Goal: Answer question/provide support: Share knowledge or assist other users

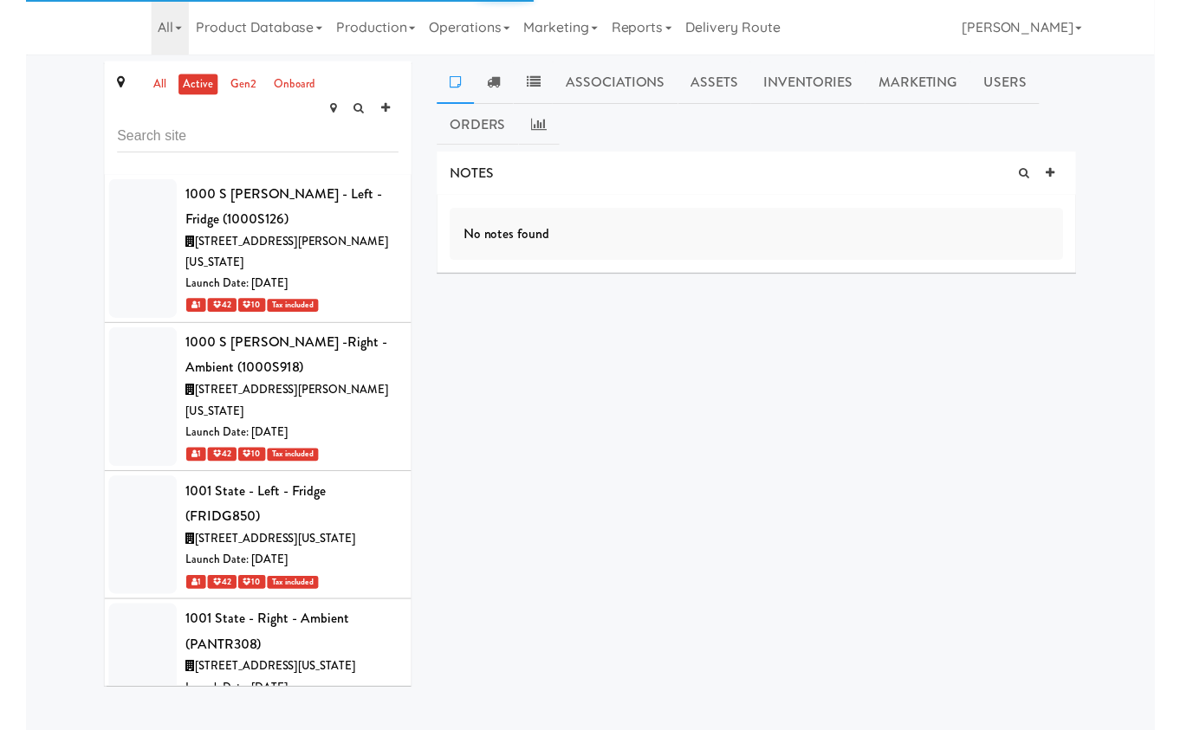
scroll to position [9119, 0]
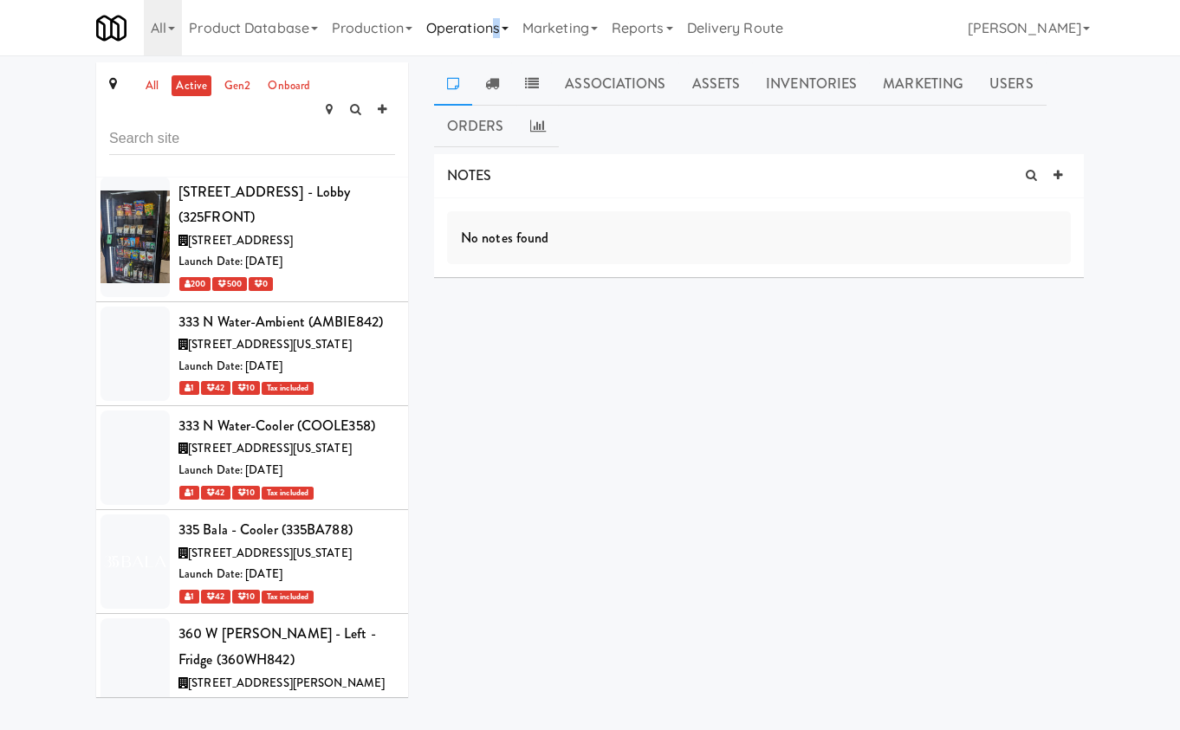
click at [501, 28] on link "Operations" at bounding box center [467, 27] width 96 height 55
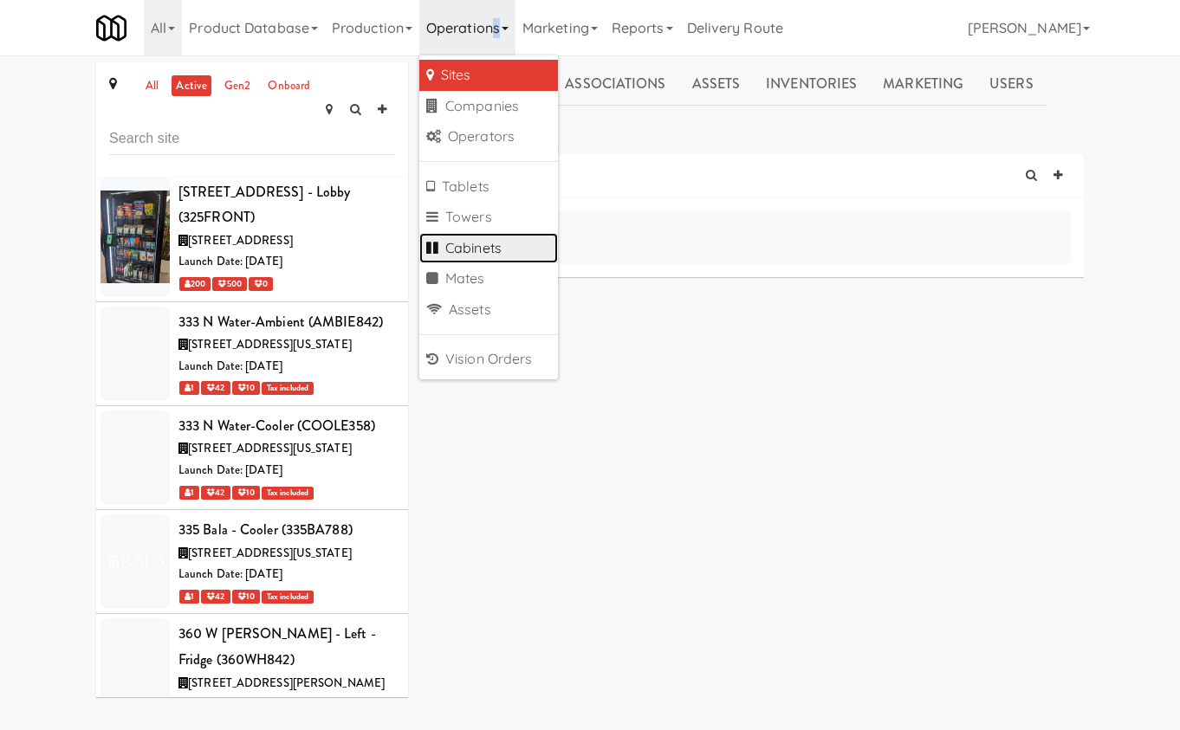
click at [496, 253] on link "Cabinets" at bounding box center [488, 248] width 139 height 31
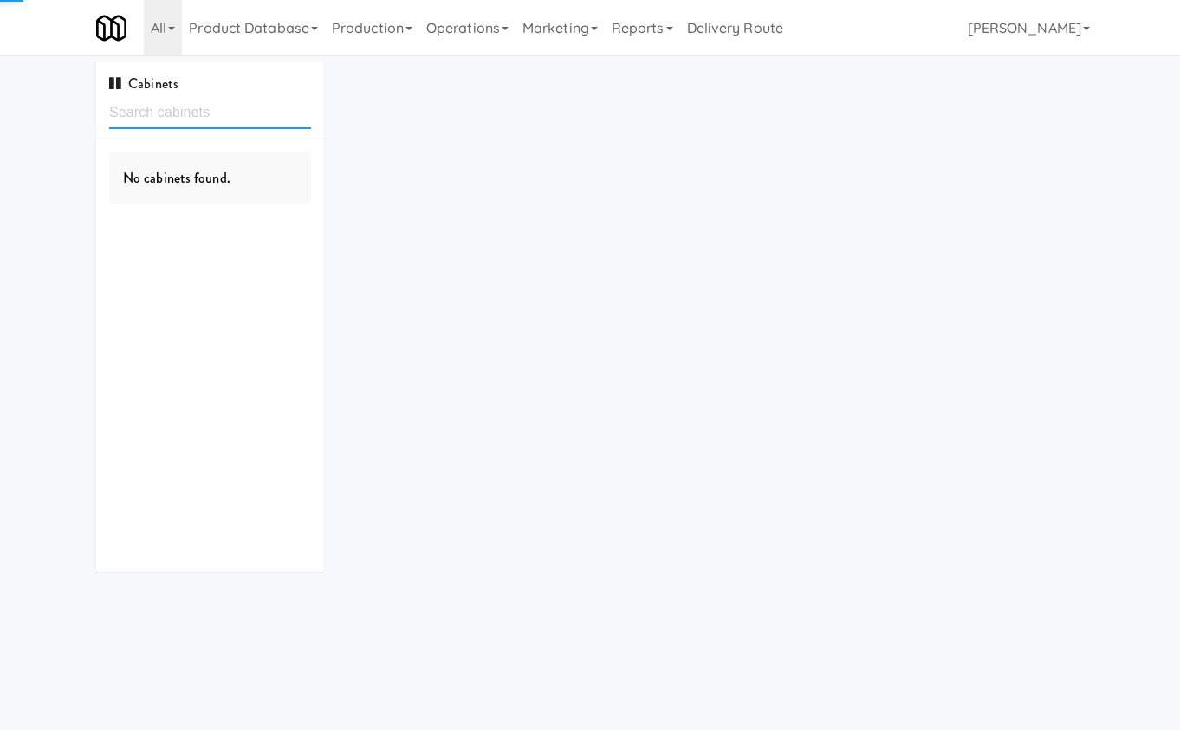
type input "481 on Mathilda -"
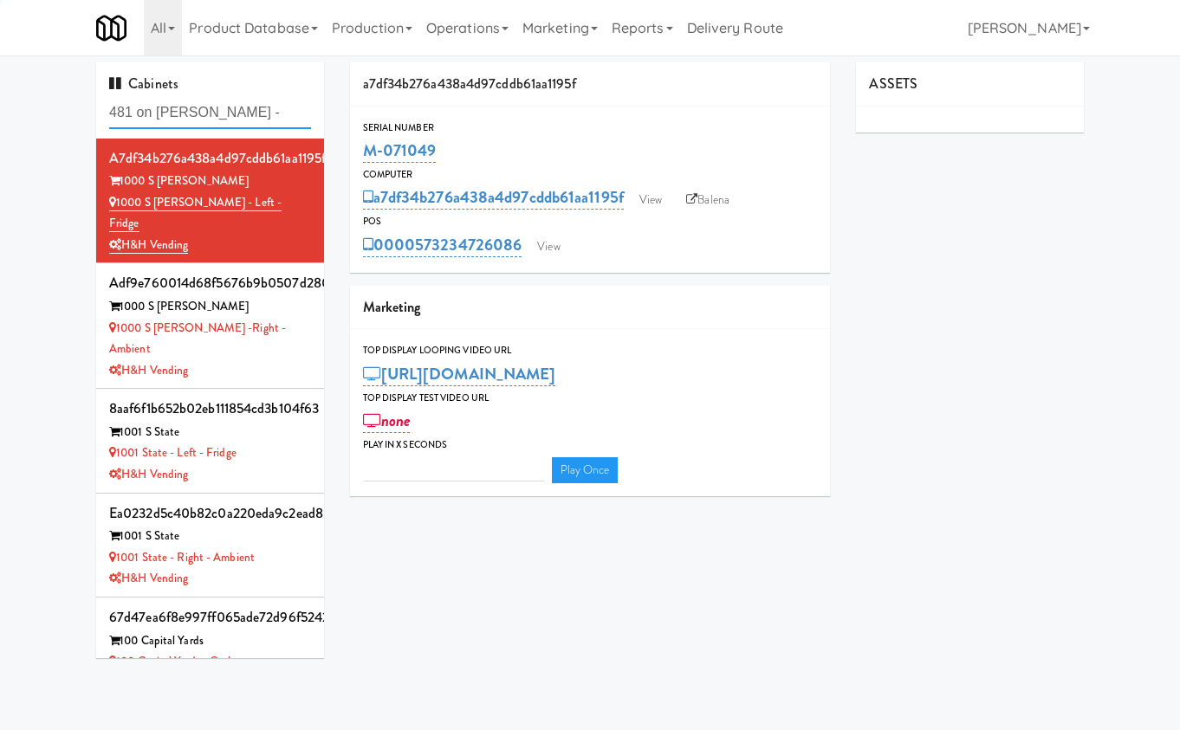
type input "3"
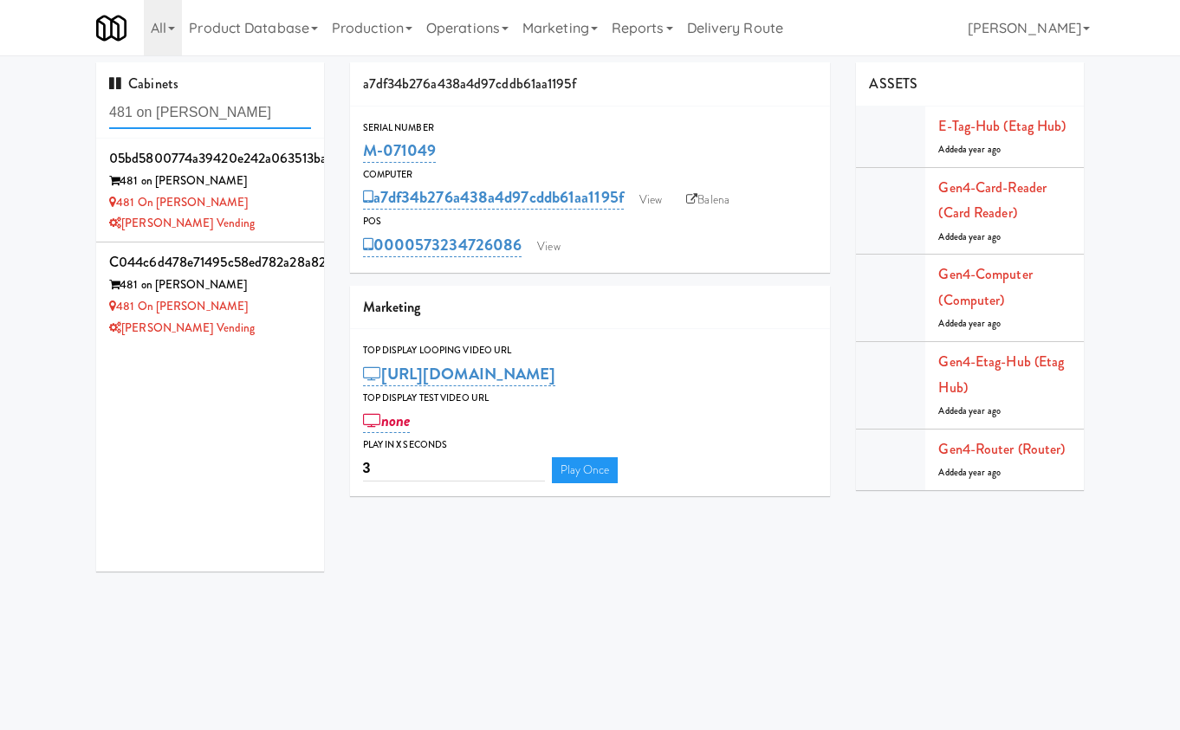
type input "481 on [PERSON_NAME]"
click at [310, 190] on div "481 on [PERSON_NAME]" at bounding box center [210, 182] width 202 height 22
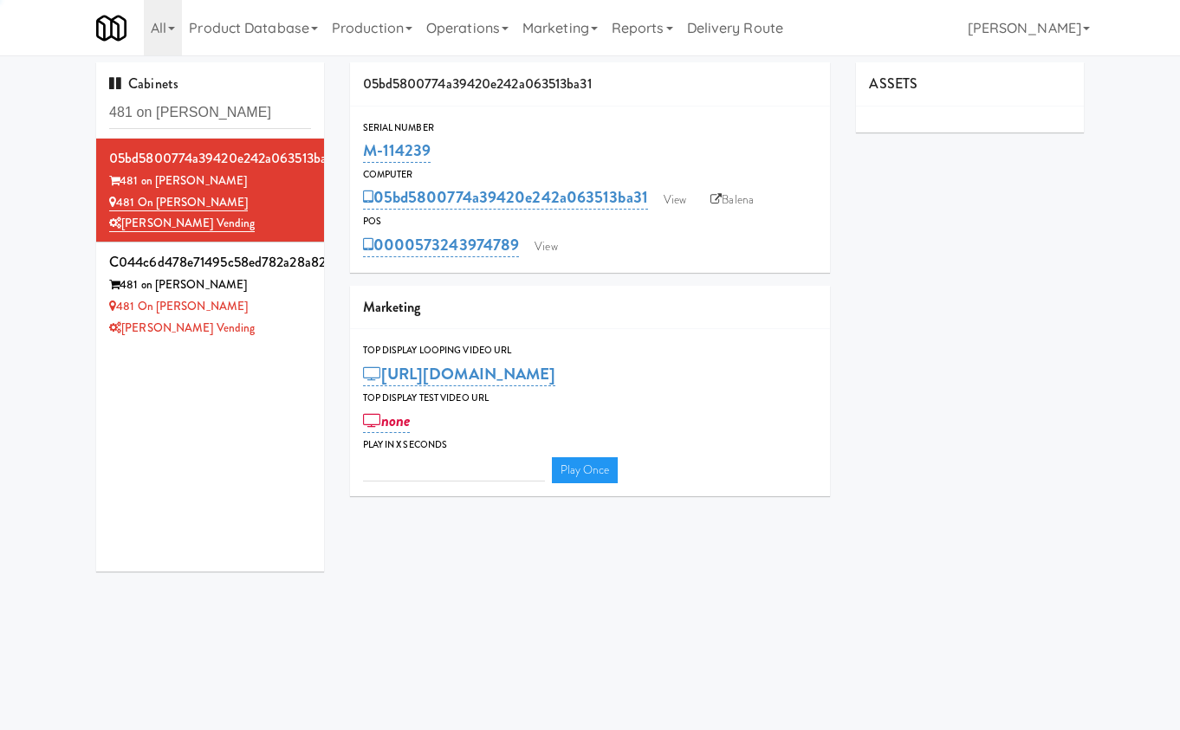
type input "3"
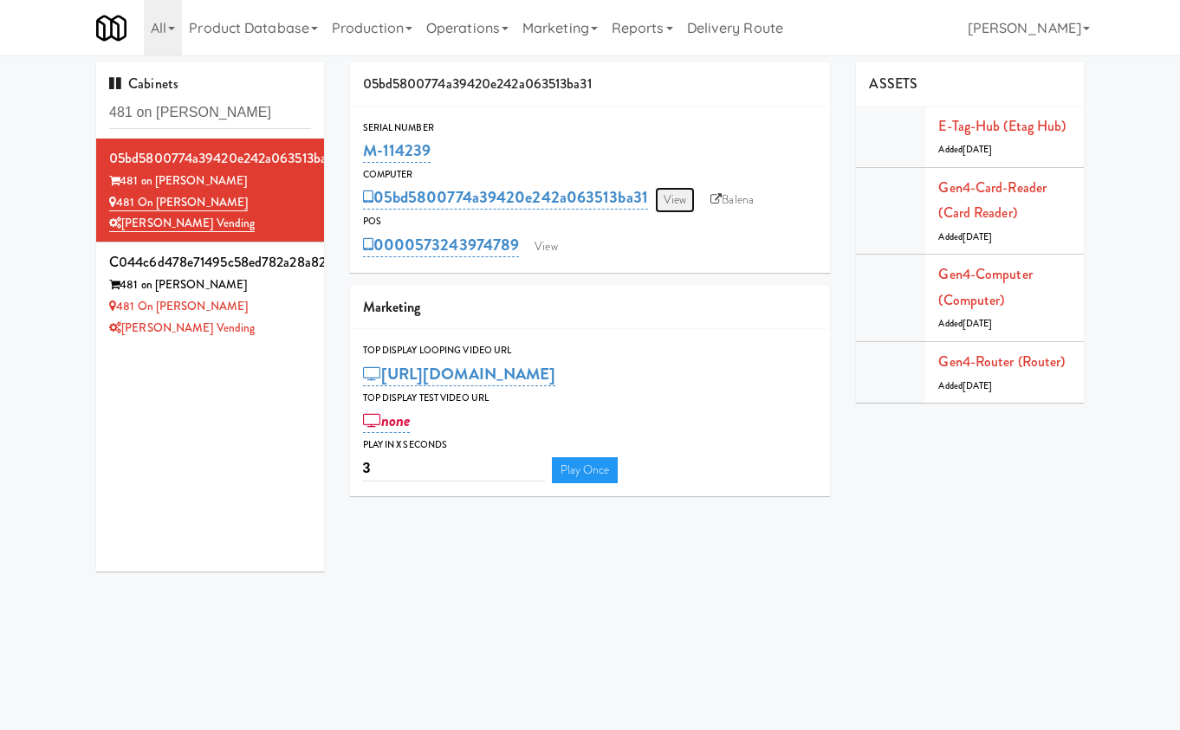
click at [682, 201] on link "View" at bounding box center [675, 200] width 40 height 26
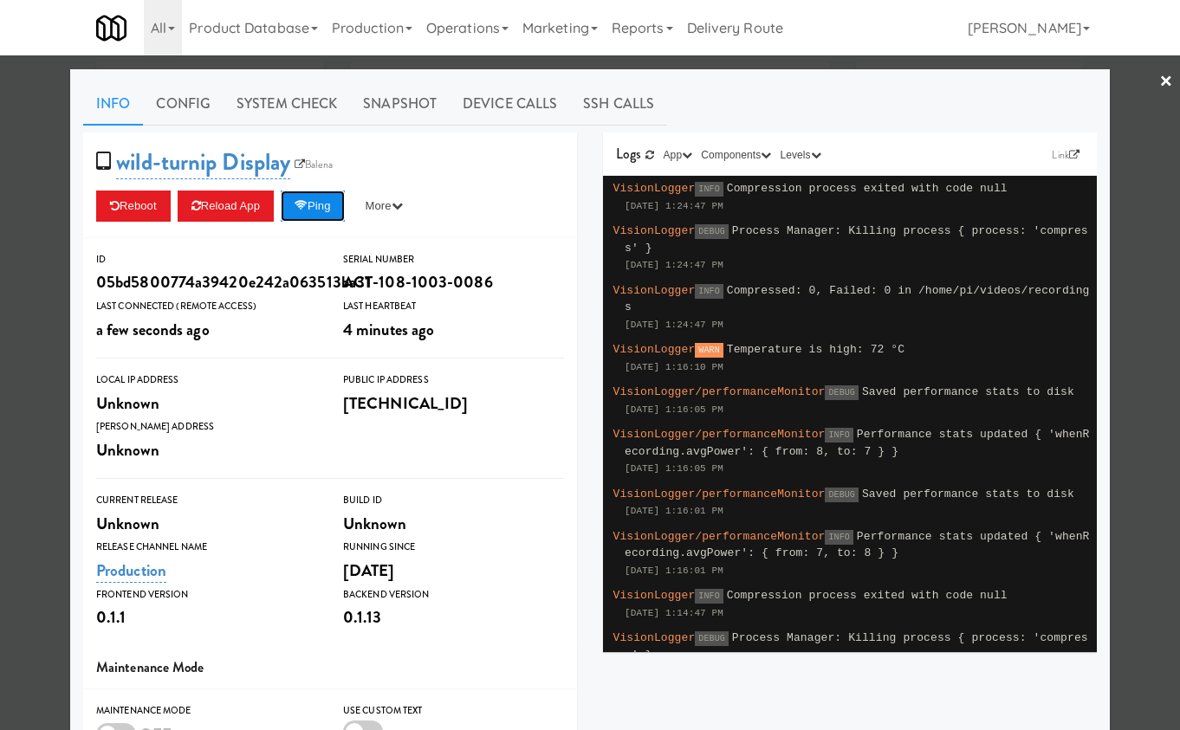
click at [307, 200] on icon at bounding box center [300, 205] width 13 height 11
click at [261, 100] on link "System Check" at bounding box center [286, 103] width 126 height 43
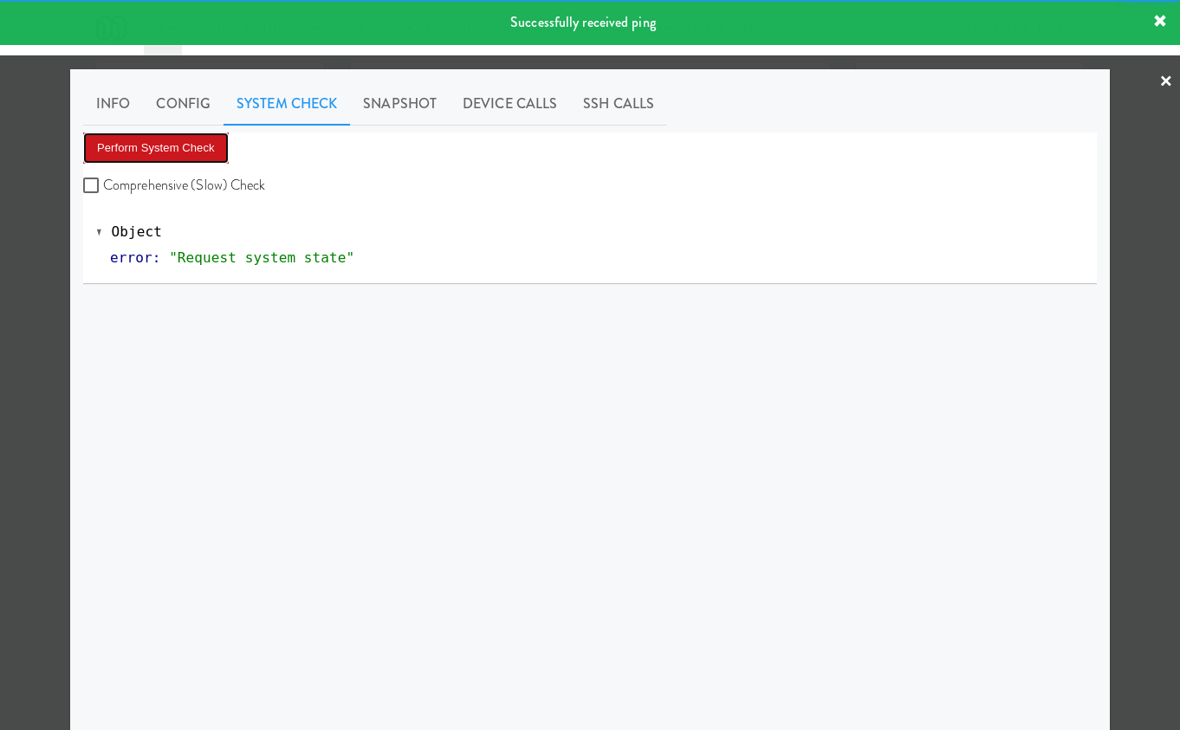
click at [194, 153] on button "Perform System Check" at bounding box center [156, 148] width 146 height 31
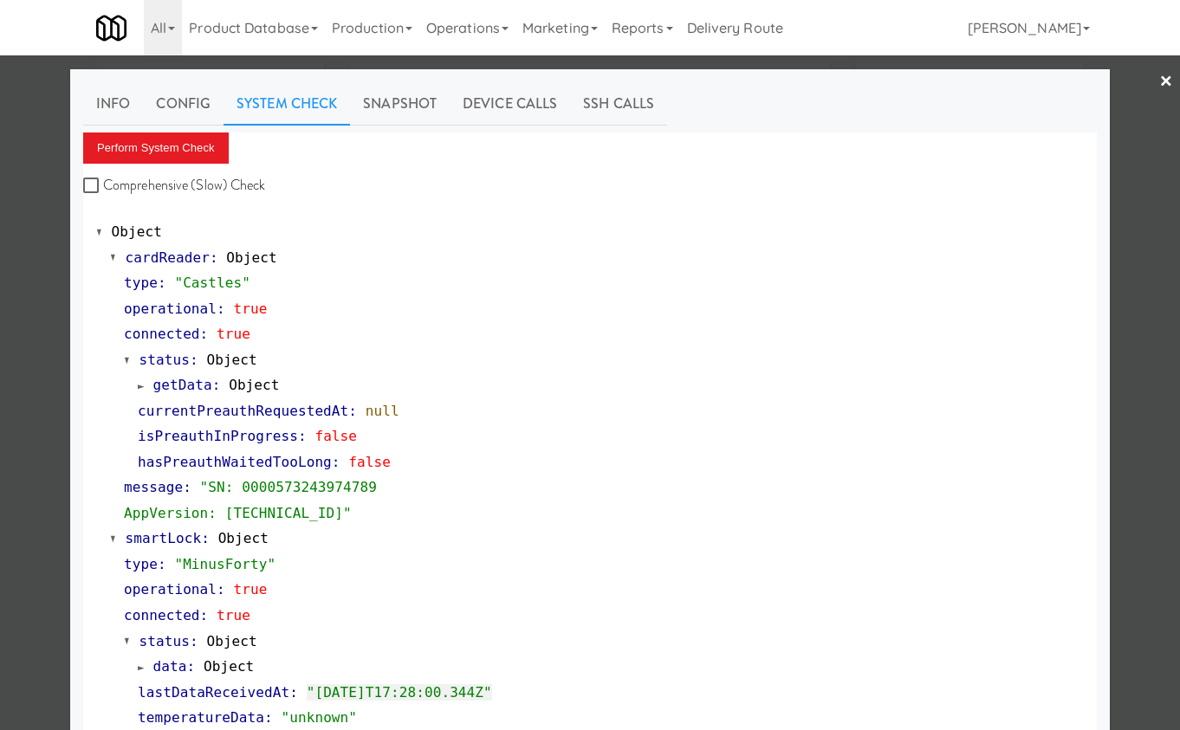
click at [20, 155] on div at bounding box center [590, 365] width 1180 height 730
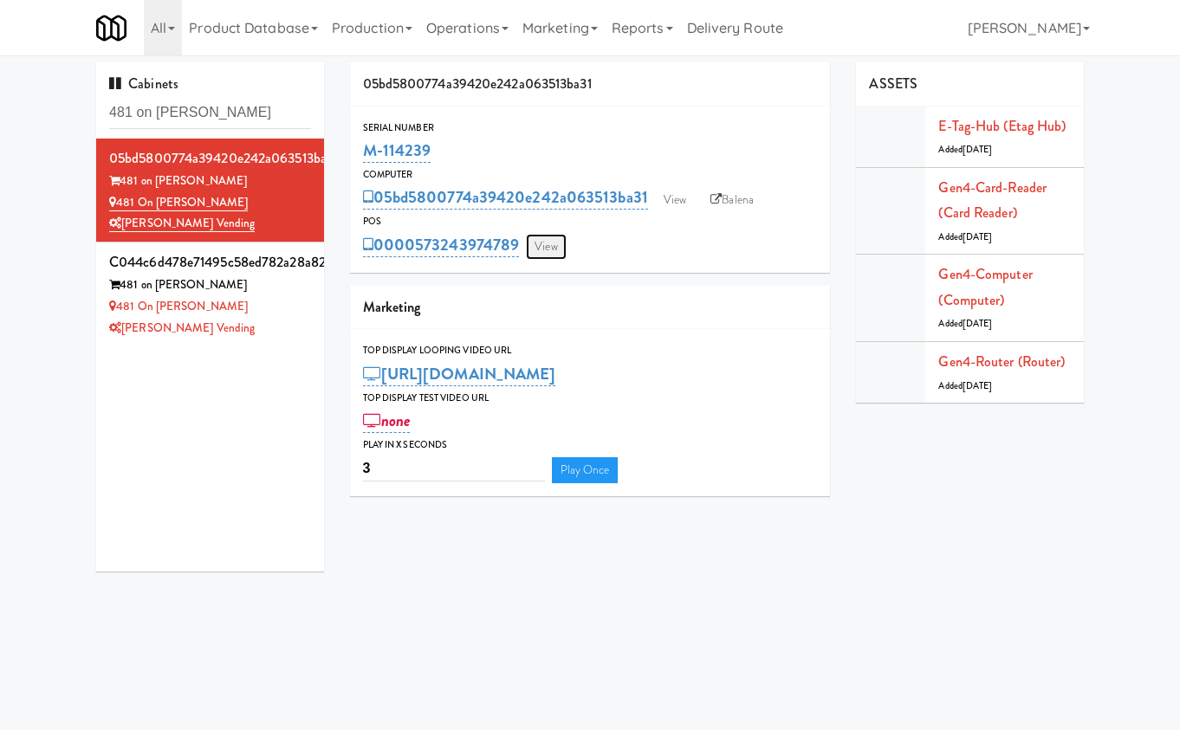
click at [538, 245] on link "View" at bounding box center [546, 247] width 40 height 26
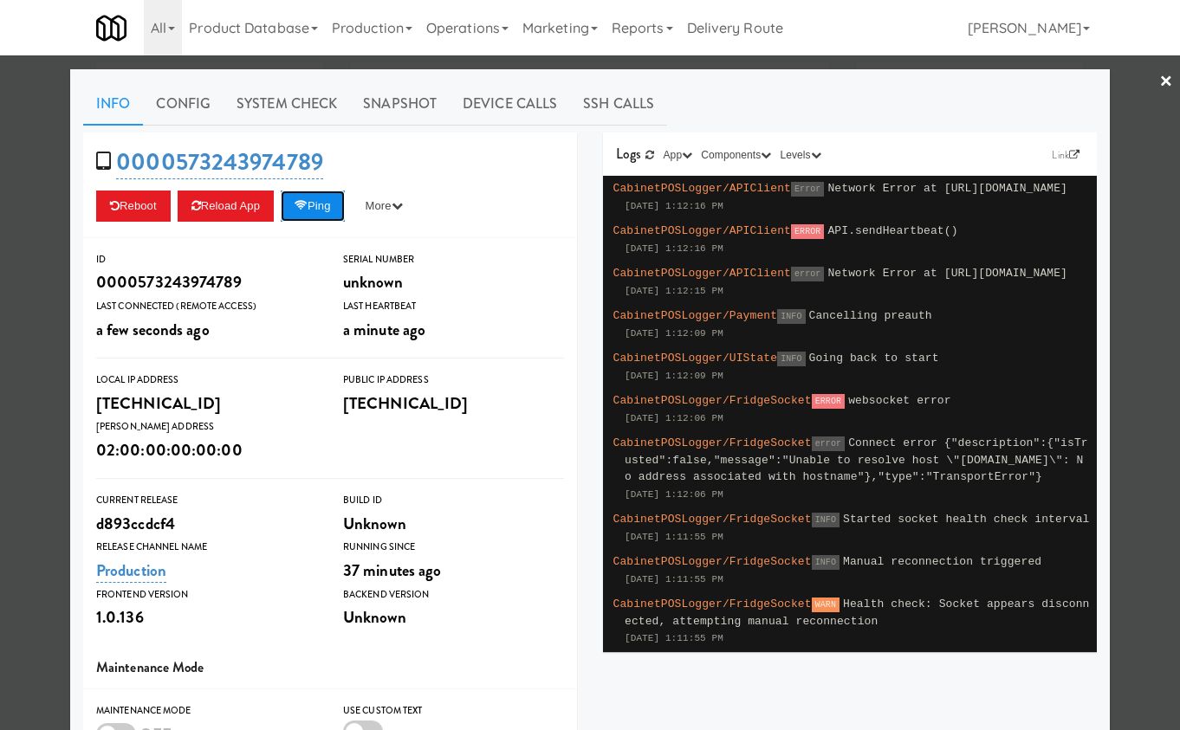
click at [326, 206] on button "Ping" at bounding box center [313, 206] width 64 height 31
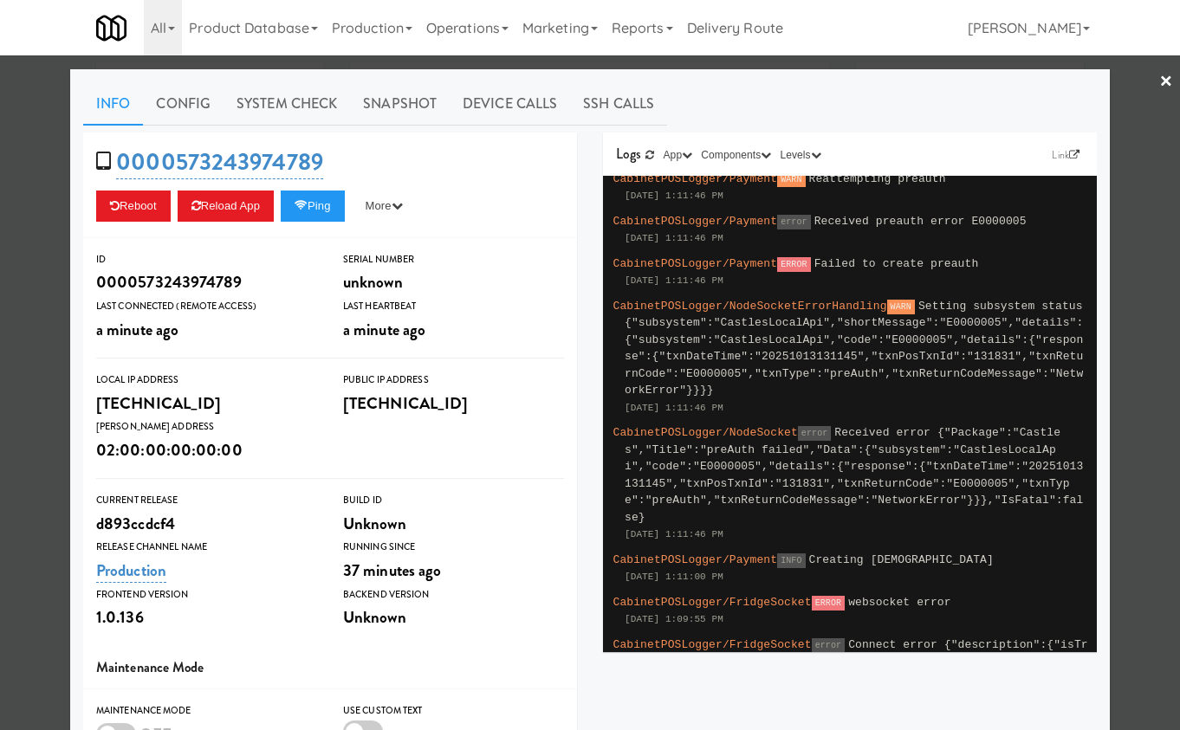
scroll to position [541, 0]
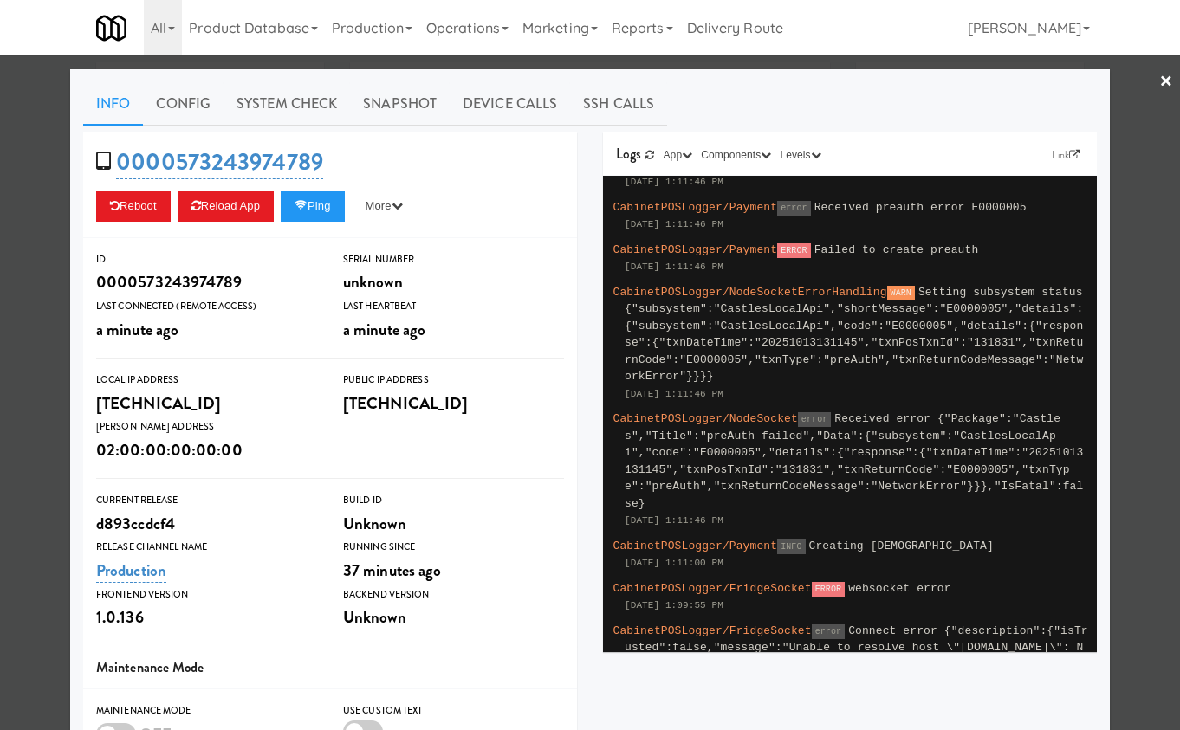
click at [51, 234] on div at bounding box center [590, 365] width 1180 height 730
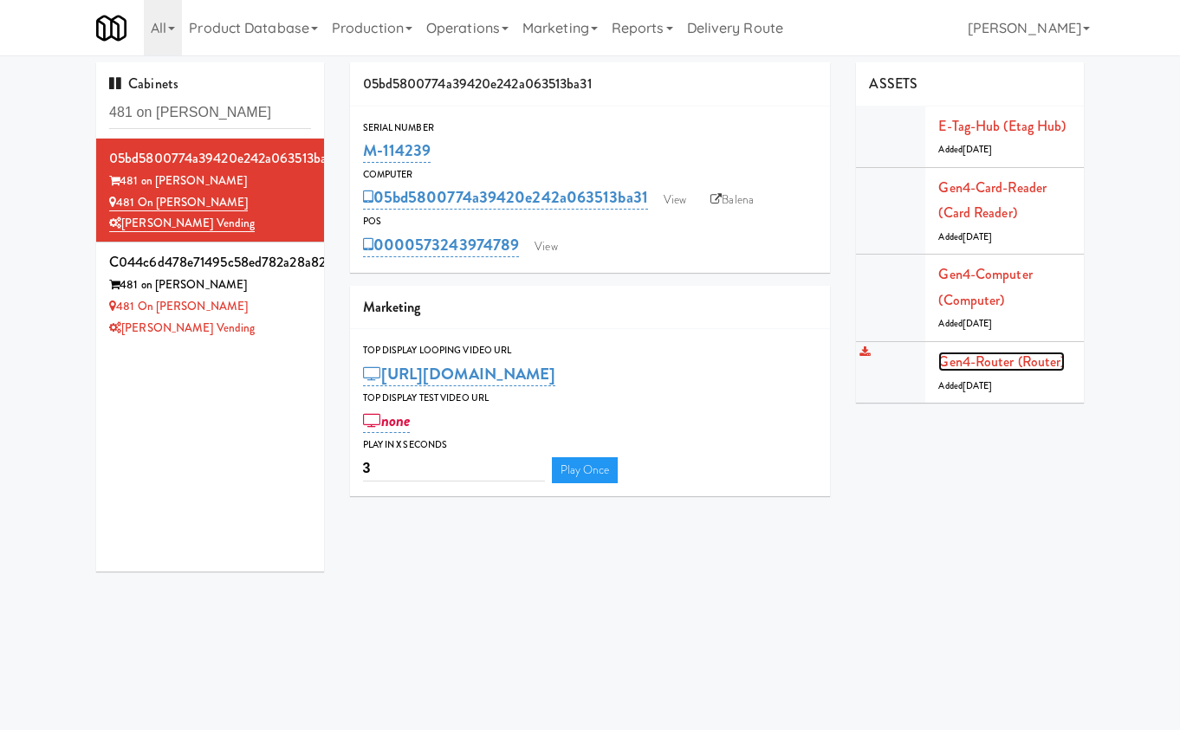
click at [1052, 365] on link "Gen4-router (Router)" at bounding box center [1001, 362] width 126 height 20
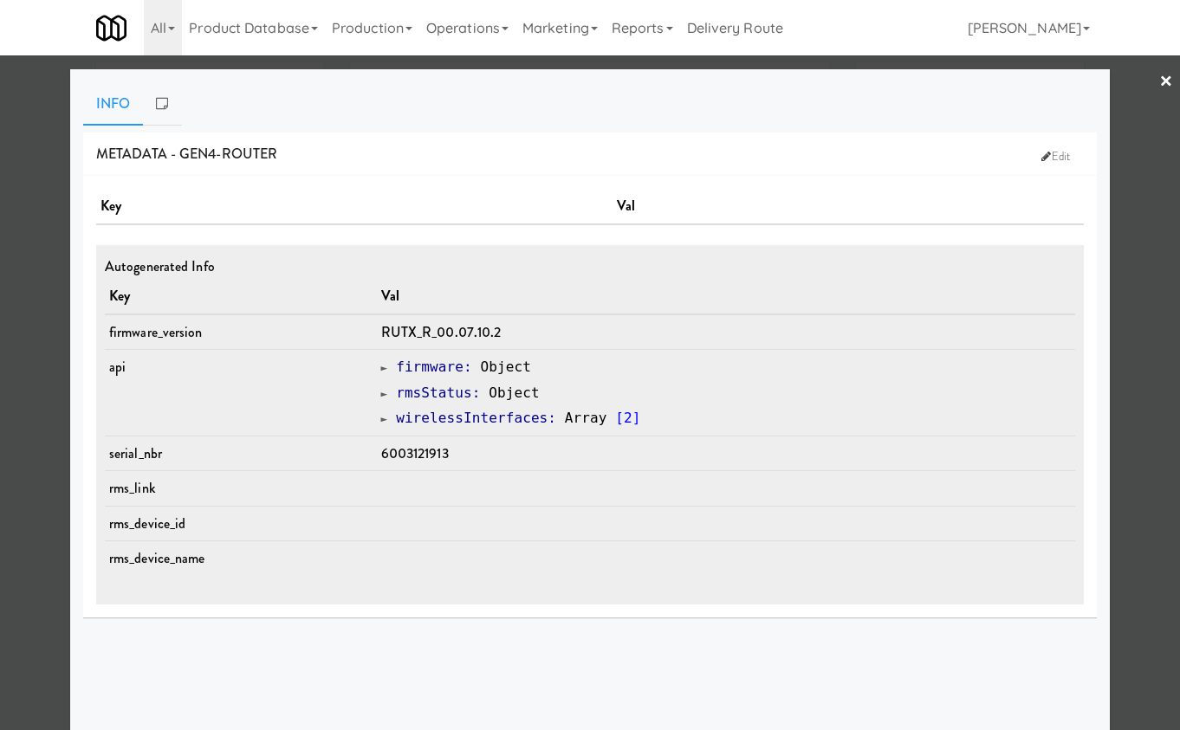
click at [422, 450] on span "6003121913" at bounding box center [415, 453] width 68 height 20
copy span "6003121913"
click at [53, 130] on div at bounding box center [590, 365] width 1180 height 730
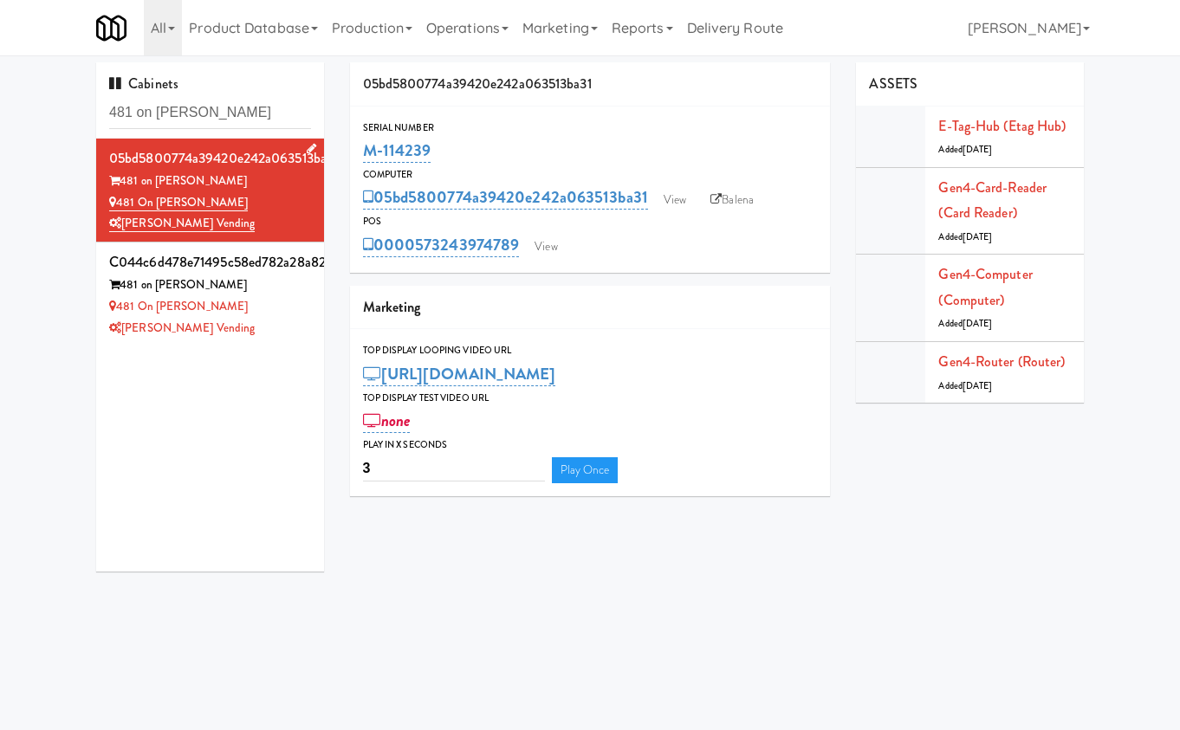
drag, startPoint x: 250, startPoint y: 204, endPoint x: 111, endPoint y: 201, distance: 139.5
click at [111, 201] on div "481 on [PERSON_NAME]" at bounding box center [210, 203] width 202 height 22
copy link "481 on [PERSON_NAME]"
click at [550, 246] on link "View" at bounding box center [546, 247] width 40 height 26
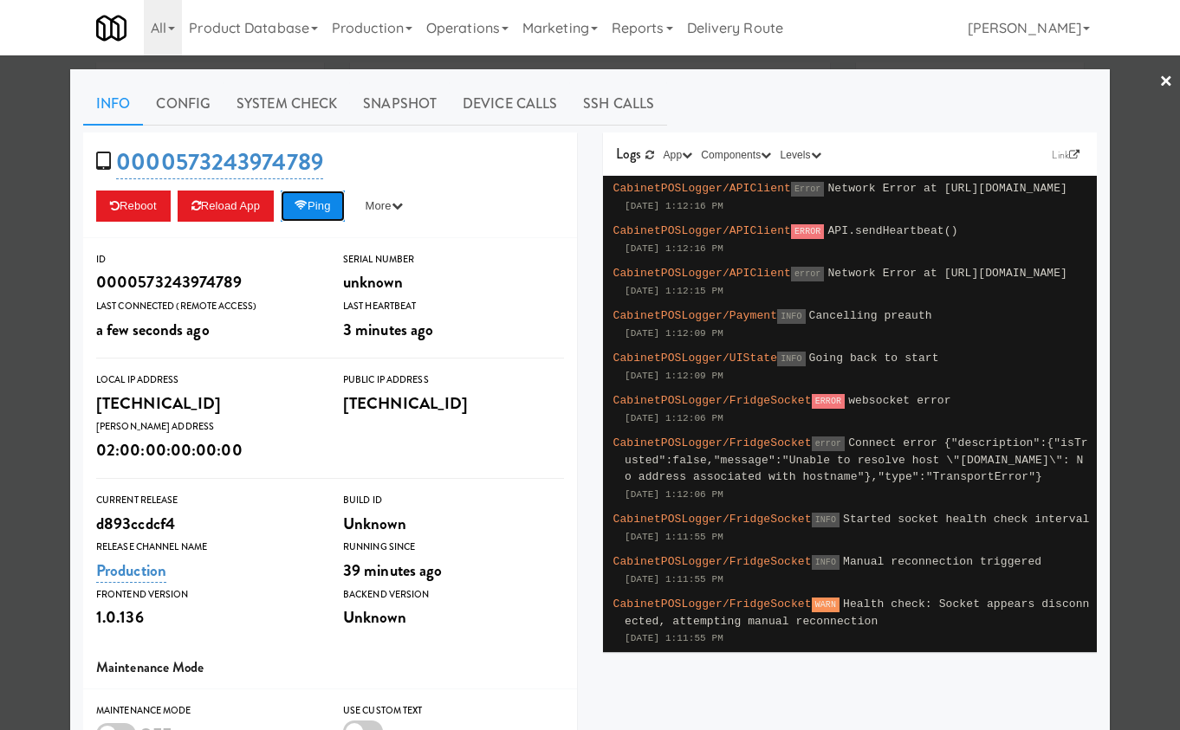
click at [335, 208] on button "Ping" at bounding box center [313, 206] width 64 height 31
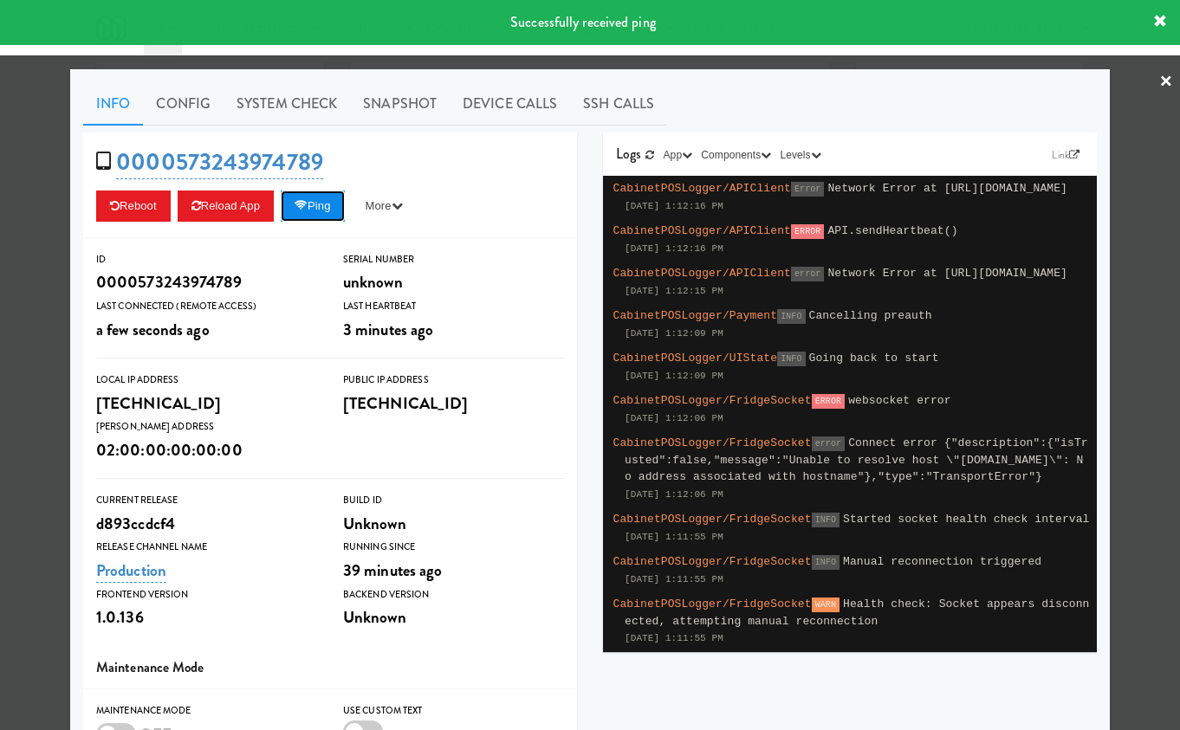
click at [335, 208] on button "Ping" at bounding box center [313, 206] width 64 height 31
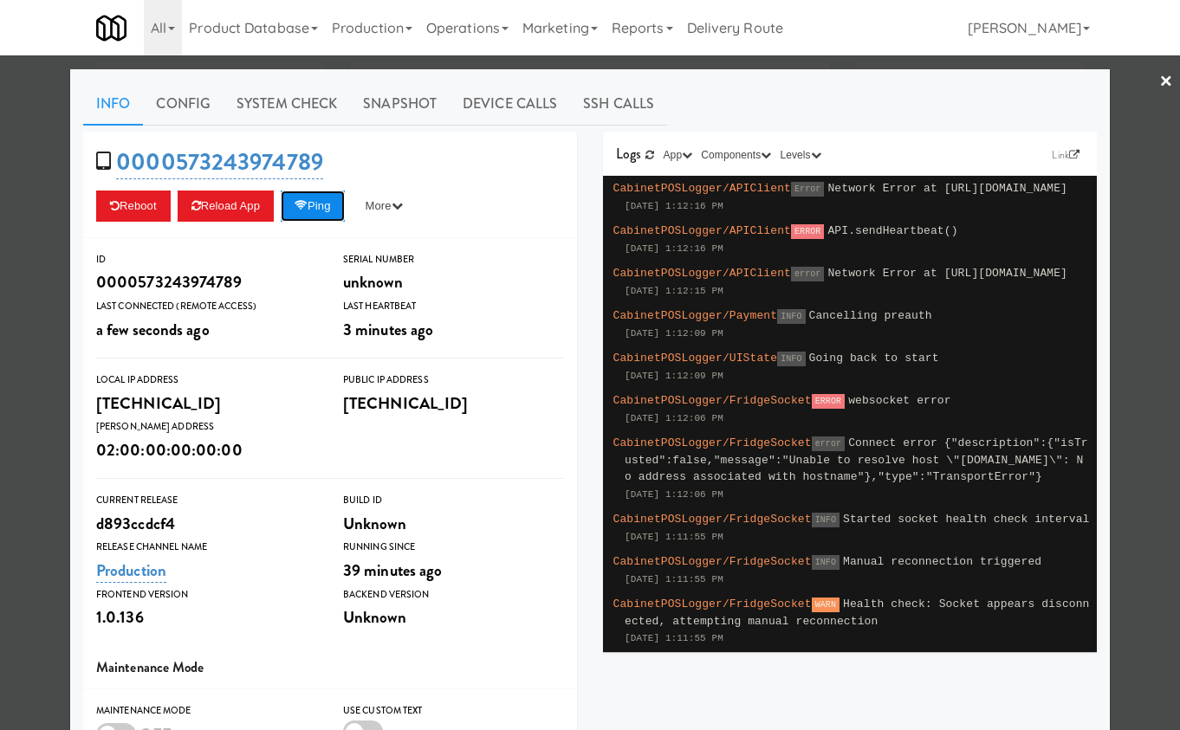
click at [328, 210] on button "Ping" at bounding box center [313, 206] width 64 height 31
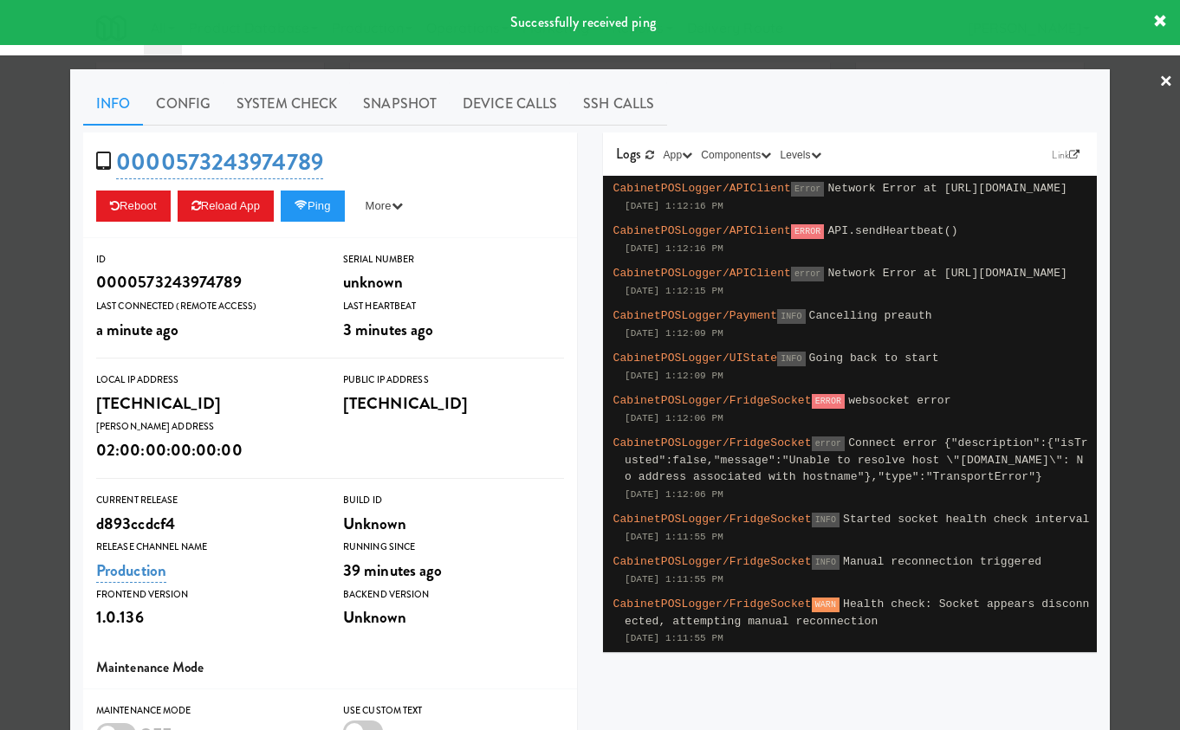
click at [50, 153] on div at bounding box center [590, 365] width 1180 height 730
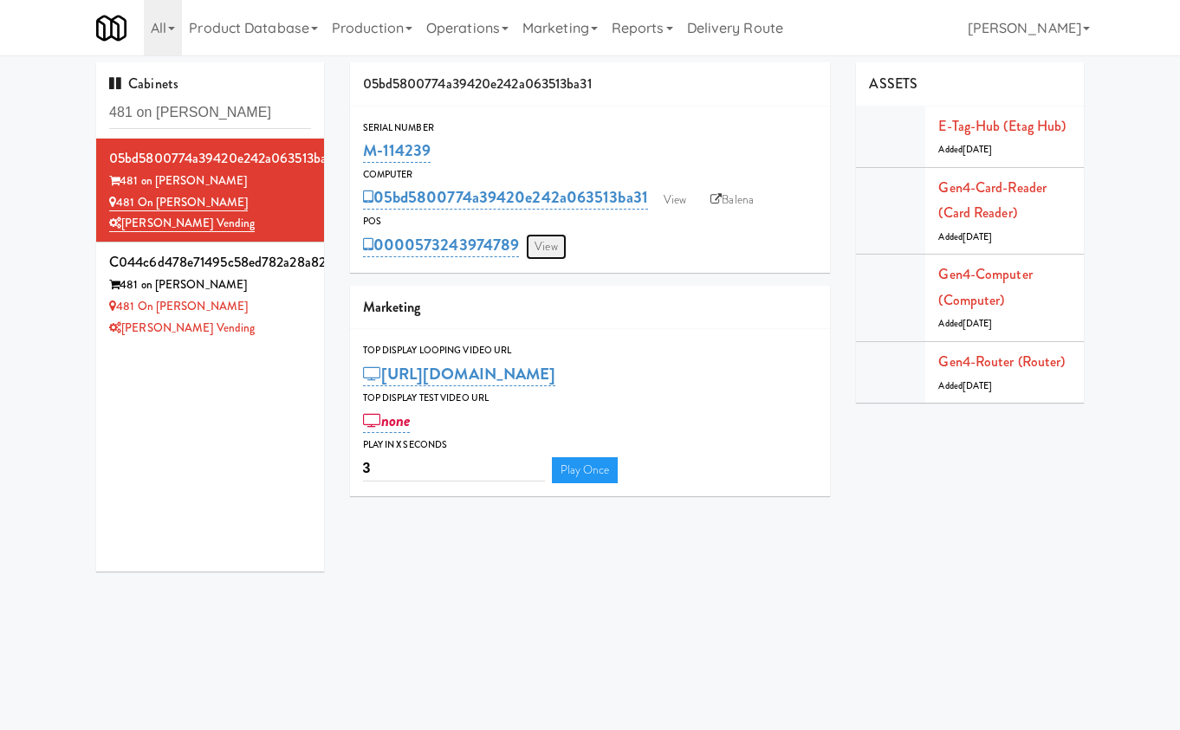
click at [556, 239] on link "View" at bounding box center [546, 247] width 40 height 26
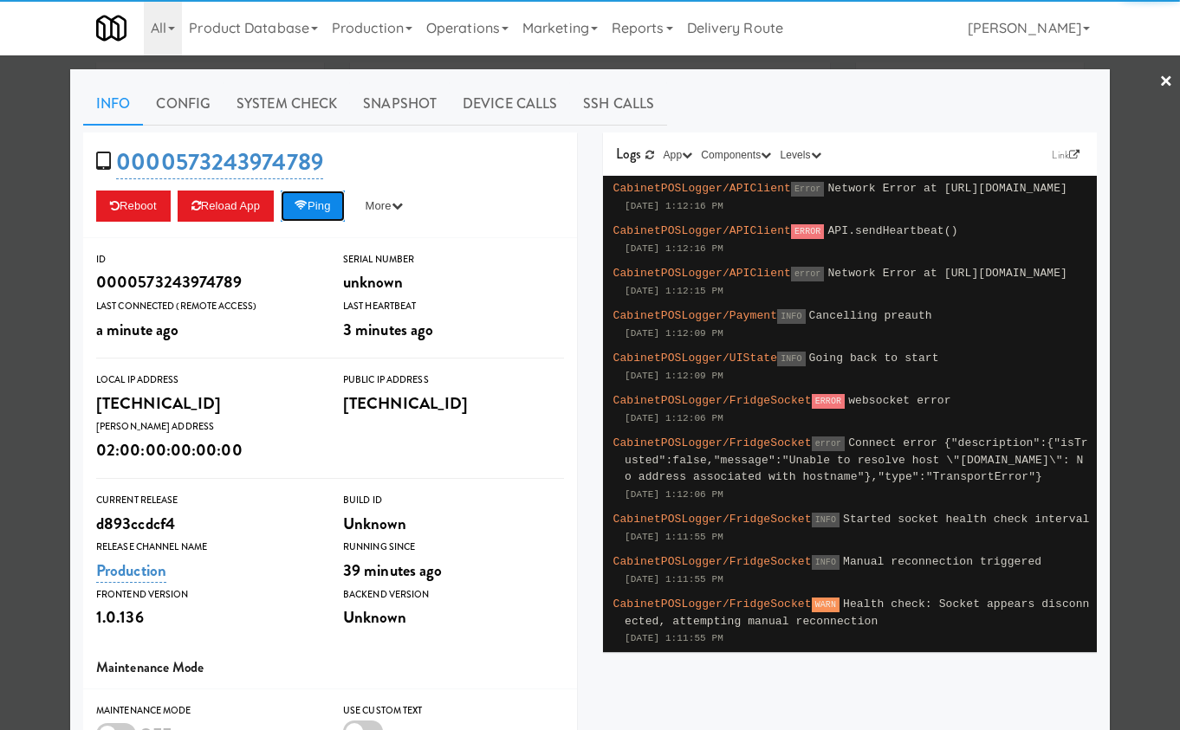
click at [329, 205] on button "Ping" at bounding box center [313, 206] width 64 height 31
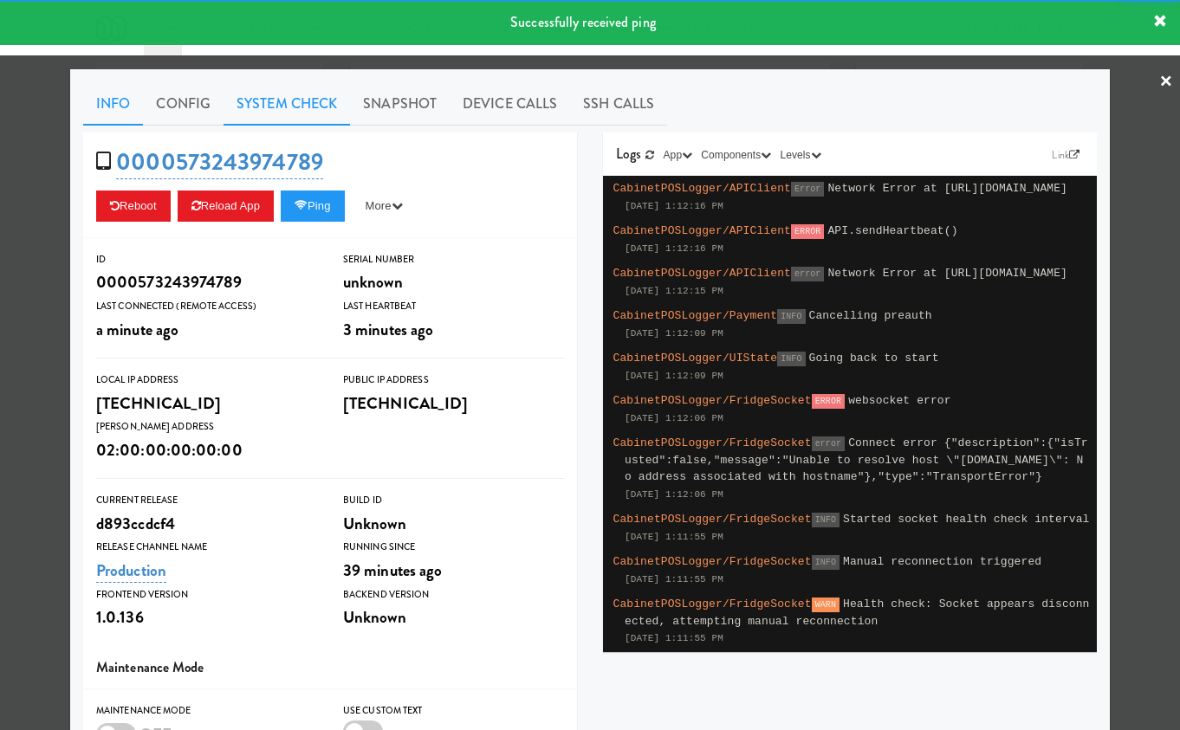
click at [314, 107] on link "System Check" at bounding box center [286, 103] width 126 height 43
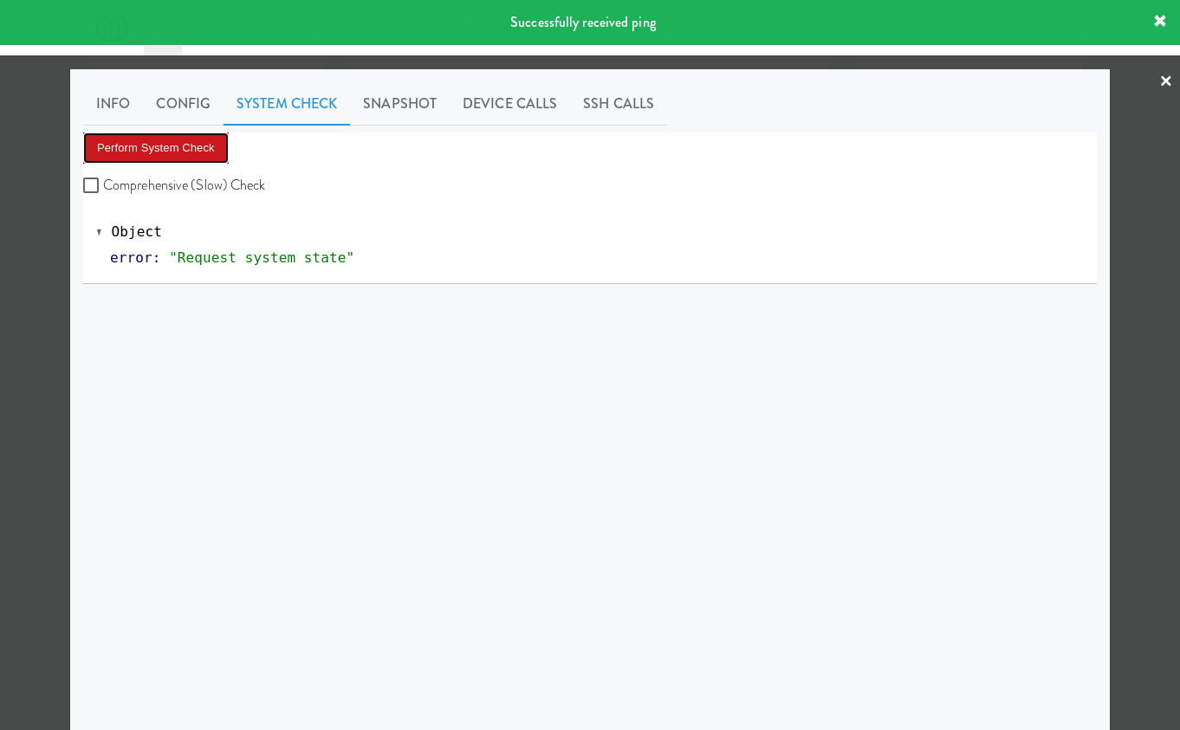
click at [212, 139] on button "Perform System Check" at bounding box center [156, 148] width 146 height 31
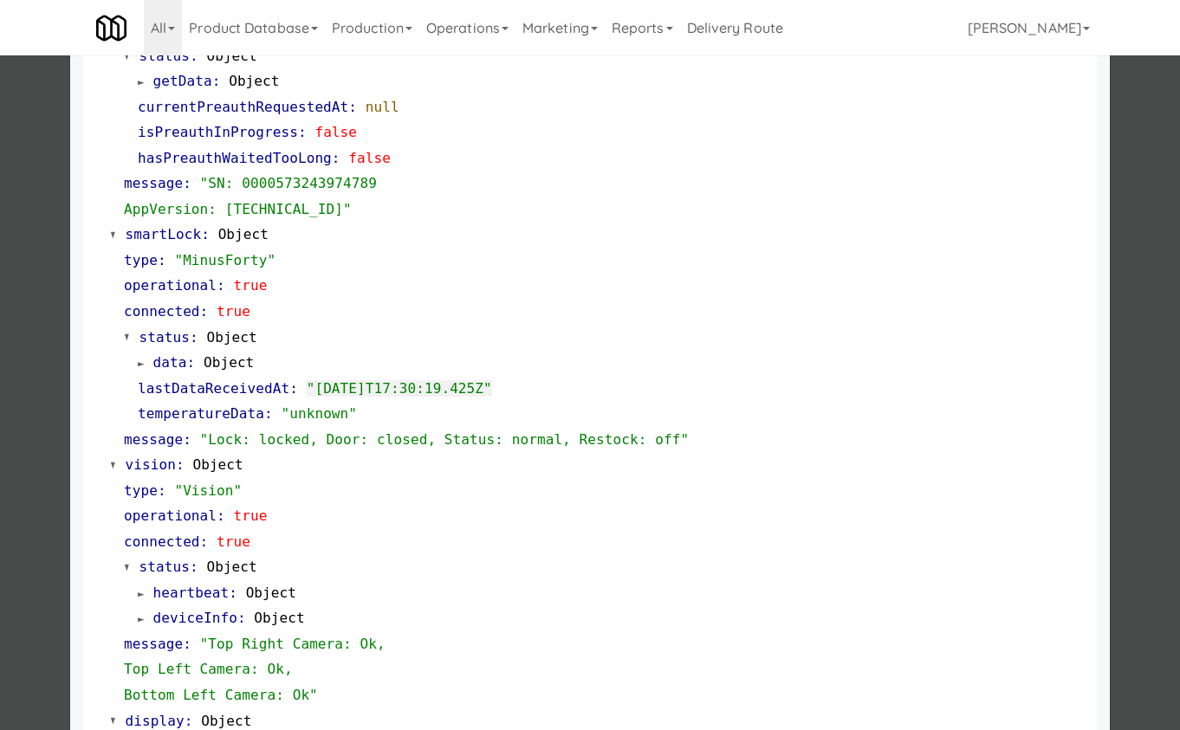
scroll to position [312, 0]
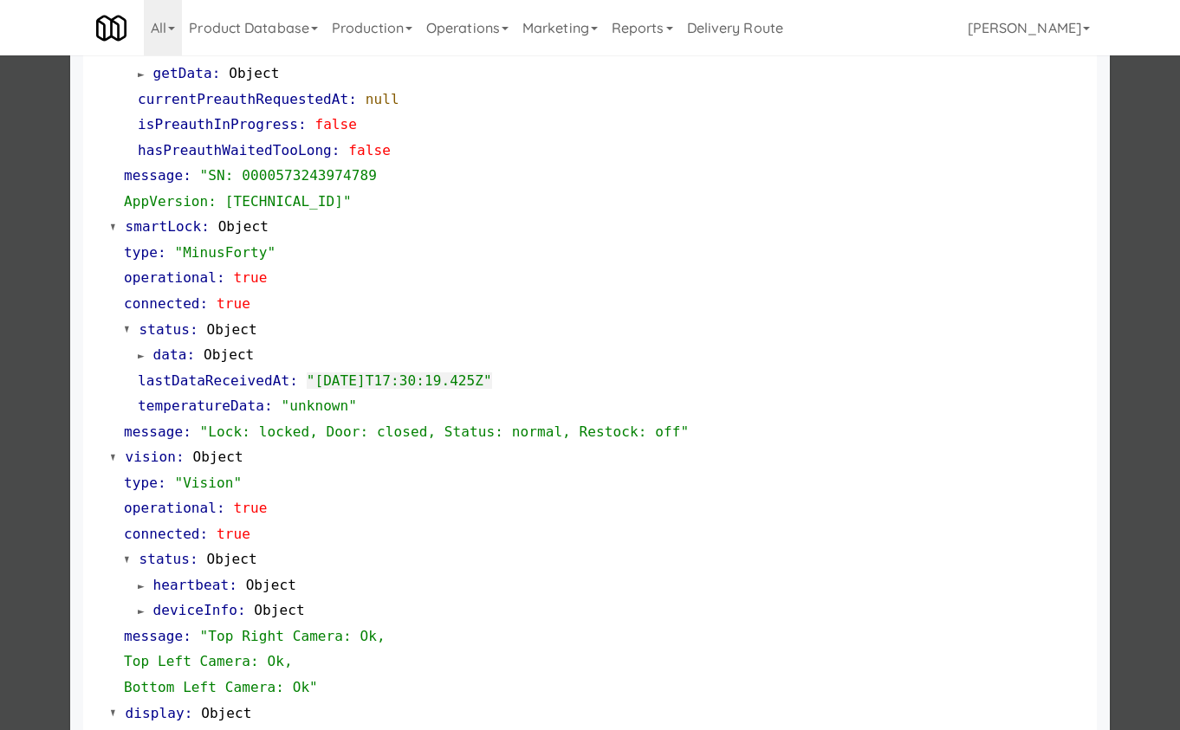
click at [36, 233] on div at bounding box center [590, 365] width 1180 height 730
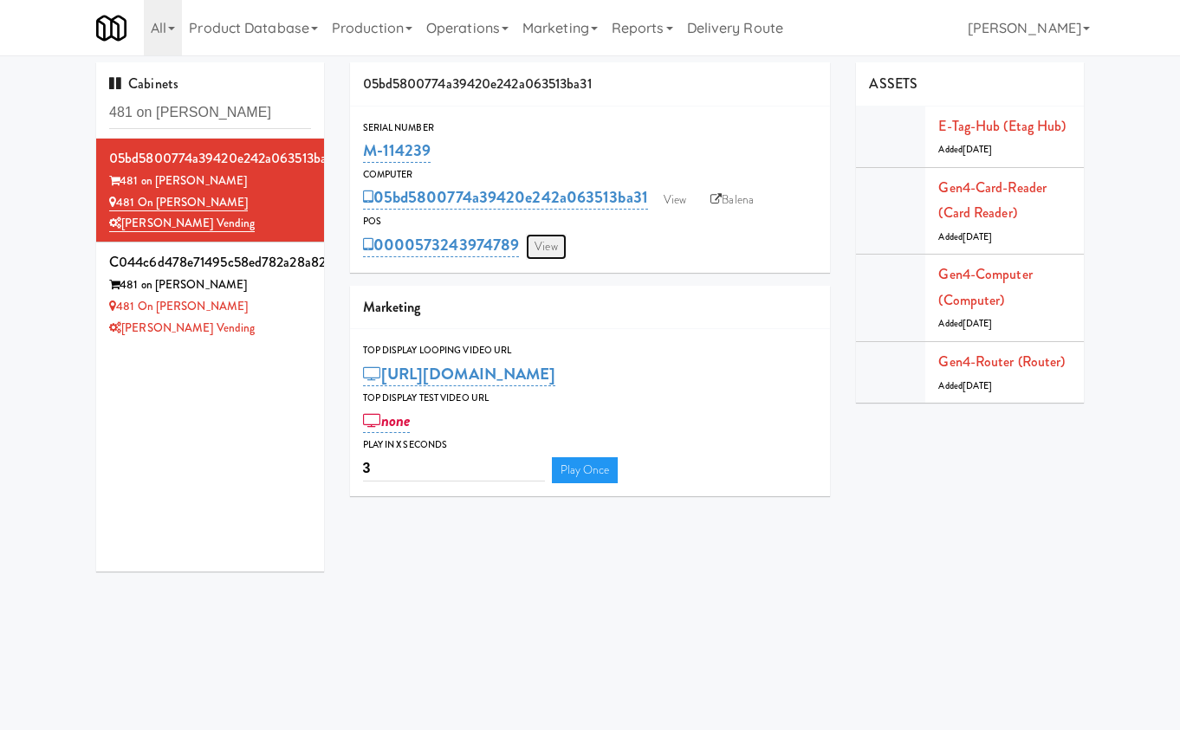
click at [553, 244] on link "View" at bounding box center [546, 247] width 40 height 26
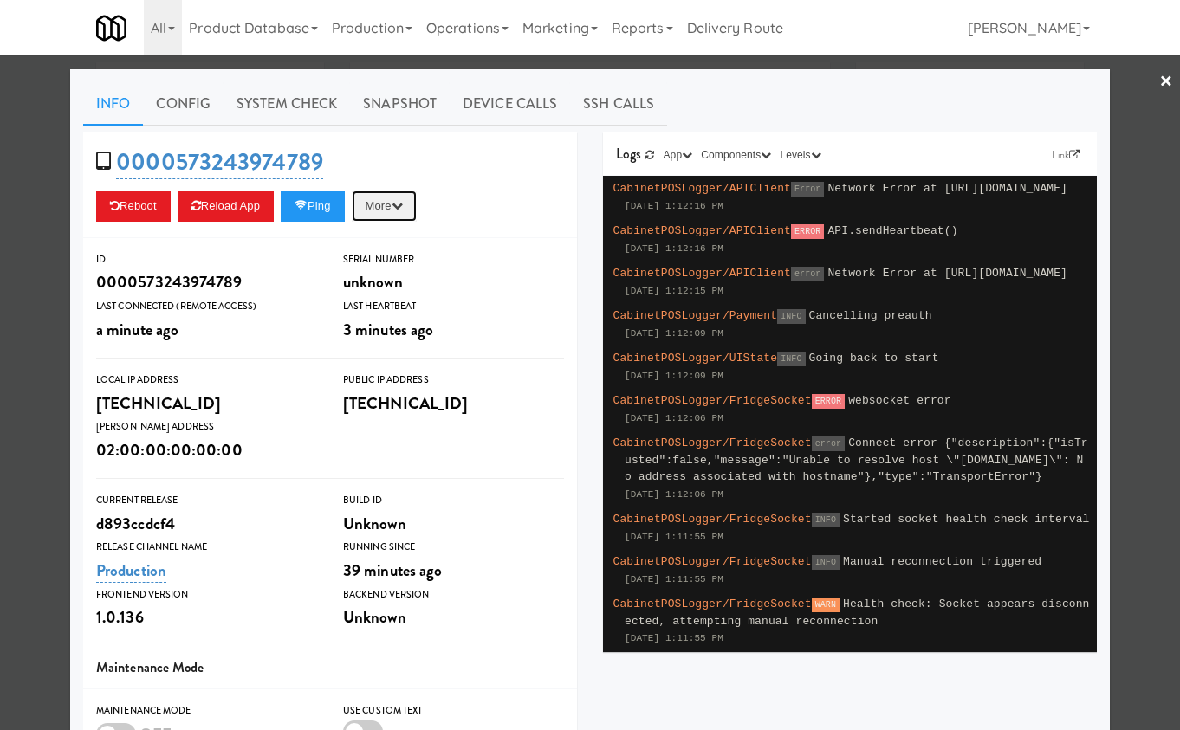
click at [417, 197] on button "More" at bounding box center [384, 206] width 65 height 31
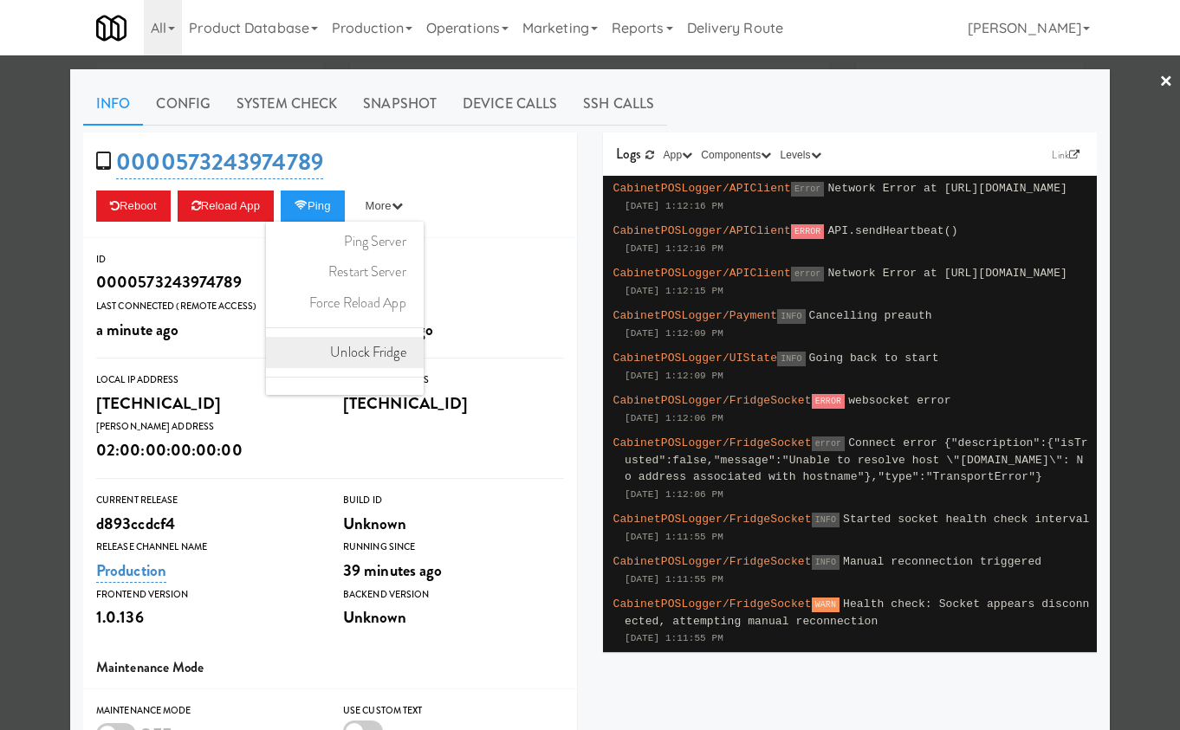
click at [387, 365] on link "Unlock Fridge" at bounding box center [345, 352] width 158 height 31
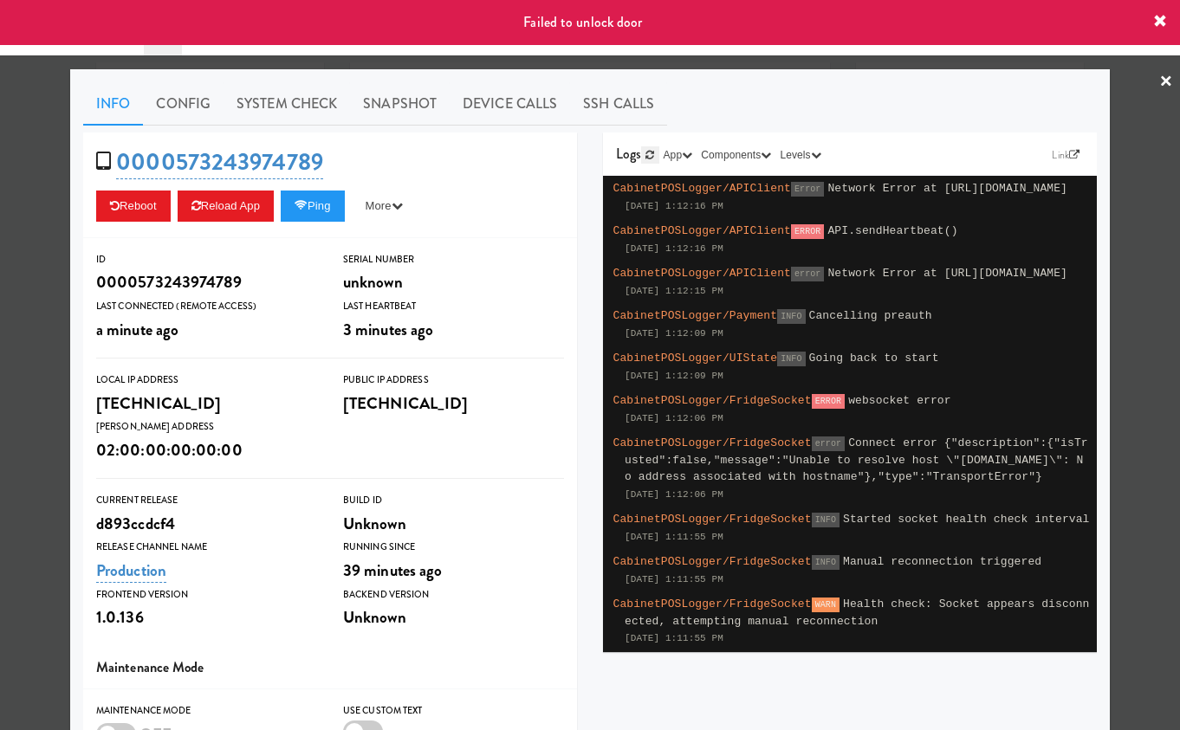
click at [653, 156] on icon at bounding box center [649, 155] width 9 height 10
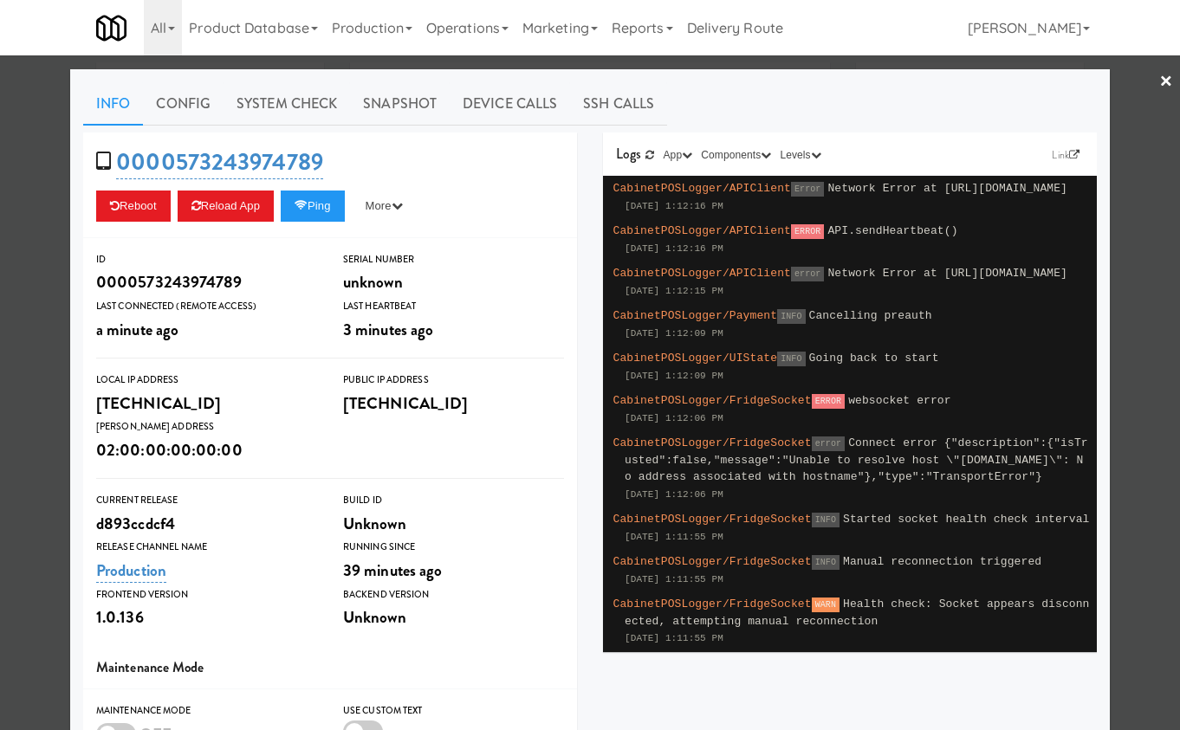
click at [56, 258] on div at bounding box center [590, 365] width 1180 height 730
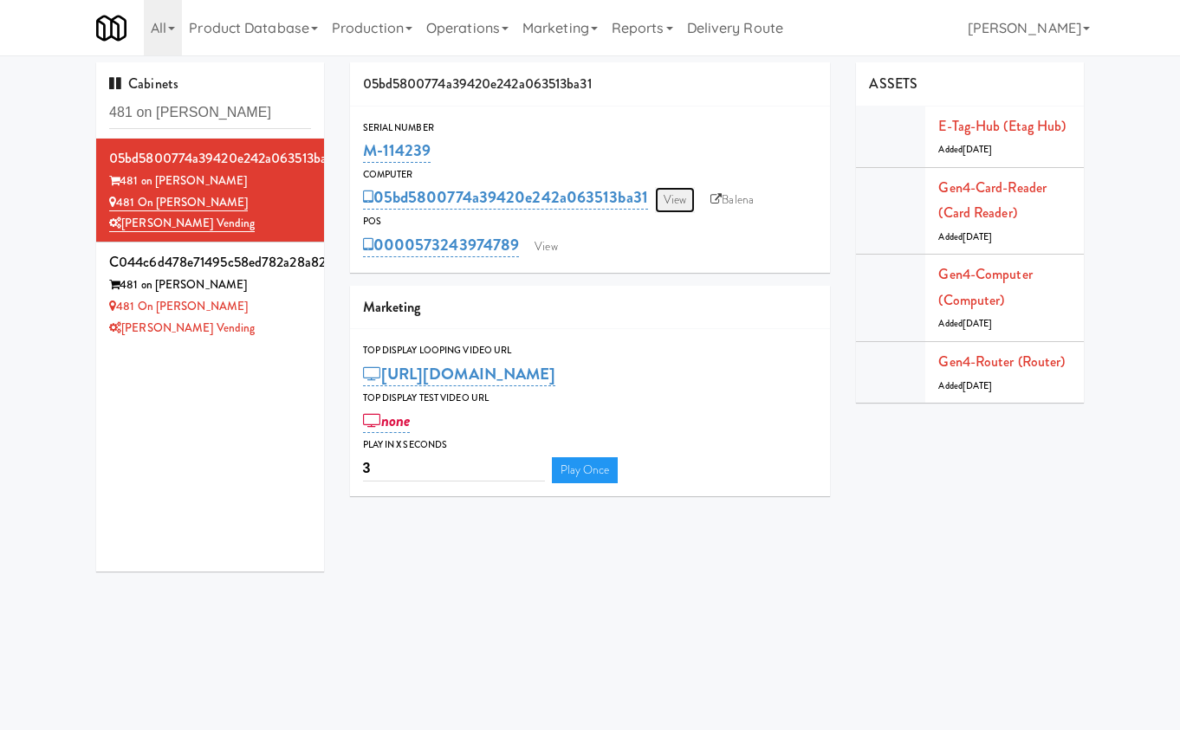
click at [663, 198] on link "View" at bounding box center [675, 200] width 40 height 26
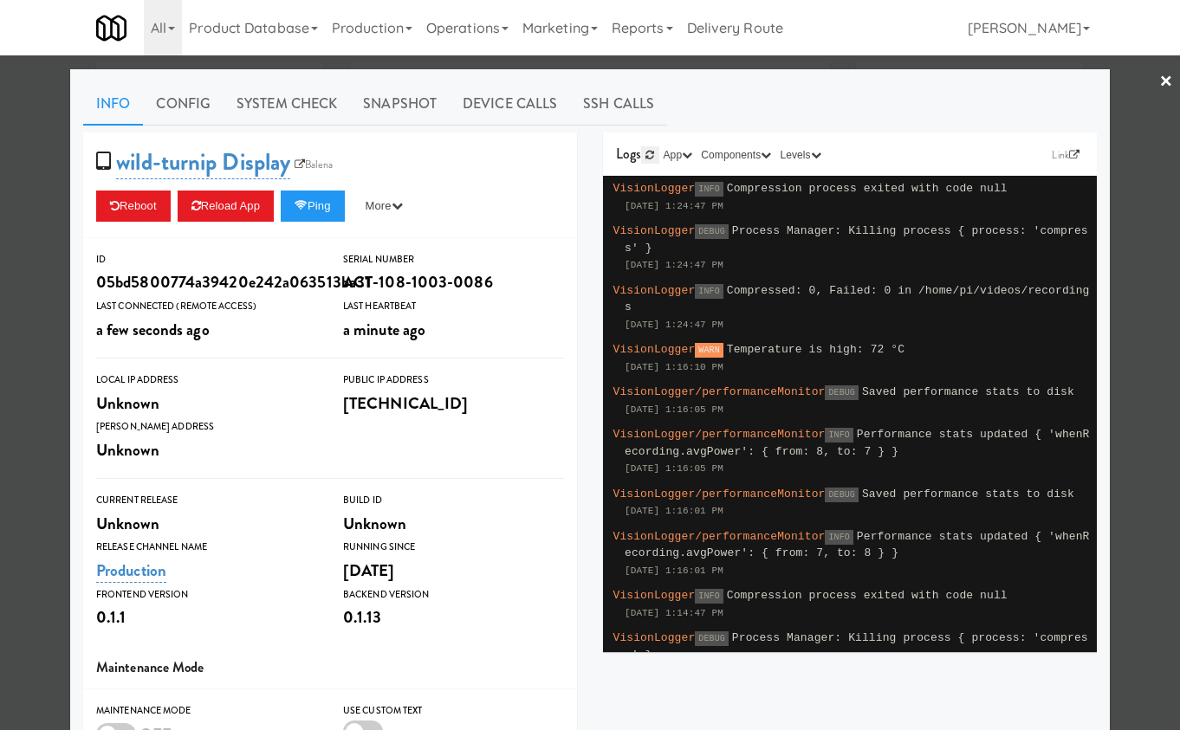
click at [650, 160] on link at bounding box center [649, 154] width 17 height 17
click at [1058, 154] on link "Link" at bounding box center [1065, 154] width 36 height 17
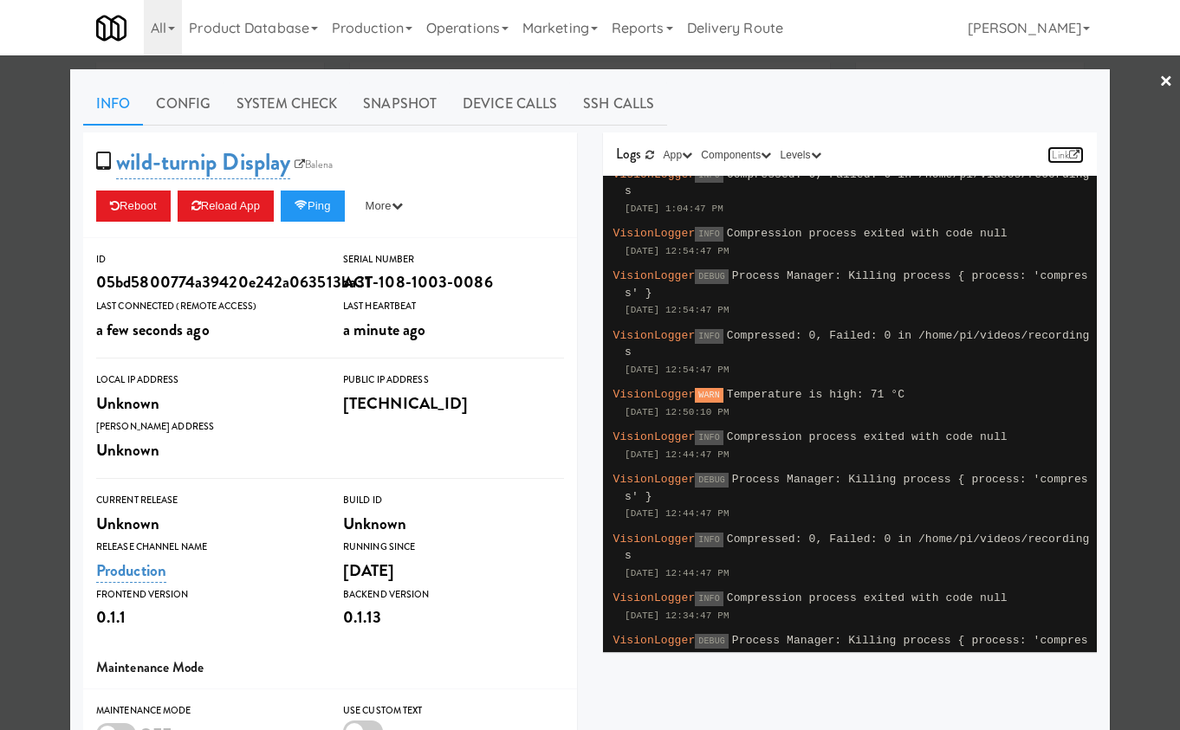
scroll to position [806, 0]
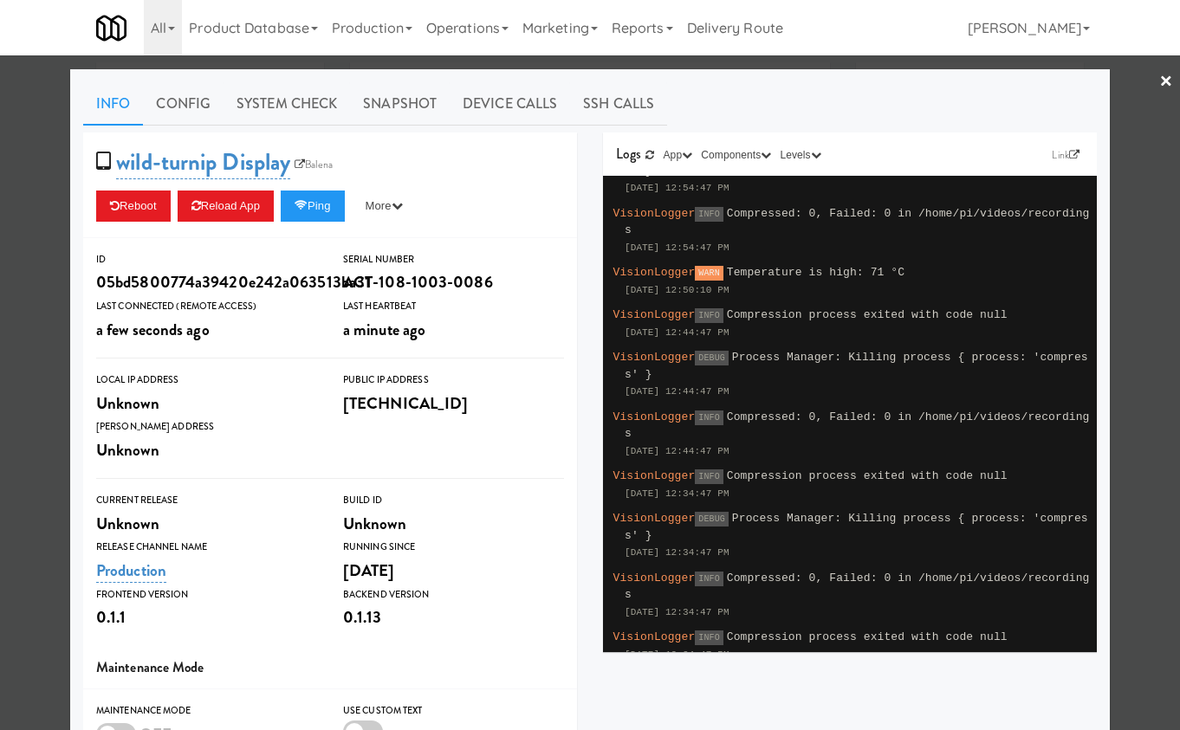
click at [327, 153] on span "wild-turnip Display Balena" at bounding box center [220, 162] width 248 height 33
click at [326, 158] on link "Balena" at bounding box center [313, 164] width 47 height 17
click at [320, 204] on button "Ping" at bounding box center [313, 206] width 64 height 31
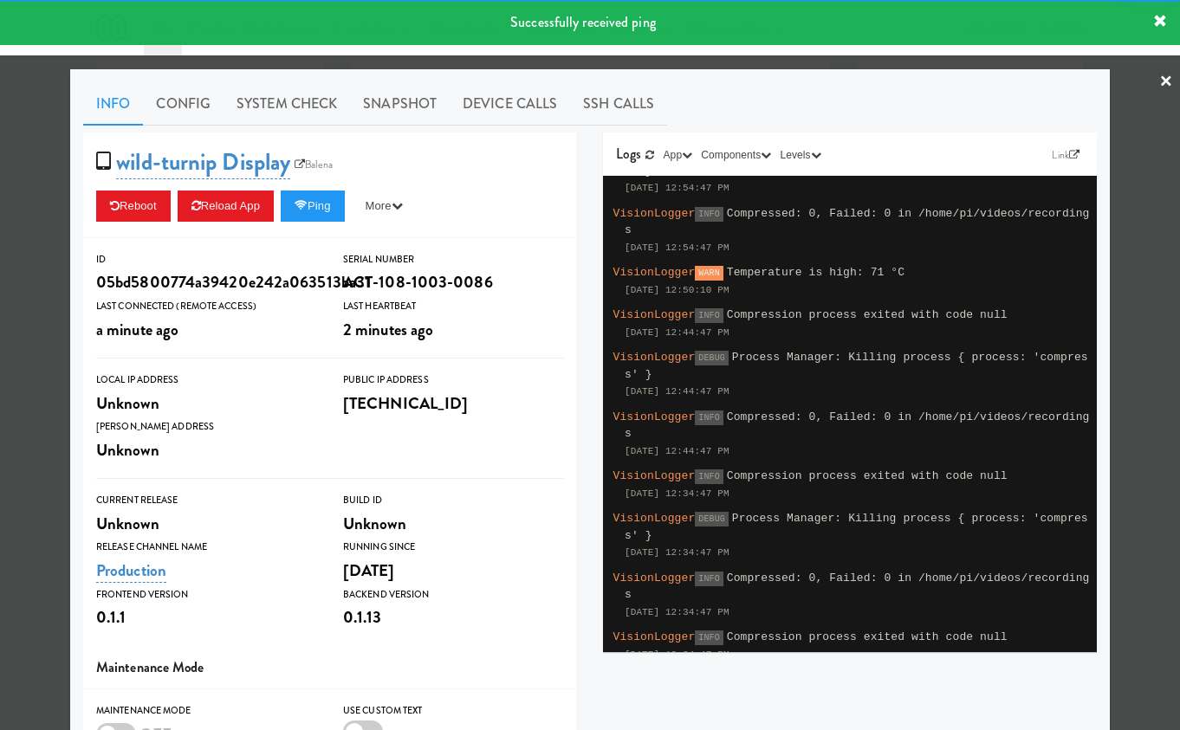
click at [44, 163] on div at bounding box center [590, 365] width 1180 height 730
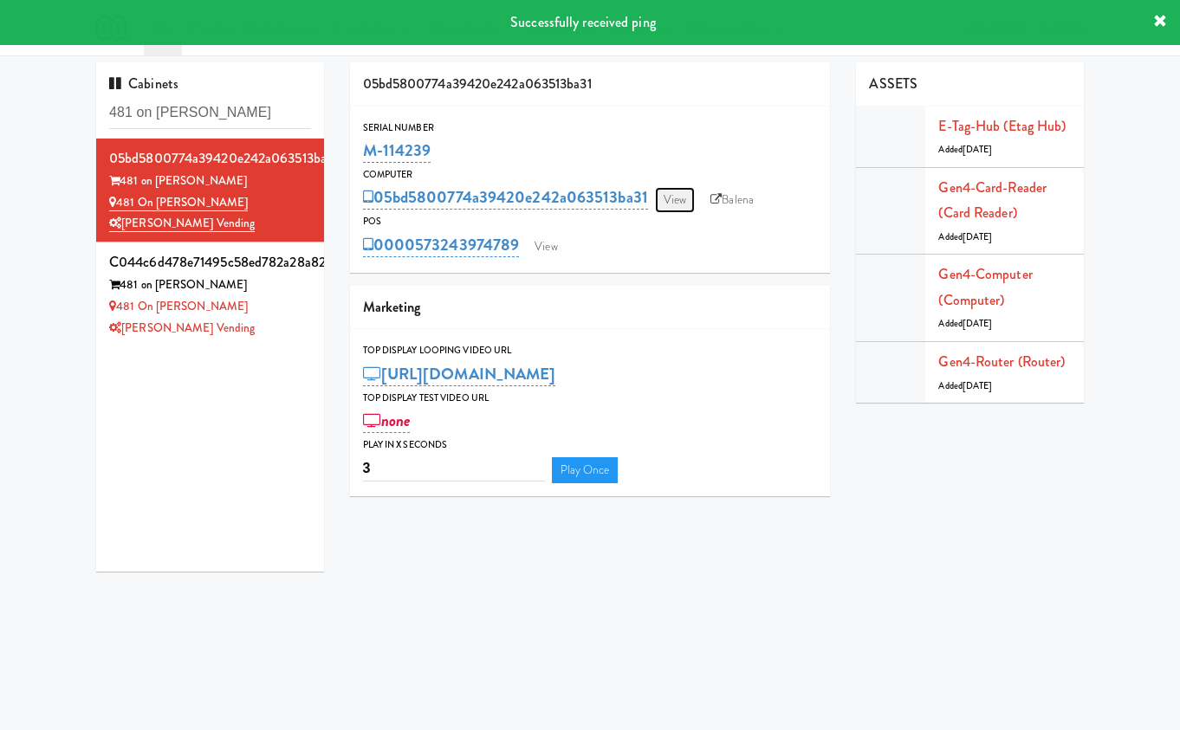
click at [670, 199] on link "View" at bounding box center [675, 200] width 40 height 26
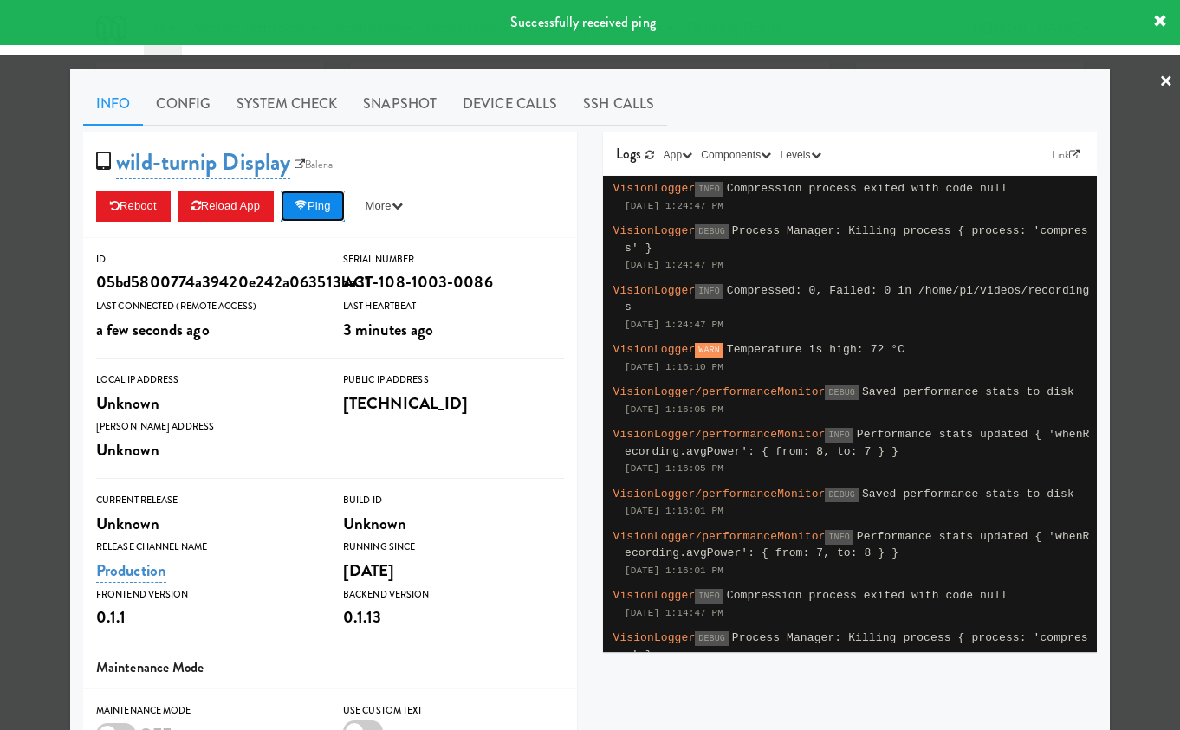
click at [332, 208] on button "Ping" at bounding box center [313, 206] width 64 height 31
click at [296, 102] on link "System Check" at bounding box center [286, 103] width 126 height 43
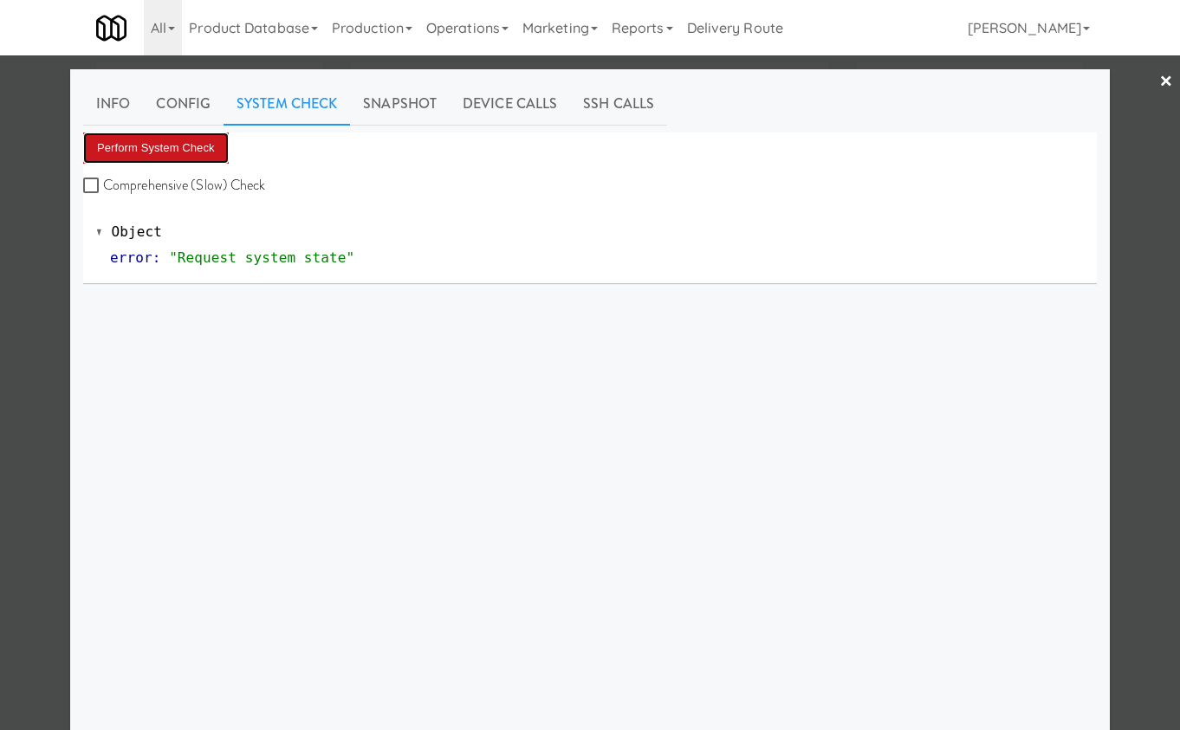
click at [204, 137] on button "Perform System Check" at bounding box center [156, 148] width 146 height 31
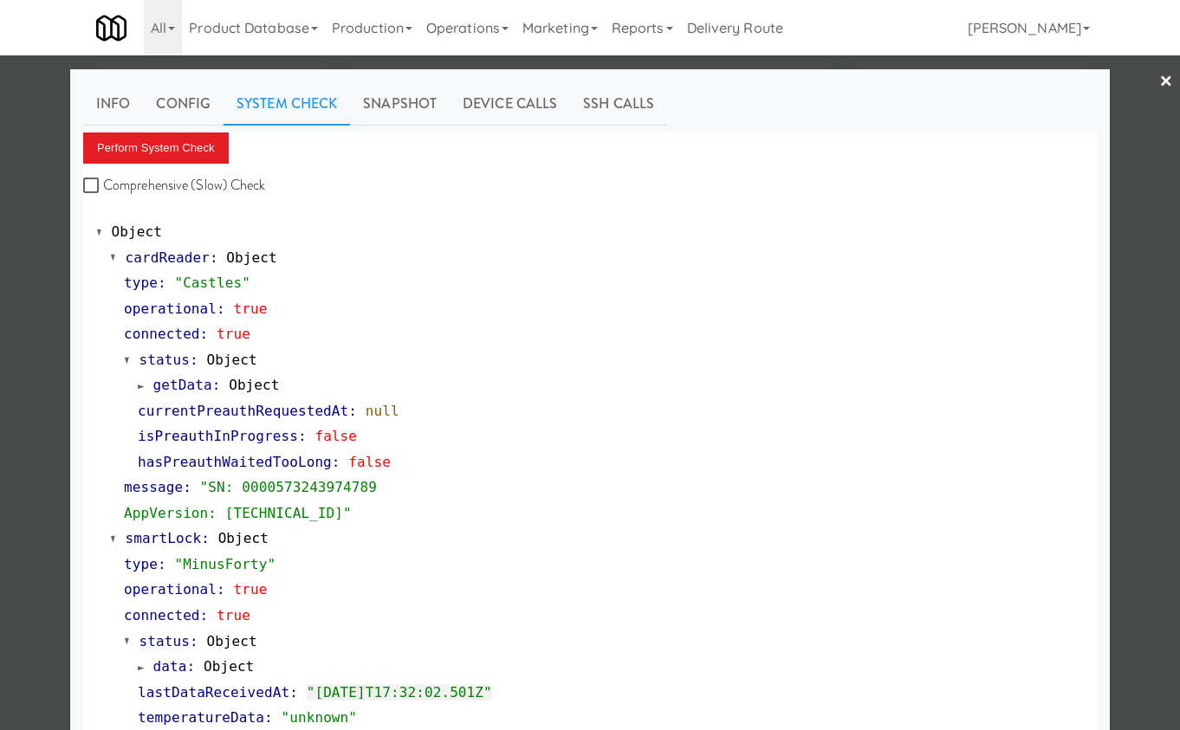
click at [42, 117] on div at bounding box center [590, 365] width 1180 height 730
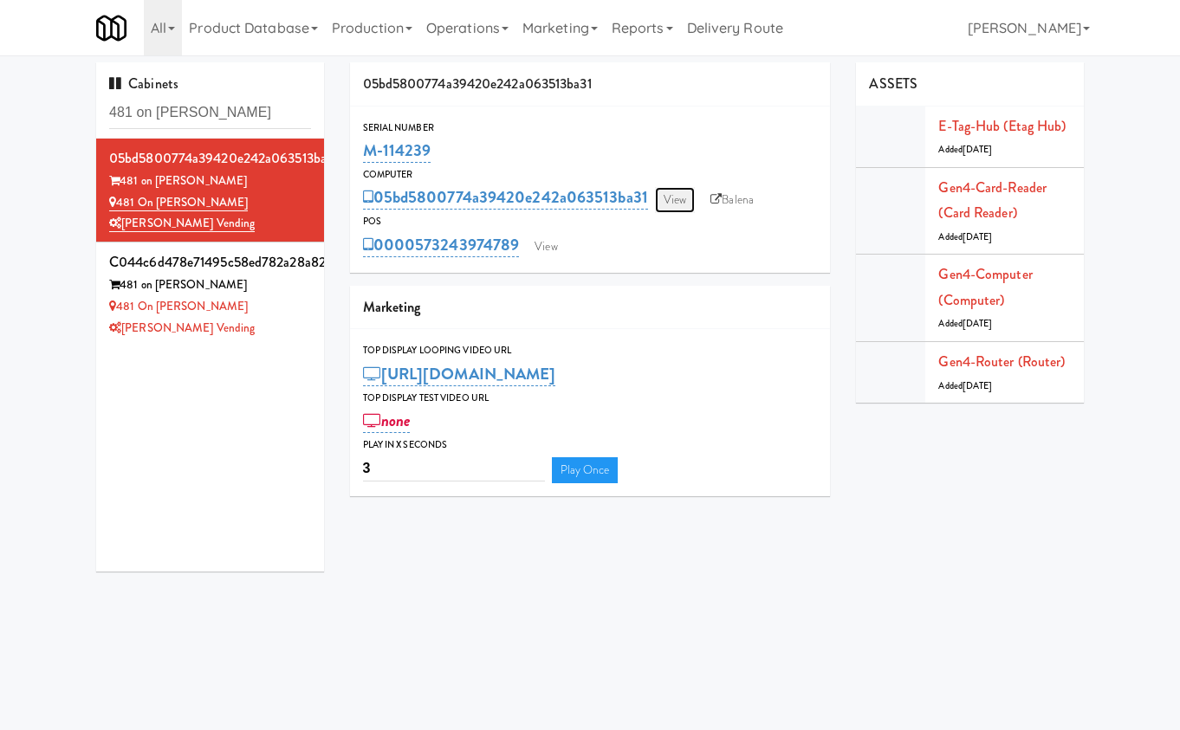
click at [676, 202] on link "View" at bounding box center [675, 200] width 40 height 26
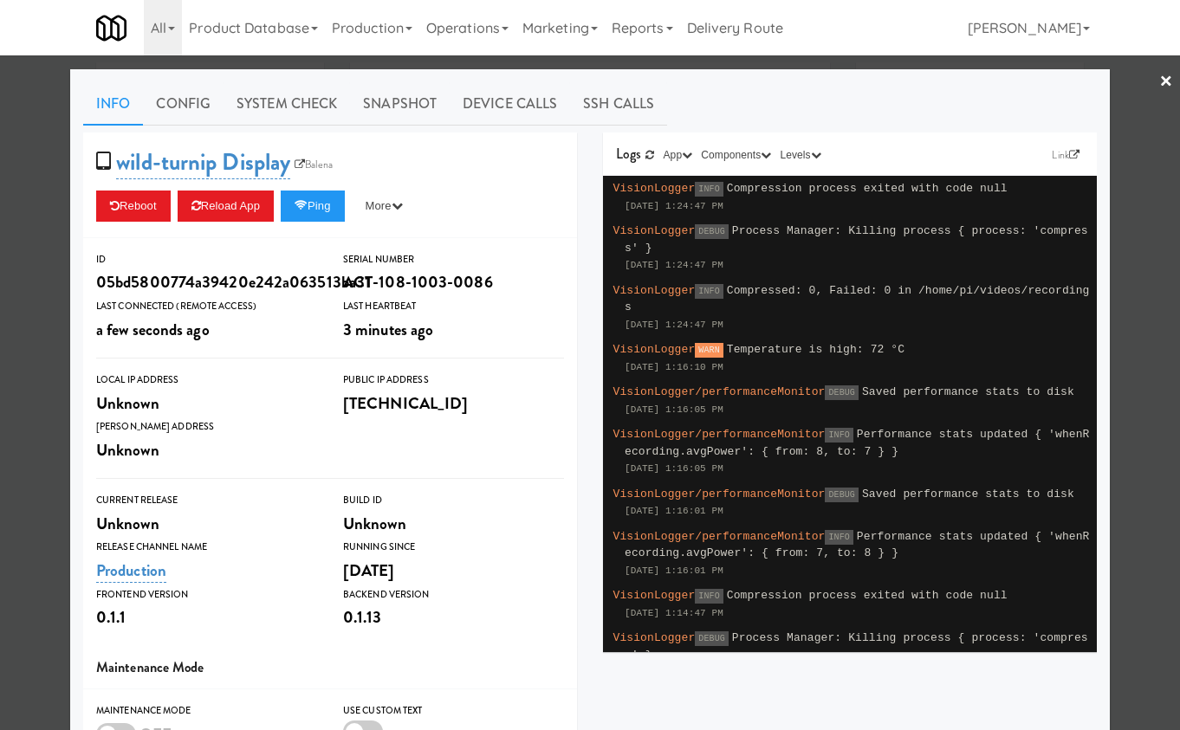
click at [40, 153] on div at bounding box center [590, 365] width 1180 height 730
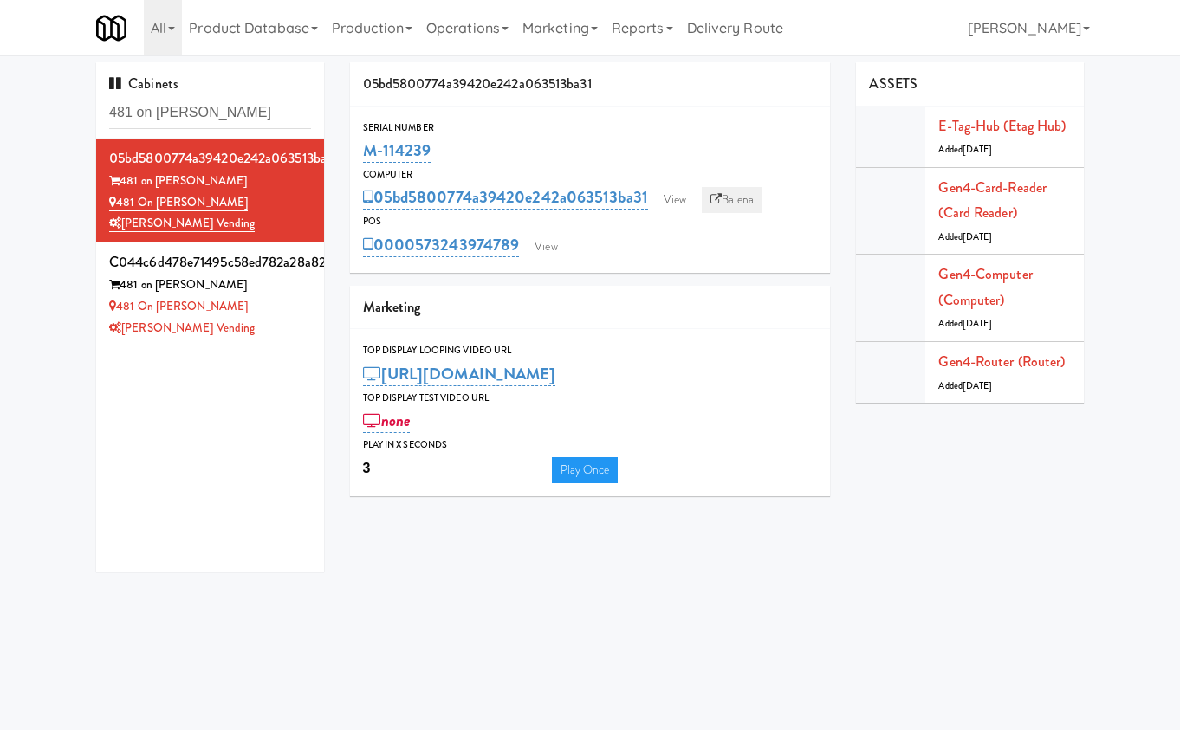
click at [734, 194] on link "Balena" at bounding box center [732, 200] width 61 height 26
click at [553, 247] on link "View" at bounding box center [546, 247] width 40 height 26
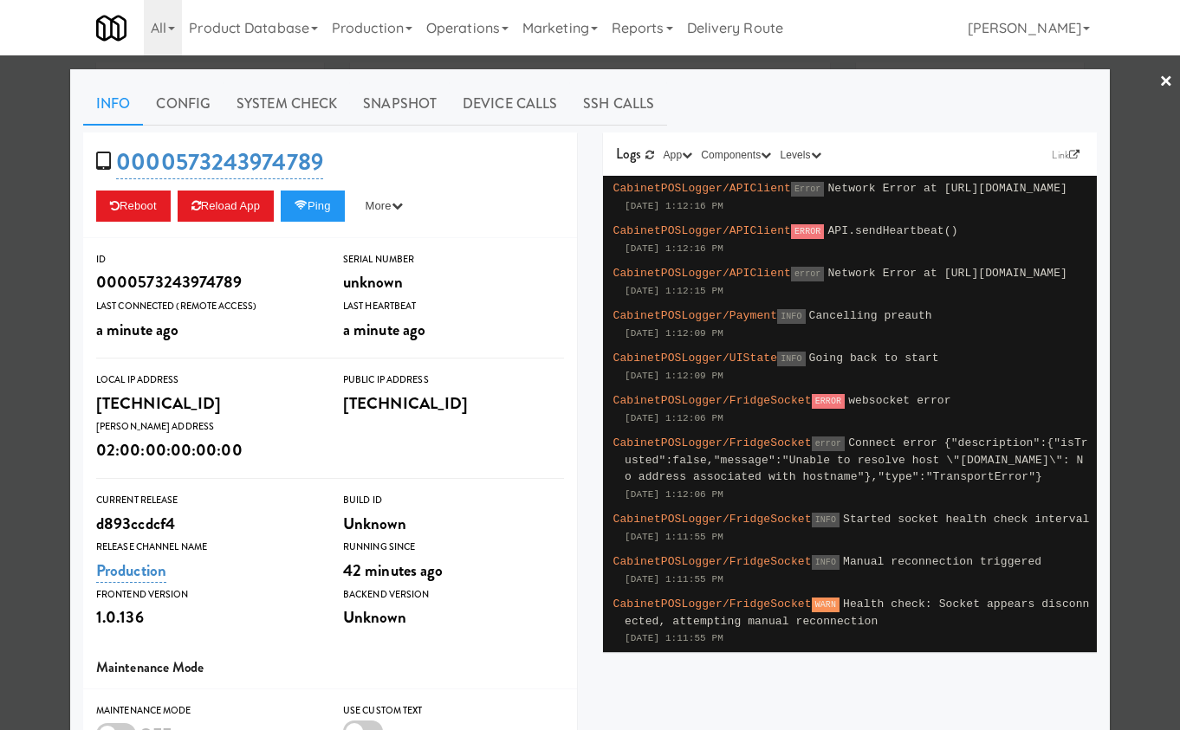
click at [307, 224] on div "0000573243974789 Reboot Reload App Ping More Ping Server Restart Server Force R…" at bounding box center [330, 186] width 494 height 106
click at [316, 215] on button "Ping" at bounding box center [313, 206] width 64 height 31
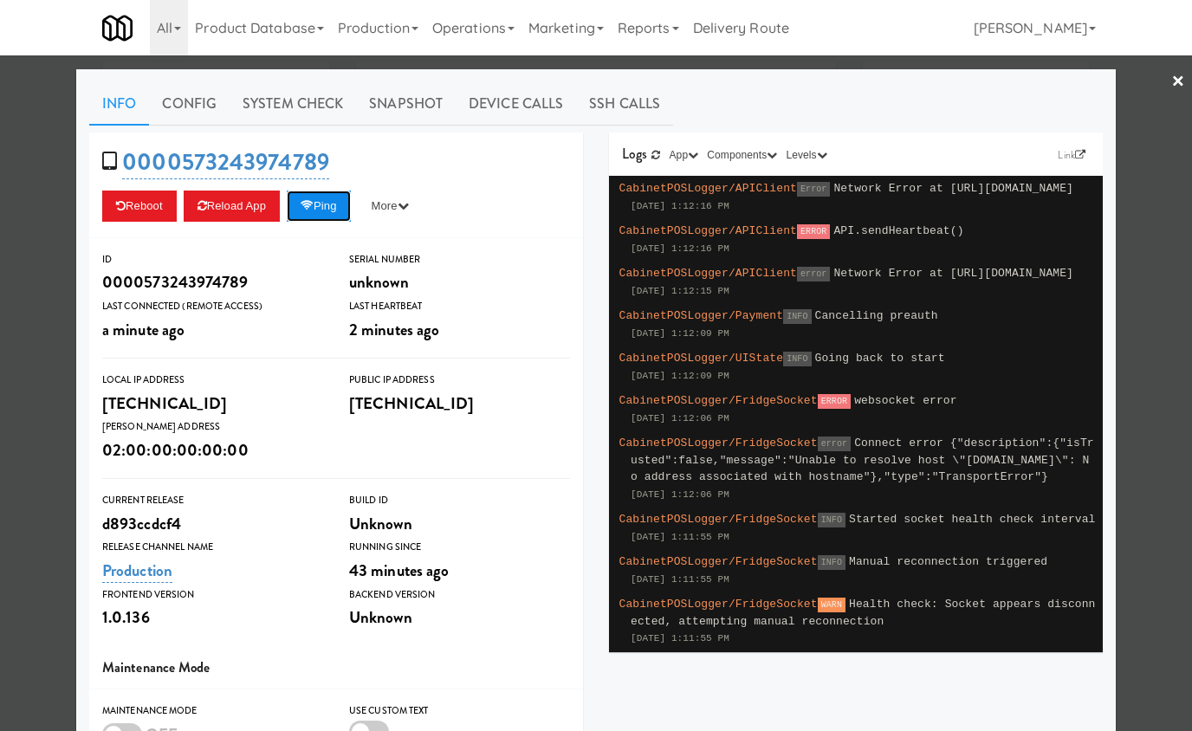
click at [314, 200] on icon at bounding box center [307, 205] width 13 height 11
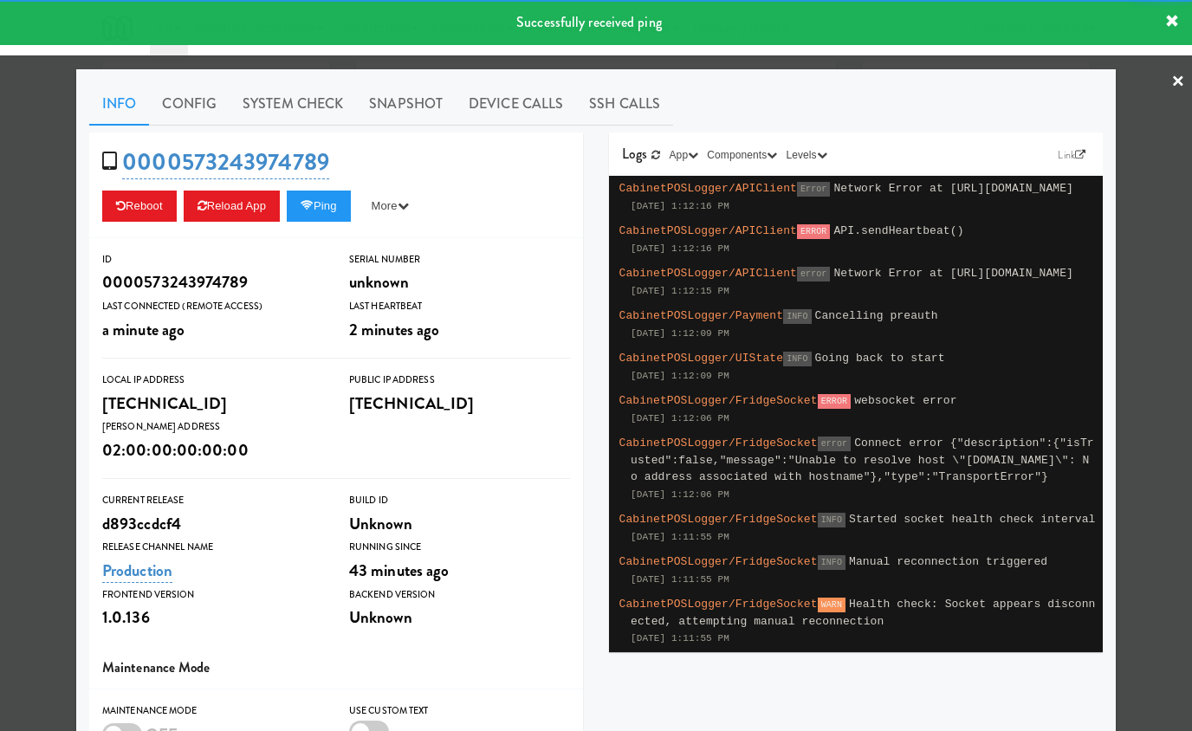
click at [69, 181] on div at bounding box center [596, 365] width 1192 height 731
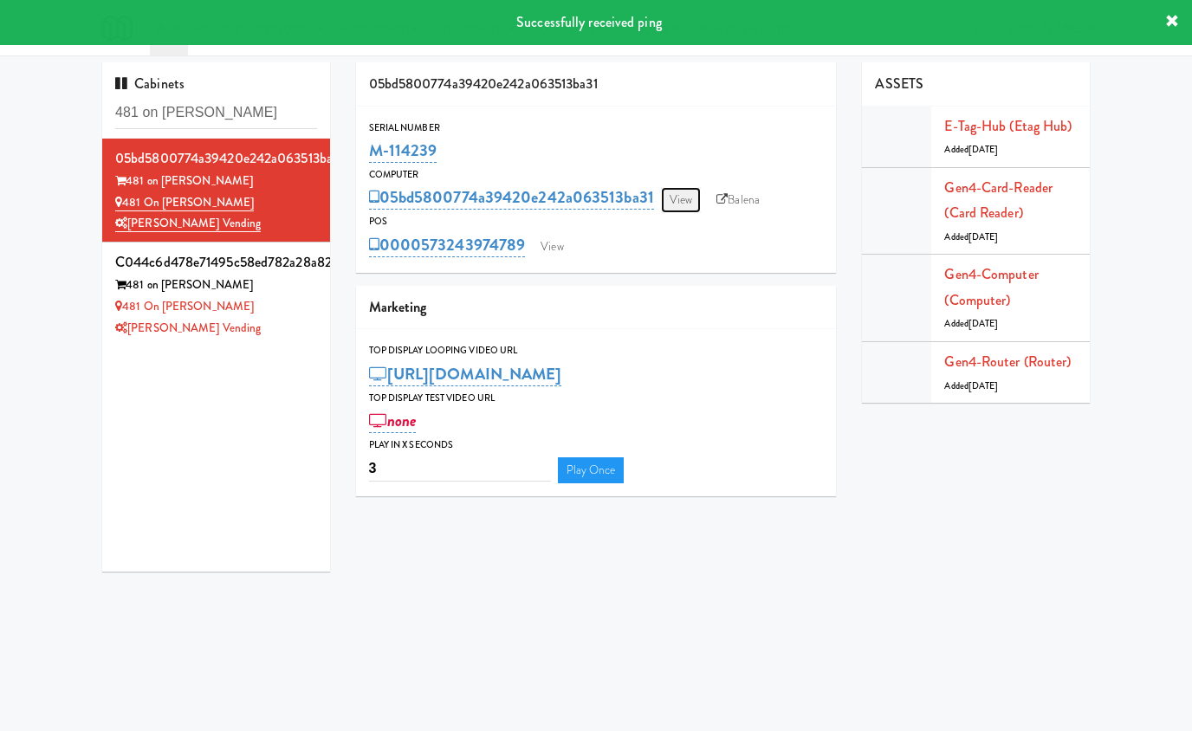
click at [675, 197] on link "View" at bounding box center [681, 200] width 40 height 26
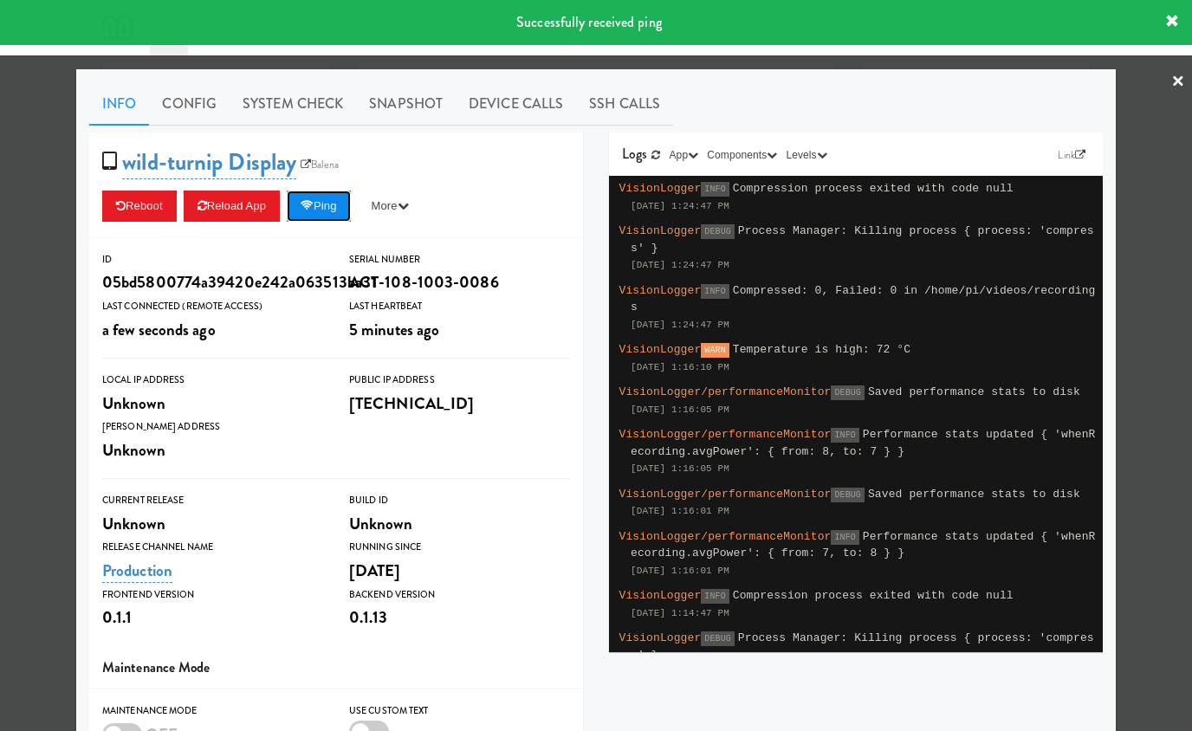
click at [334, 212] on button "Ping" at bounding box center [319, 206] width 64 height 31
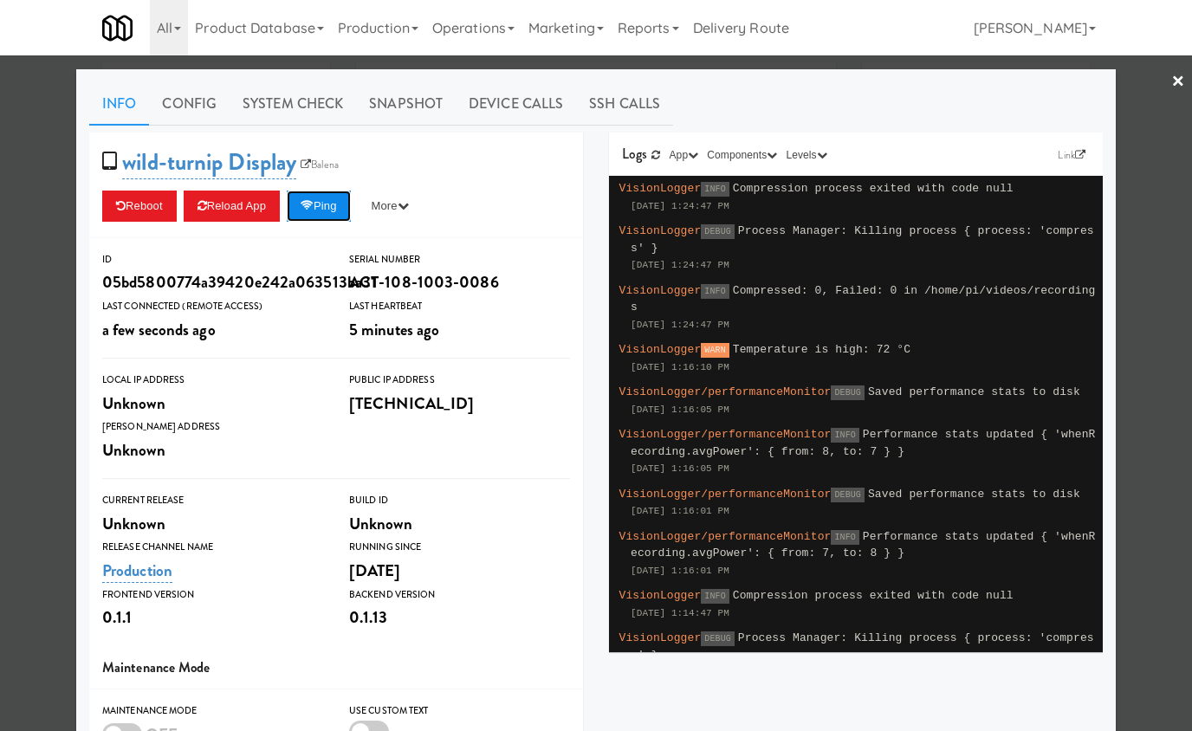
click at [334, 212] on button "Ping" at bounding box center [319, 206] width 64 height 31
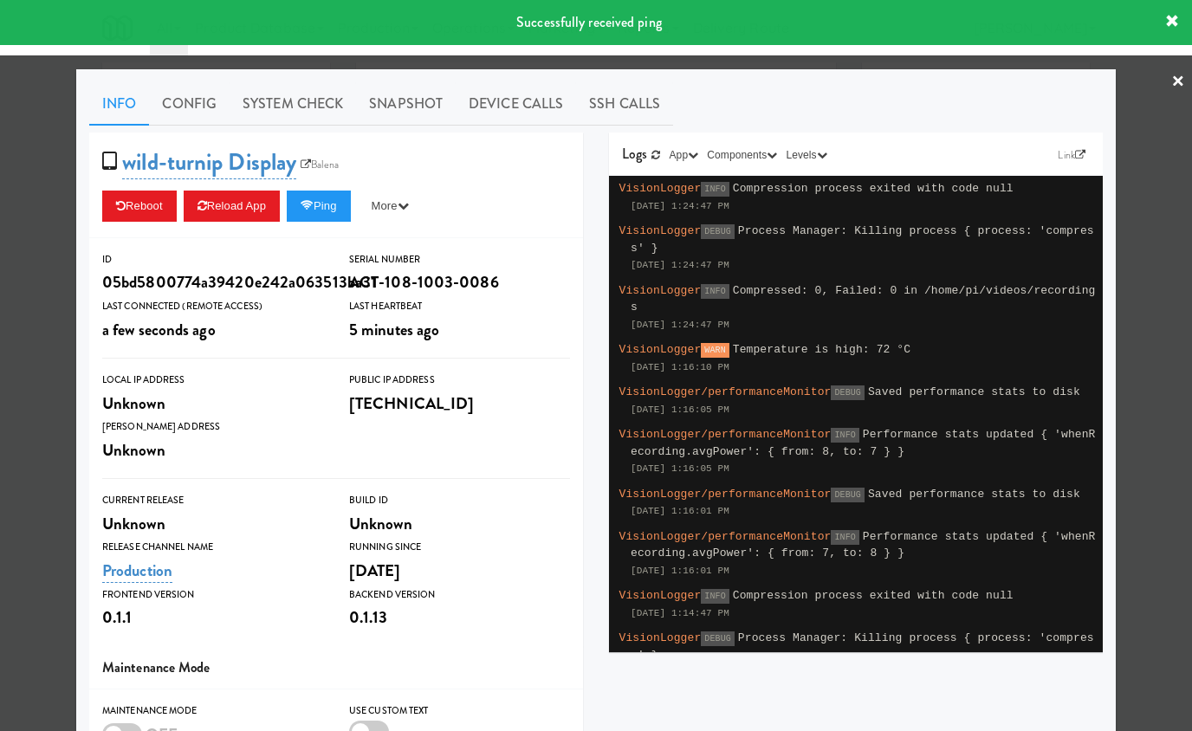
click at [1146, 188] on div at bounding box center [596, 365] width 1192 height 731
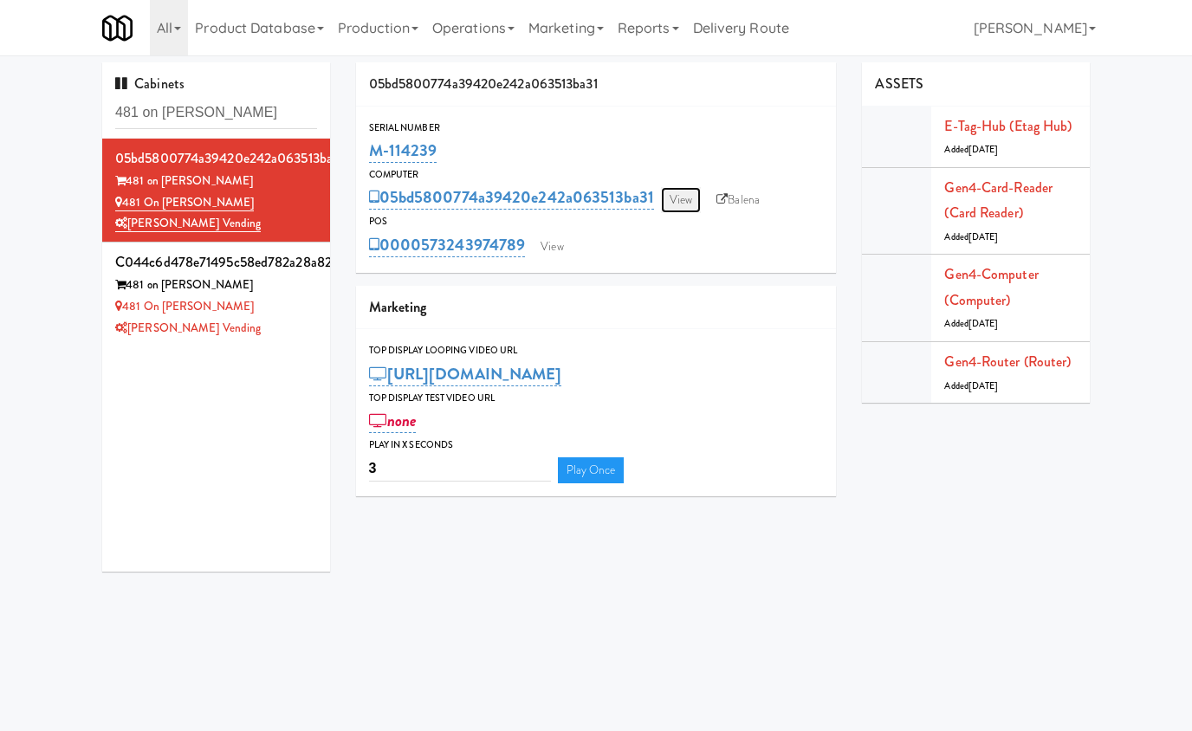
click at [690, 197] on link "View" at bounding box center [681, 200] width 40 height 26
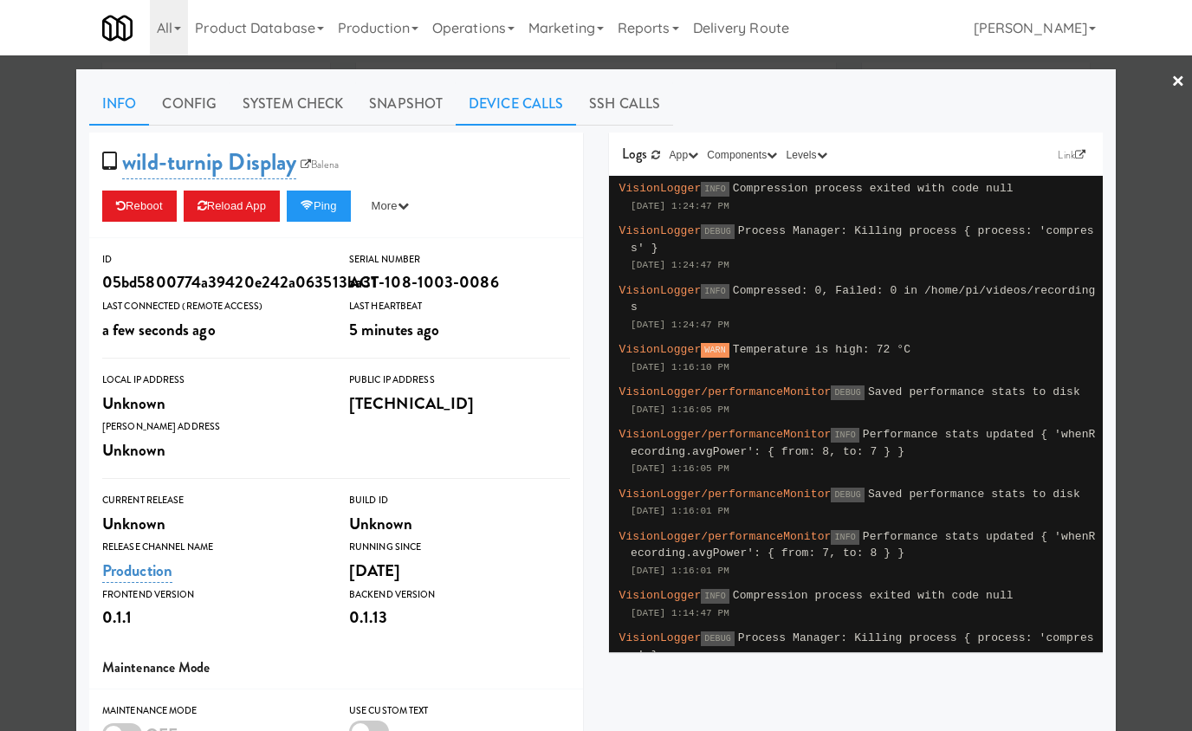
click at [507, 100] on link "Device Calls" at bounding box center [516, 103] width 120 height 43
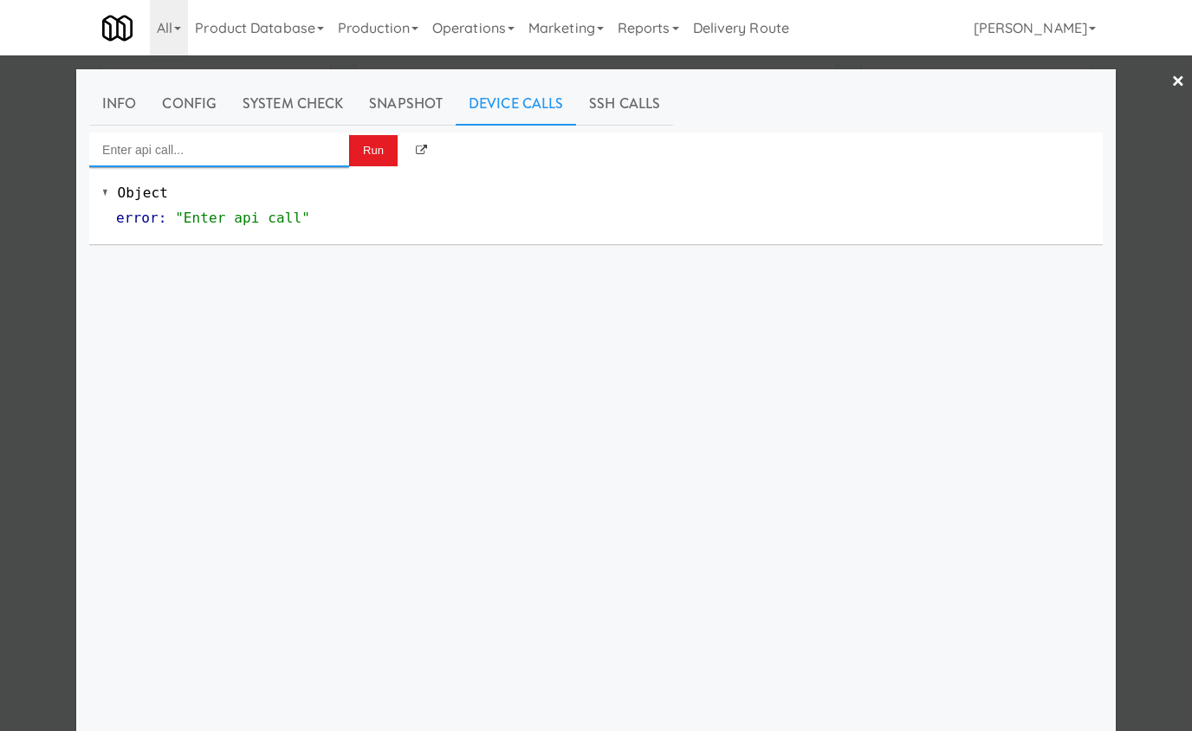
click at [210, 146] on input "Enter api call..." at bounding box center [219, 150] width 260 height 35
click at [619, 139] on div "Run" at bounding box center [595, 150] width 1013 height 35
click at [626, 106] on link "SSH Calls" at bounding box center [624, 103] width 97 height 43
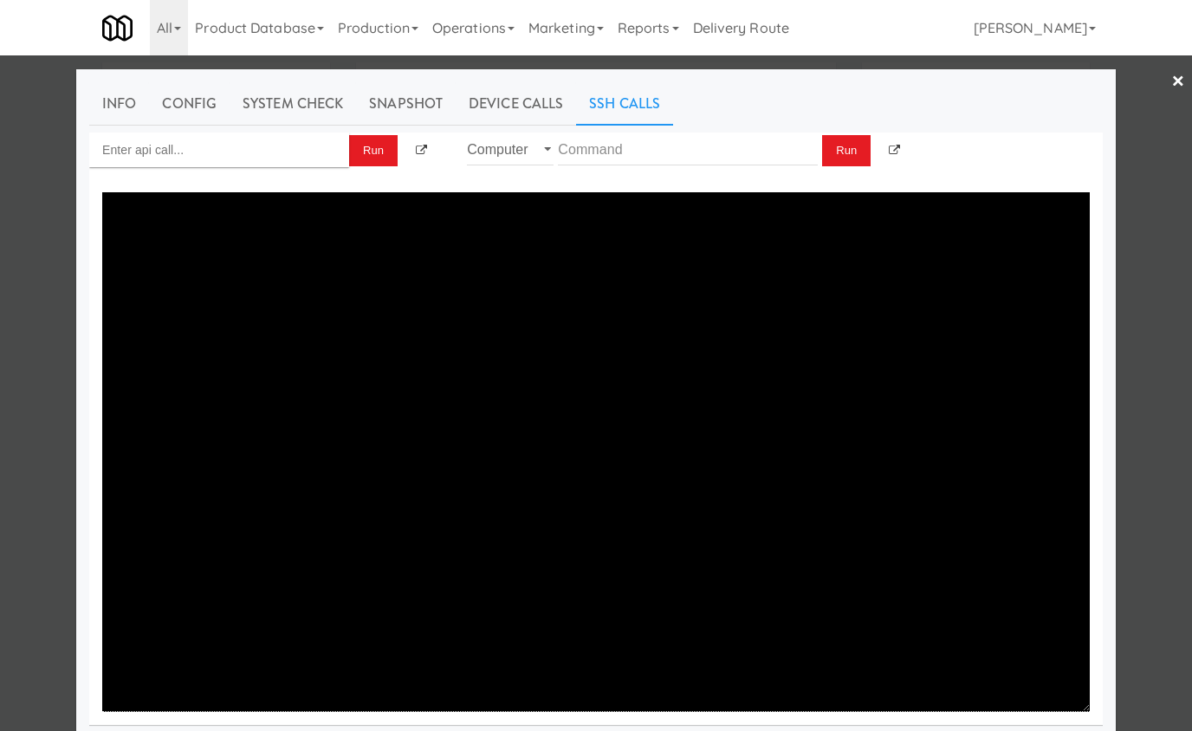
click at [289, 128] on div "Info Config System Check Snapshot Device Calls SSH Calls Run Router Computer Run" at bounding box center [595, 432] width 1013 height 700
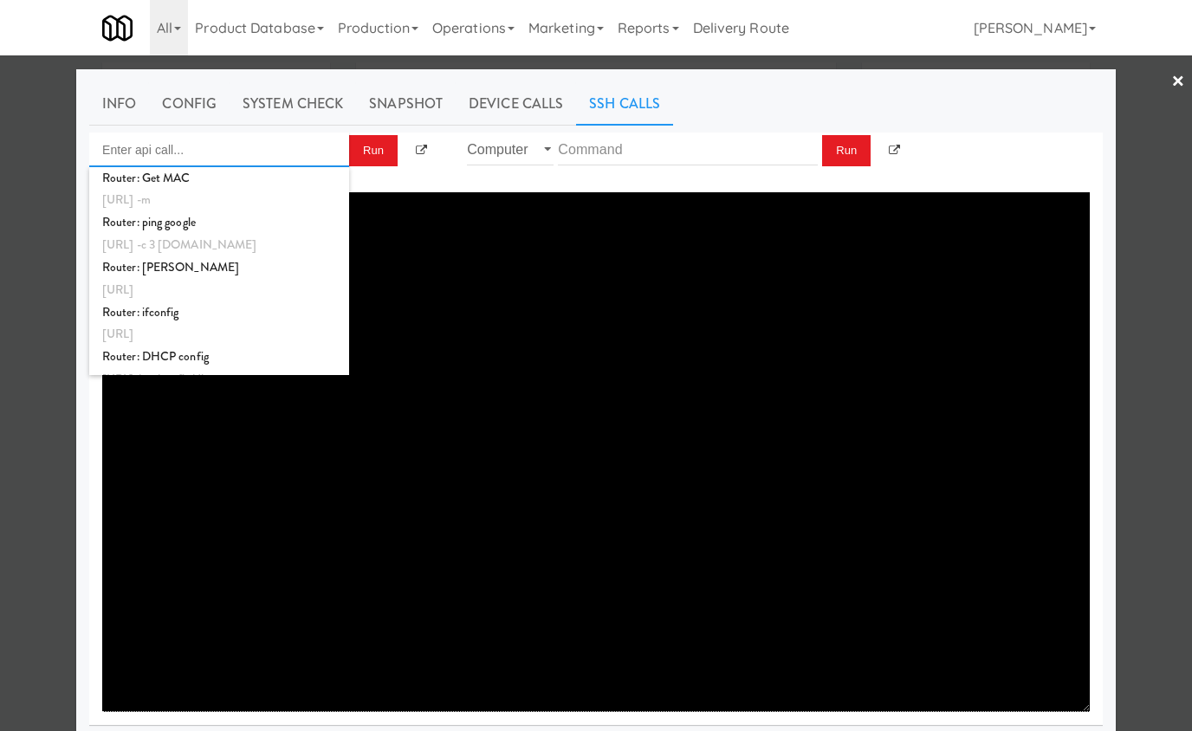
click at [288, 137] on input "Enter api call..." at bounding box center [219, 150] width 260 height 35
click at [281, 201] on div "http://localhost:3000/proxy/ssh/router?command=mnf_info -m" at bounding box center [219, 200] width 234 height 23
type input "Router: Get MAC"
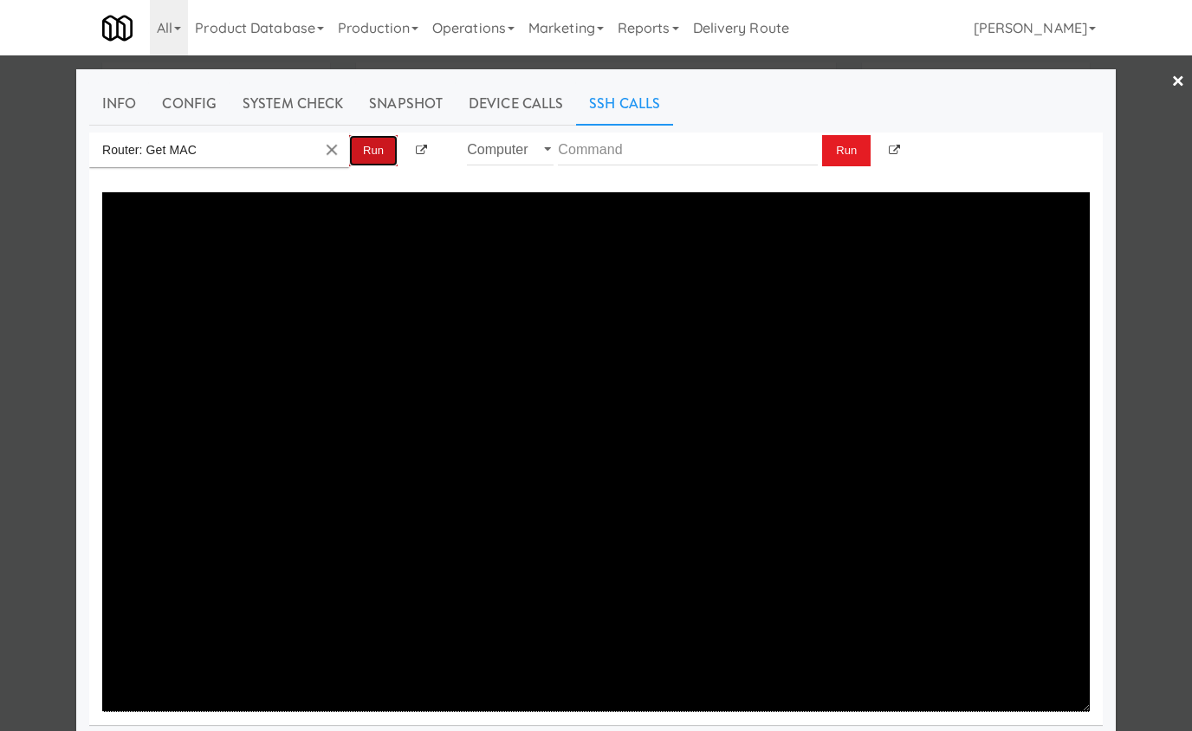
click at [377, 145] on button "Run" at bounding box center [373, 150] width 49 height 31
click at [329, 154] on button "Clear Input" at bounding box center [332, 150] width 26 height 26
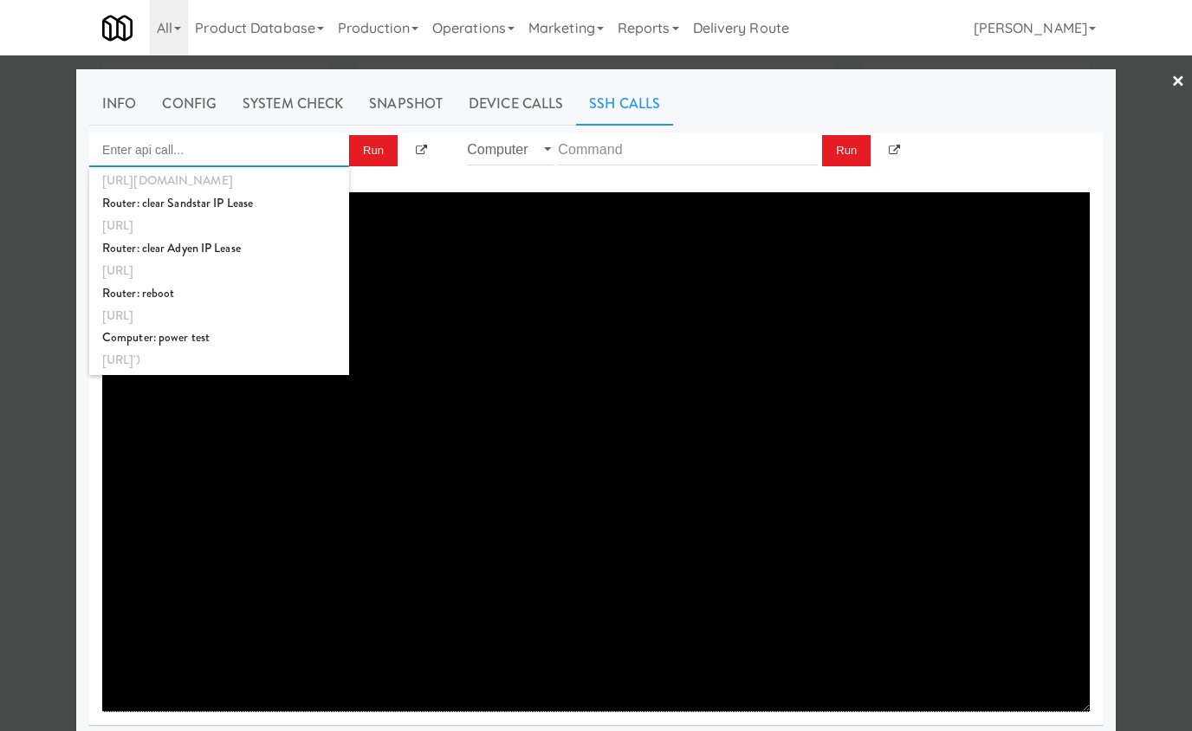
scroll to position [0, 0]
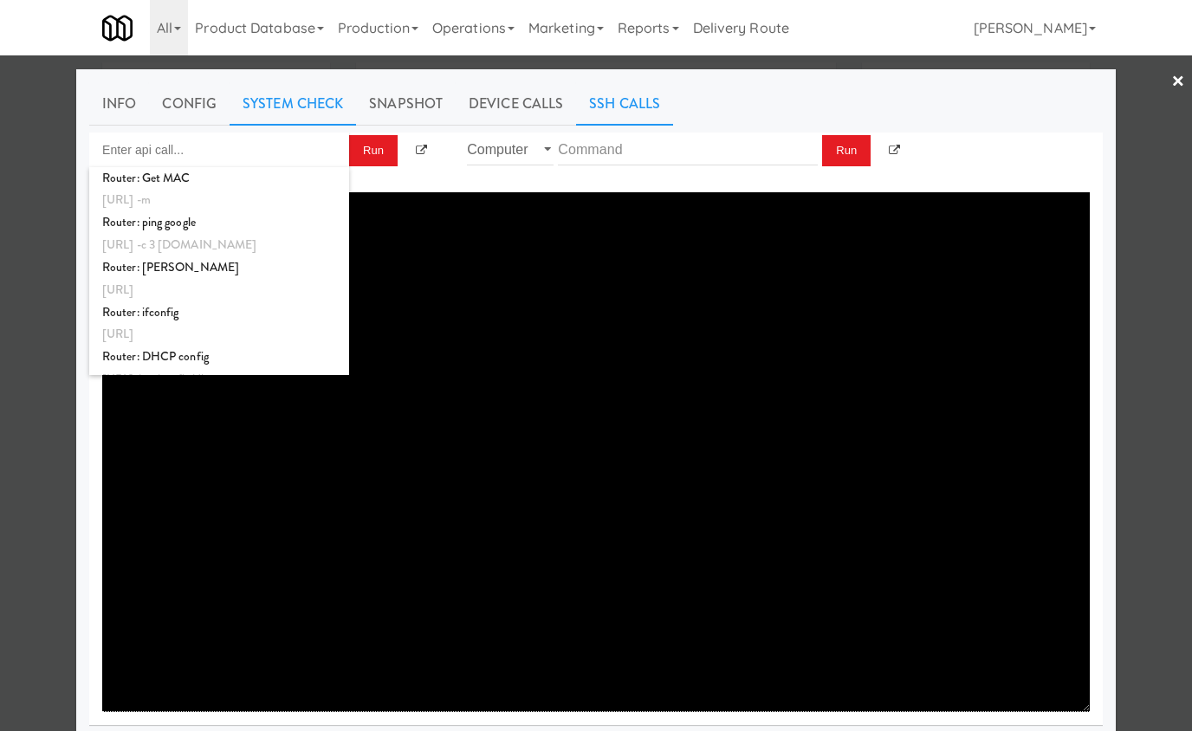
click at [311, 113] on link "System Check" at bounding box center [293, 103] width 126 height 43
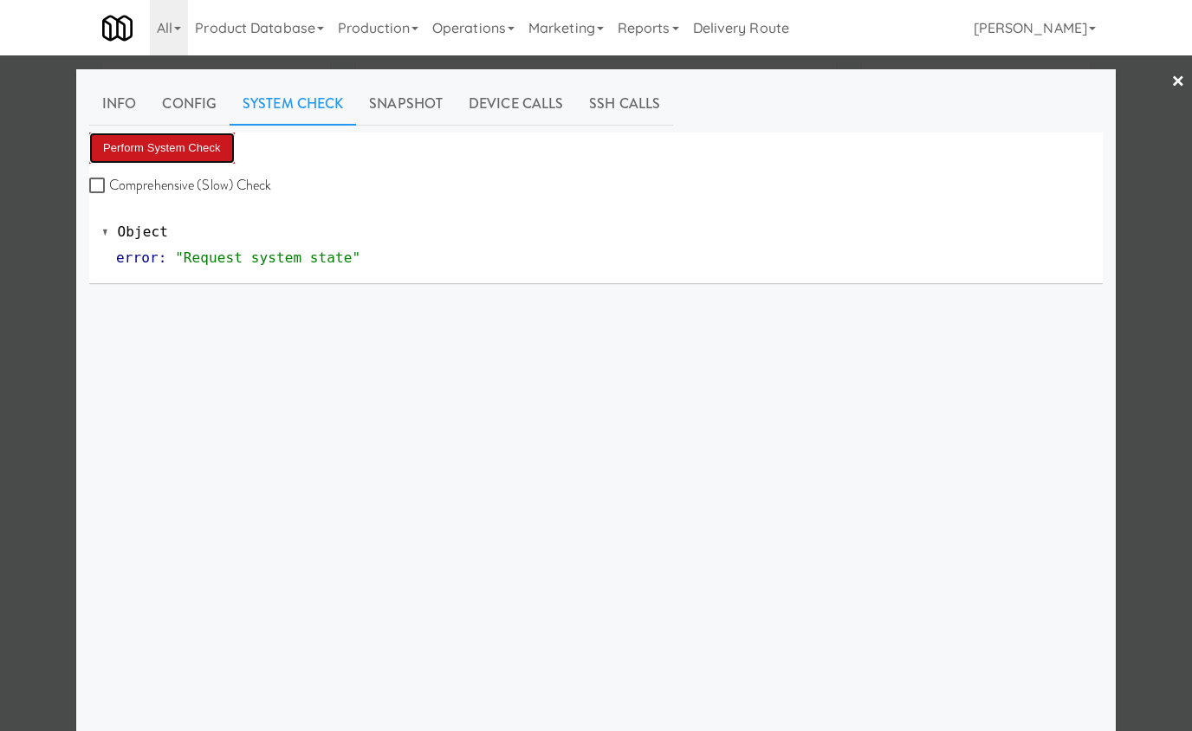
click at [186, 155] on button "Perform System Check" at bounding box center [162, 148] width 146 height 31
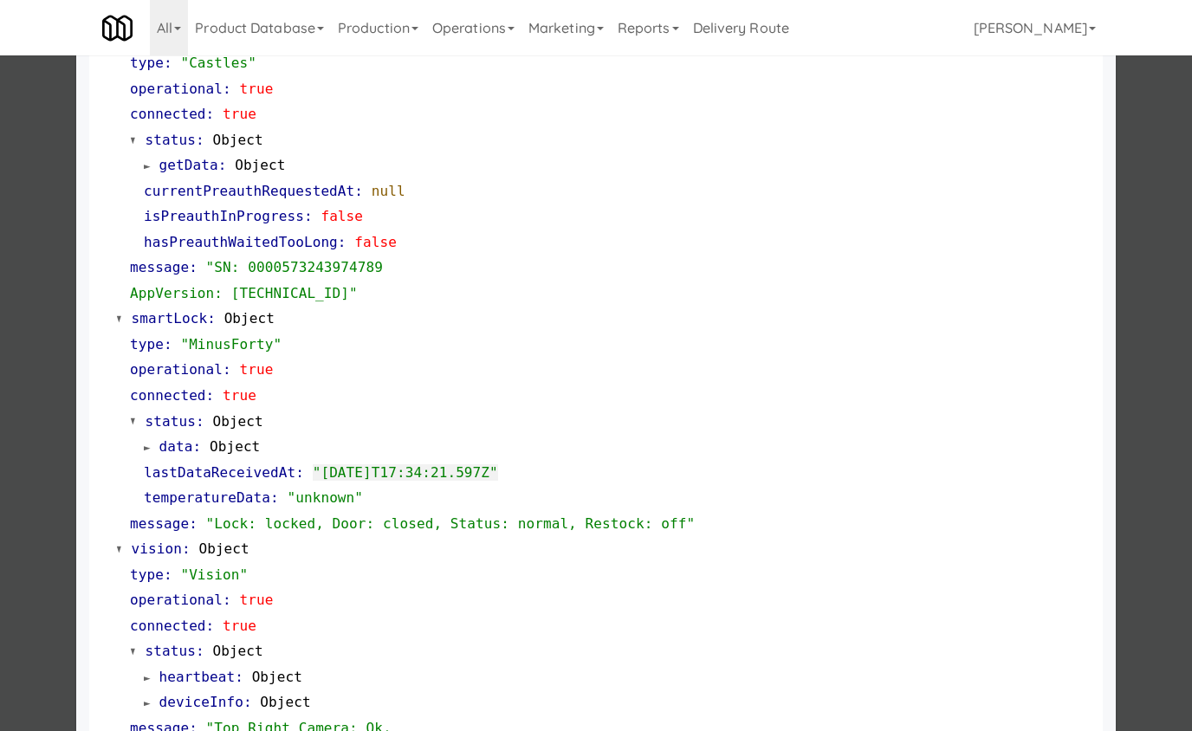
scroll to position [223, 0]
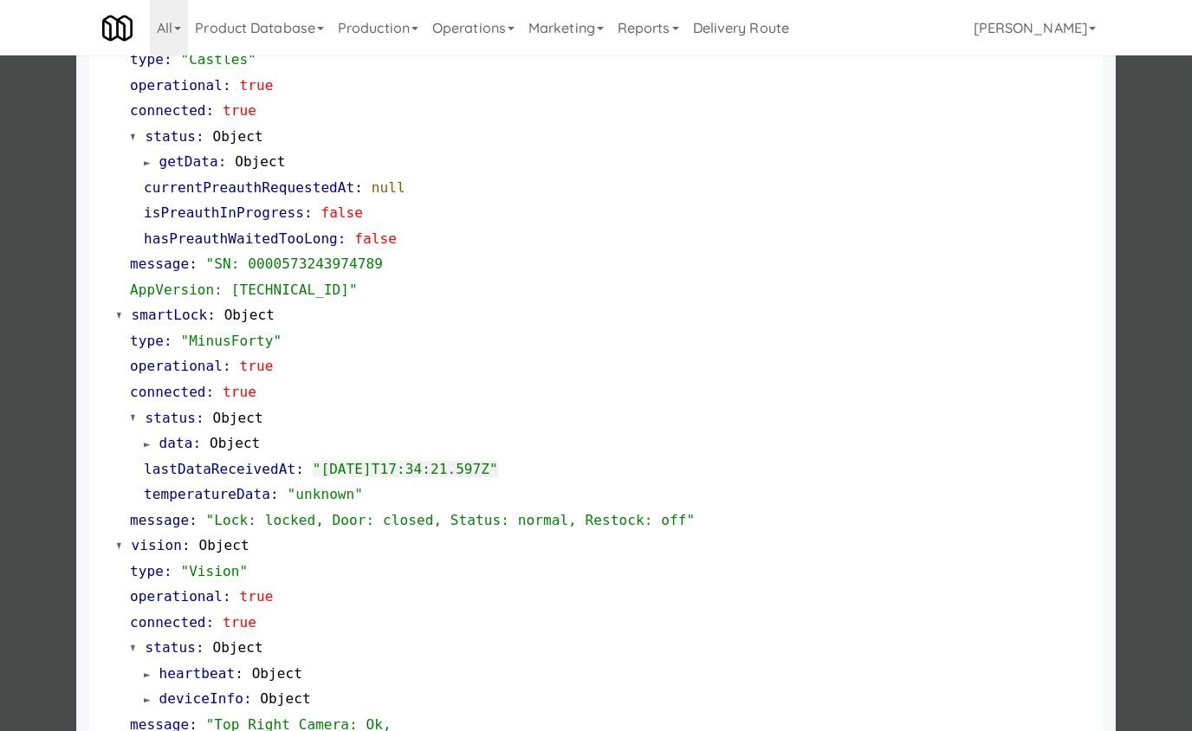
click at [188, 434] on div "data : Object" at bounding box center [617, 443] width 946 height 26
click at [180, 438] on span "data" at bounding box center [176, 443] width 34 height 16
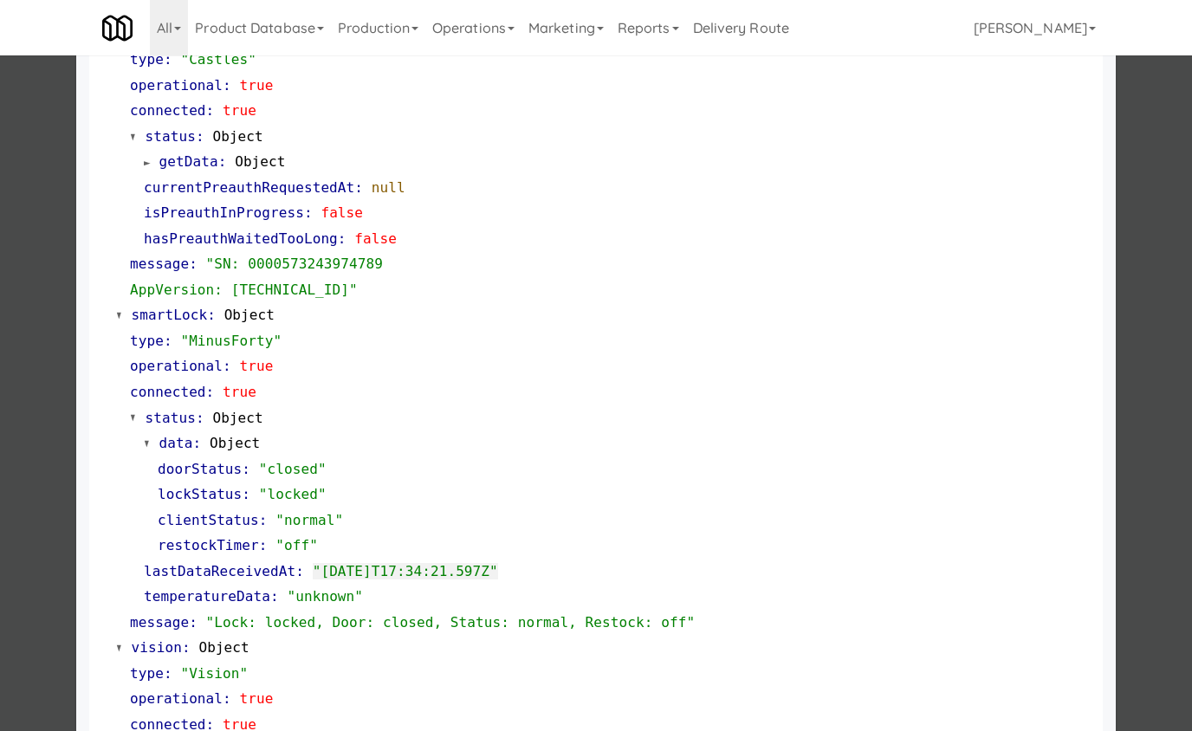
click at [57, 331] on div at bounding box center [596, 365] width 1192 height 731
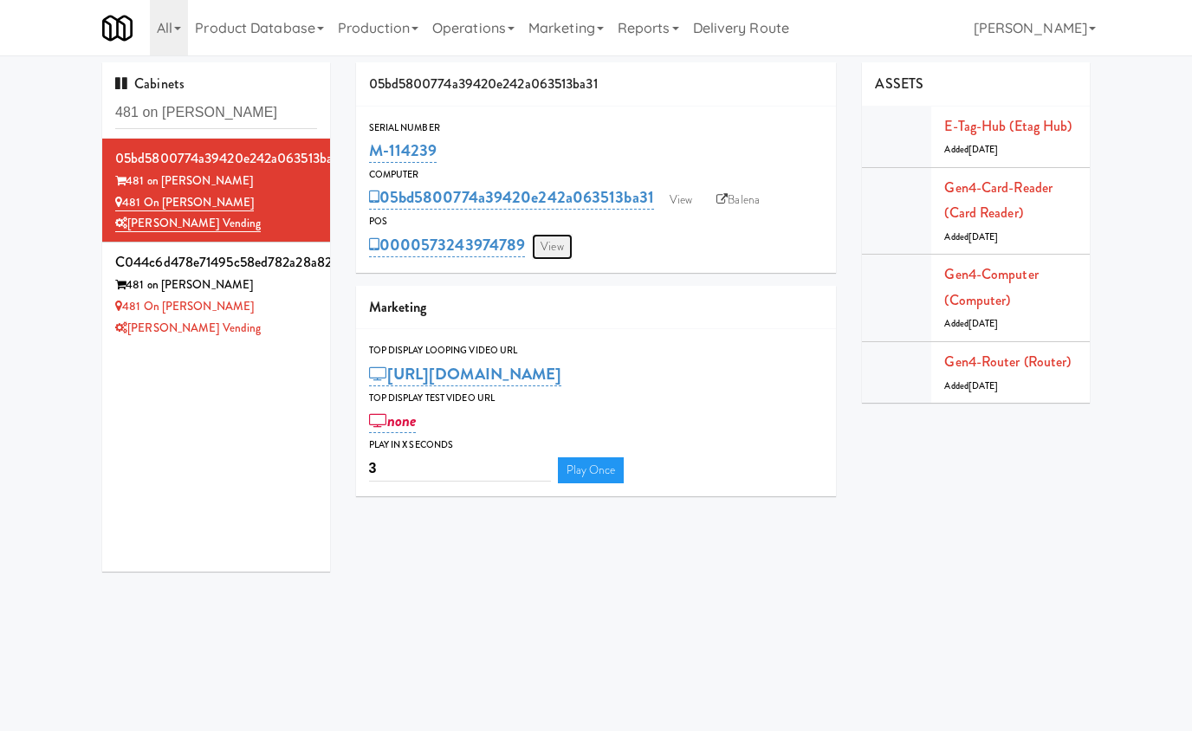
click at [565, 257] on link "View" at bounding box center [552, 247] width 40 height 26
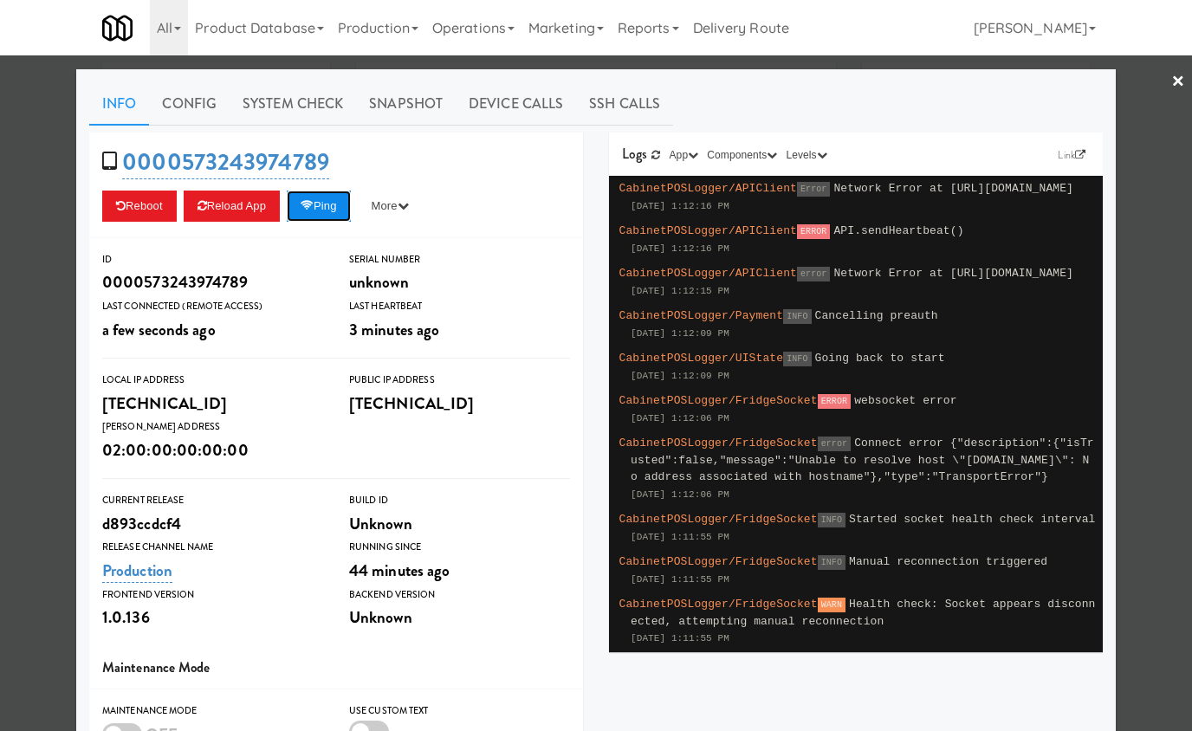
click at [324, 207] on button "Ping" at bounding box center [319, 206] width 64 height 31
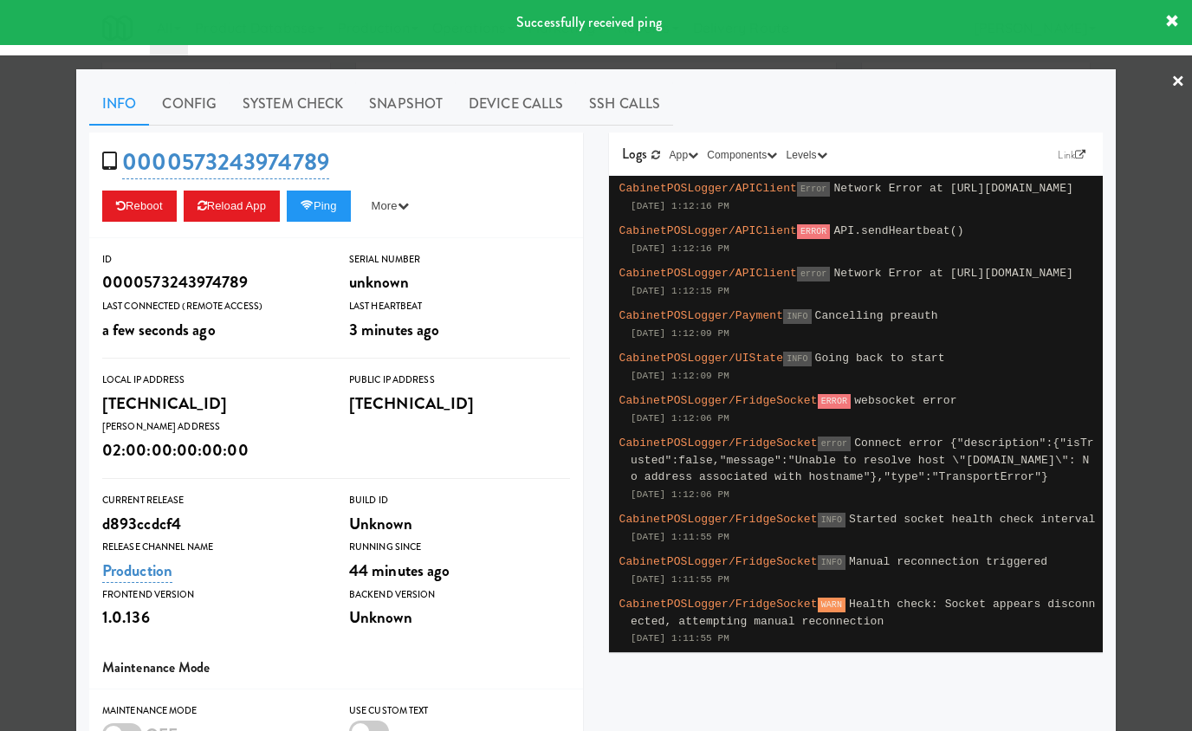
click at [46, 223] on div at bounding box center [596, 365] width 1192 height 731
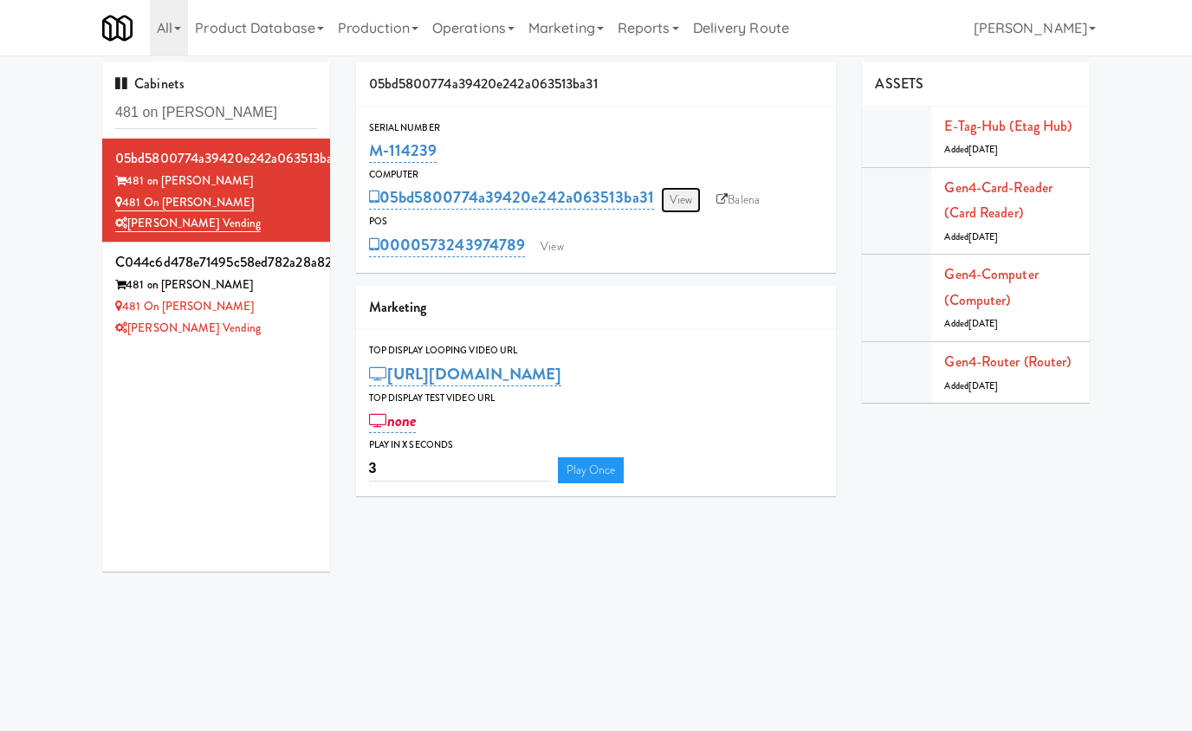
click at [683, 203] on link "View" at bounding box center [681, 200] width 40 height 26
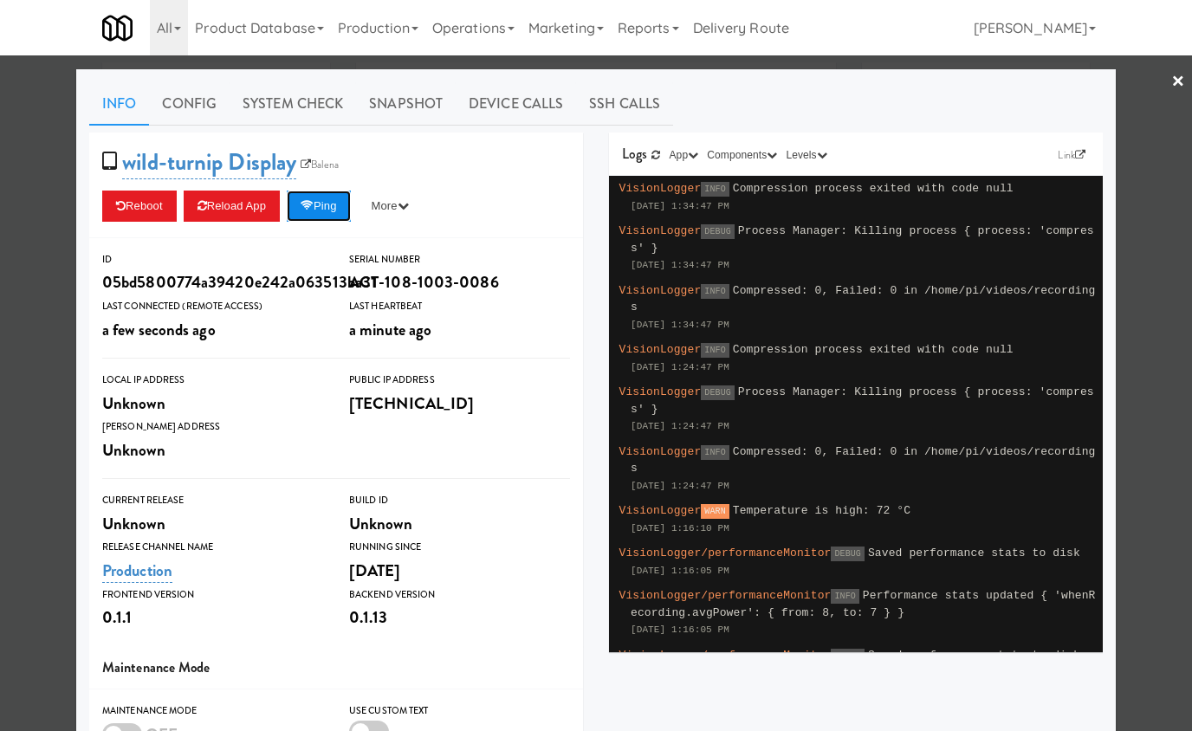
click at [351, 210] on button "Ping" at bounding box center [319, 206] width 64 height 31
click at [327, 195] on button "Ping" at bounding box center [319, 206] width 64 height 31
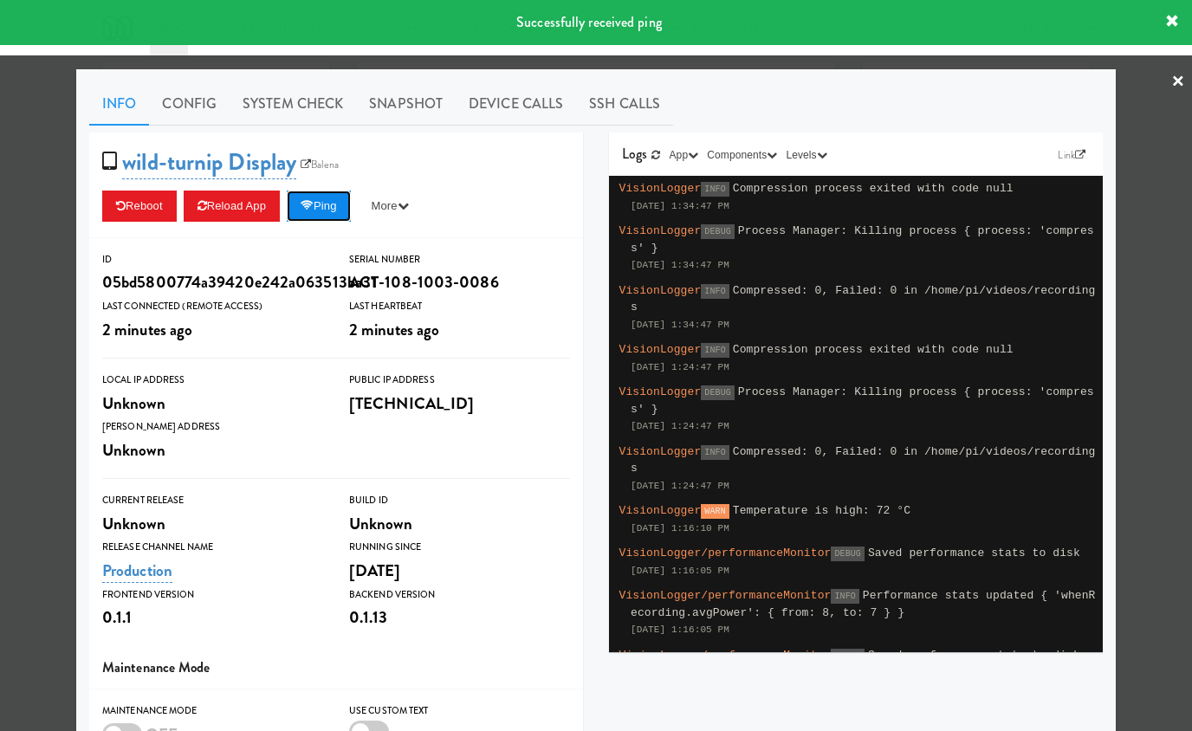
click at [334, 208] on button "Ping" at bounding box center [319, 206] width 64 height 31
click at [49, 181] on div at bounding box center [596, 365] width 1192 height 731
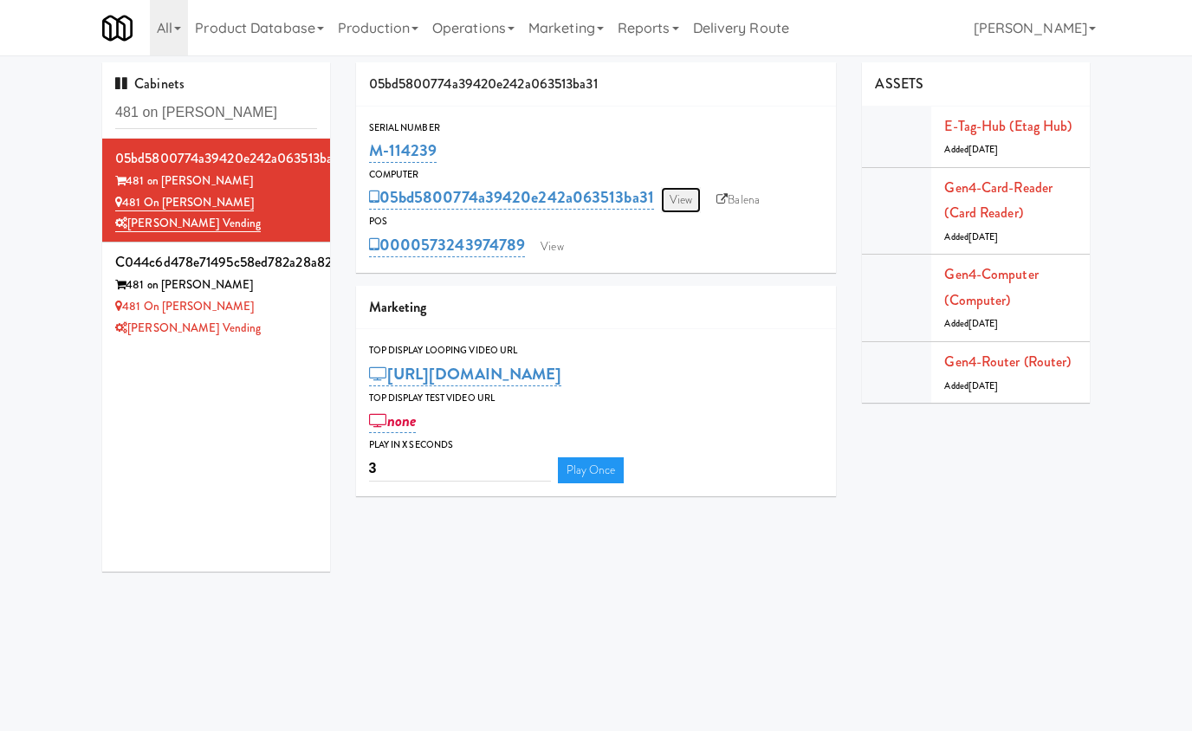
click at [677, 194] on link "View" at bounding box center [681, 200] width 40 height 26
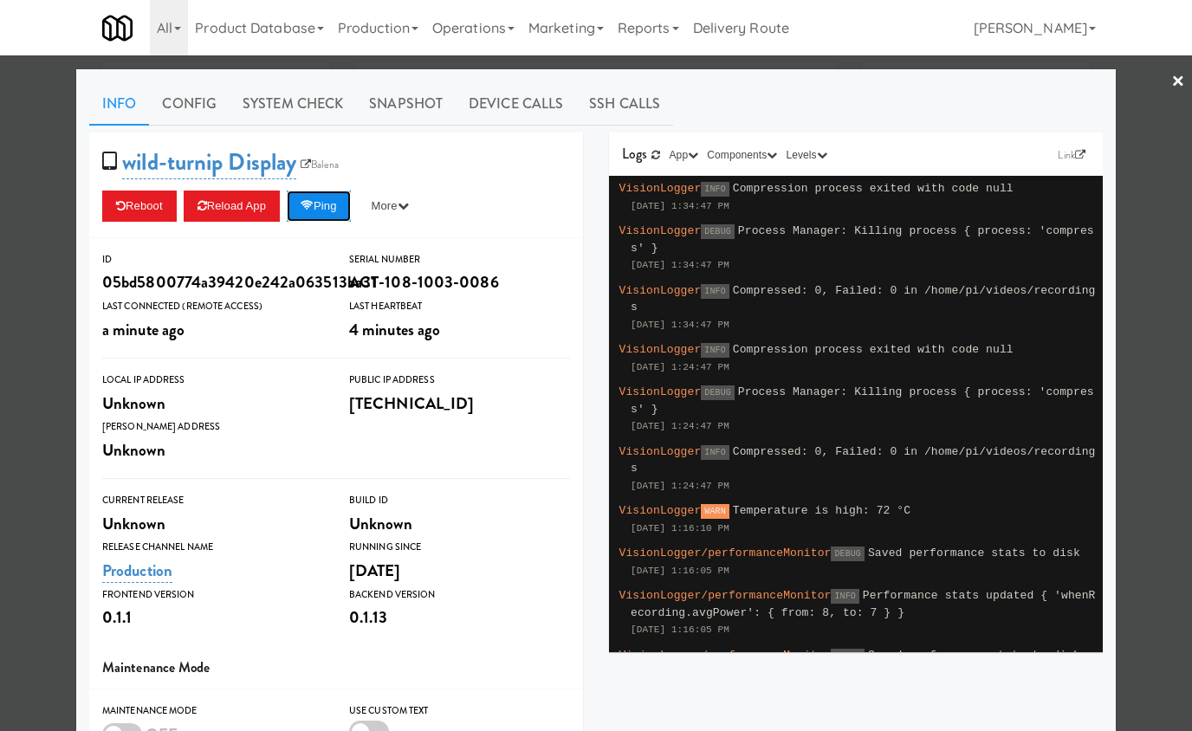
click at [340, 201] on button "Ping" at bounding box center [319, 206] width 64 height 31
click at [516, 99] on link "Device Calls" at bounding box center [516, 103] width 120 height 43
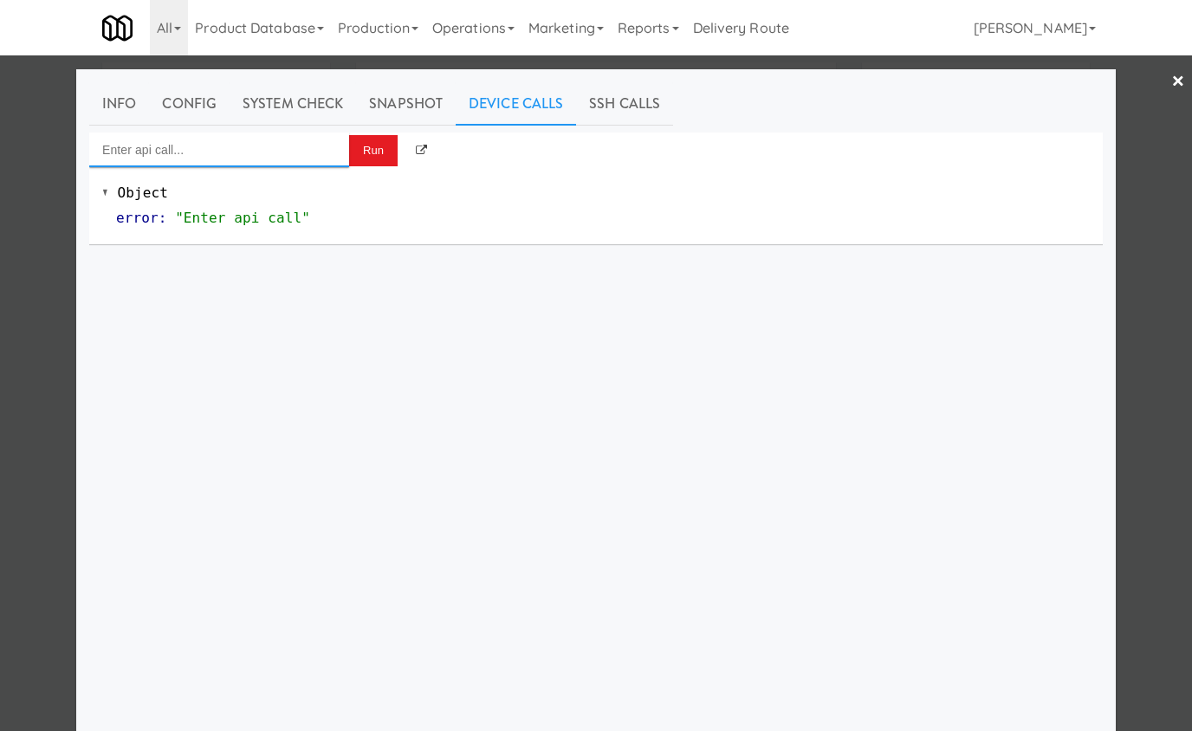
click at [264, 143] on input "Enter api call..." at bounding box center [219, 150] width 260 height 35
type input "lock"
click at [43, 184] on div at bounding box center [596, 365] width 1192 height 731
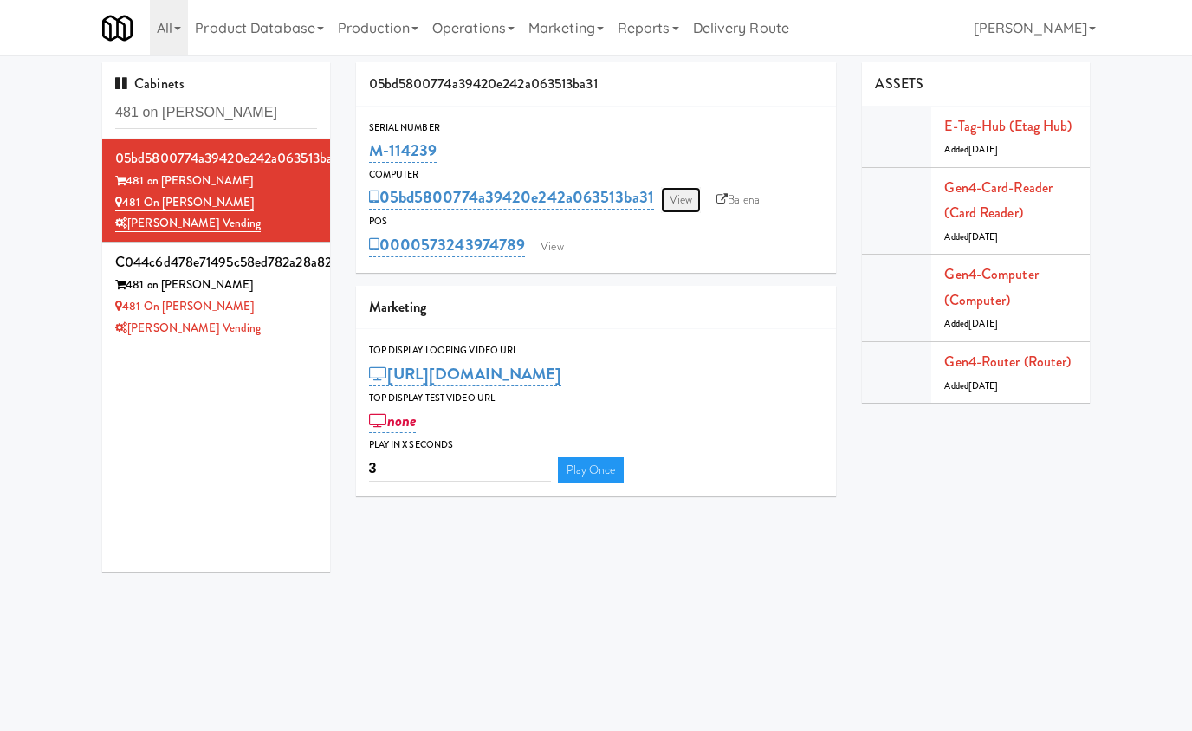
click at [676, 207] on link "View" at bounding box center [681, 200] width 40 height 26
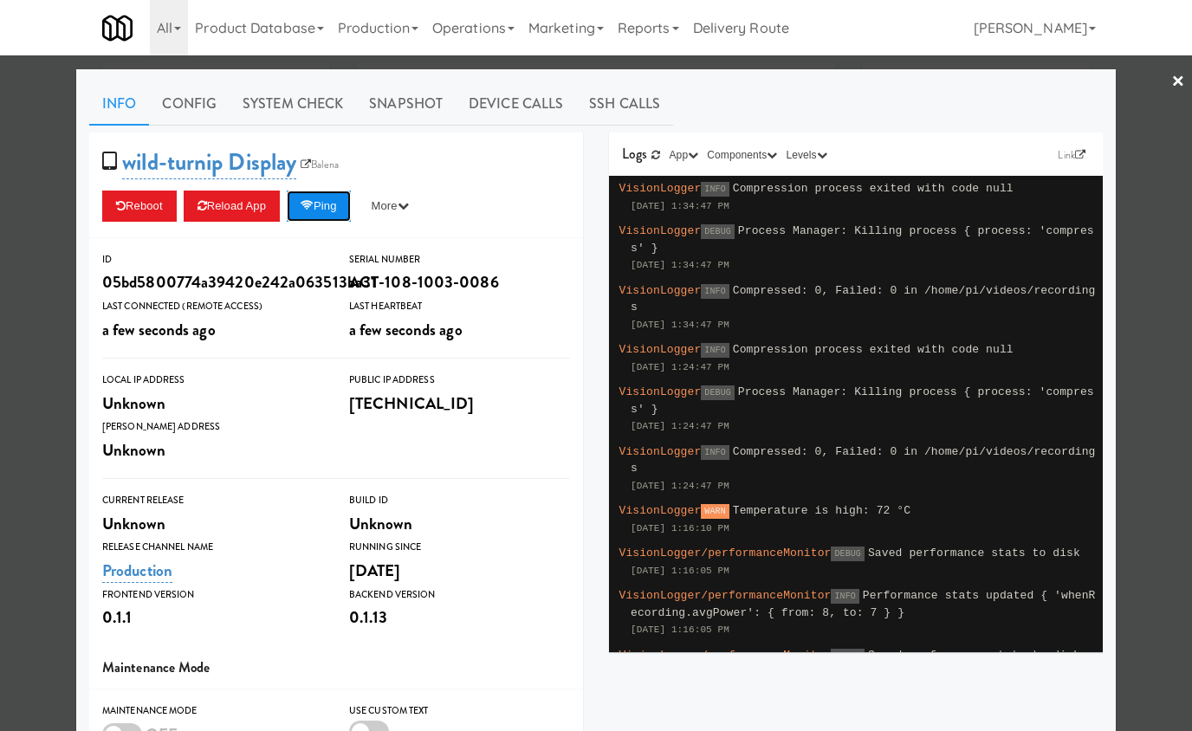
click at [334, 208] on button "Ping" at bounding box center [319, 206] width 64 height 31
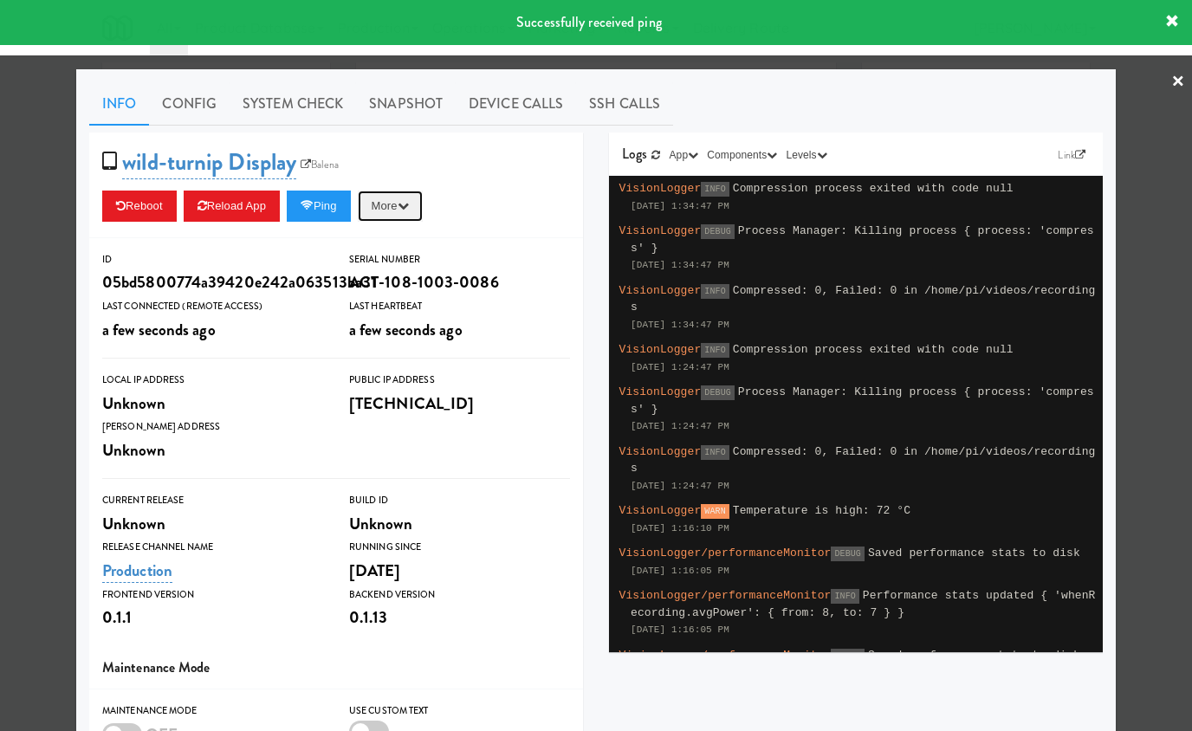
click at [399, 204] on button "More" at bounding box center [390, 206] width 65 height 31
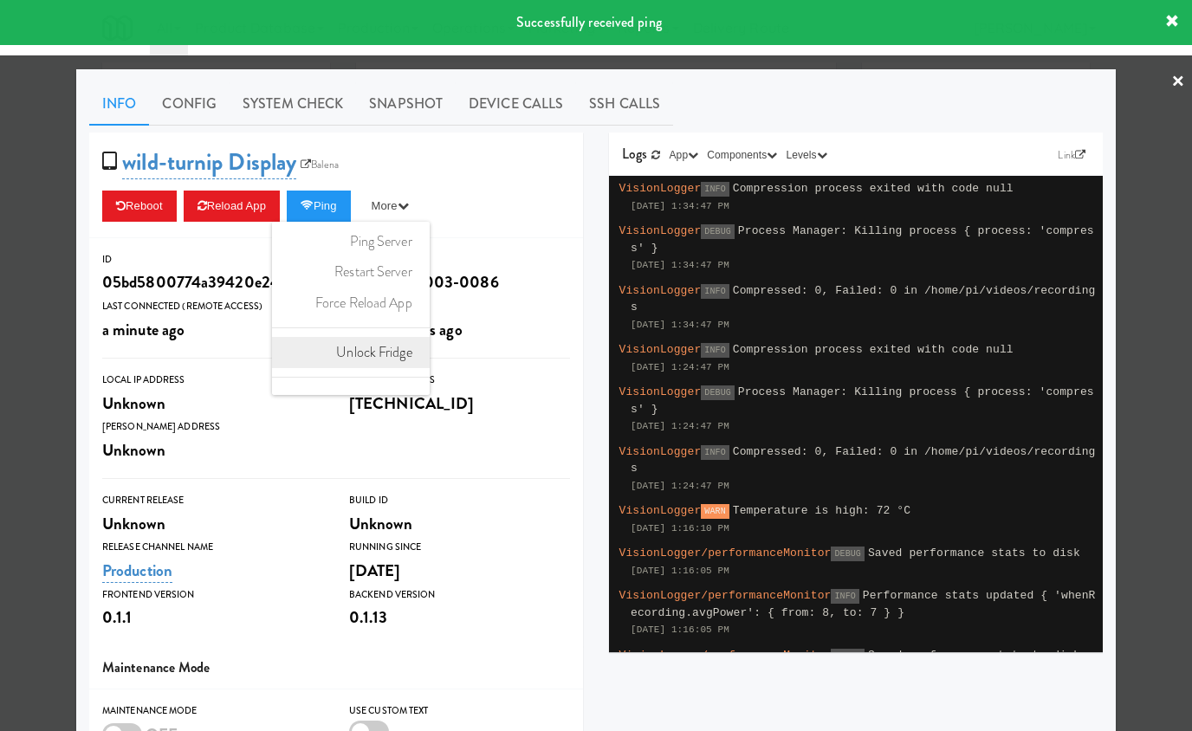
click at [400, 357] on link "Unlock Fridge" at bounding box center [351, 352] width 158 height 31
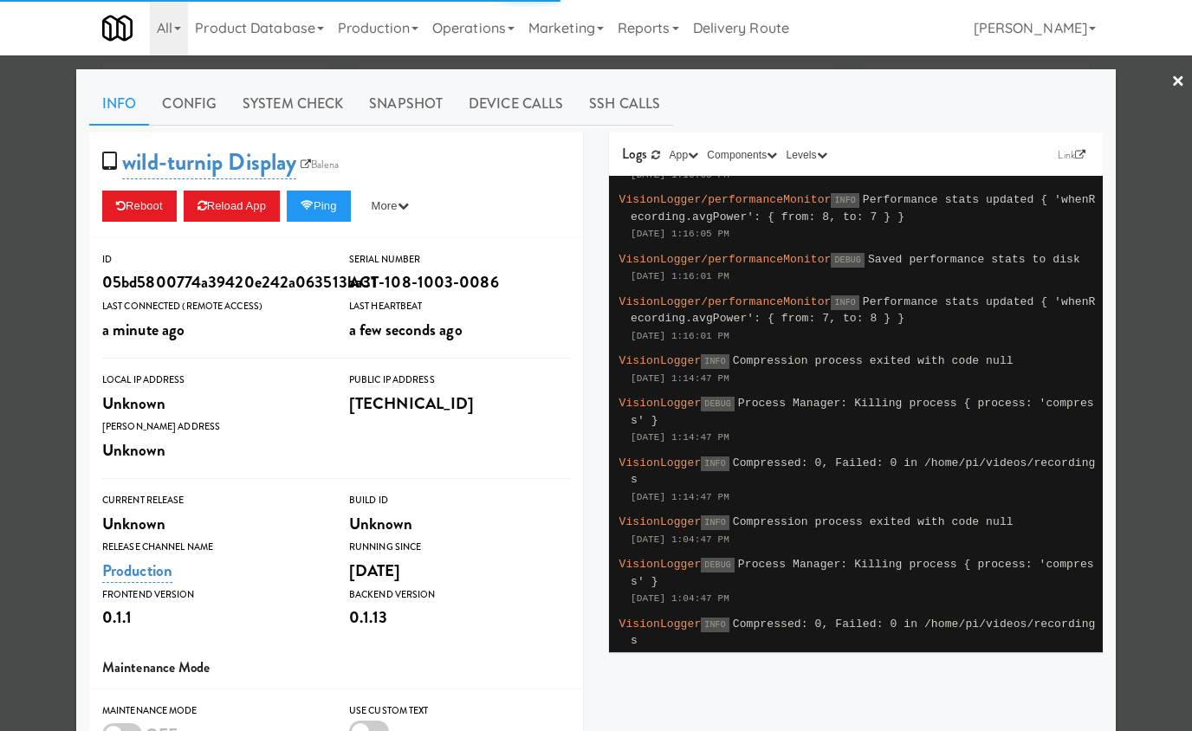
scroll to position [521, 0]
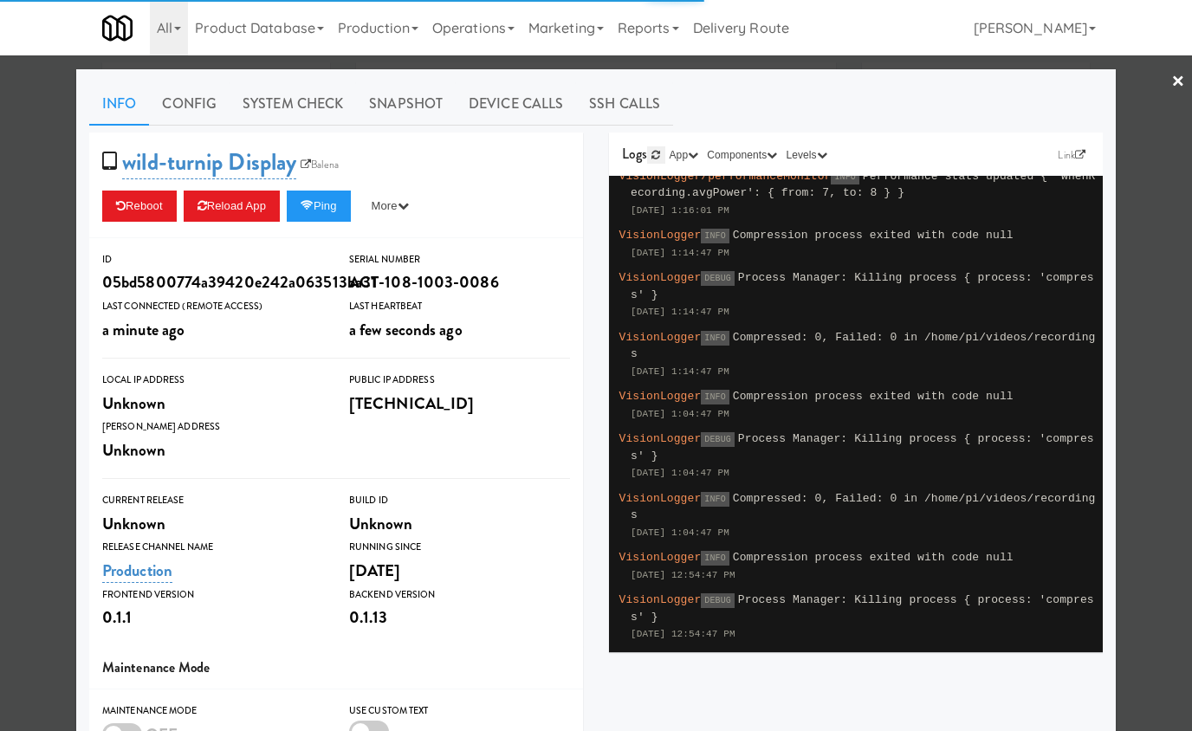
click at [656, 152] on icon at bounding box center [655, 155] width 9 height 10
click at [318, 112] on link "System Check" at bounding box center [293, 103] width 126 height 43
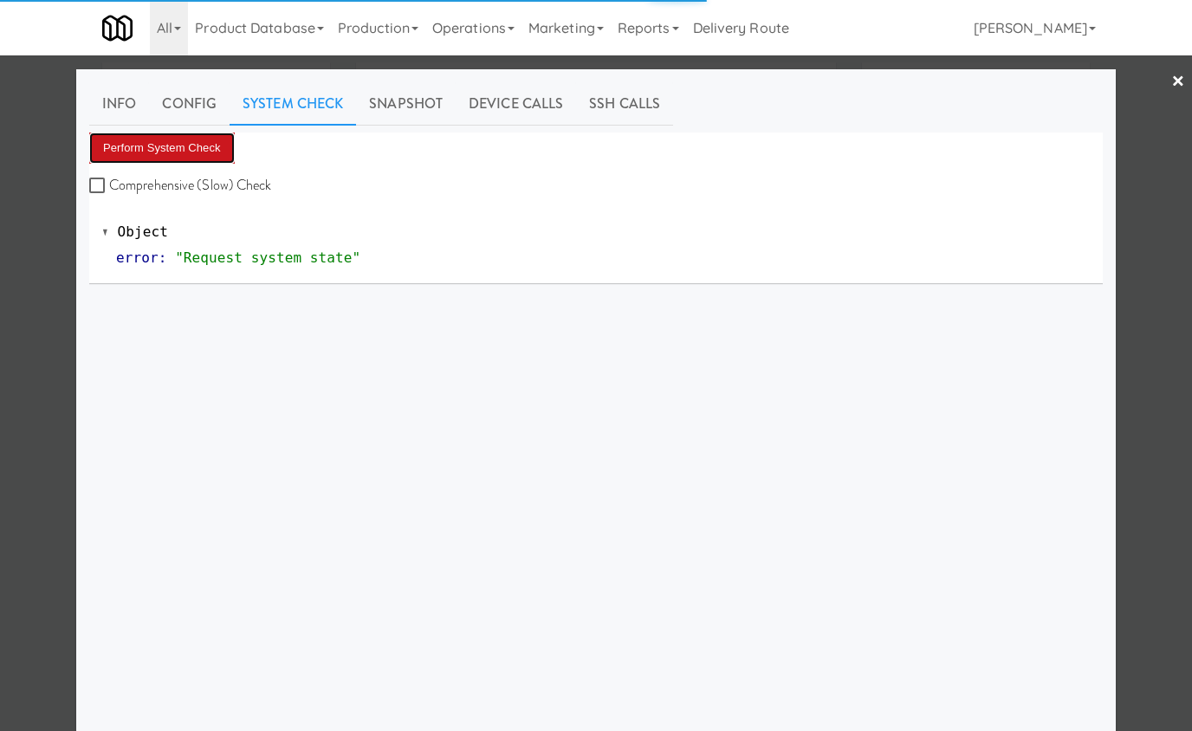
click at [204, 157] on button "Perform System Check" at bounding box center [162, 148] width 146 height 31
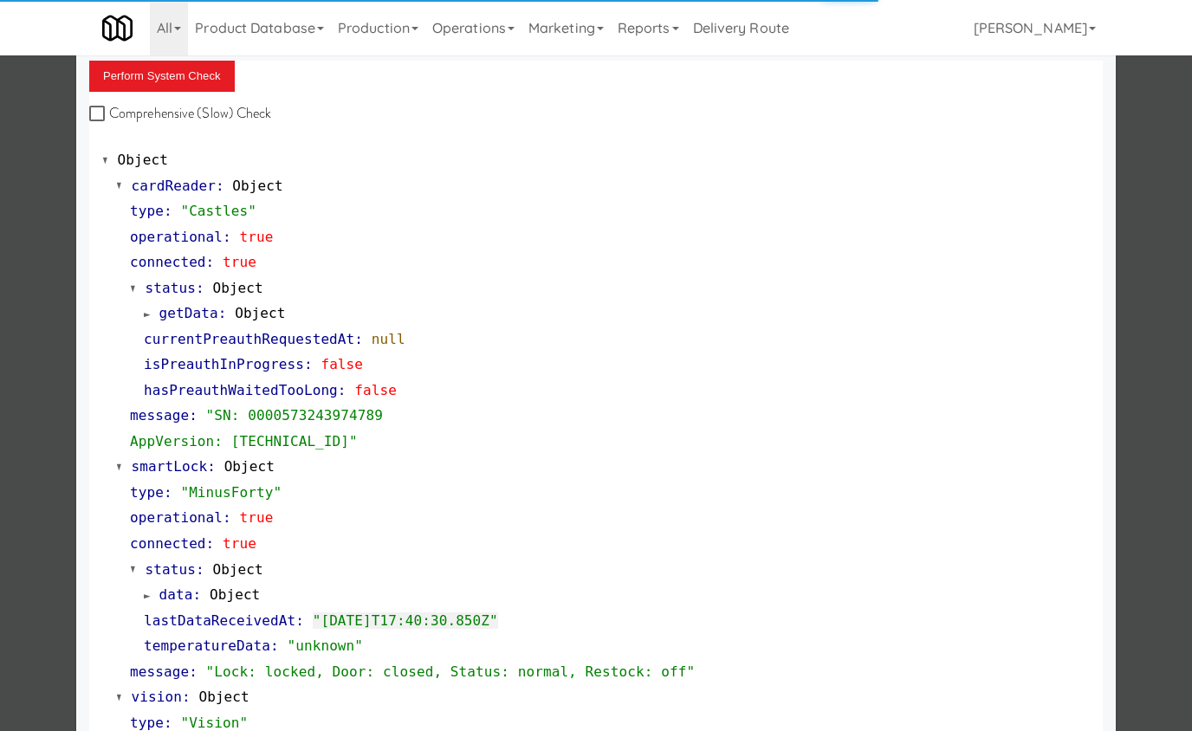
scroll to position [54, 0]
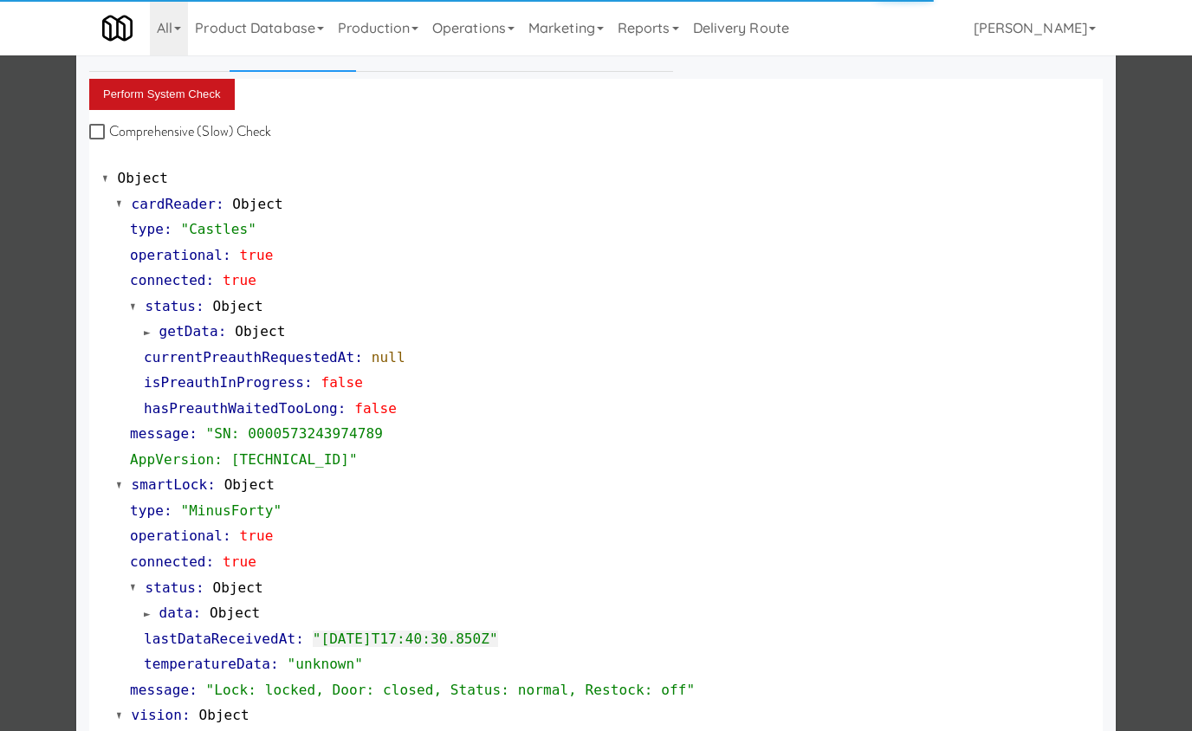
click at [209, 94] on button "Perform System Check" at bounding box center [162, 94] width 146 height 31
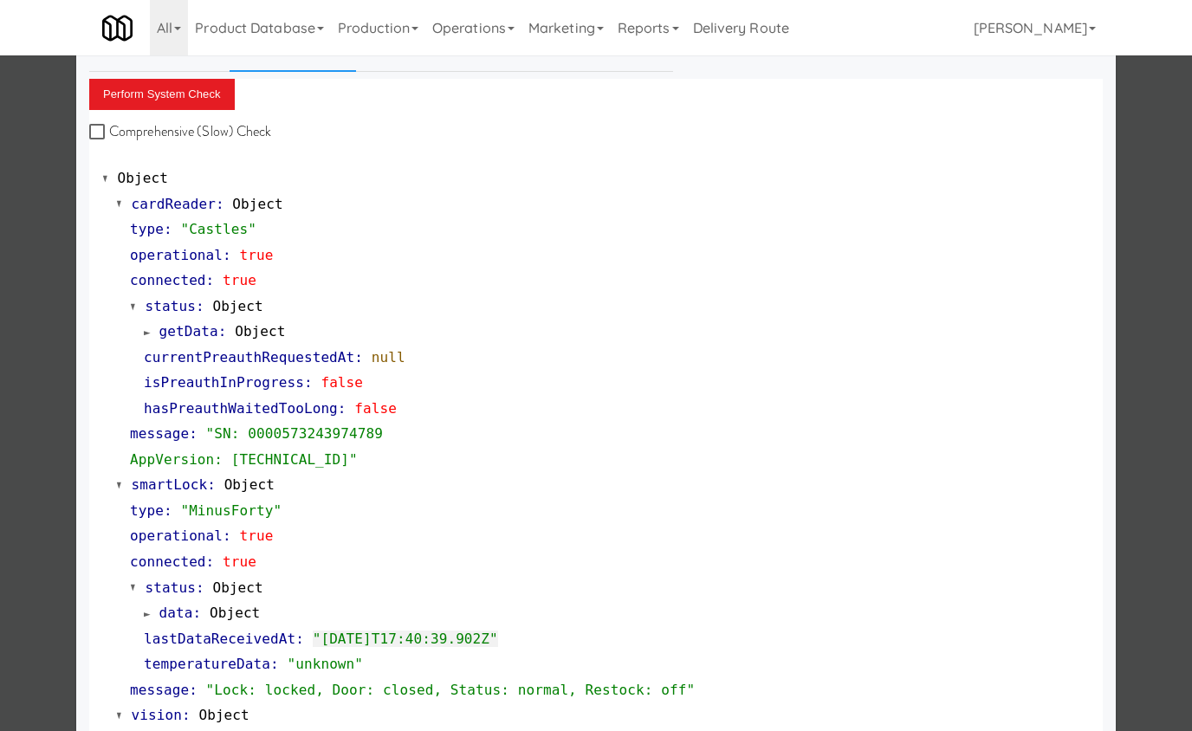
click at [1146, 128] on div at bounding box center [596, 365] width 1192 height 731
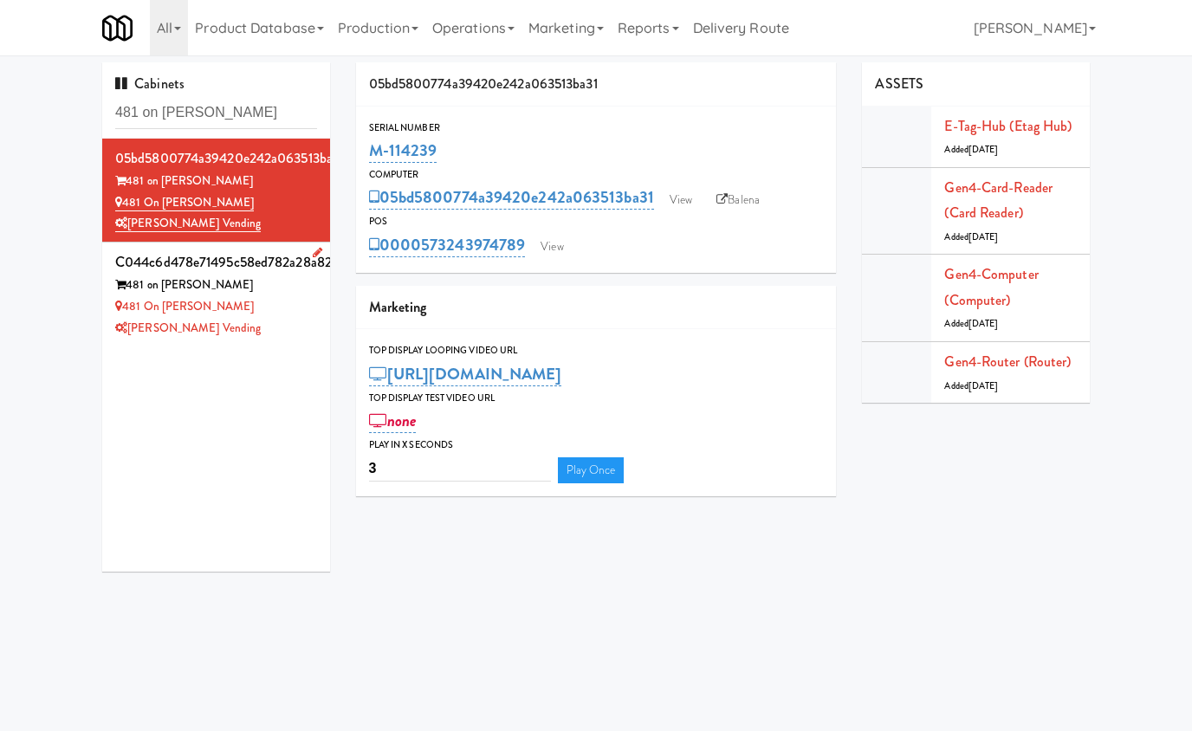
click at [246, 298] on div "481 on [PERSON_NAME]" at bounding box center [216, 307] width 202 height 22
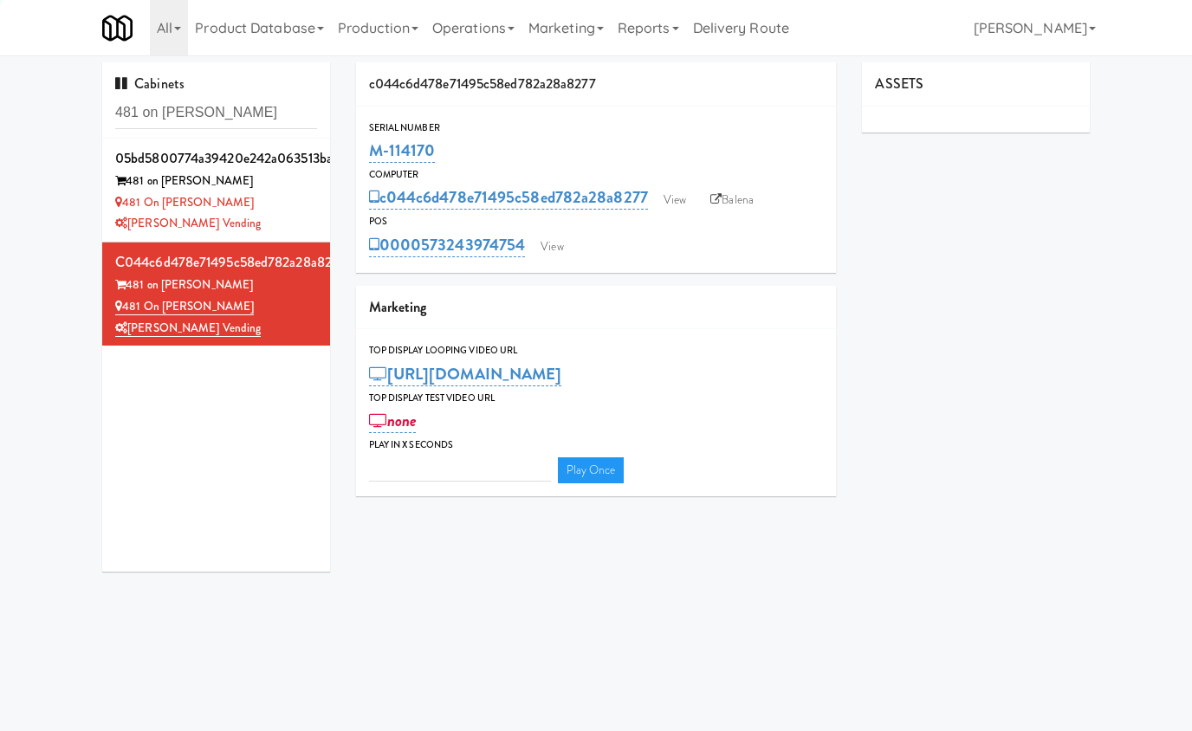
type input "3"
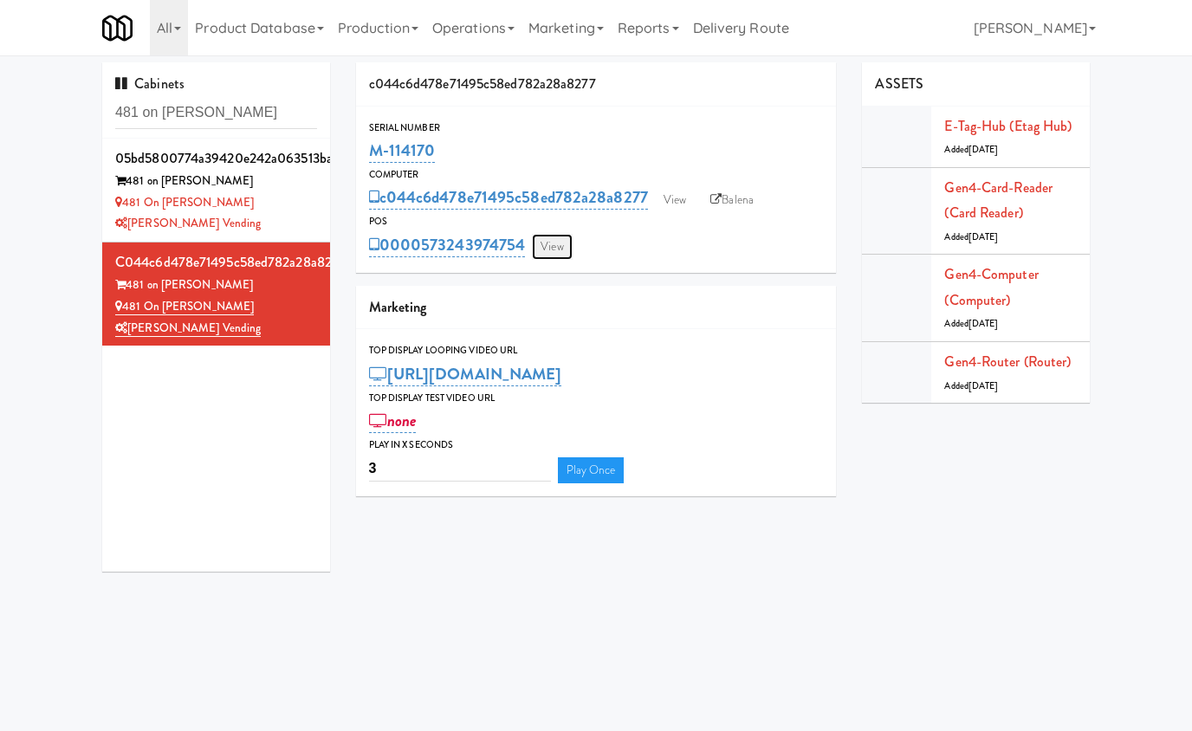
click at [551, 249] on link "View" at bounding box center [552, 247] width 40 height 26
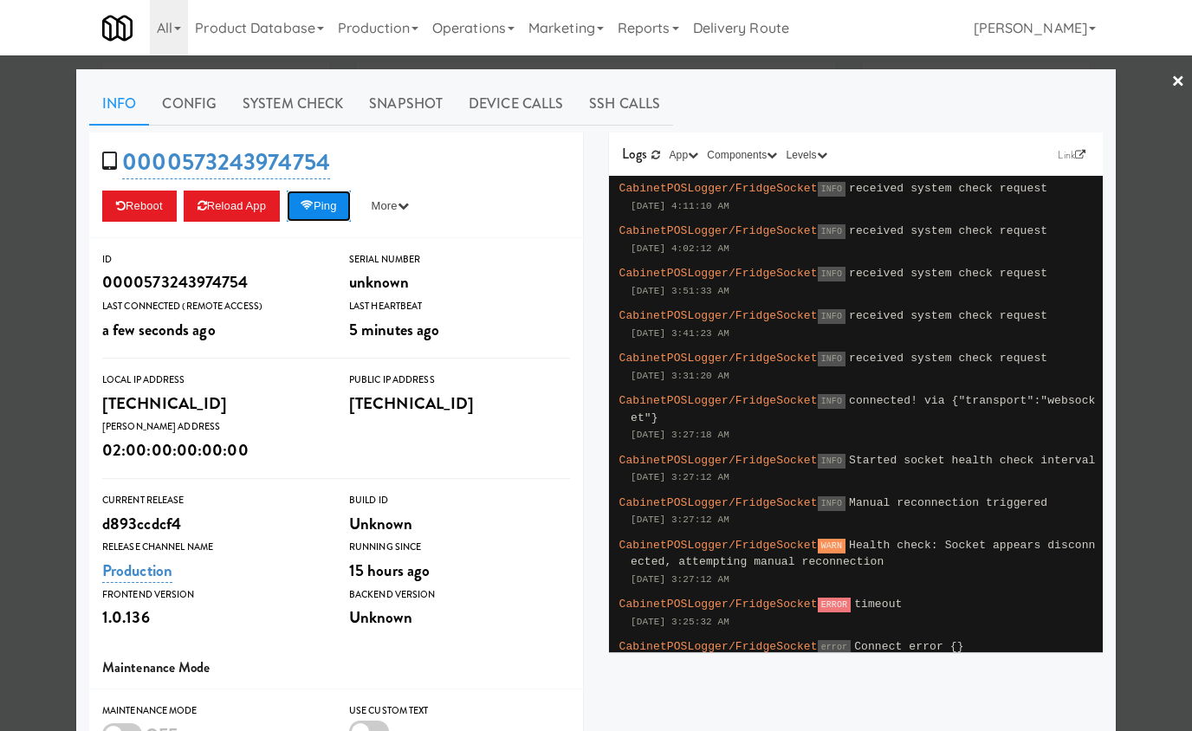
click at [308, 204] on icon at bounding box center [307, 205] width 13 height 11
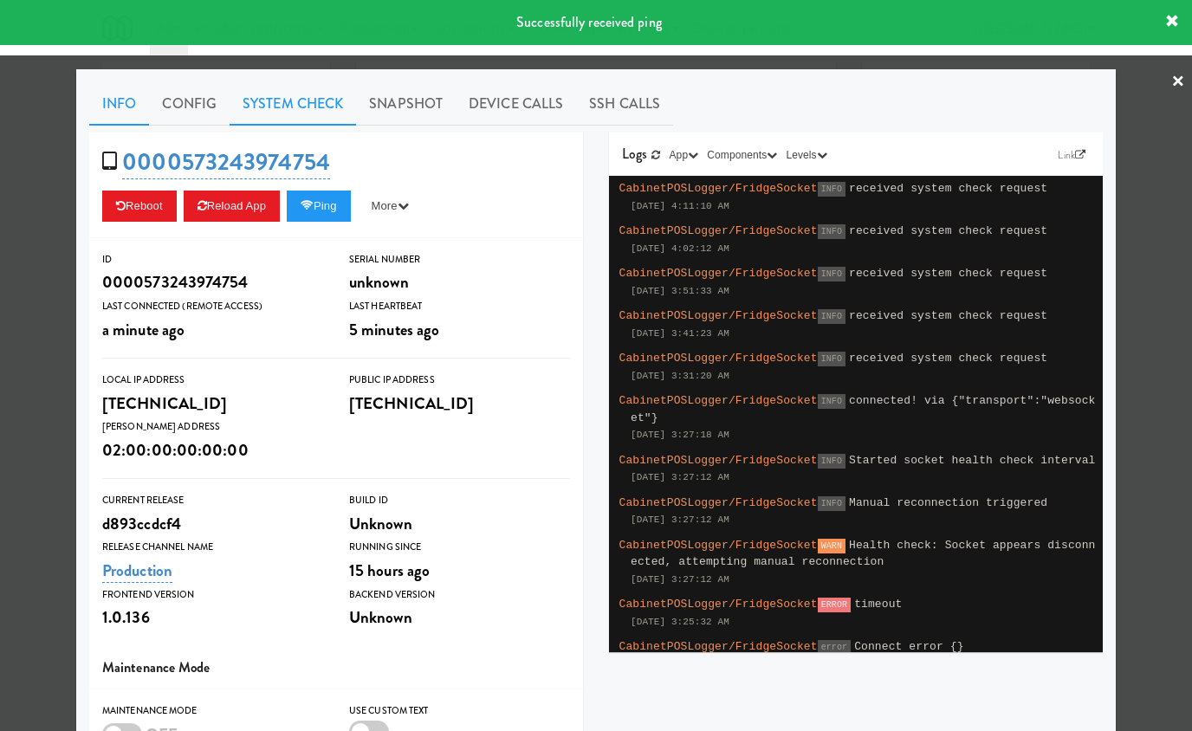
click at [316, 100] on link "System Check" at bounding box center [293, 103] width 126 height 43
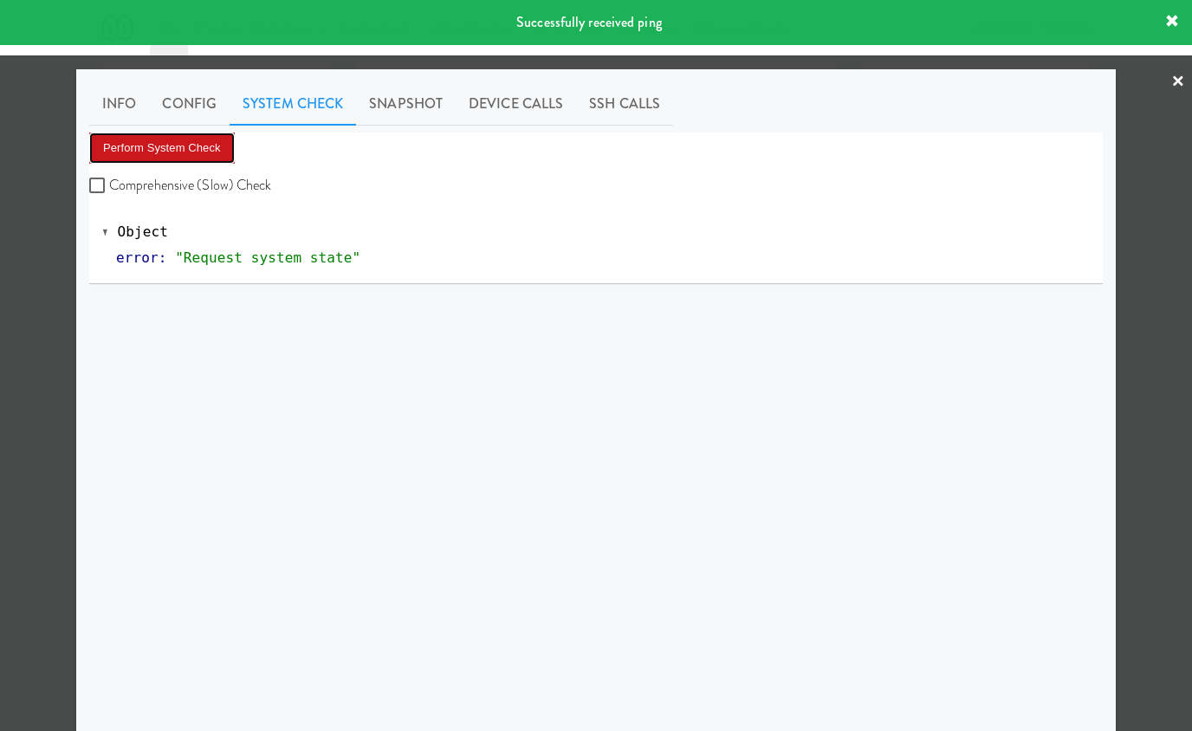
click at [201, 139] on button "Perform System Check" at bounding box center [162, 148] width 146 height 31
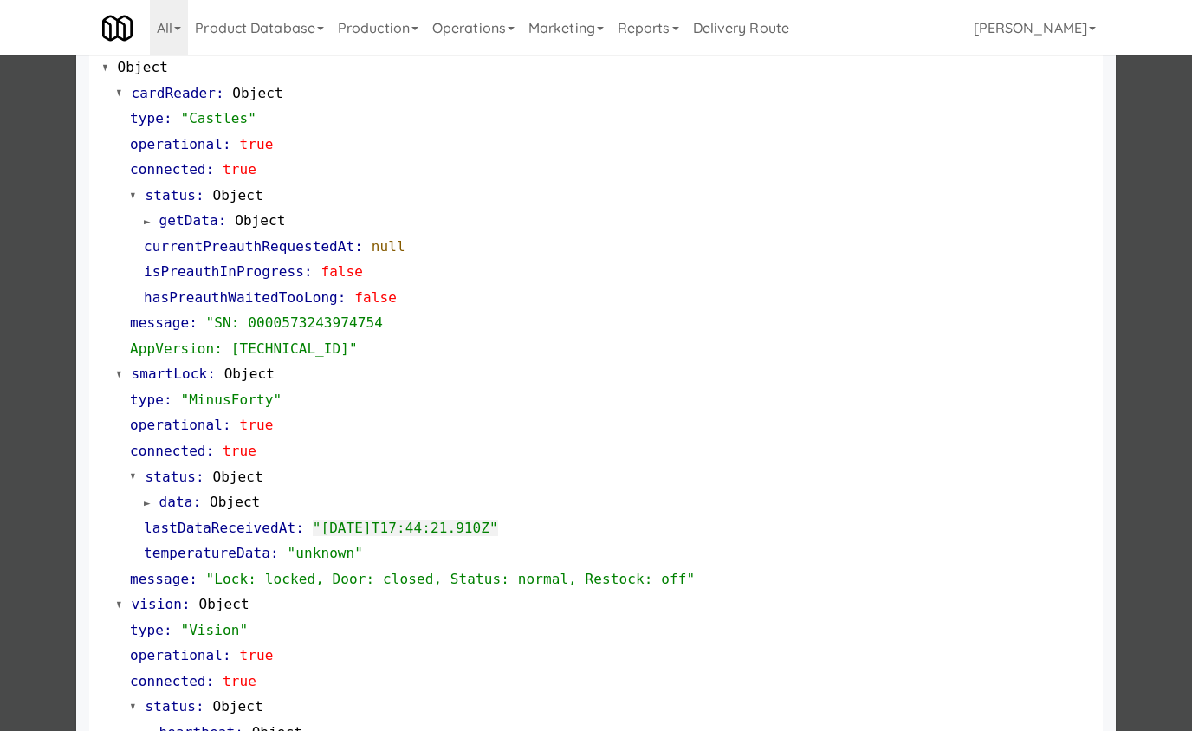
scroll to position [168, 0]
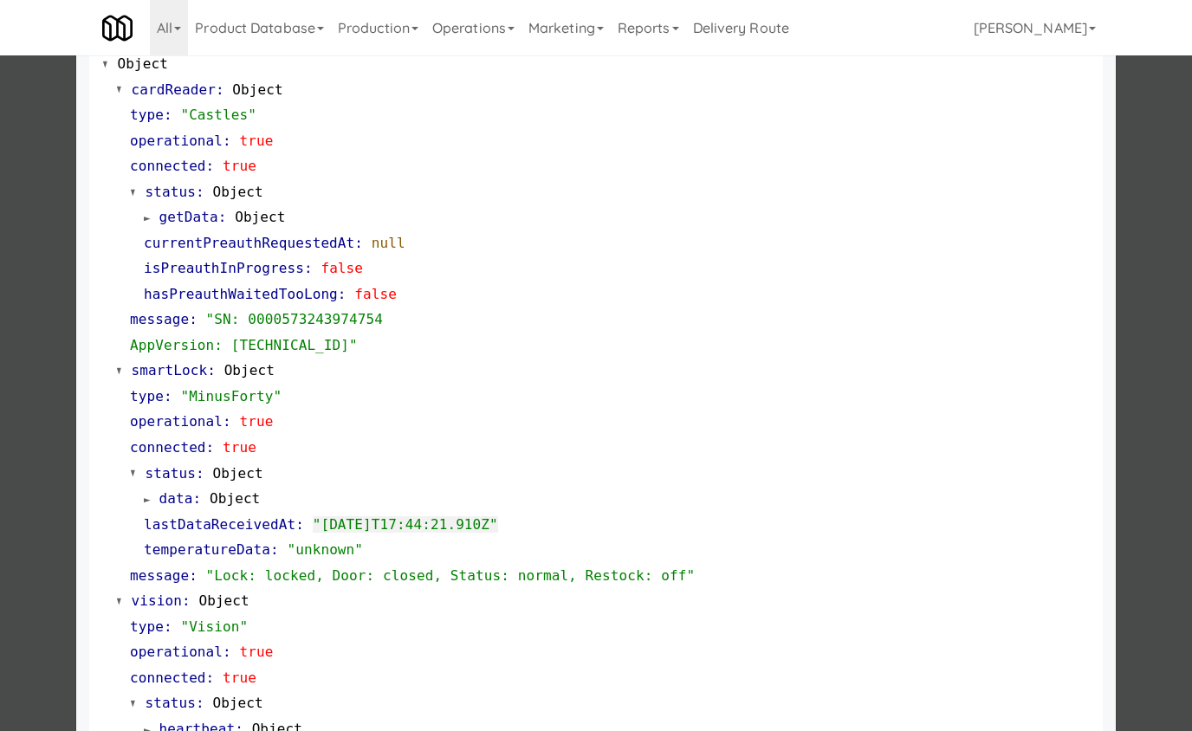
click at [81, 281] on div "Info Config System Check Snapshot Device Calls SSH Calls Perform System Check C…" at bounding box center [595, 551] width 1039 height 1301
click at [57, 281] on div at bounding box center [596, 365] width 1192 height 731
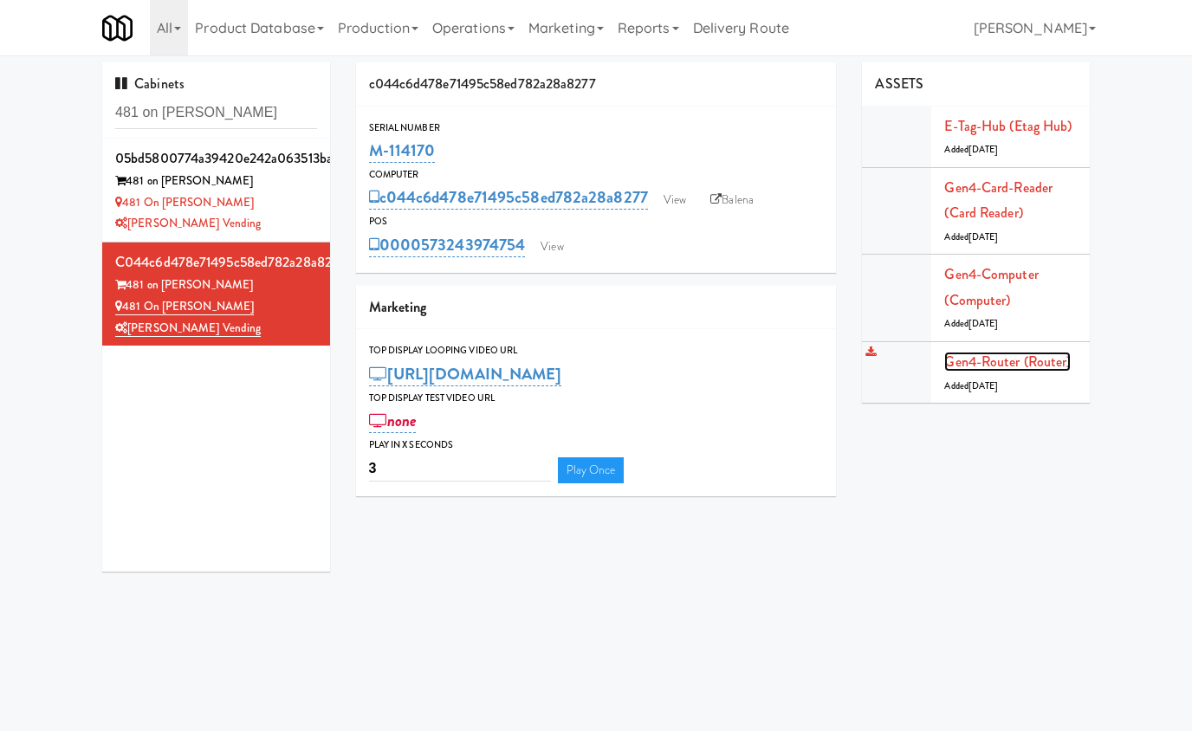
click at [1045, 366] on link "Gen4-router (Router)" at bounding box center [1007, 362] width 126 height 20
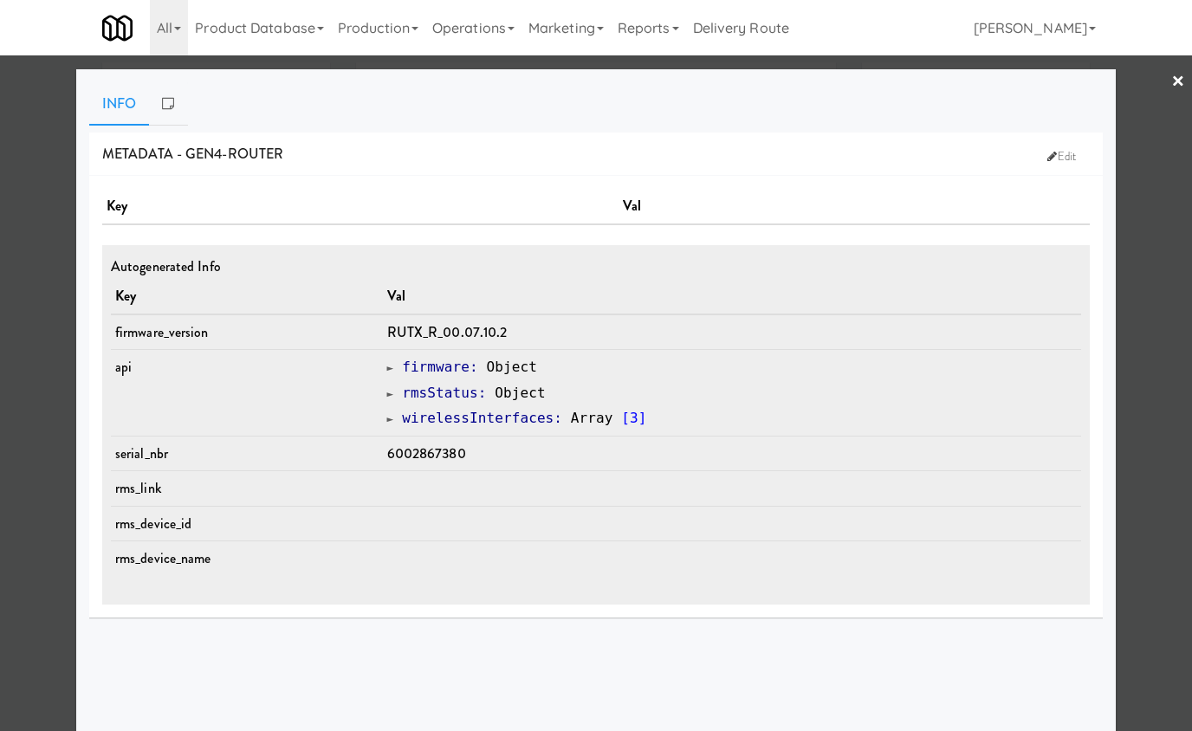
click at [426, 457] on span "6002867380" at bounding box center [426, 453] width 79 height 20
copy span "6002867380"
click at [444, 459] on span "6002867380" at bounding box center [426, 453] width 79 height 20
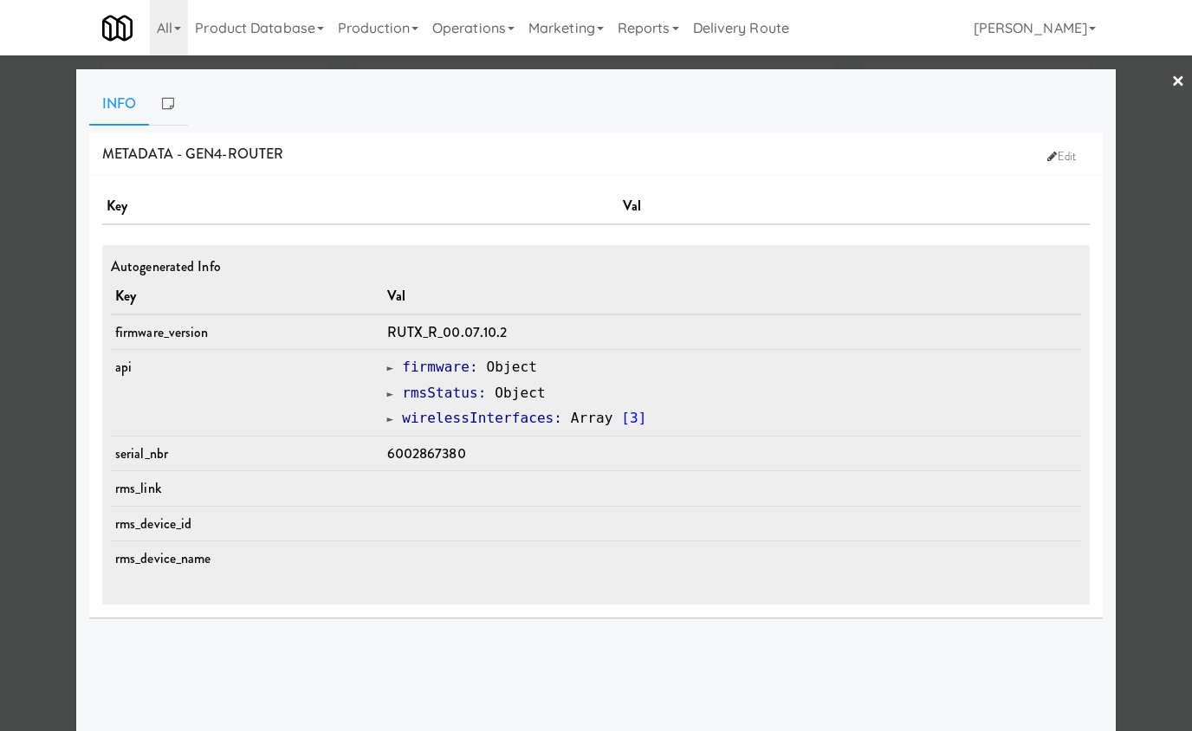
click at [28, 227] on div at bounding box center [596, 365] width 1192 height 731
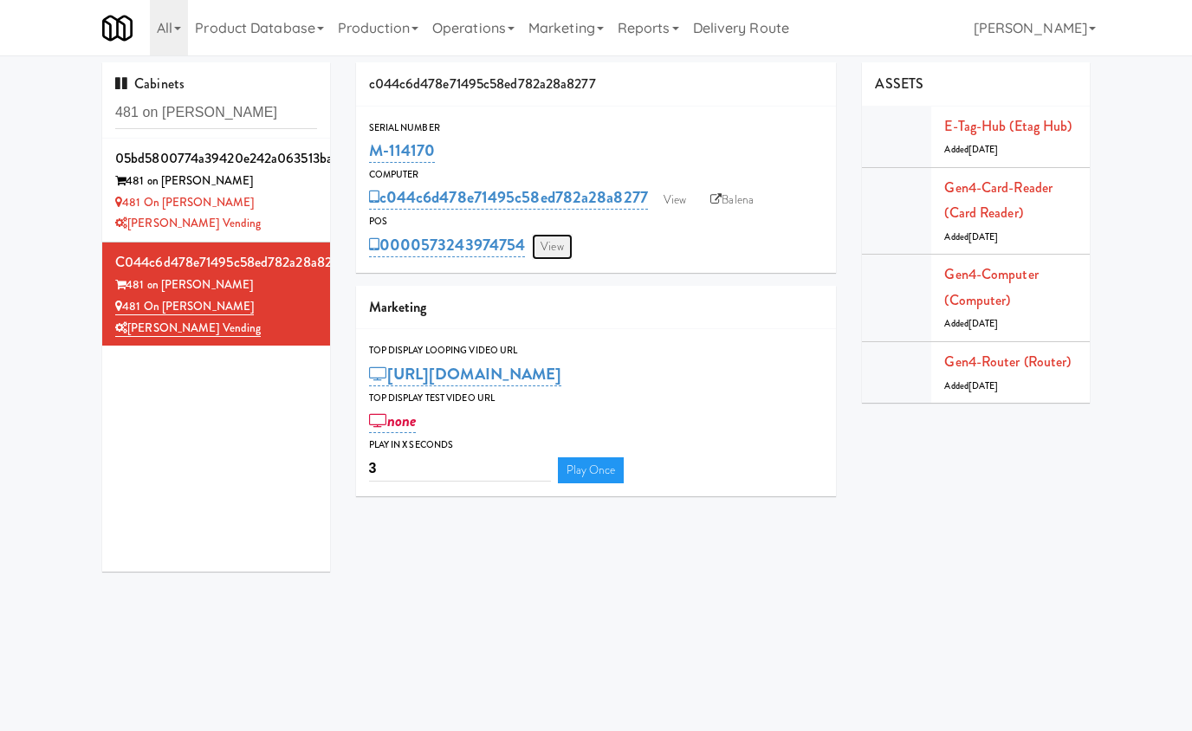
click at [553, 235] on link "View" at bounding box center [552, 247] width 40 height 26
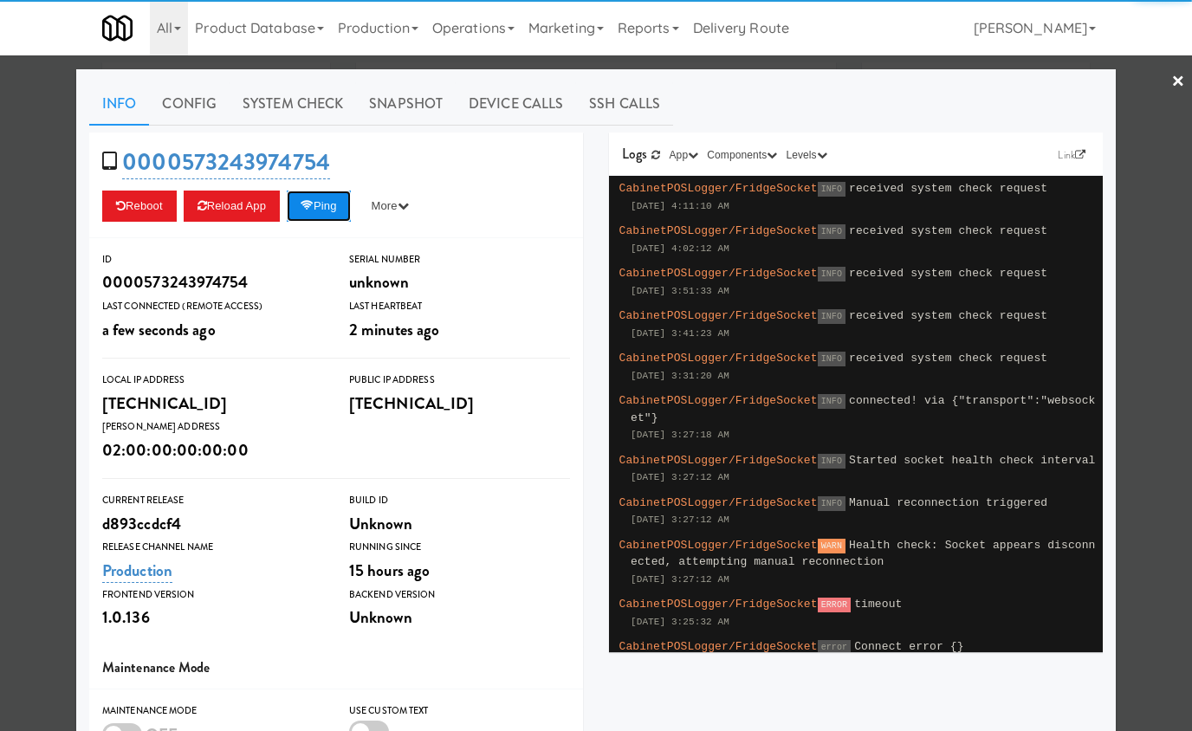
click at [345, 204] on button "Ping" at bounding box center [319, 206] width 64 height 31
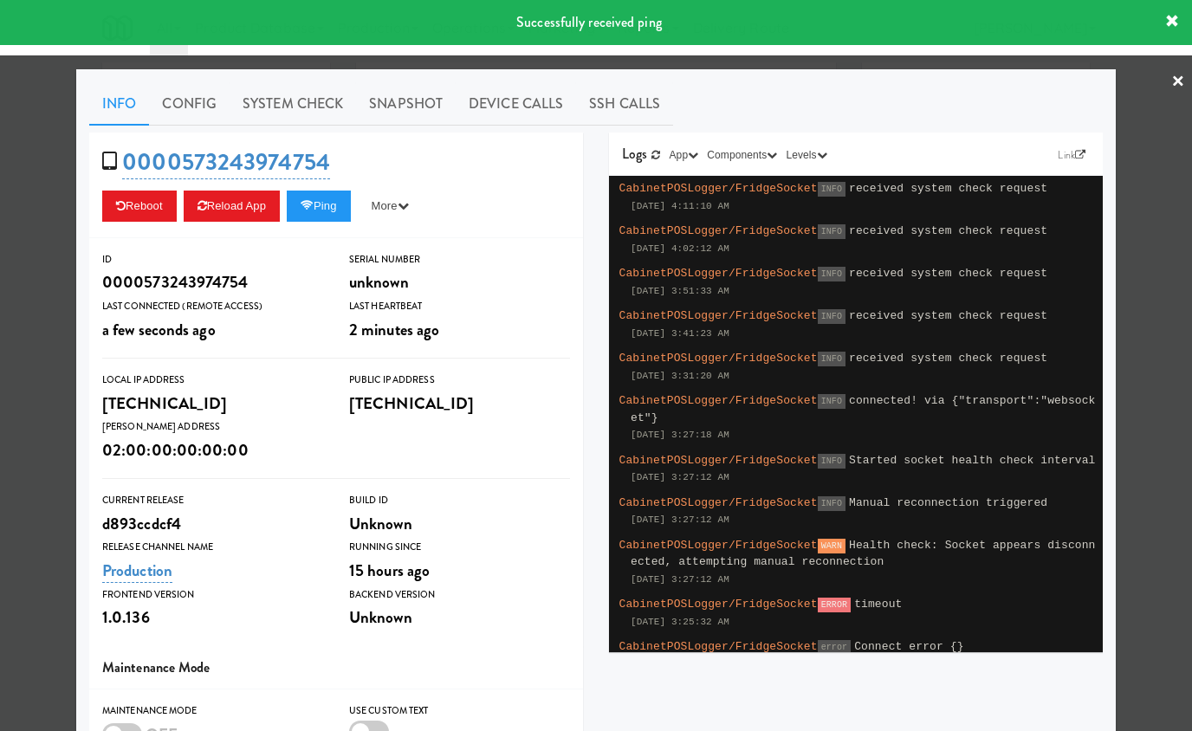
click at [46, 205] on div at bounding box center [596, 365] width 1192 height 731
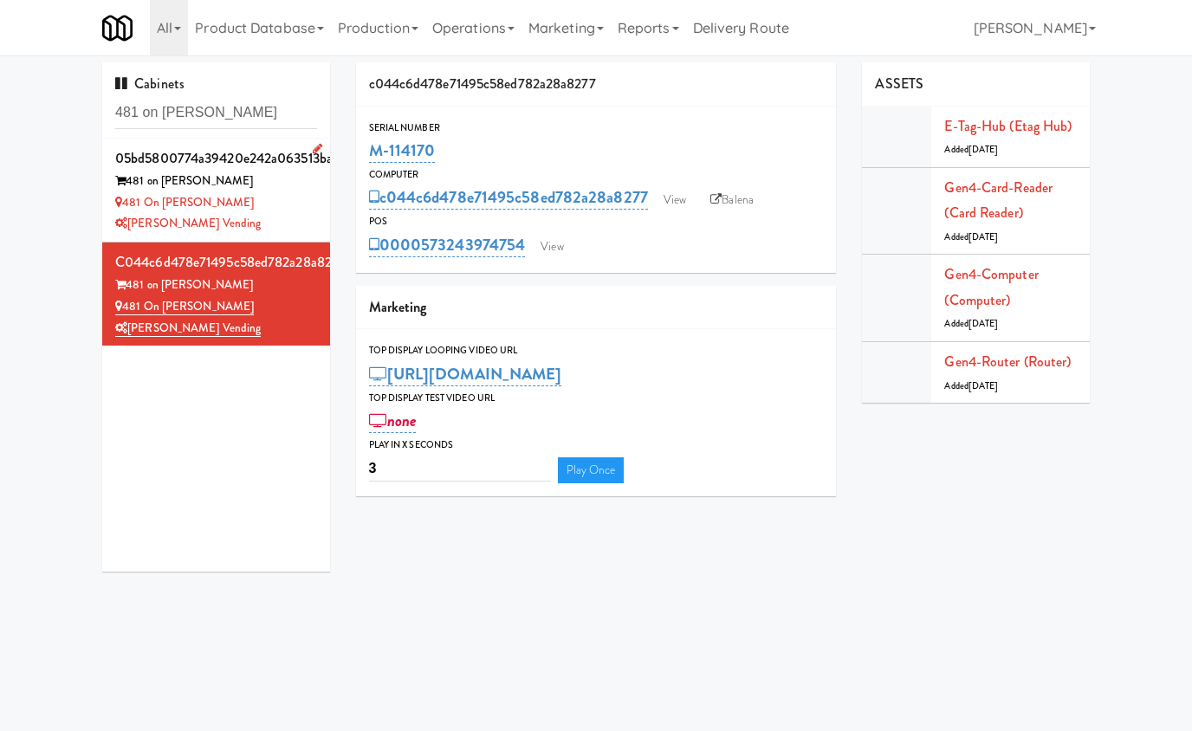
click at [288, 215] on div "[PERSON_NAME] Vending" at bounding box center [216, 224] width 202 height 22
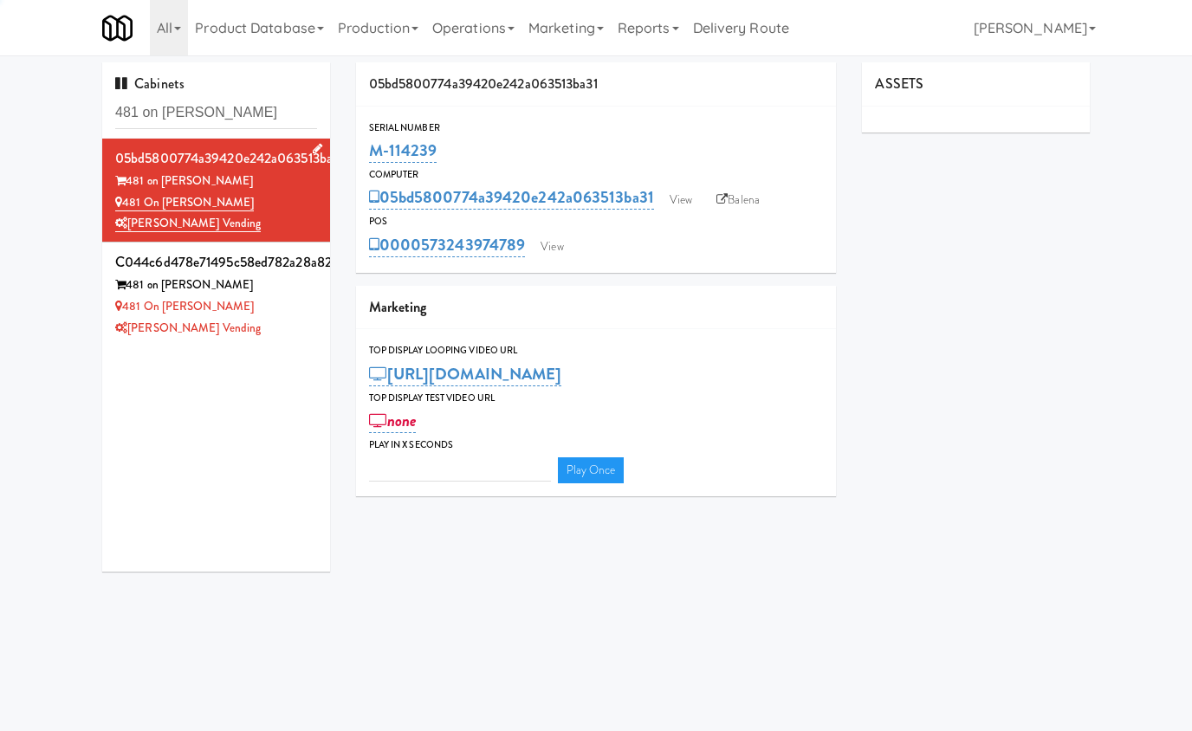
type input "3"
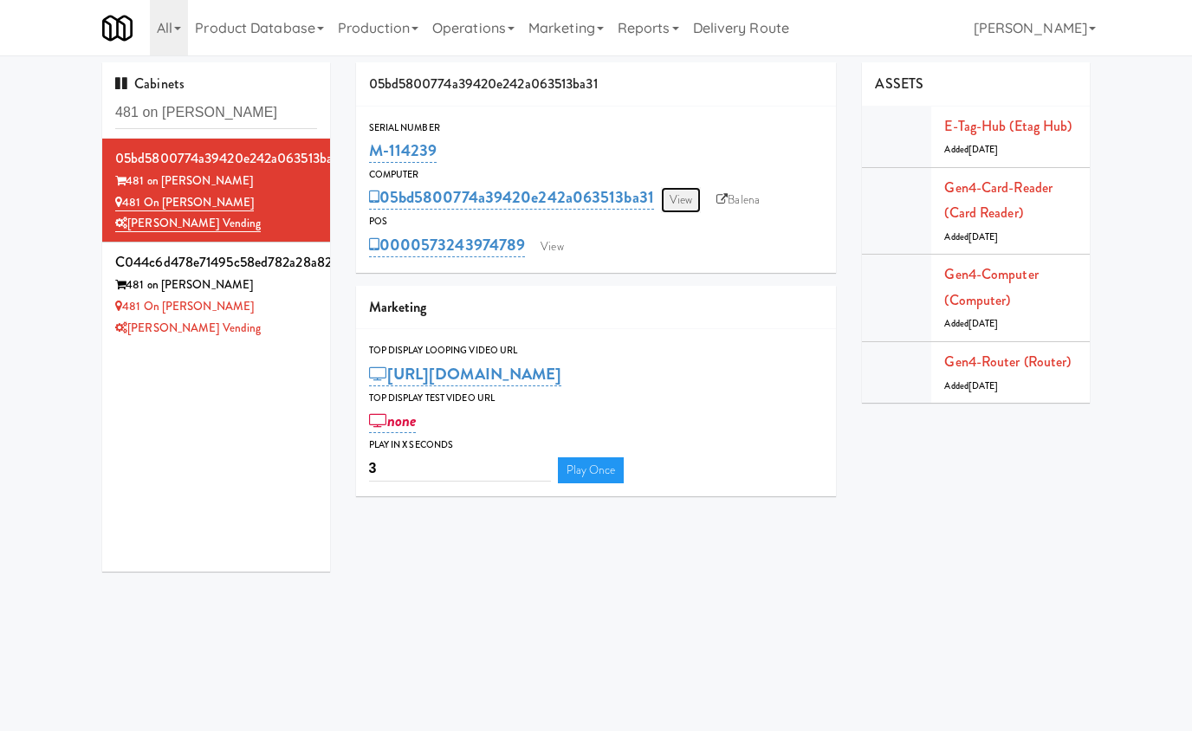
click at [684, 198] on link "View" at bounding box center [681, 200] width 40 height 26
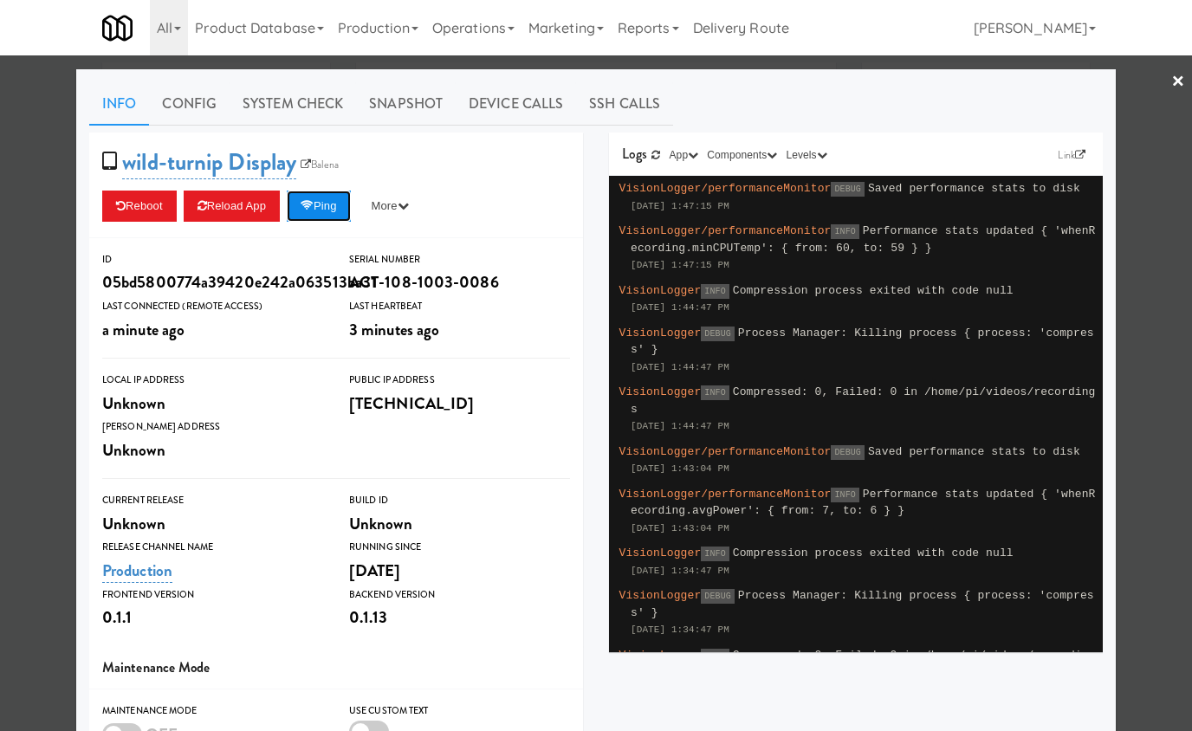
click at [333, 207] on button "Ping" at bounding box center [319, 206] width 64 height 31
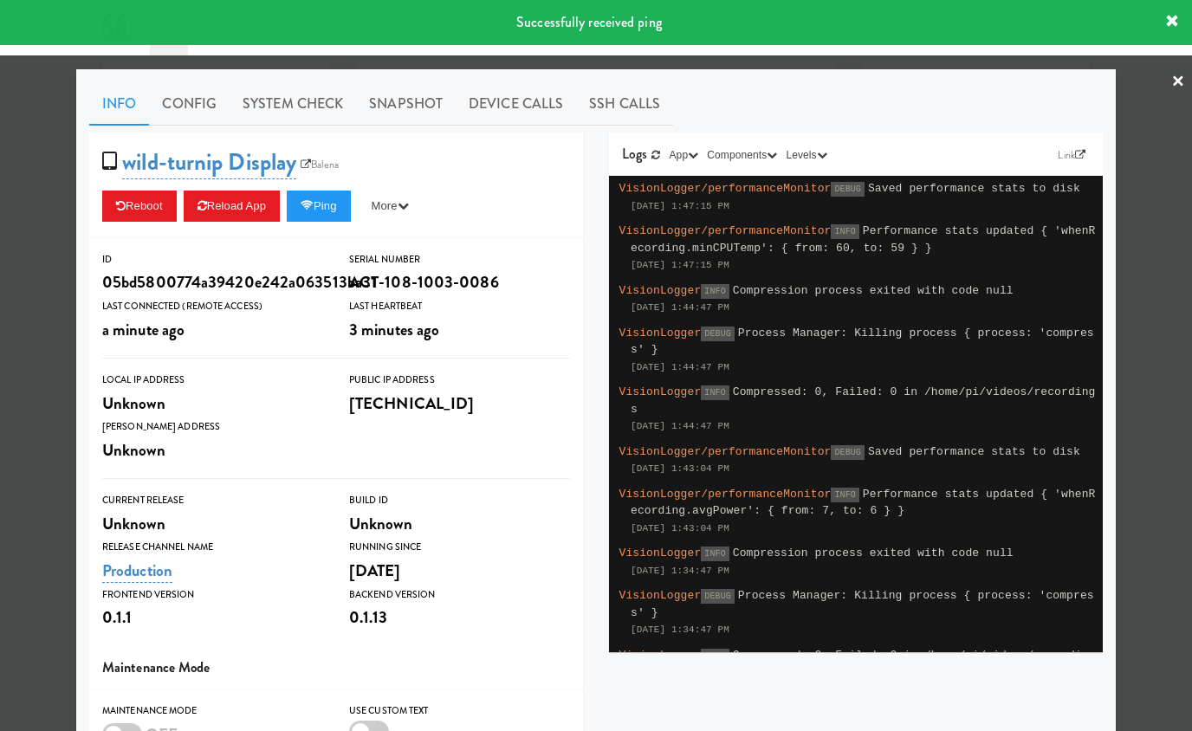
click at [37, 209] on div at bounding box center [596, 365] width 1192 height 731
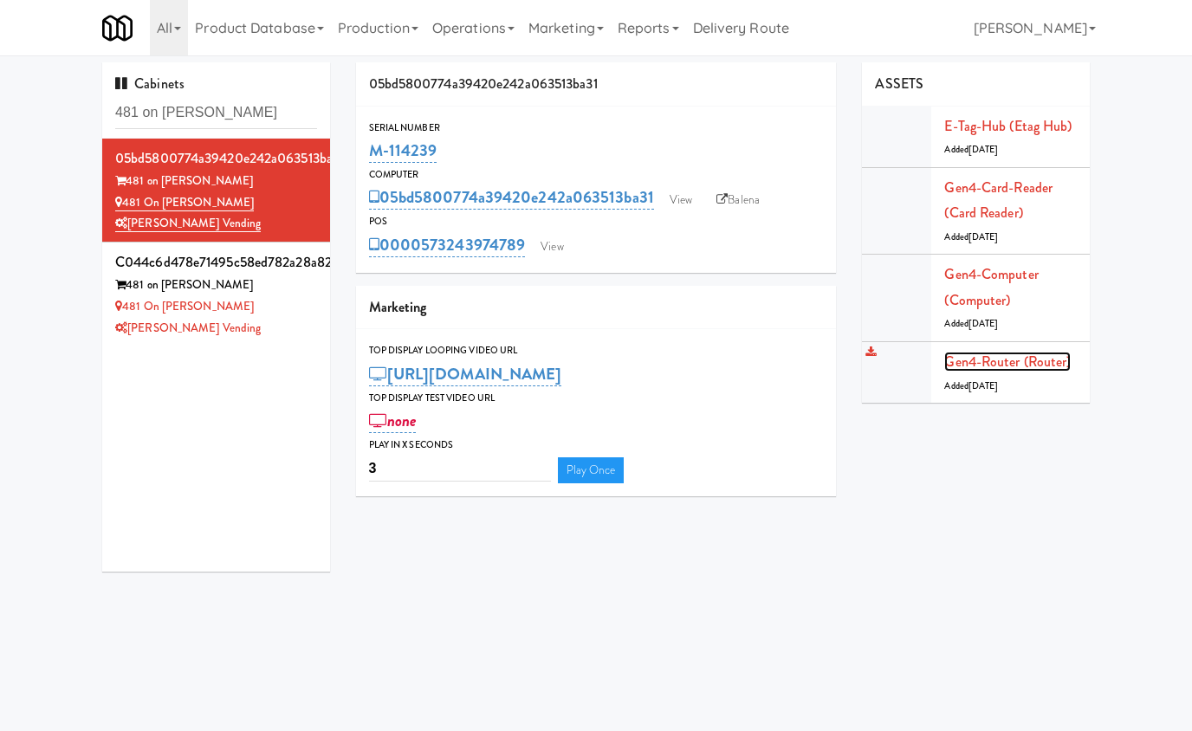
click at [1004, 367] on link "Gen4-router (Router)" at bounding box center [1007, 362] width 126 height 20
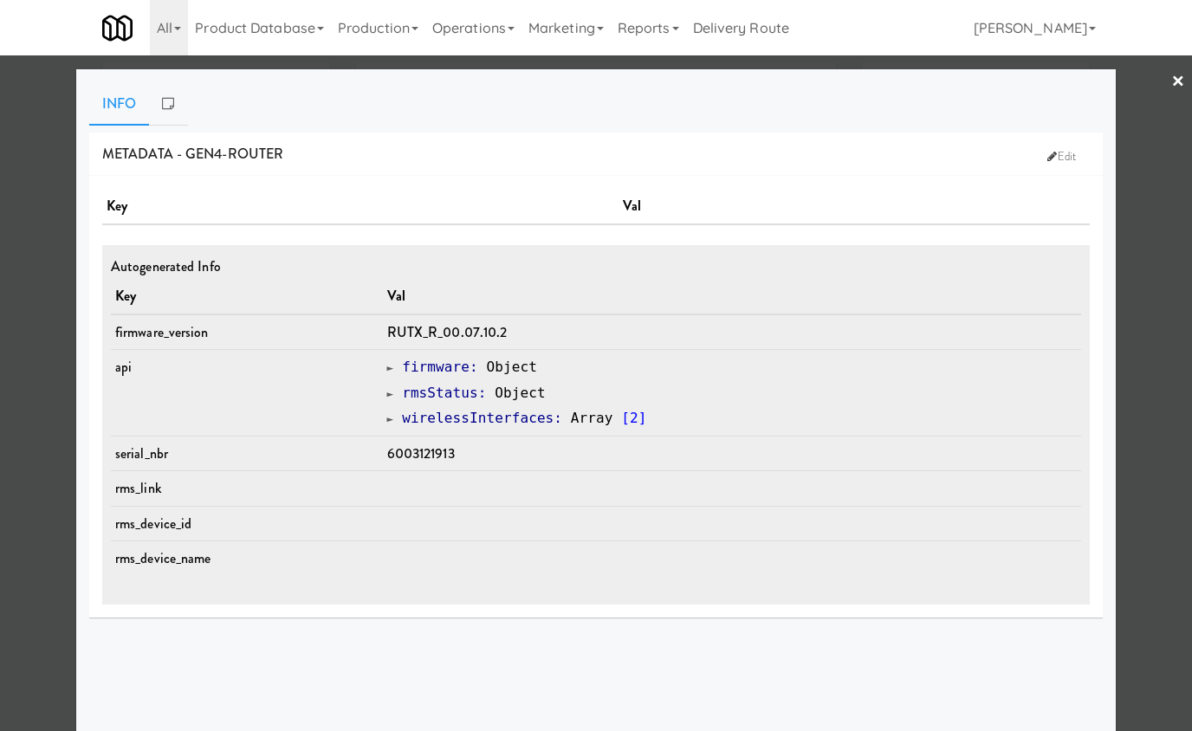
click at [1135, 122] on div at bounding box center [596, 365] width 1192 height 731
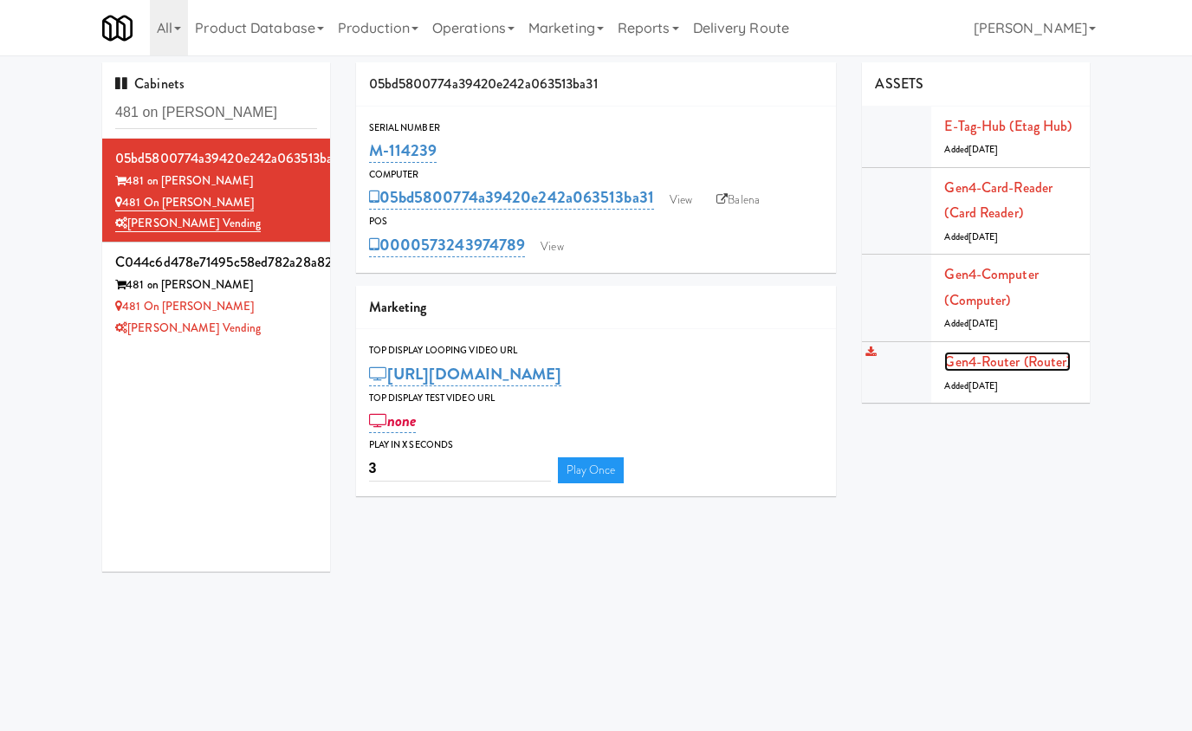
click at [1009, 362] on link "Gen4-router (Router)" at bounding box center [1007, 362] width 126 height 20
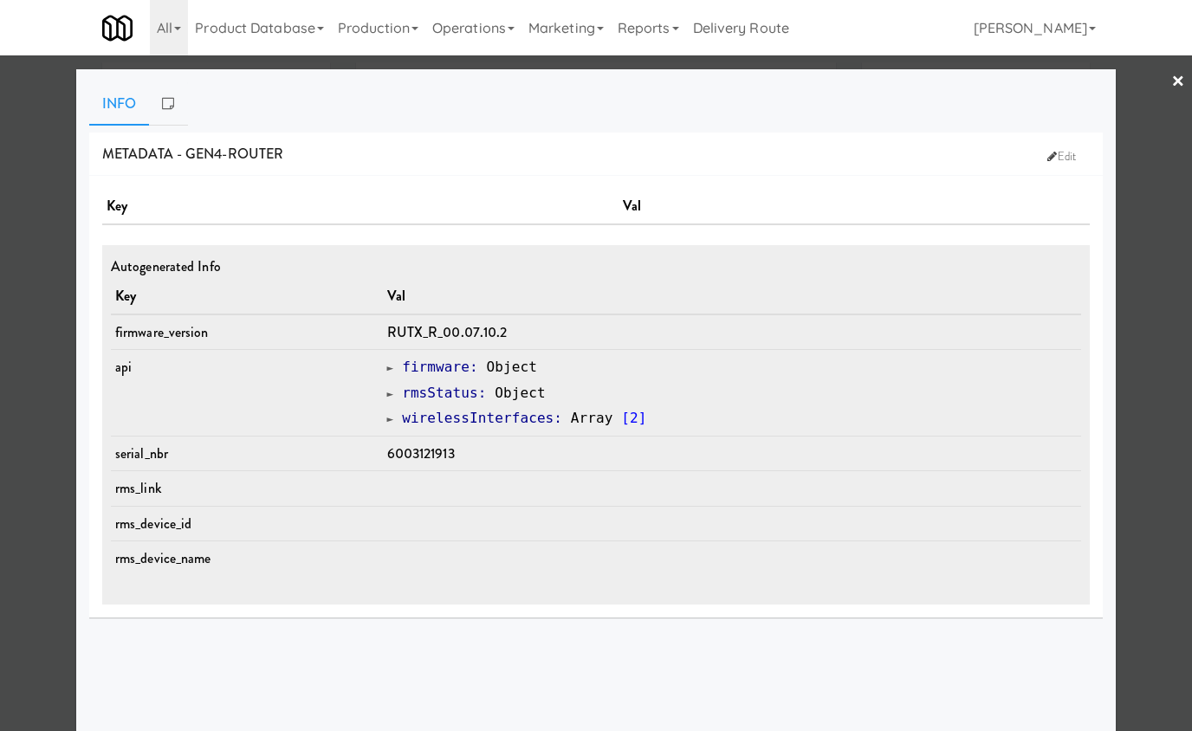
click at [441, 454] on span "6003121913" at bounding box center [421, 453] width 68 height 20
copy span "6003121913"
click at [43, 168] on div at bounding box center [596, 365] width 1192 height 731
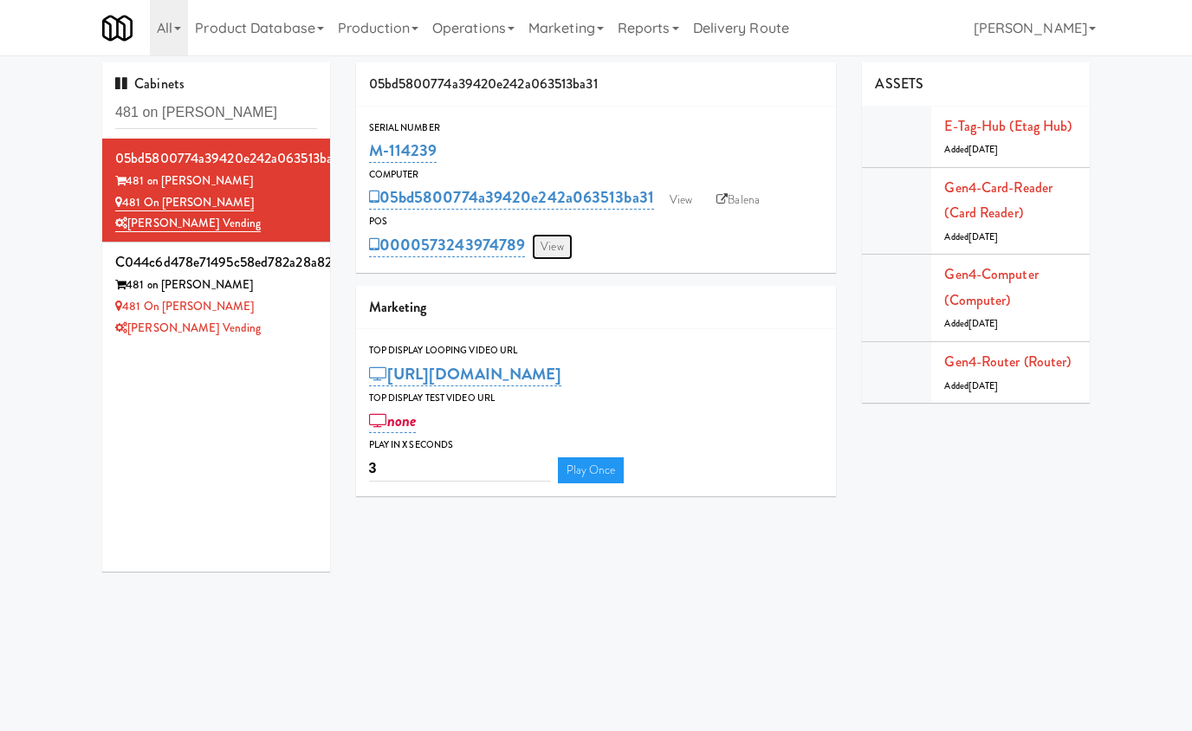
click at [553, 244] on link "View" at bounding box center [552, 247] width 40 height 26
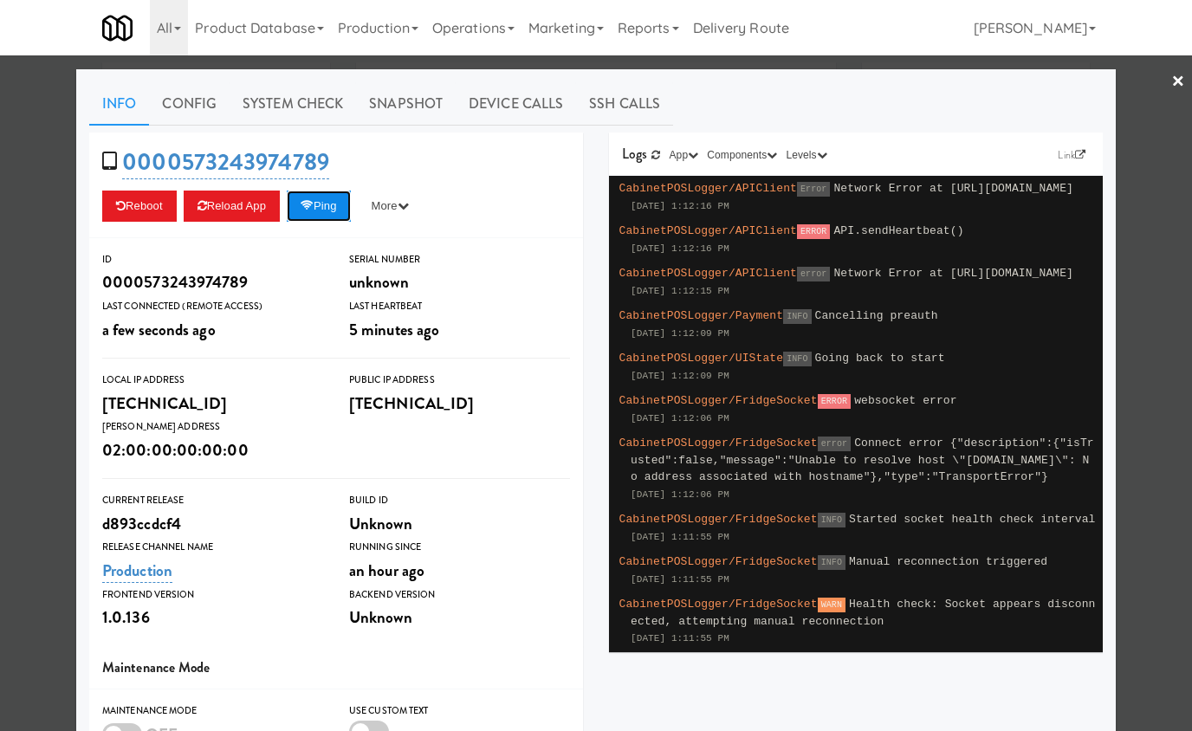
click at [344, 204] on button "Ping" at bounding box center [319, 206] width 64 height 31
click at [57, 198] on div at bounding box center [596, 365] width 1192 height 731
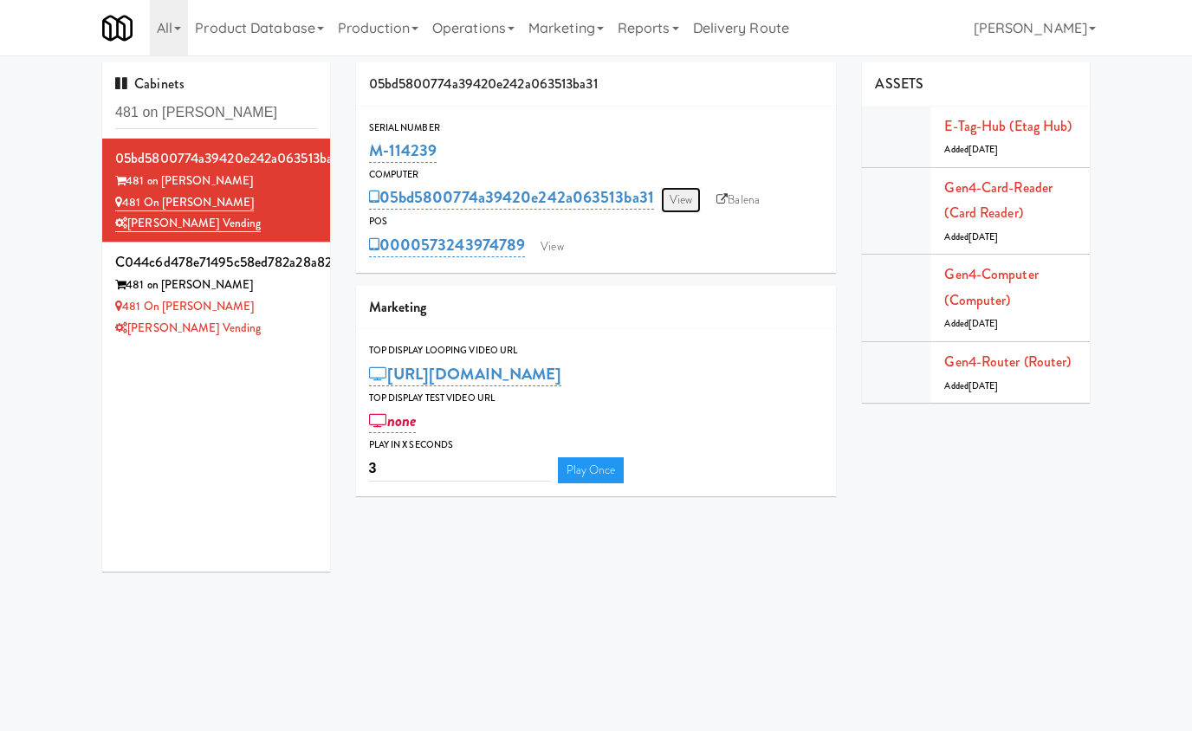
click at [677, 202] on link "View" at bounding box center [681, 200] width 40 height 26
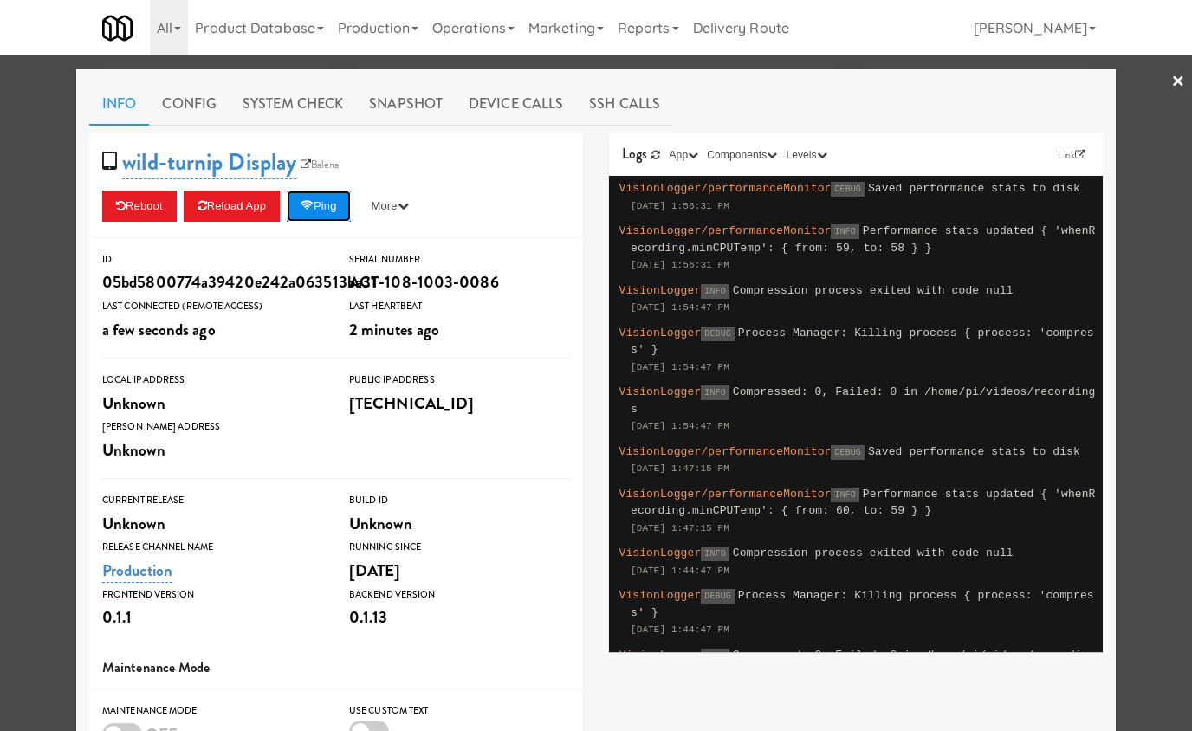
click at [330, 205] on button "Ping" at bounding box center [319, 206] width 64 height 31
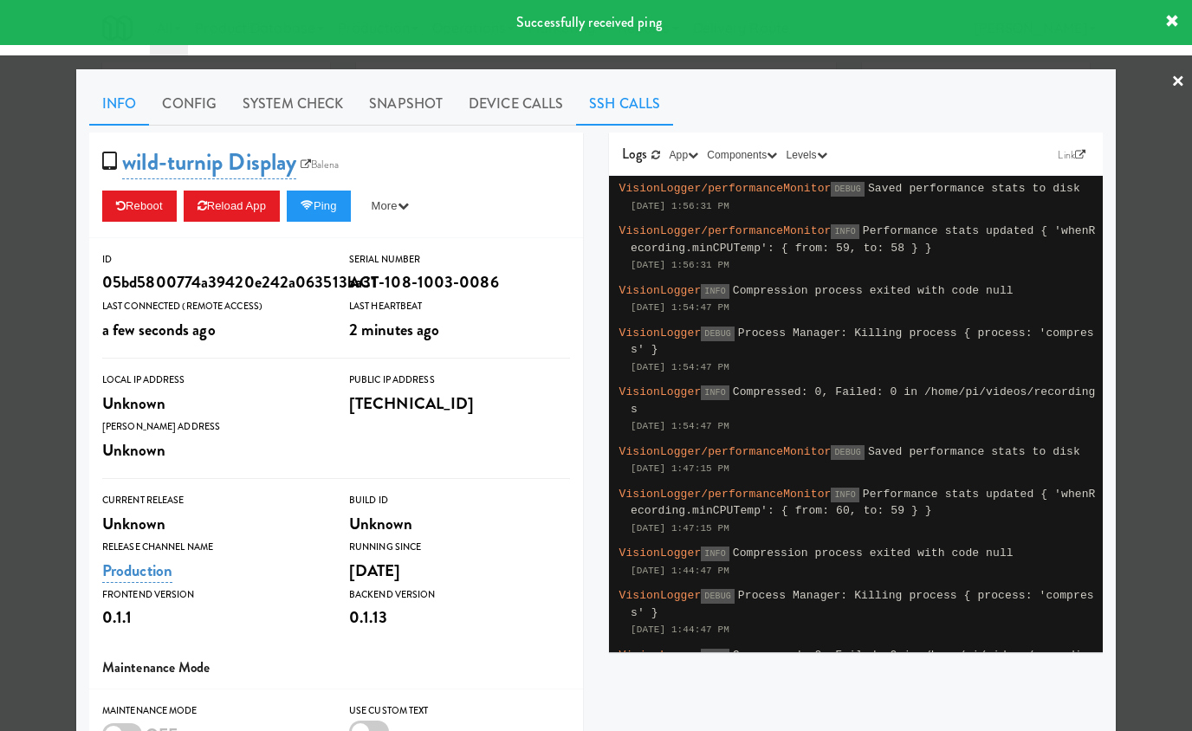
click at [641, 104] on link "SSH Calls" at bounding box center [624, 103] width 97 height 43
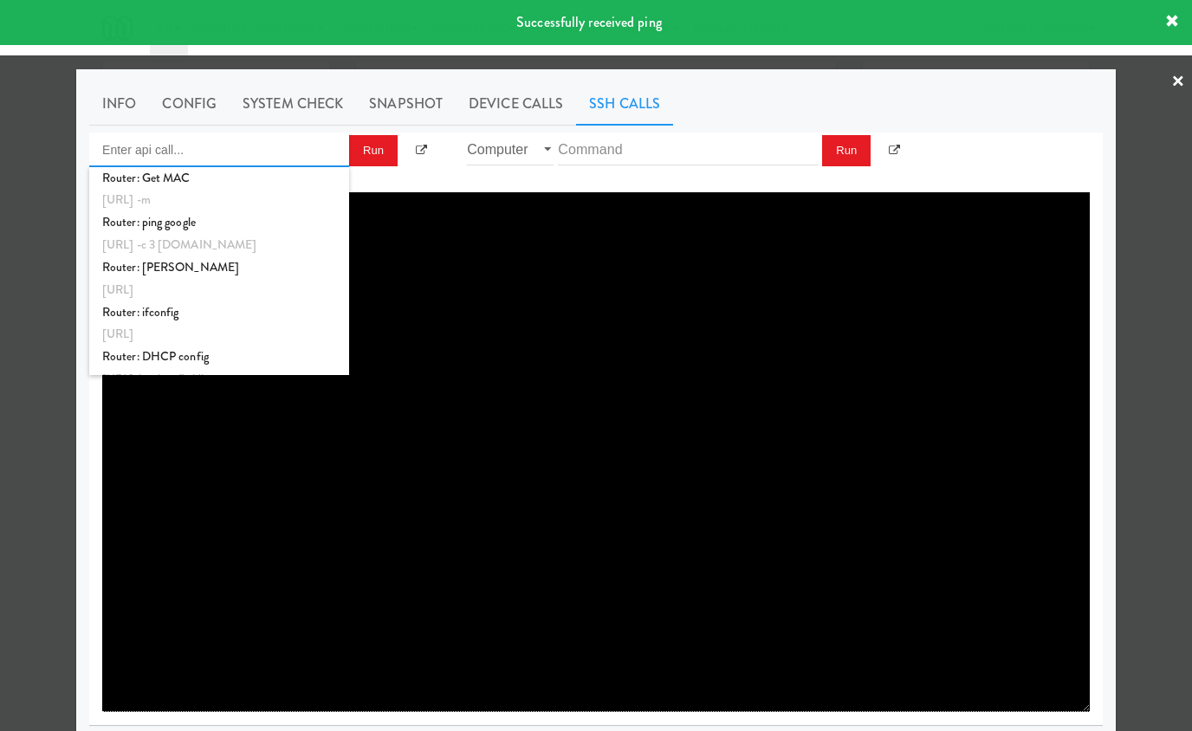
click at [293, 145] on input "Enter api call..." at bounding box center [219, 150] width 260 height 35
click at [292, 190] on div "http://localhost:3000/proxy/ssh/router?command=mnf_info -m" at bounding box center [219, 200] width 234 height 23
type input "Router: Get MAC"
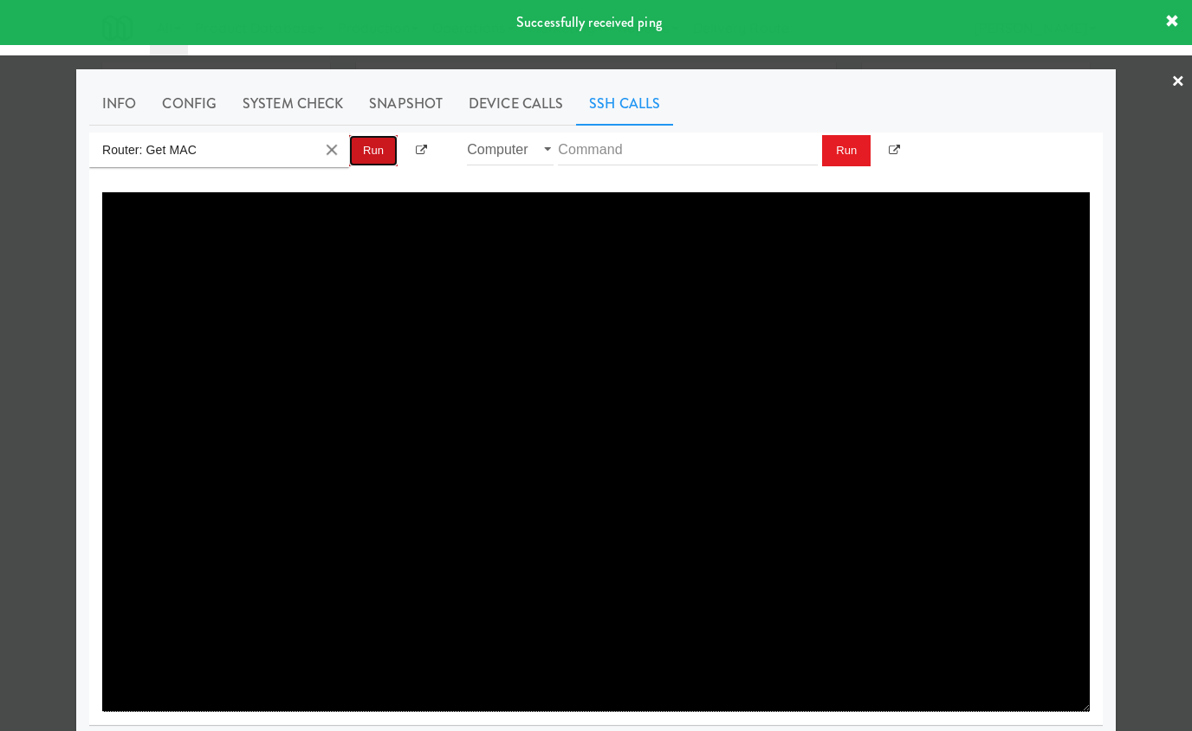
click at [361, 141] on button "Run" at bounding box center [373, 150] width 49 height 31
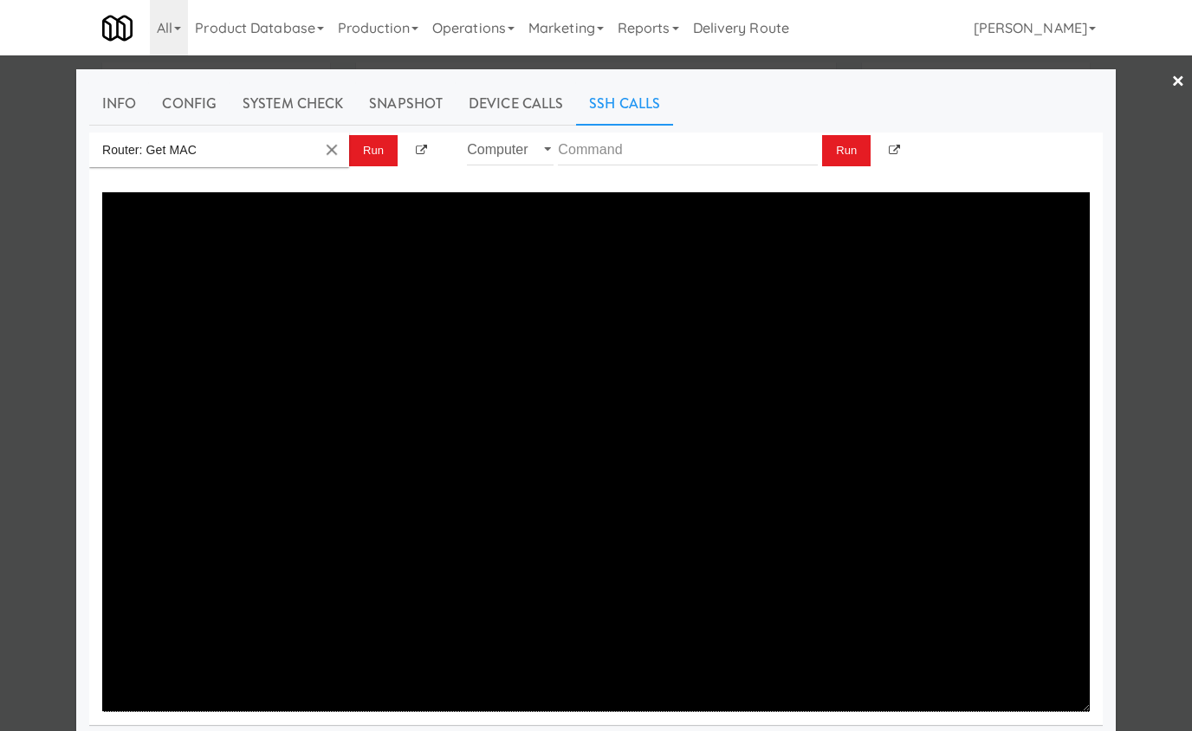
click at [23, 155] on div at bounding box center [596, 365] width 1192 height 731
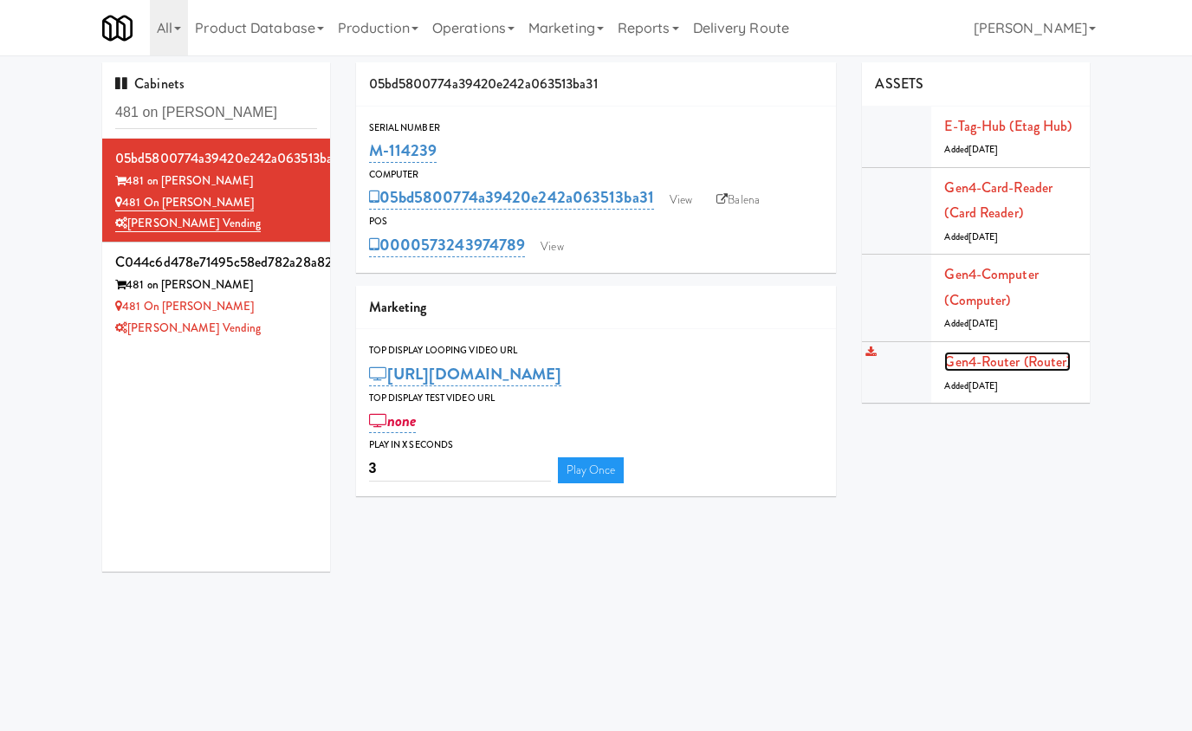
click at [1021, 366] on link "Gen4-router (Router)" at bounding box center [1007, 362] width 126 height 20
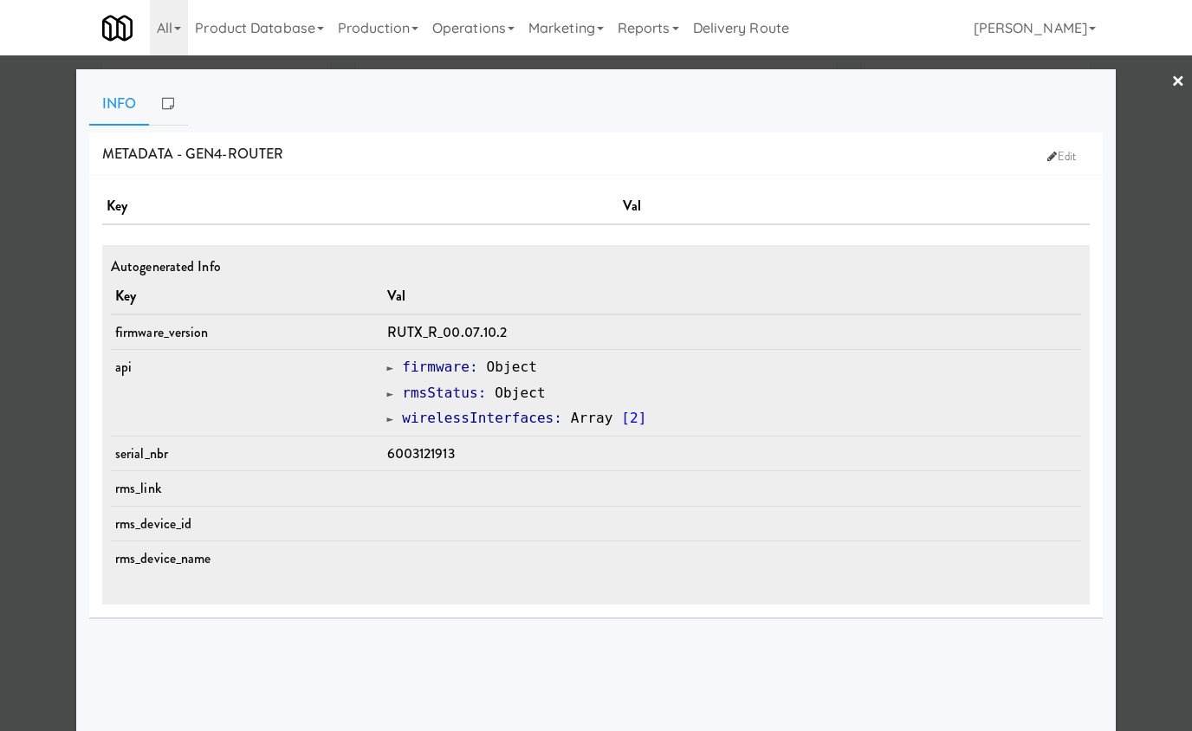
click at [430, 452] on span "6003121913" at bounding box center [421, 453] width 68 height 20
copy span "6003121913"
click at [35, 185] on div at bounding box center [596, 365] width 1192 height 731
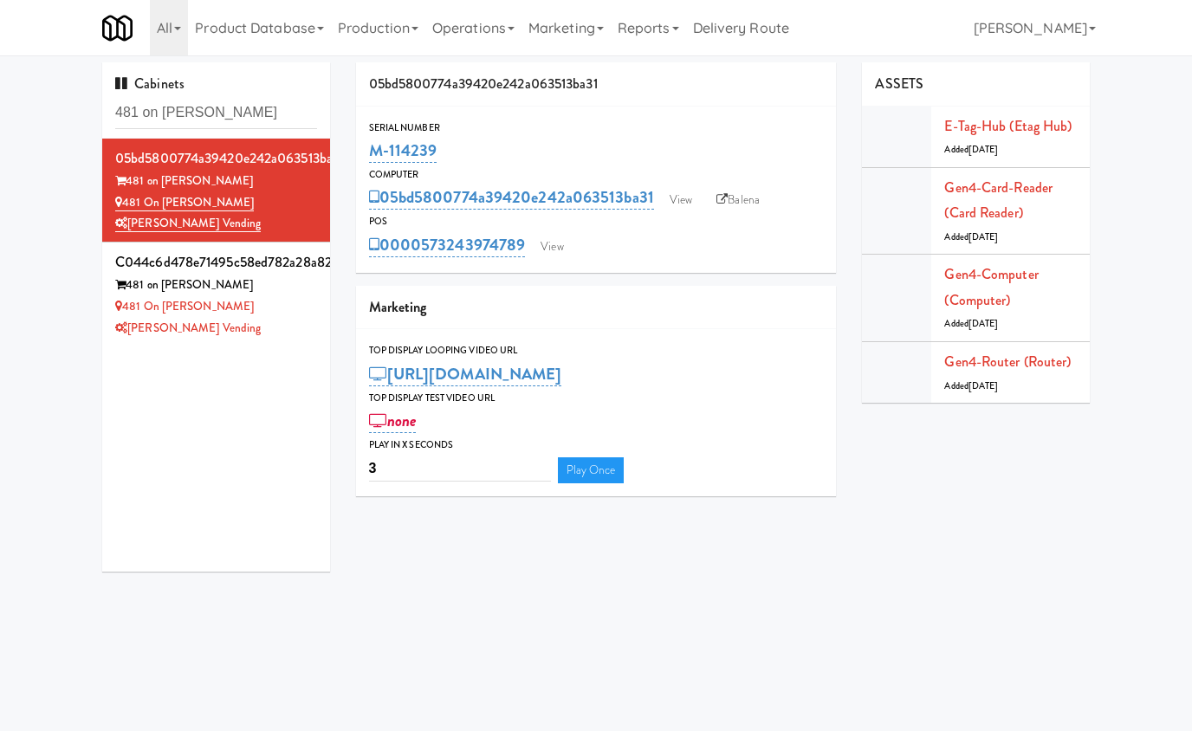
drag, startPoint x: 437, startPoint y: 149, endPoint x: 367, endPoint y: 150, distance: 69.3
click at [367, 150] on div "Serial Number M-114239" at bounding box center [596, 143] width 481 height 47
copy link "M-114239"
click at [683, 202] on link "View" at bounding box center [681, 200] width 40 height 26
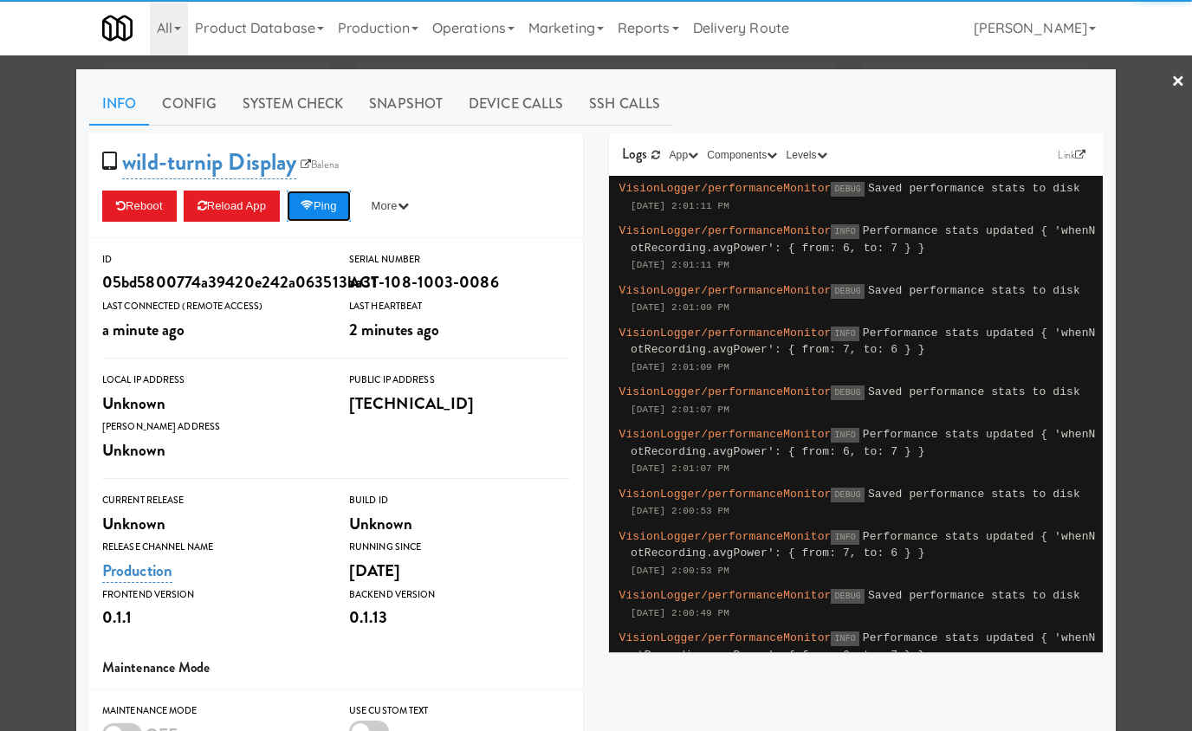
click at [349, 204] on button "Ping" at bounding box center [319, 206] width 64 height 31
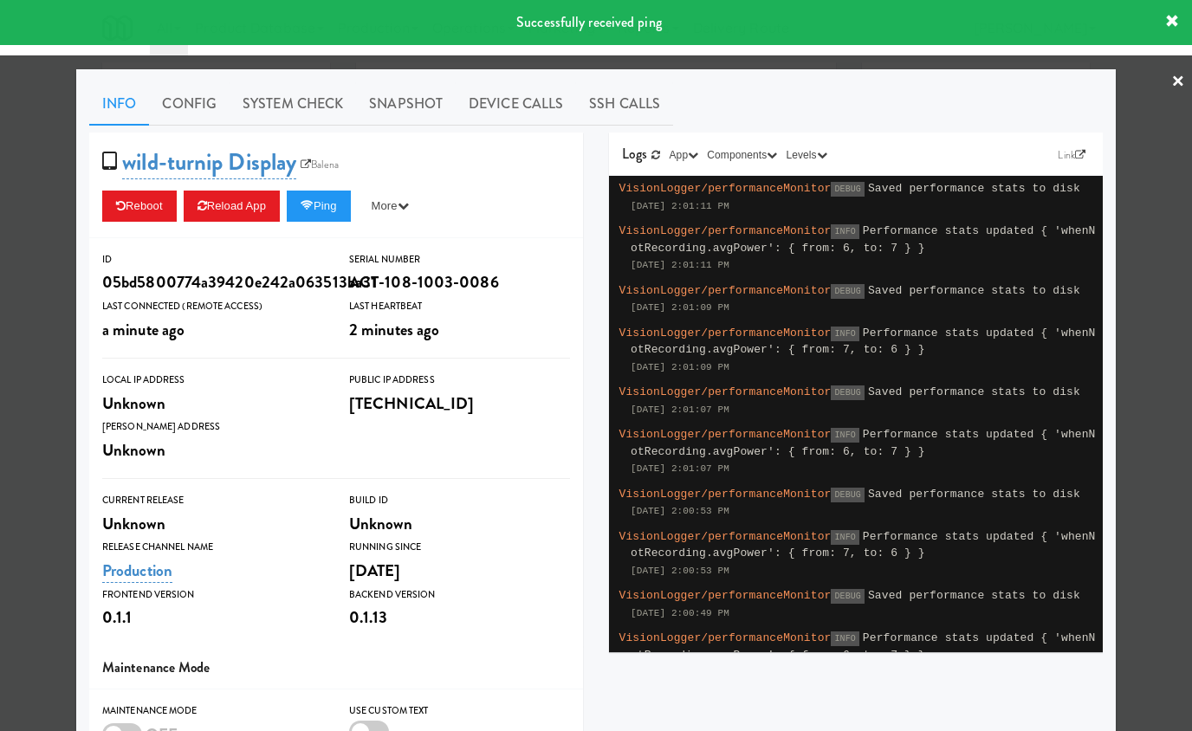
click at [44, 184] on div at bounding box center [596, 365] width 1192 height 731
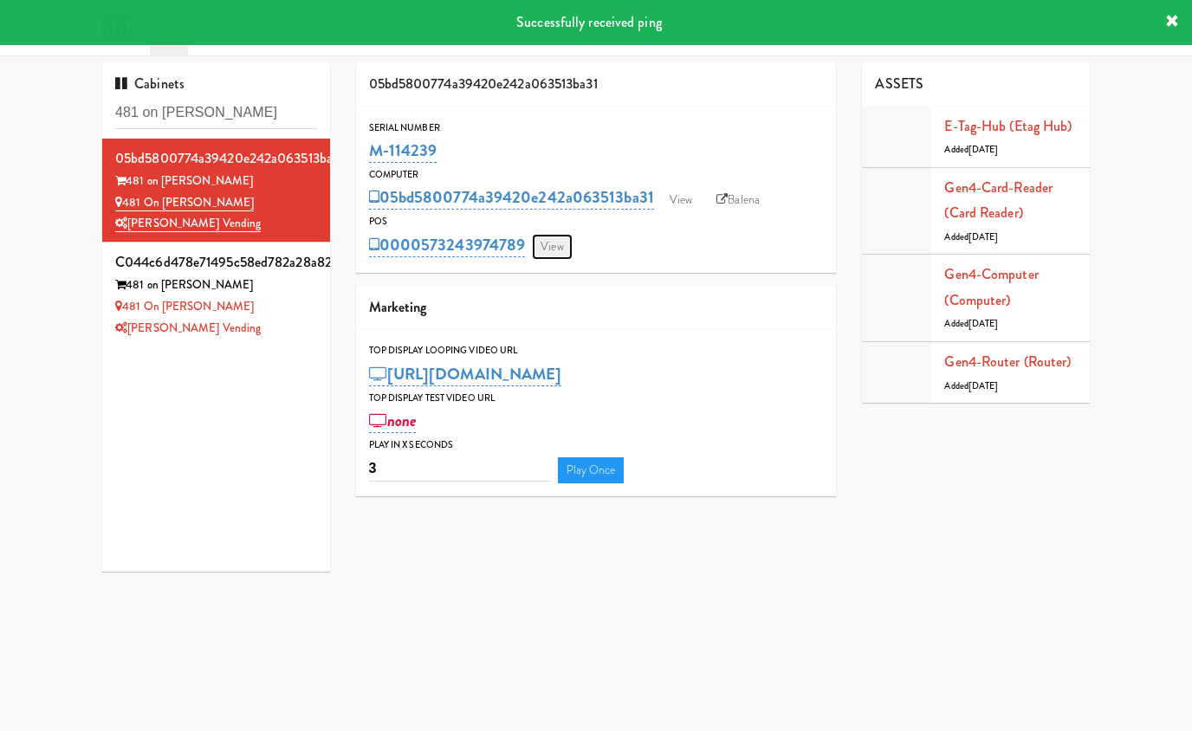
click at [555, 237] on link "View" at bounding box center [552, 247] width 40 height 26
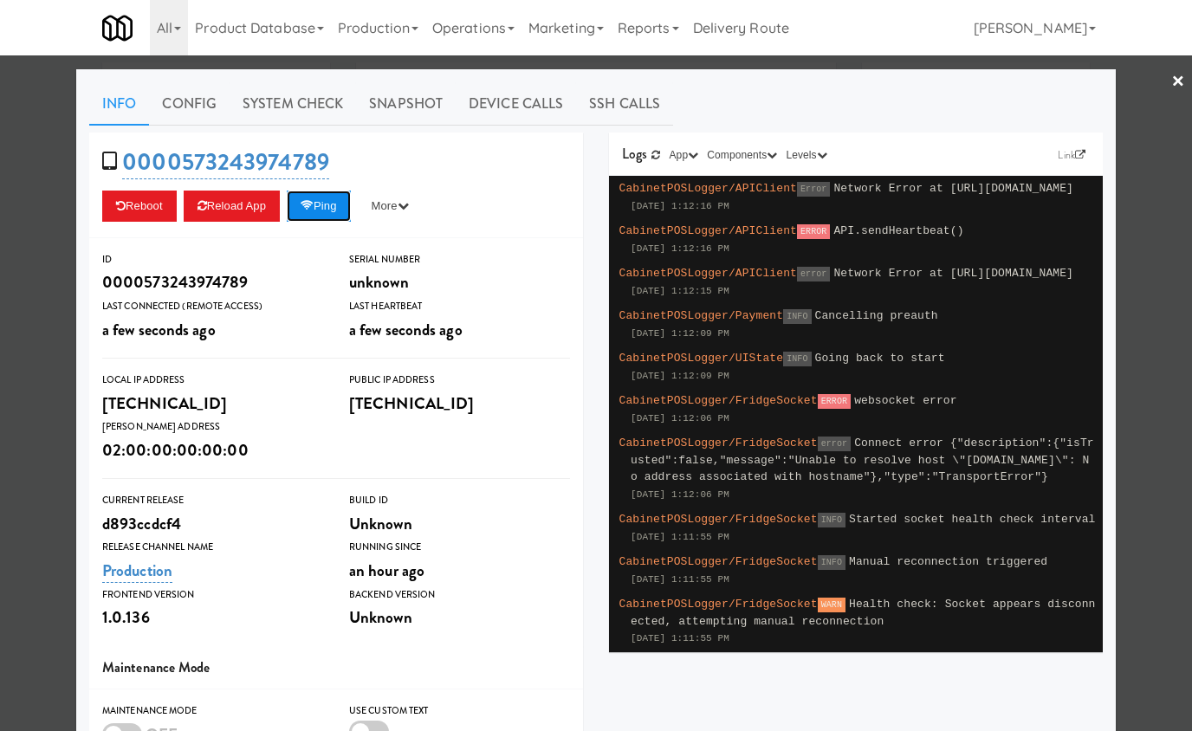
click at [346, 204] on button "Ping" at bounding box center [319, 206] width 64 height 31
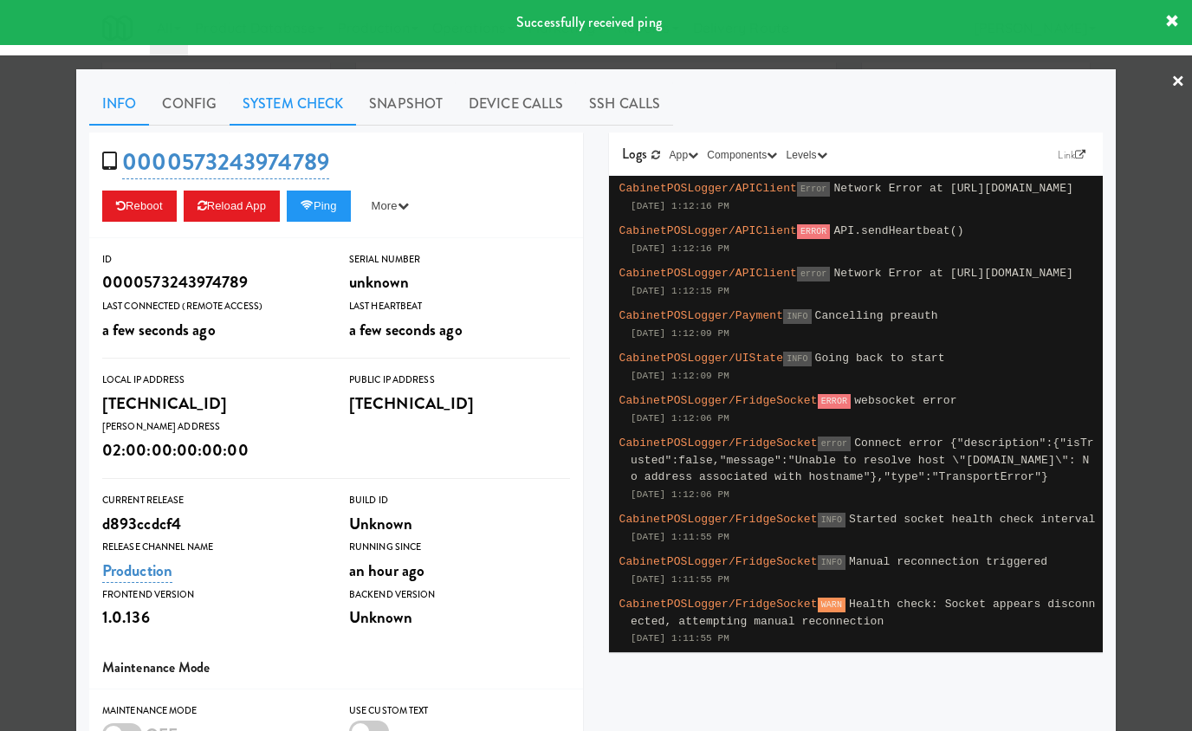
click at [307, 108] on link "System Check" at bounding box center [293, 103] width 126 height 43
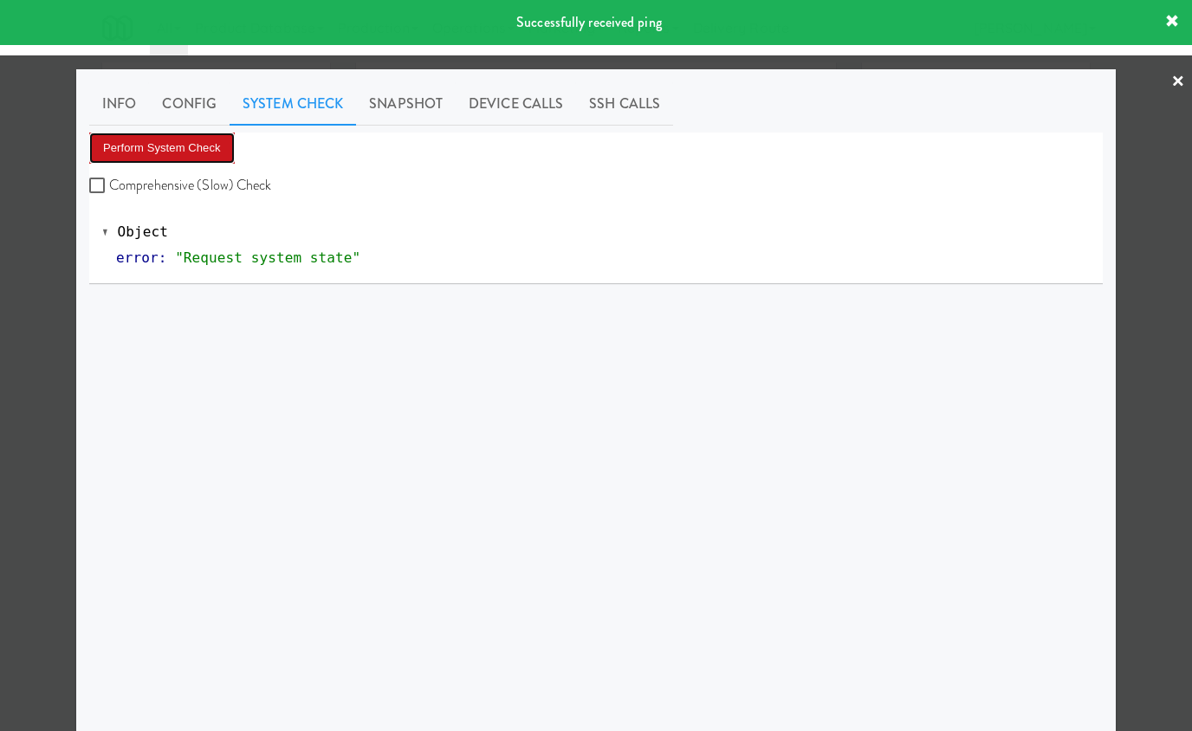
click at [194, 141] on button "Perform System Check" at bounding box center [162, 148] width 146 height 31
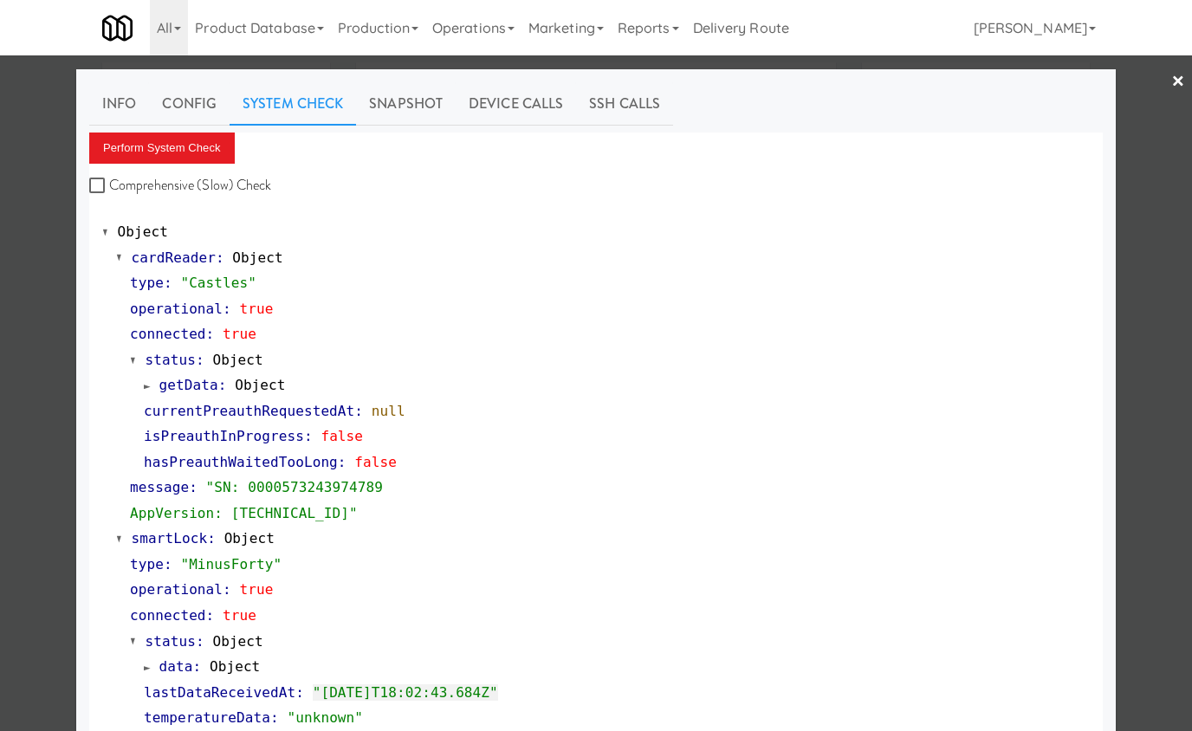
click at [42, 203] on div at bounding box center [596, 365] width 1192 height 731
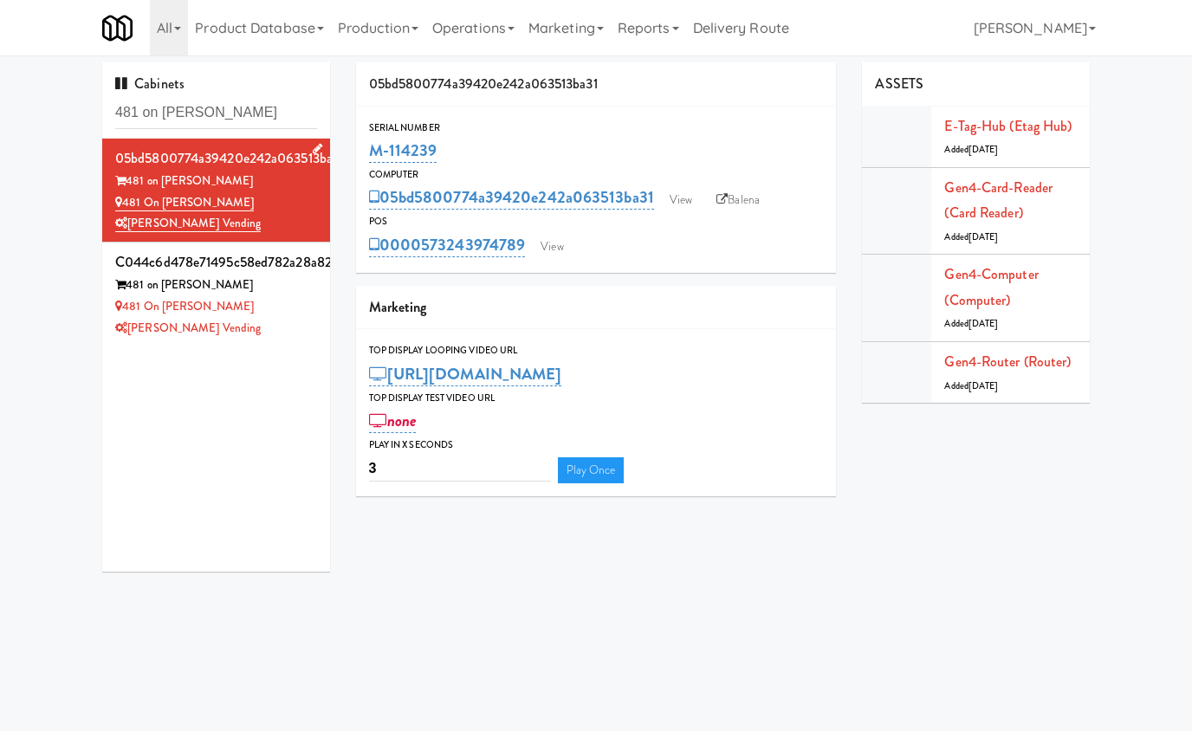
drag, startPoint x: 257, startPoint y: 205, endPoint x: 102, endPoint y: 202, distance: 155.1
click at [102, 202] on li "05bd5800774a39420e242a063513ba31 481 on Mathilda 481 on Mathilda - Cooler Cordr…" at bounding box center [216, 191] width 228 height 104
copy link "481 on [PERSON_NAME]"
click at [569, 256] on link "View" at bounding box center [552, 247] width 40 height 26
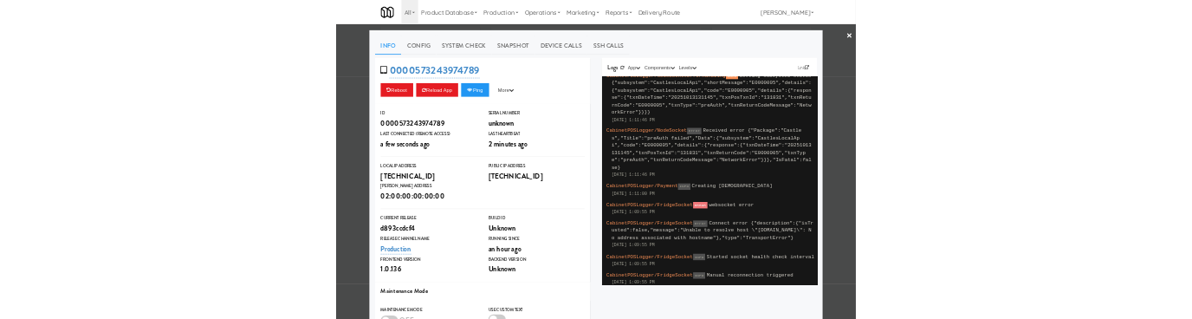
scroll to position [673, 0]
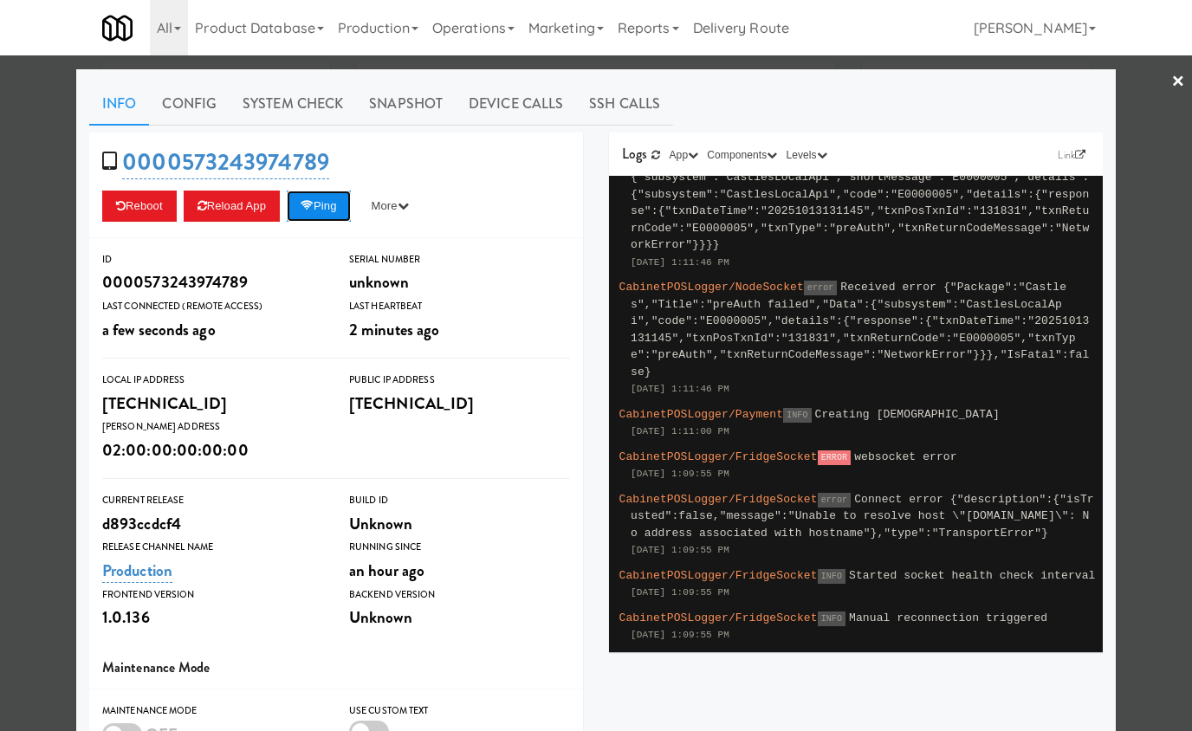
click at [343, 212] on button "Ping" at bounding box center [319, 206] width 64 height 31
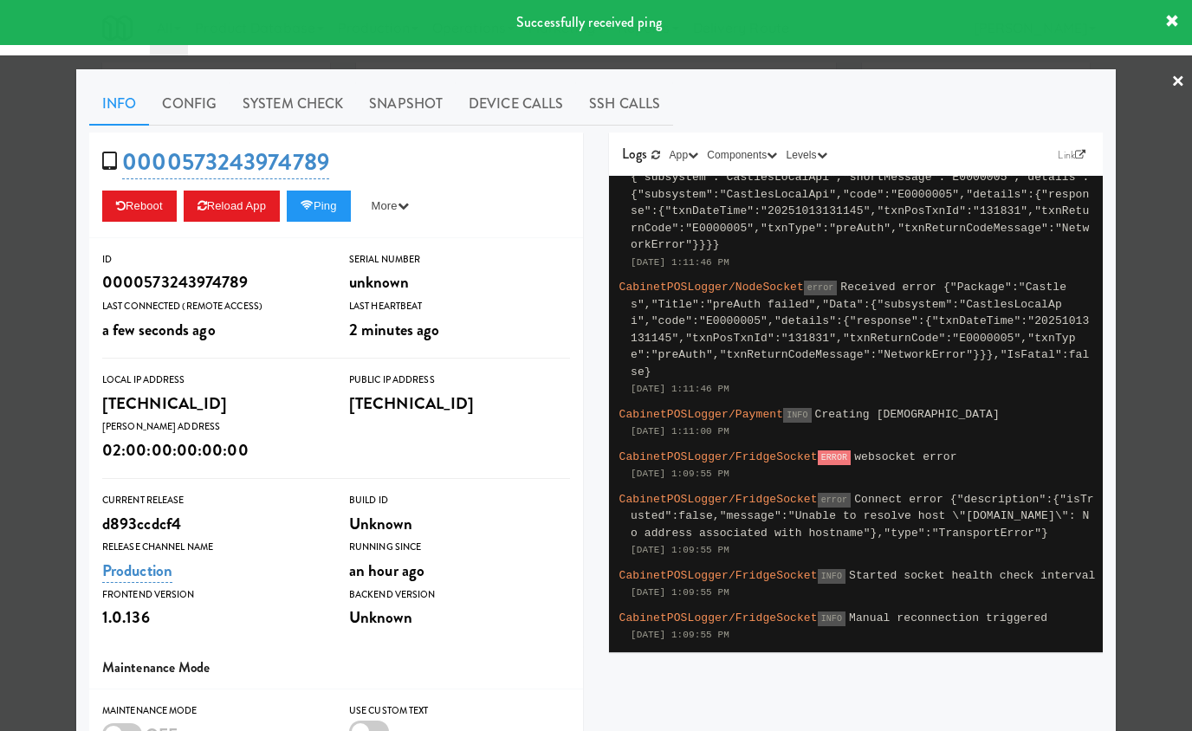
click at [1146, 107] on div at bounding box center [596, 365] width 1192 height 731
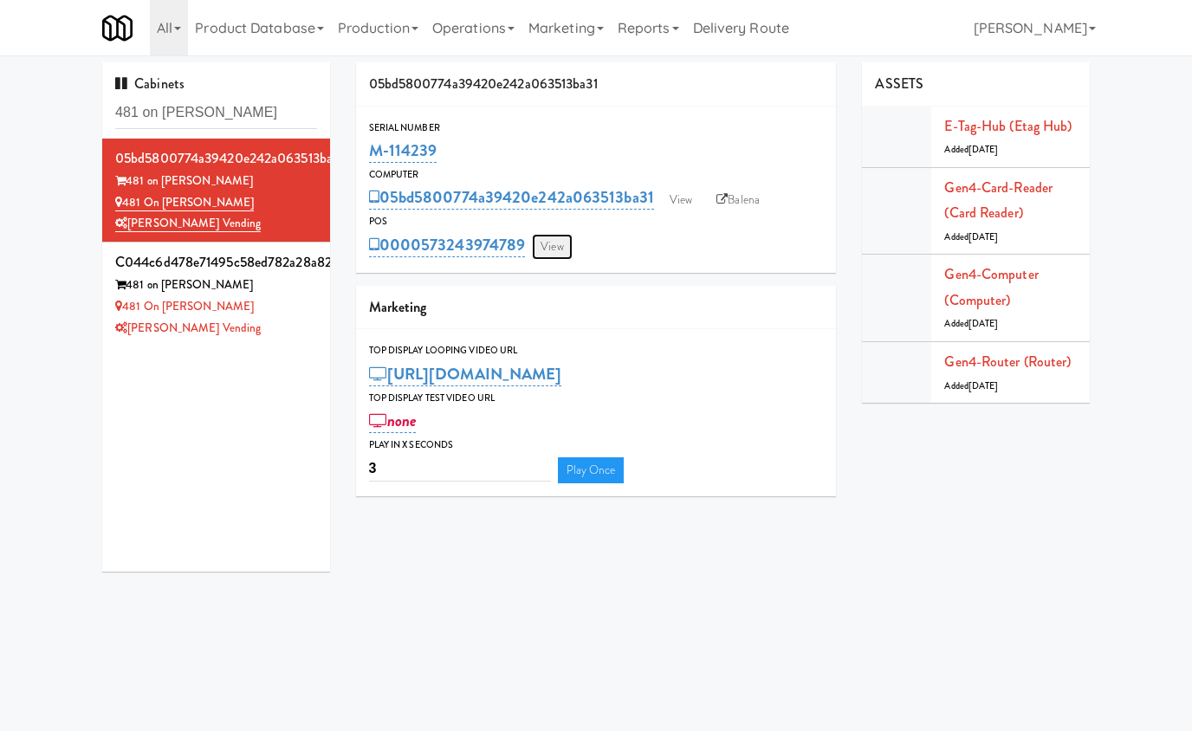
click at [554, 242] on link "View" at bounding box center [552, 247] width 40 height 26
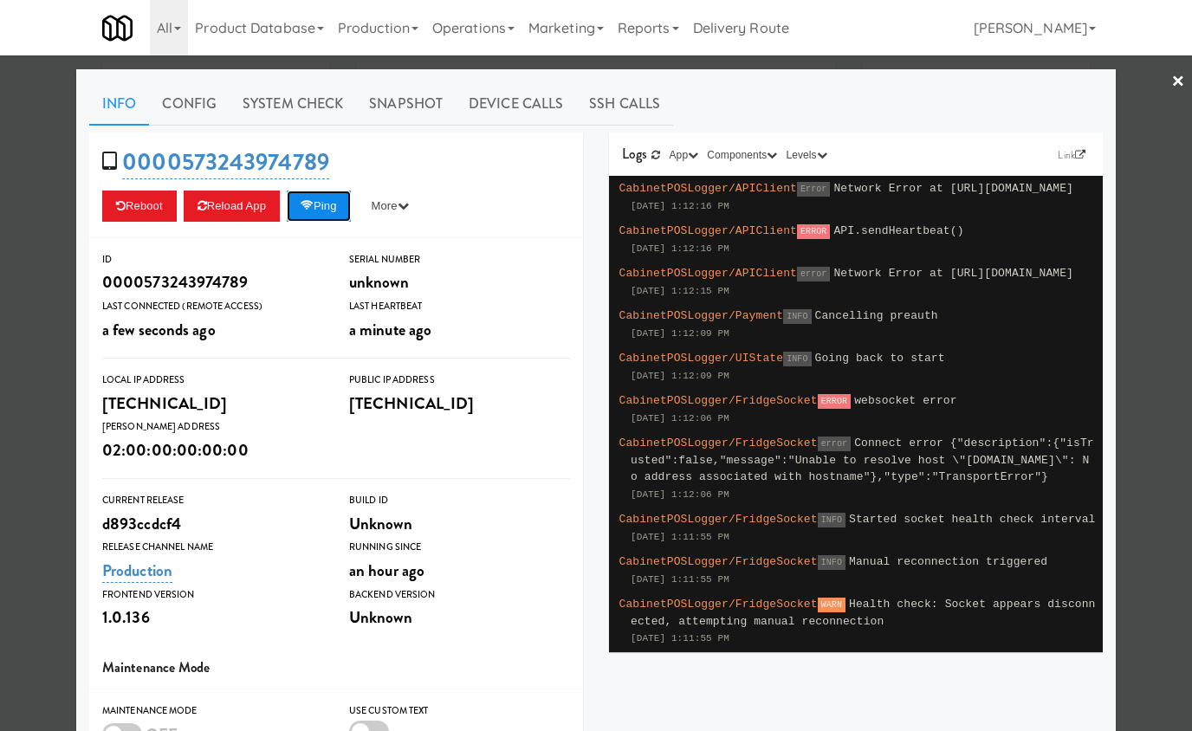
click at [343, 216] on button "Ping" at bounding box center [319, 206] width 64 height 31
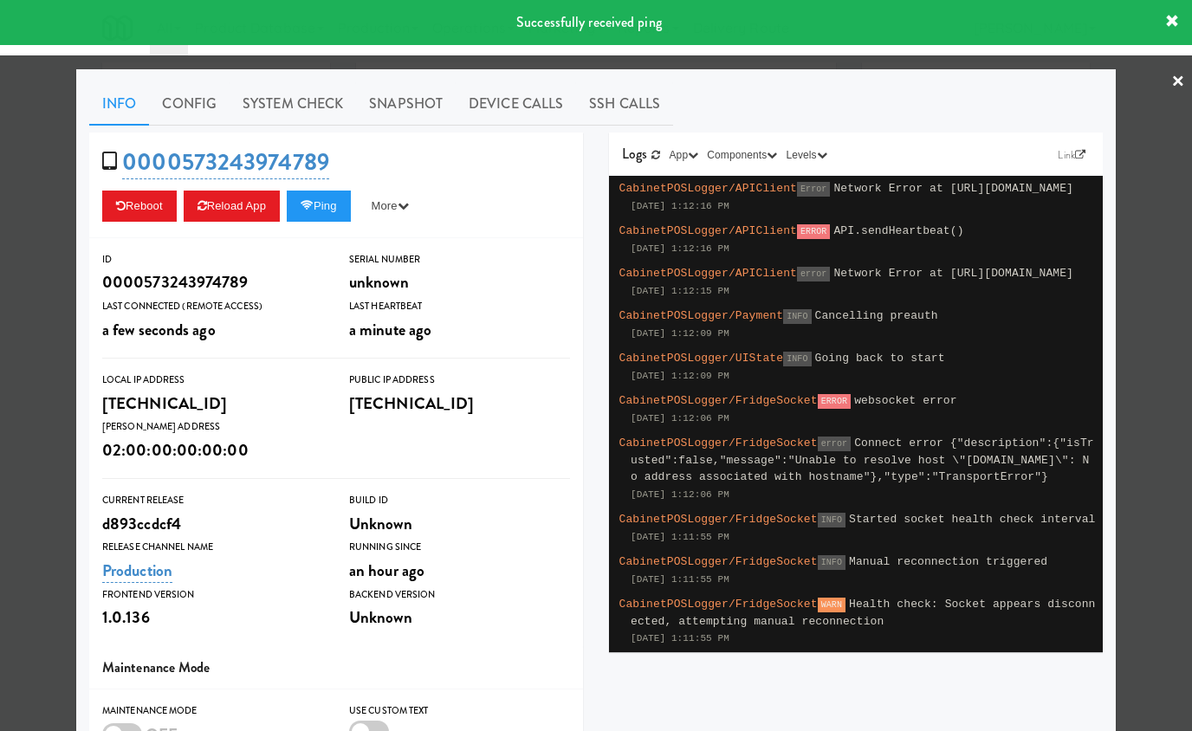
click at [40, 181] on div at bounding box center [596, 365] width 1192 height 731
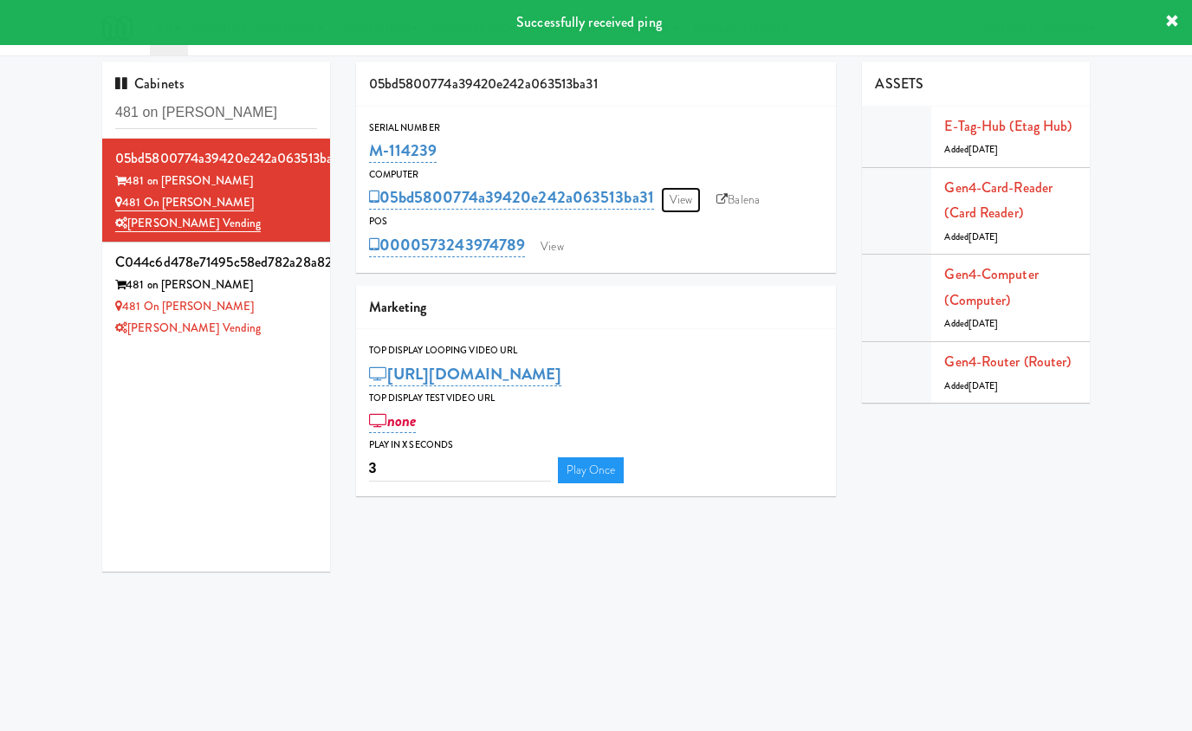
click at [682, 205] on link "View" at bounding box center [681, 200] width 40 height 26
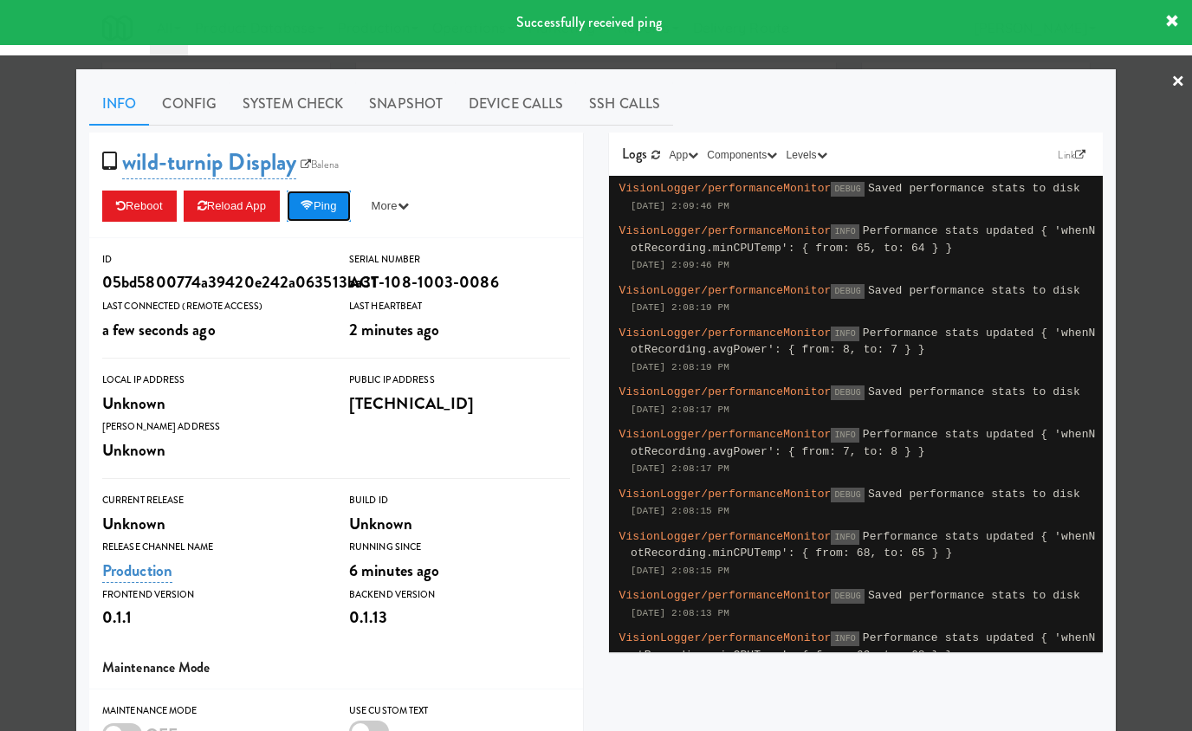
click at [351, 206] on button "Ping" at bounding box center [319, 206] width 64 height 31
click at [338, 210] on button "Ping" at bounding box center [319, 206] width 64 height 31
click at [338, 204] on button "Ping" at bounding box center [319, 206] width 64 height 31
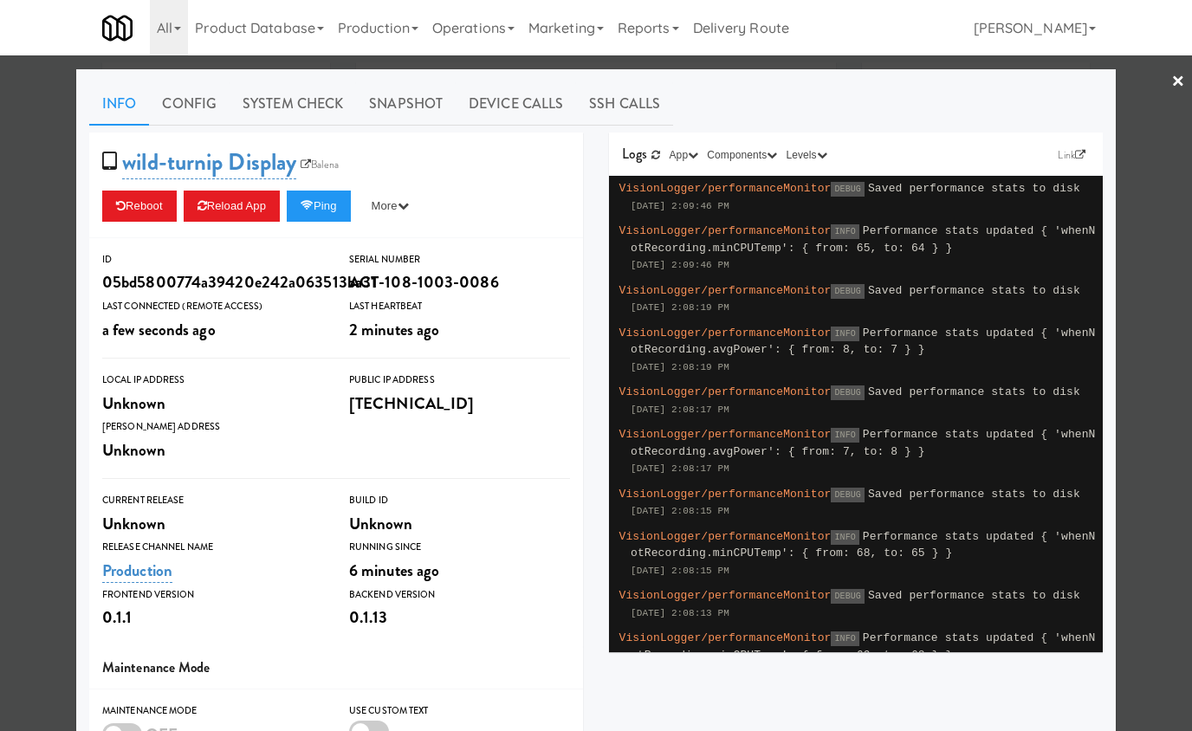
click at [66, 165] on div at bounding box center [596, 365] width 1192 height 731
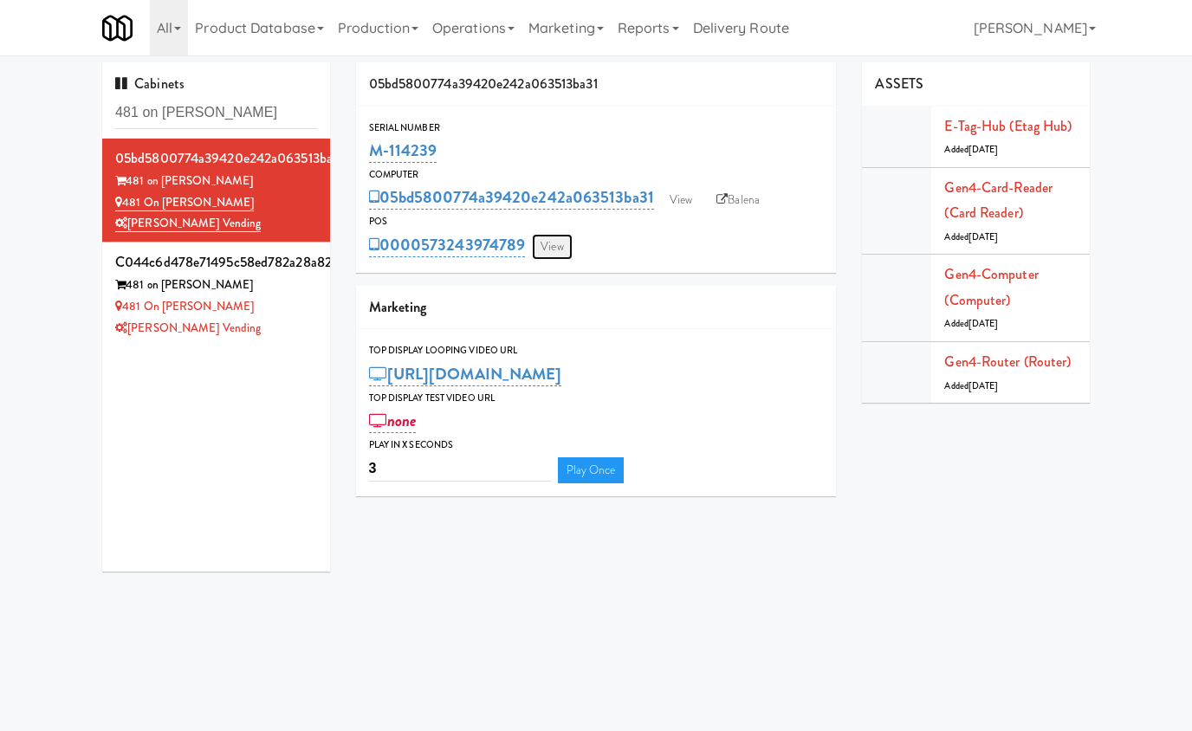
click at [560, 249] on link "View" at bounding box center [552, 247] width 40 height 26
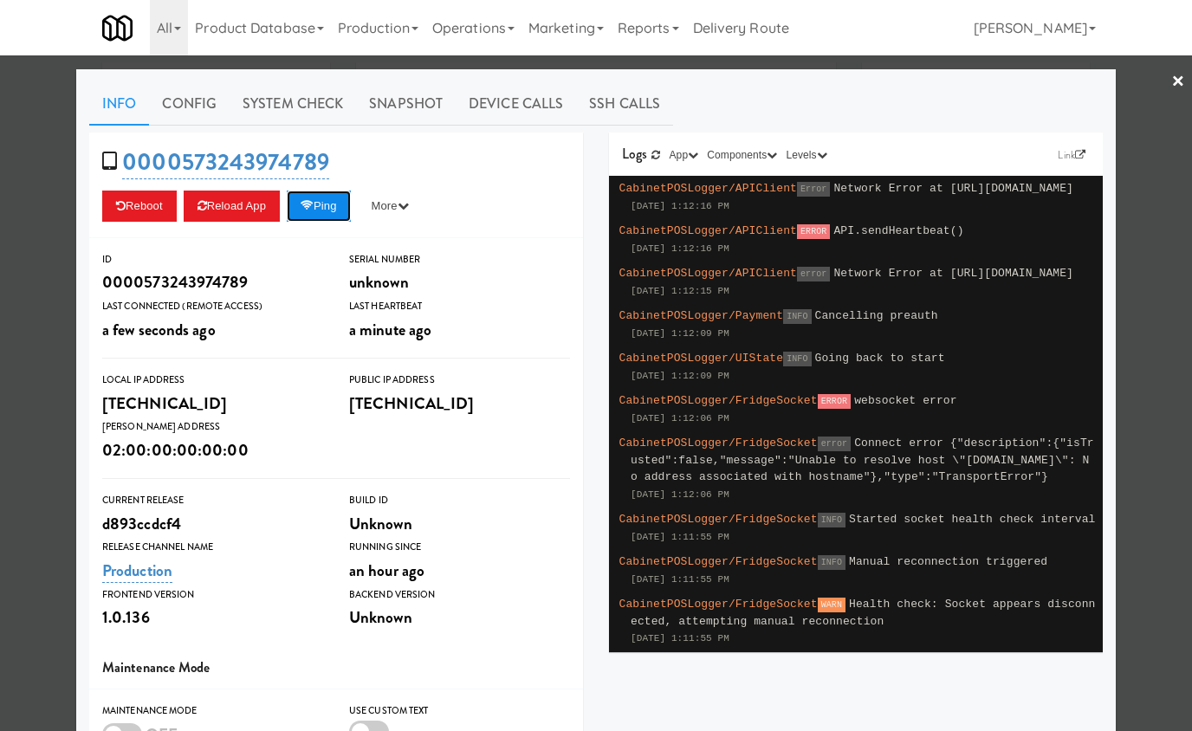
click at [341, 210] on button "Ping" at bounding box center [319, 206] width 64 height 31
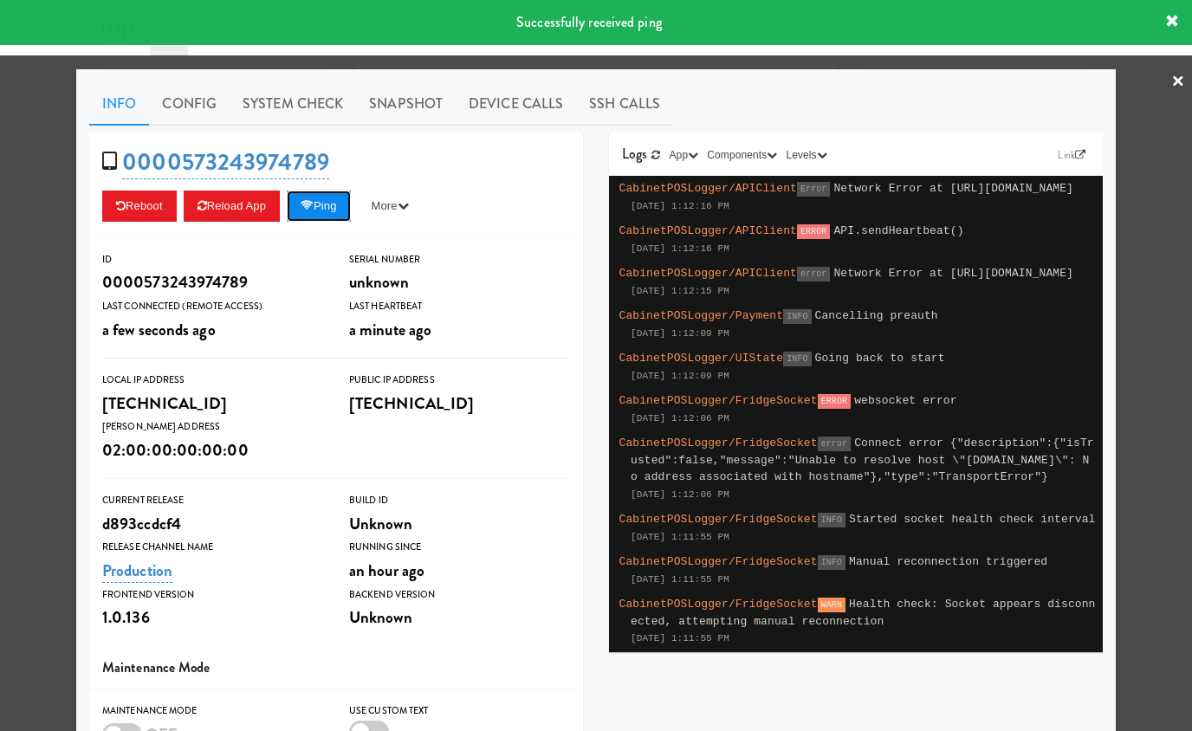
click at [337, 207] on button "Ping" at bounding box center [319, 206] width 64 height 31
click at [50, 176] on div at bounding box center [596, 365] width 1192 height 731
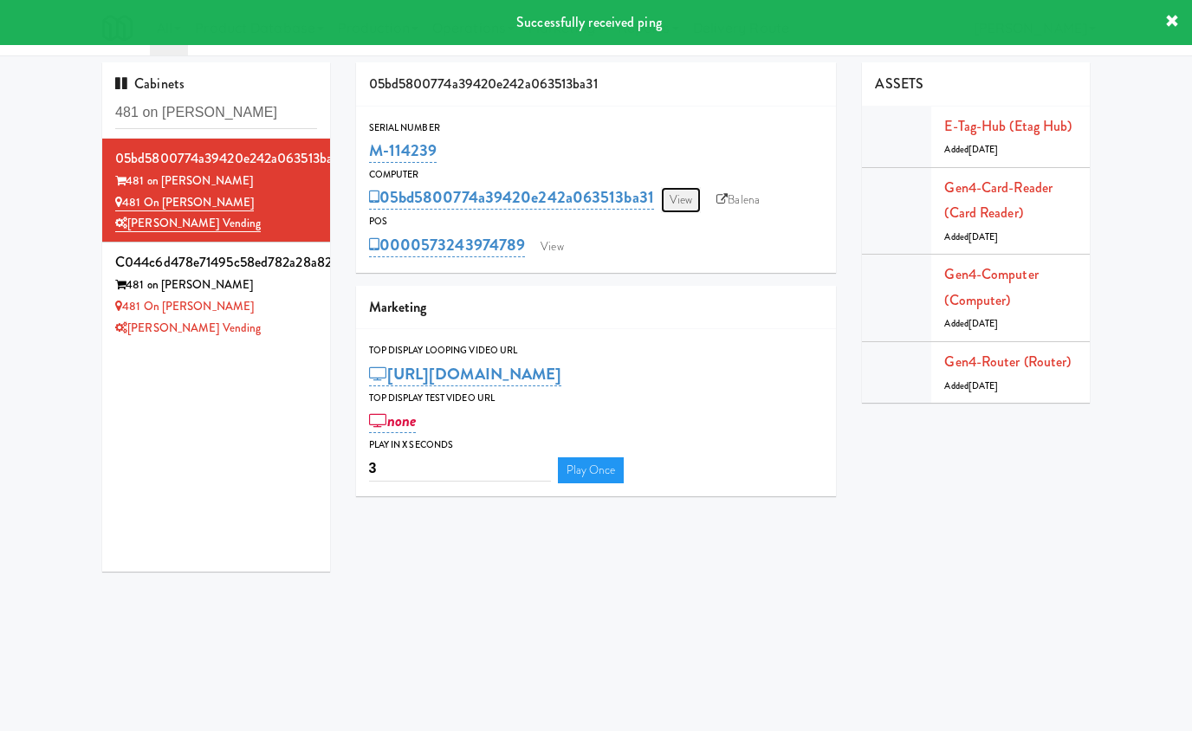
click at [690, 210] on link "View" at bounding box center [681, 200] width 40 height 26
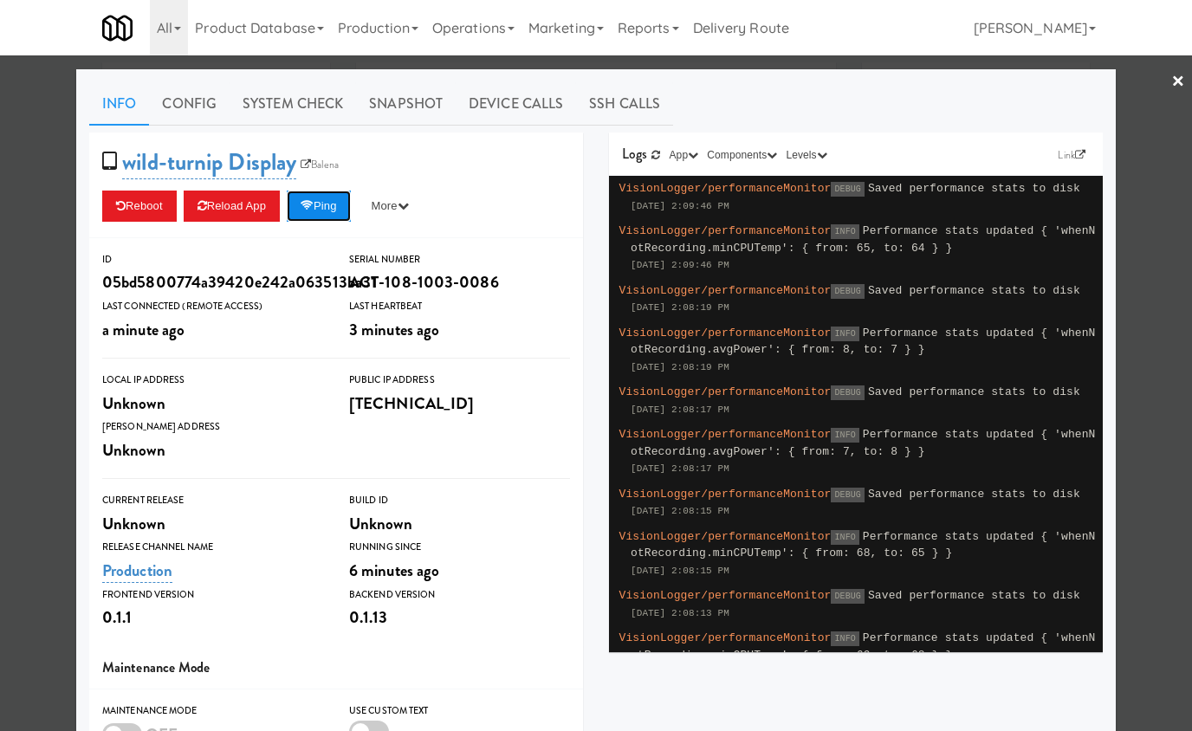
click at [333, 210] on button "Ping" at bounding box center [319, 206] width 64 height 31
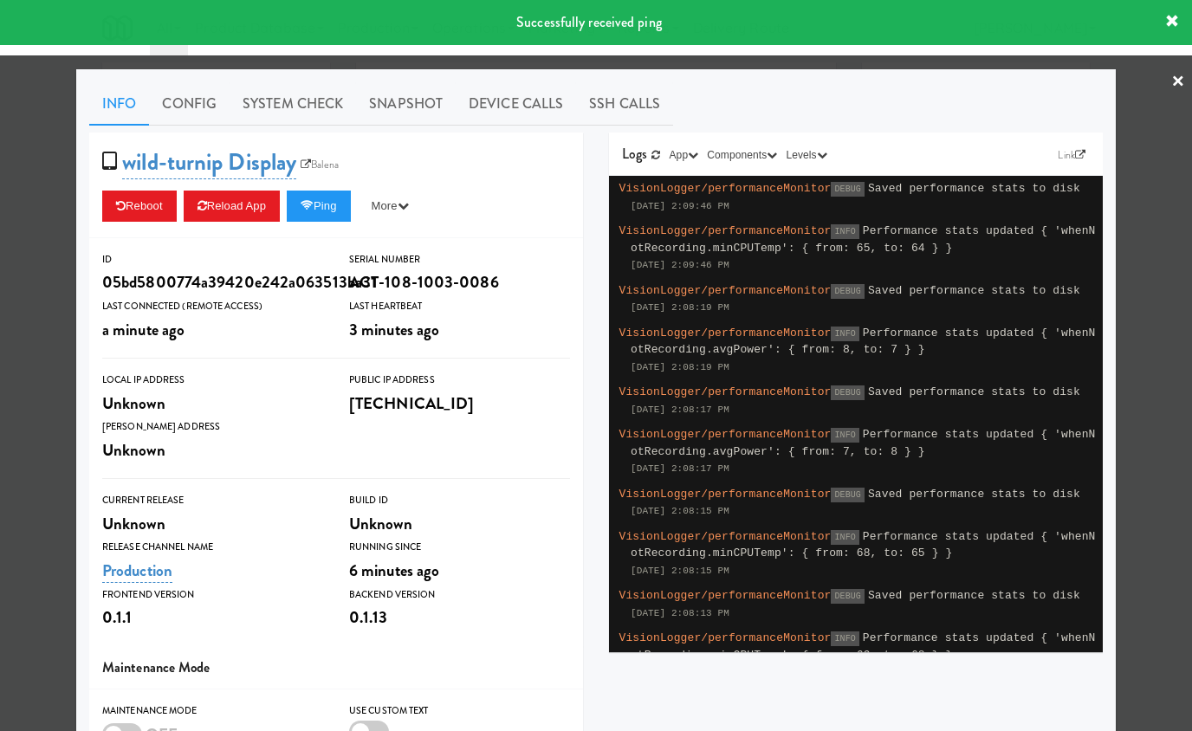
click at [43, 183] on div at bounding box center [596, 365] width 1192 height 731
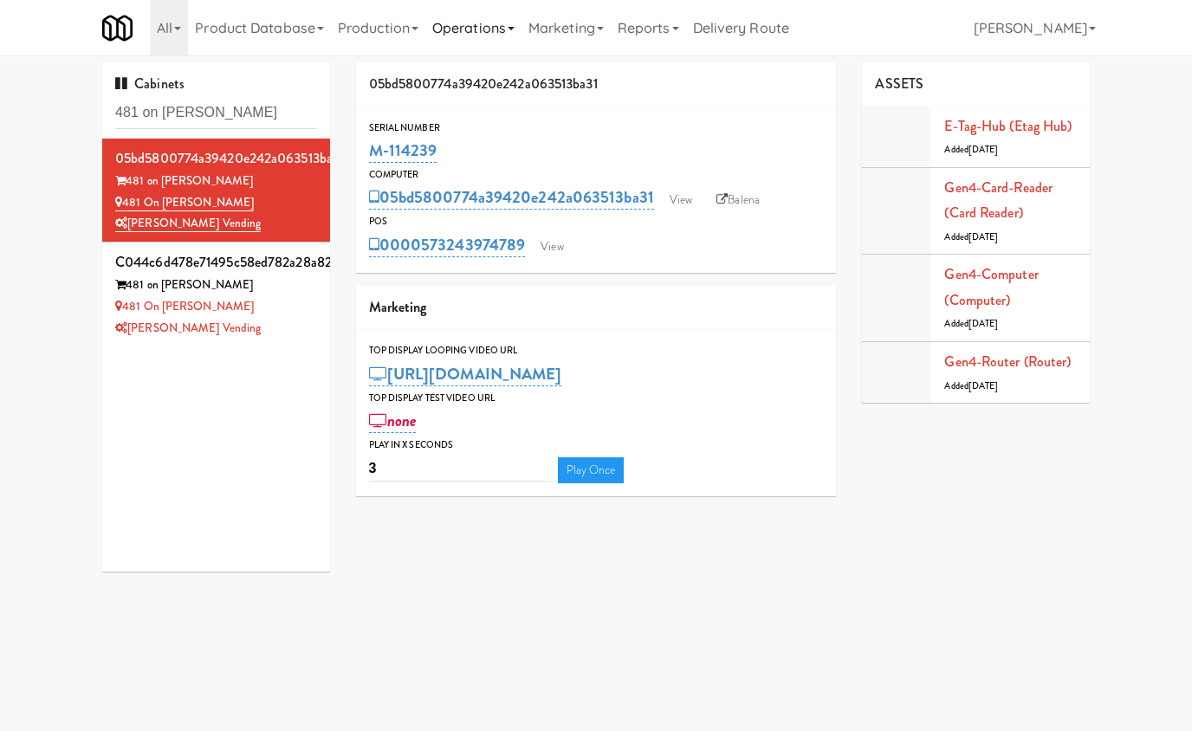
click at [476, 28] on link "Operations" at bounding box center [473, 27] width 96 height 55
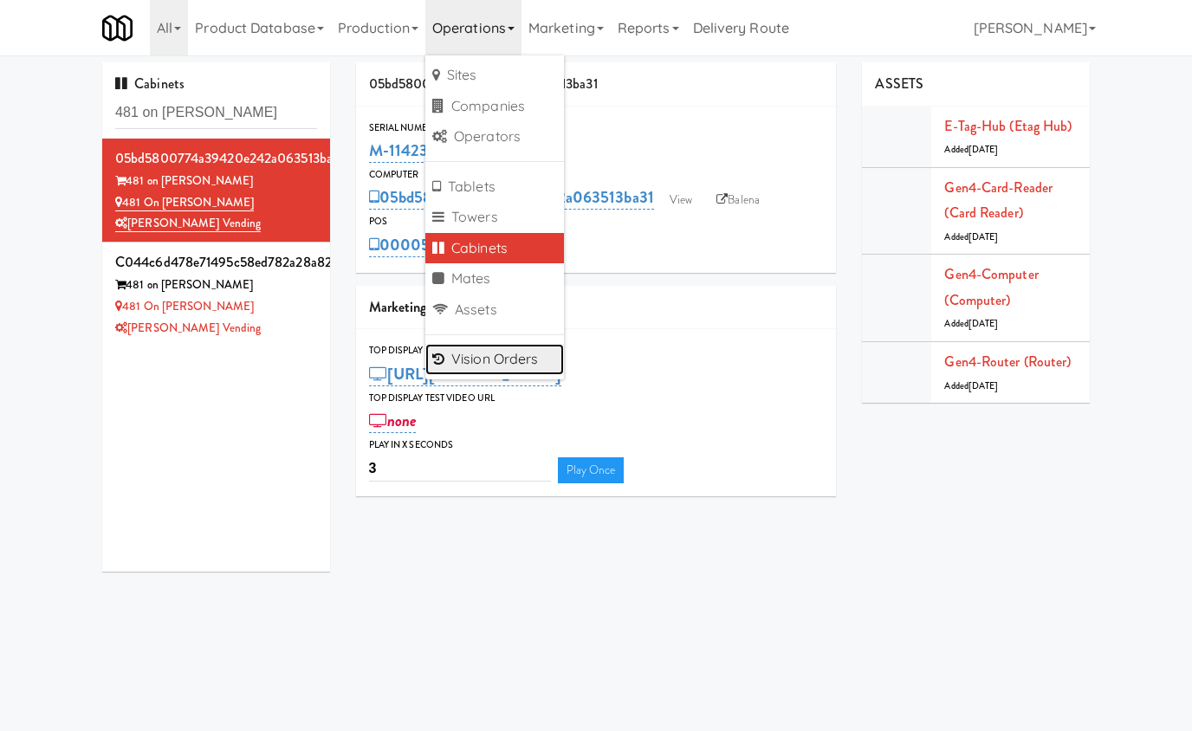
click at [502, 359] on link "Vision Orders" at bounding box center [494, 359] width 139 height 31
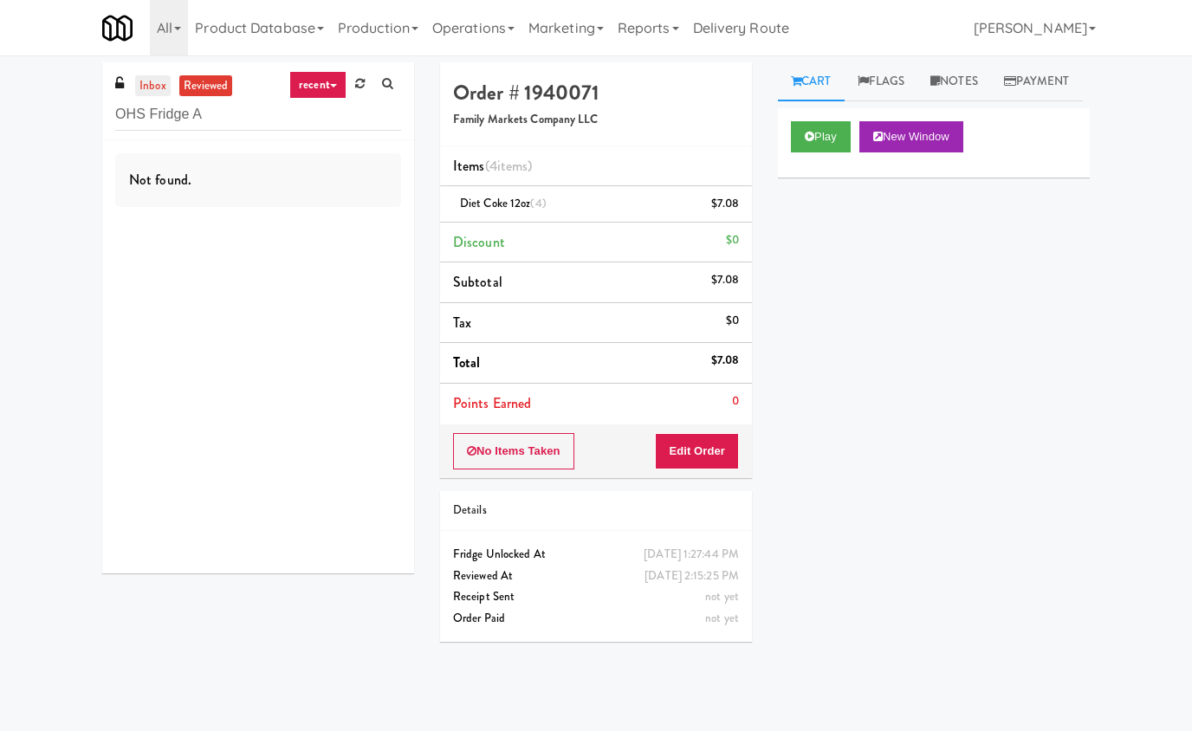
click at [154, 88] on link "inbox" at bounding box center [153, 86] width 36 height 22
click at [249, 119] on input "OHS Fridge A" at bounding box center [258, 115] width 286 height 32
drag, startPoint x: 146, startPoint y: 113, endPoint x: 377, endPoint y: 113, distance: 231.3
click at [377, 113] on input "OHS Fridge A" at bounding box center [258, 115] width 286 height 32
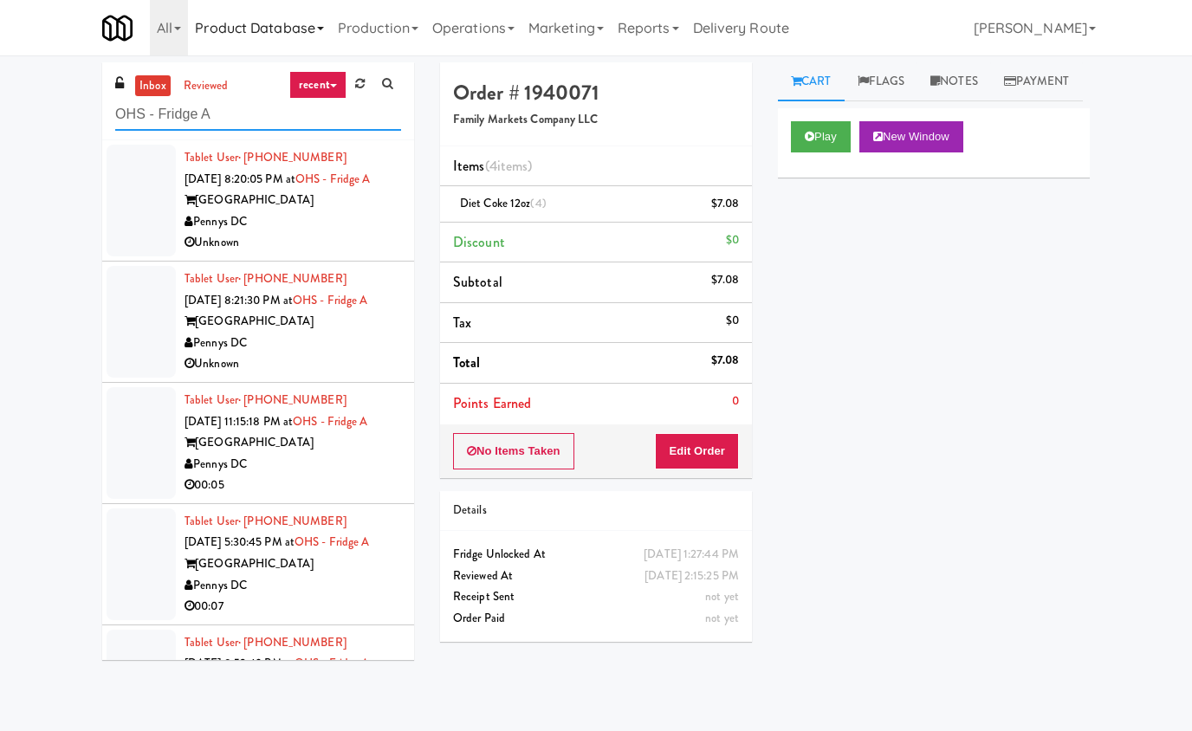
type input "OHS - Fridge A"
click at [334, 250] on div "Unknown" at bounding box center [292, 243] width 217 height 22
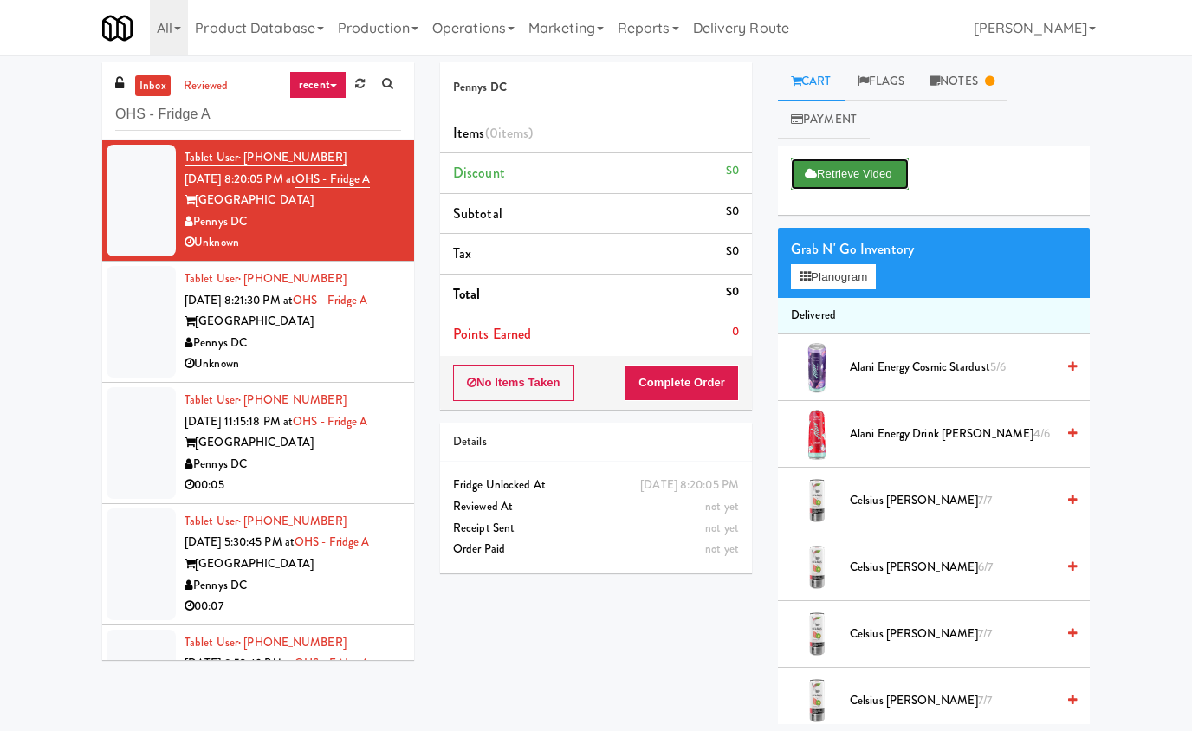
click at [876, 165] on button "Retrieve Video" at bounding box center [850, 173] width 118 height 31
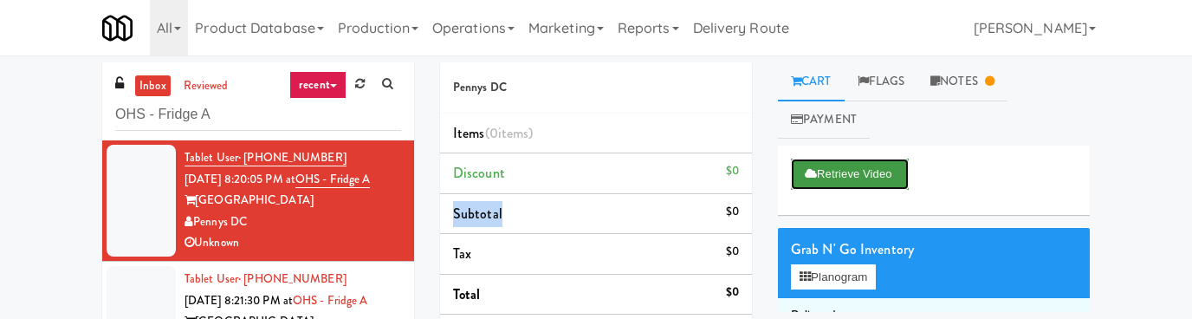
click at [865, 178] on button "Retrieve Video" at bounding box center [850, 173] width 118 height 31
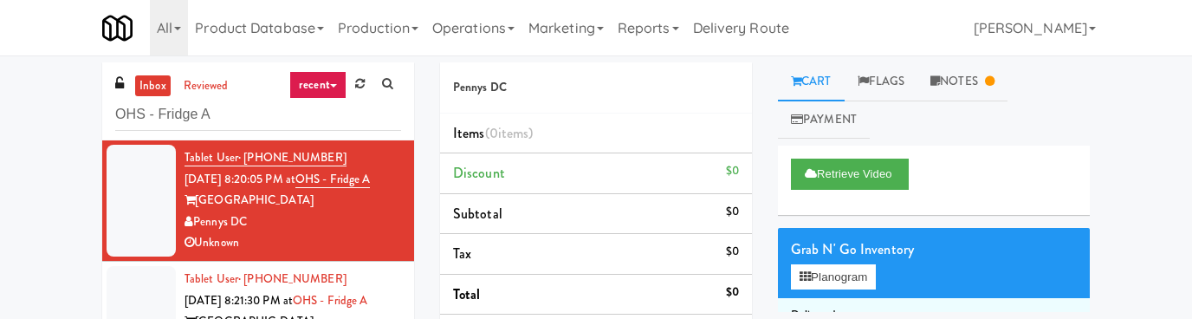
click at [335, 277] on div "Tablet User · (703) 772-9202 Oct 8, 2025 8:21:30 PM at OHS - Fridge A One Hill …" at bounding box center [292, 321] width 217 height 107
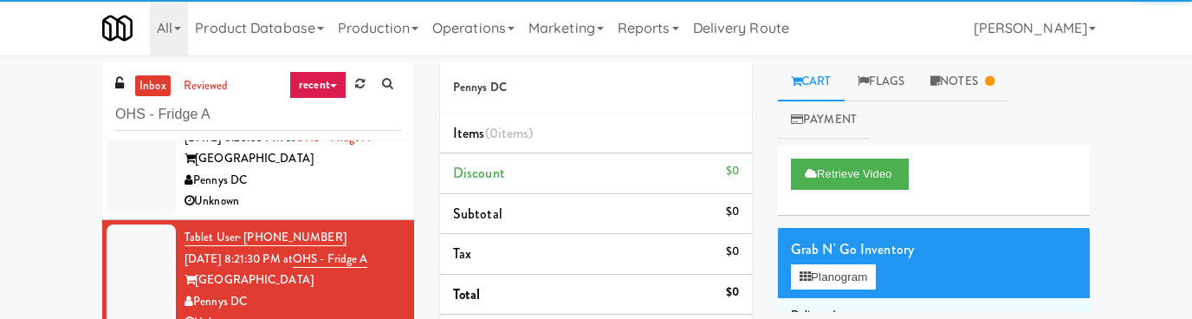
scroll to position [16, 0]
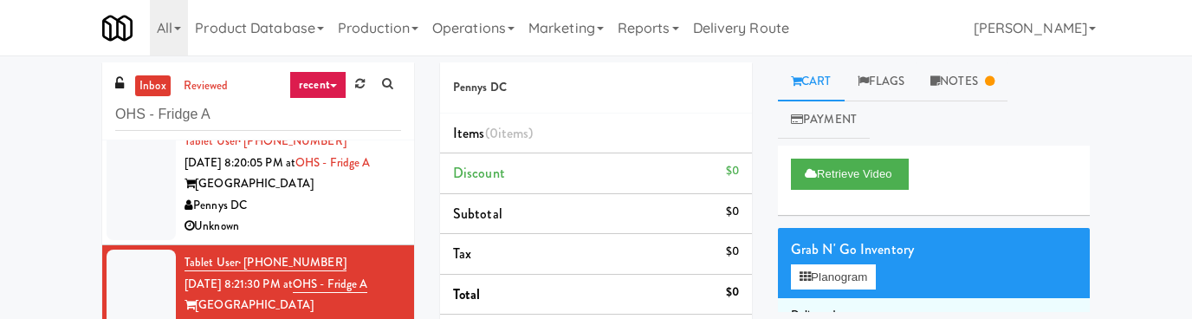
click at [340, 208] on div "Pennys DC" at bounding box center [292, 206] width 217 height 22
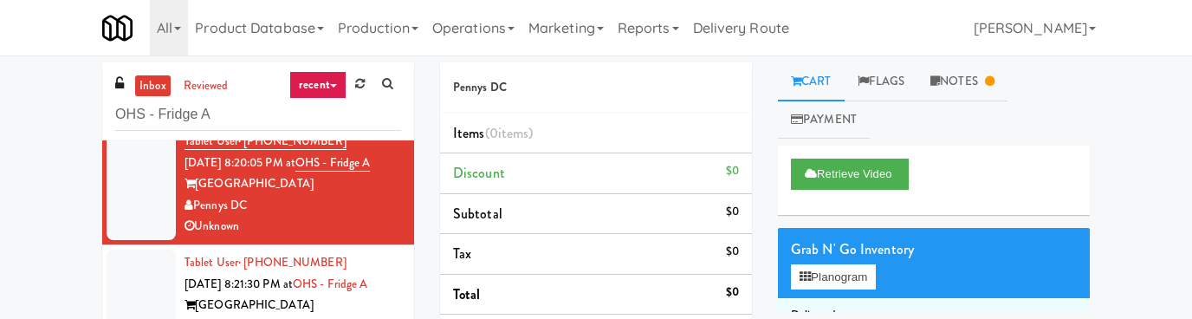
click at [350, 259] on div "Tablet User · (703) 772-9202 Oct 8, 2025 8:21:30 PM at OHS - Fridge A One Hill …" at bounding box center [292, 305] width 217 height 107
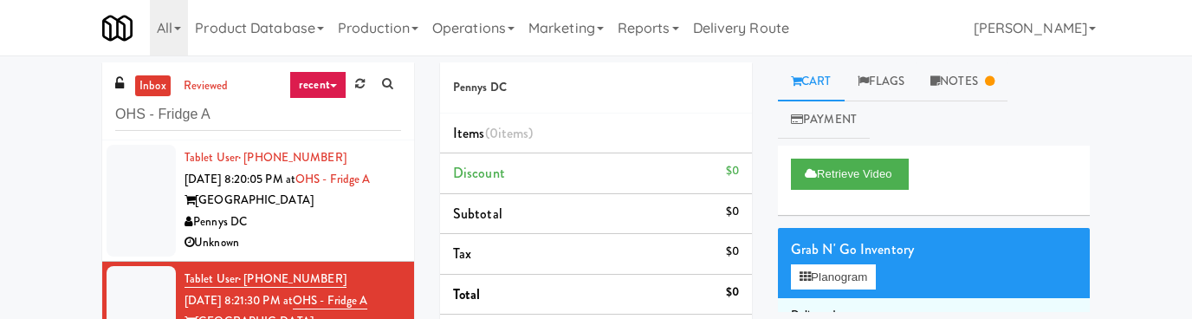
click at [346, 229] on div "Pennys DC" at bounding box center [292, 222] width 217 height 22
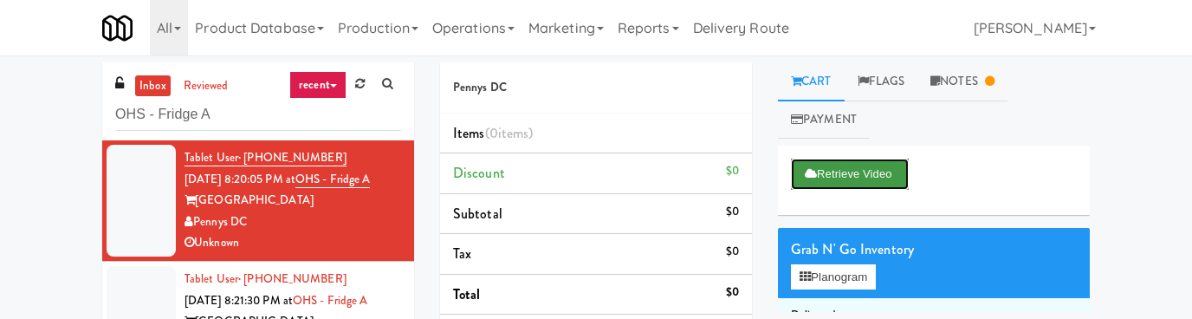
click at [875, 171] on button "Retrieve Video" at bounding box center [850, 173] width 118 height 31
click at [348, 273] on div "Tablet User · (703) 772-9202 Oct 8, 2025 8:21:30 PM at OHS - Fridge A One Hill …" at bounding box center [292, 321] width 217 height 107
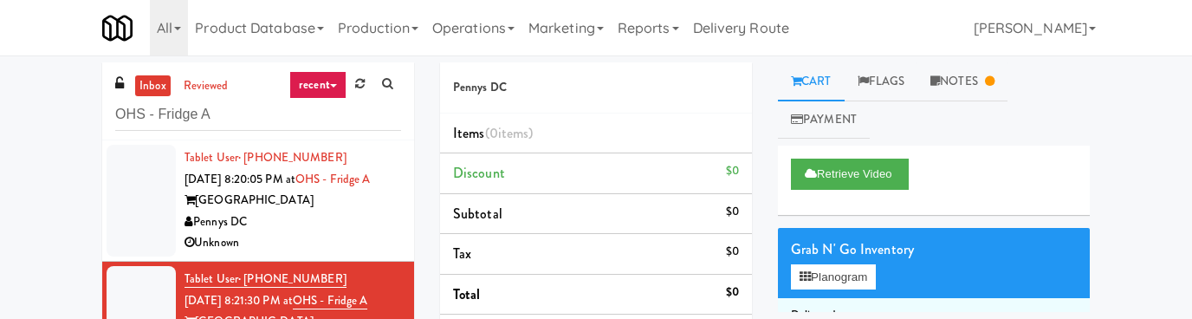
click at [348, 223] on div "Pennys DC" at bounding box center [292, 222] width 217 height 22
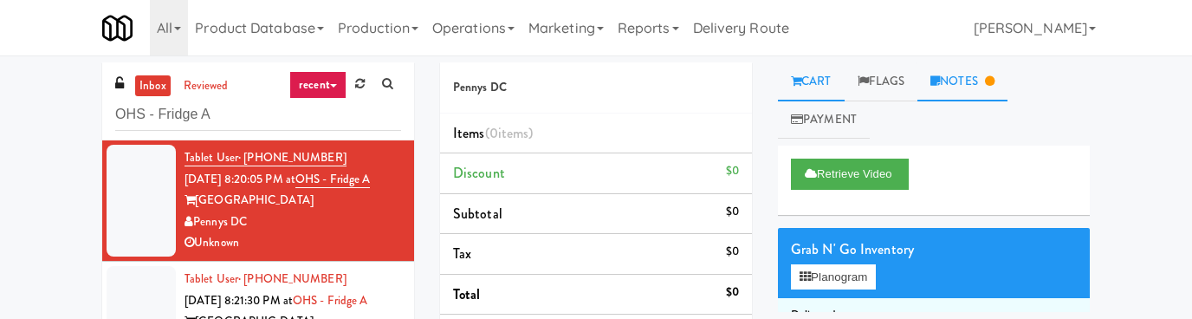
click at [969, 90] on link "Notes" at bounding box center [962, 81] width 90 height 39
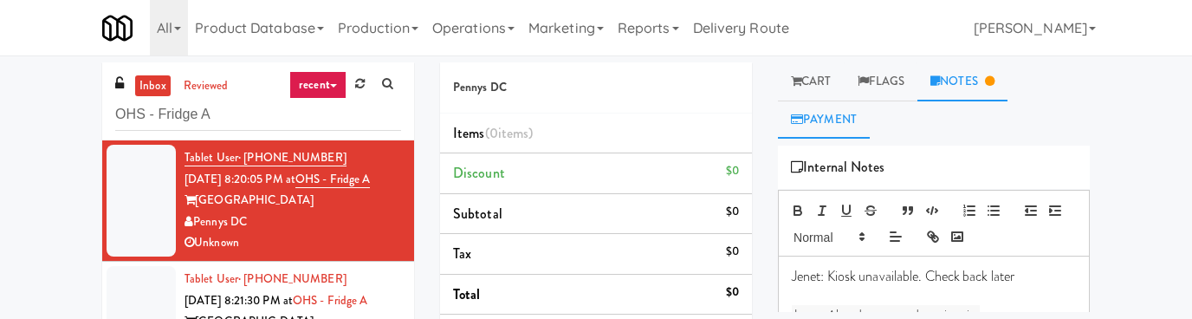
click at [826, 110] on link "Payment" at bounding box center [824, 119] width 92 height 39
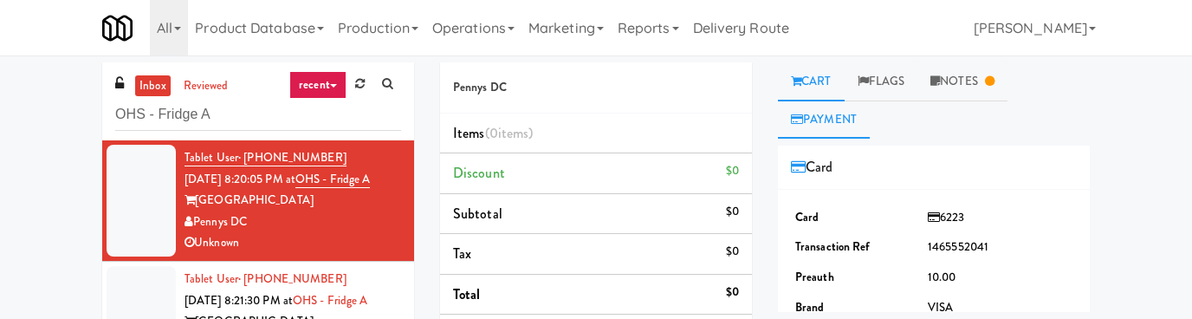
click at [818, 76] on link "Cart" at bounding box center [811, 81] width 67 height 39
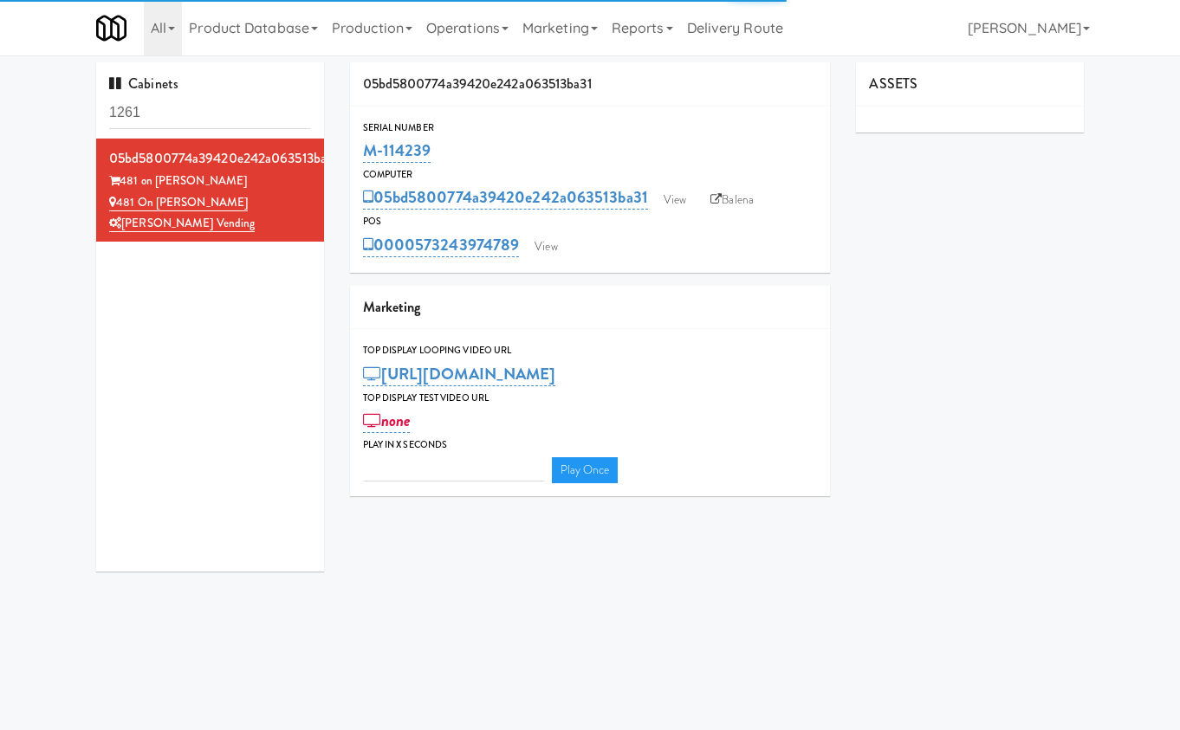
type input "3"
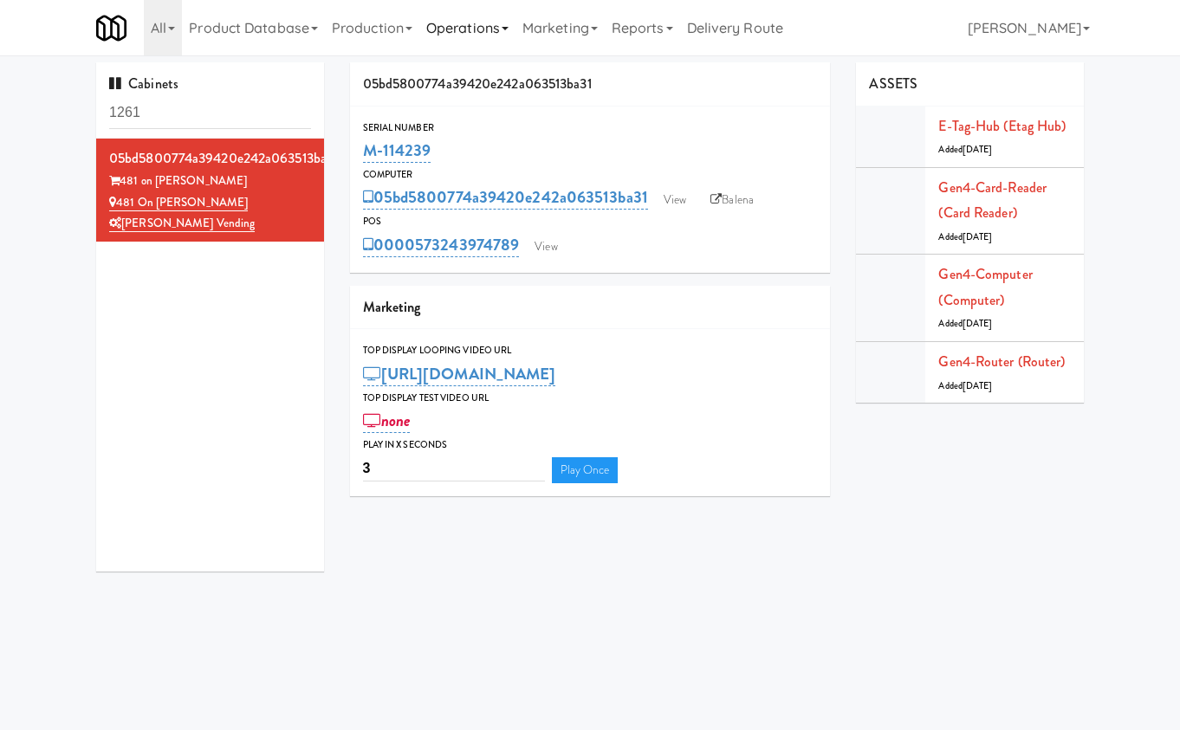
click at [508, 41] on link "Operations" at bounding box center [467, 27] width 96 height 55
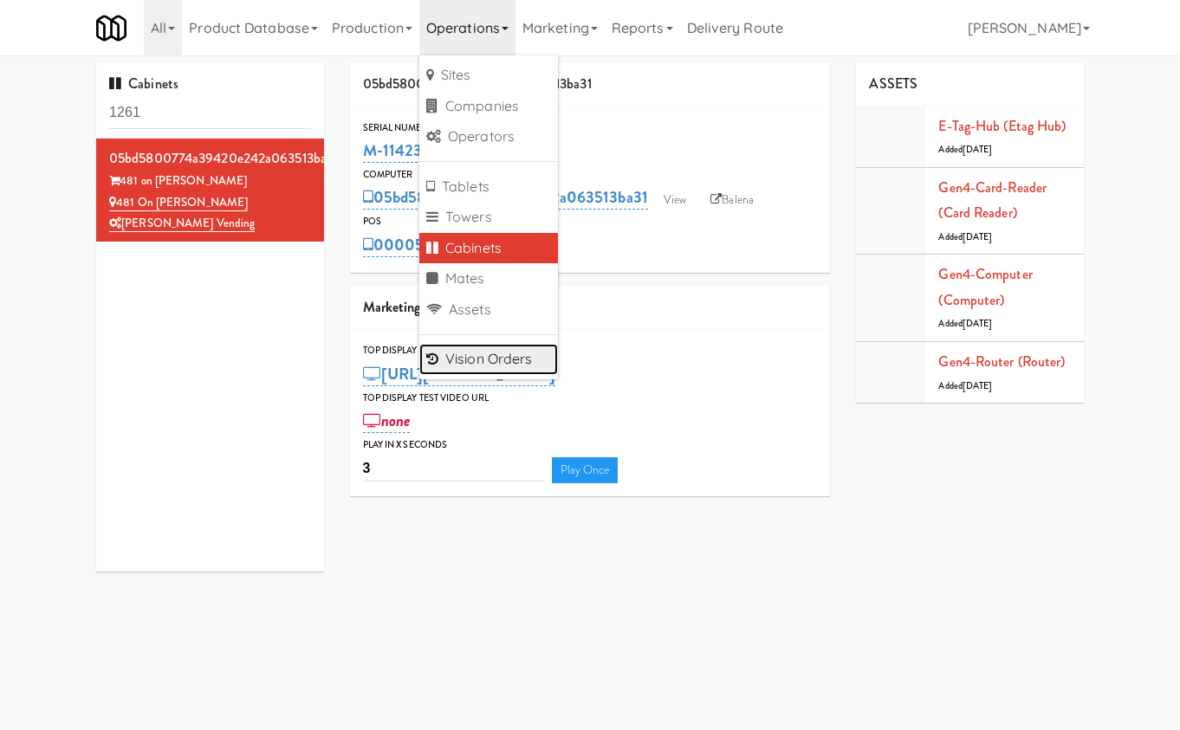
click at [517, 363] on link "Vision Orders" at bounding box center [488, 359] width 139 height 31
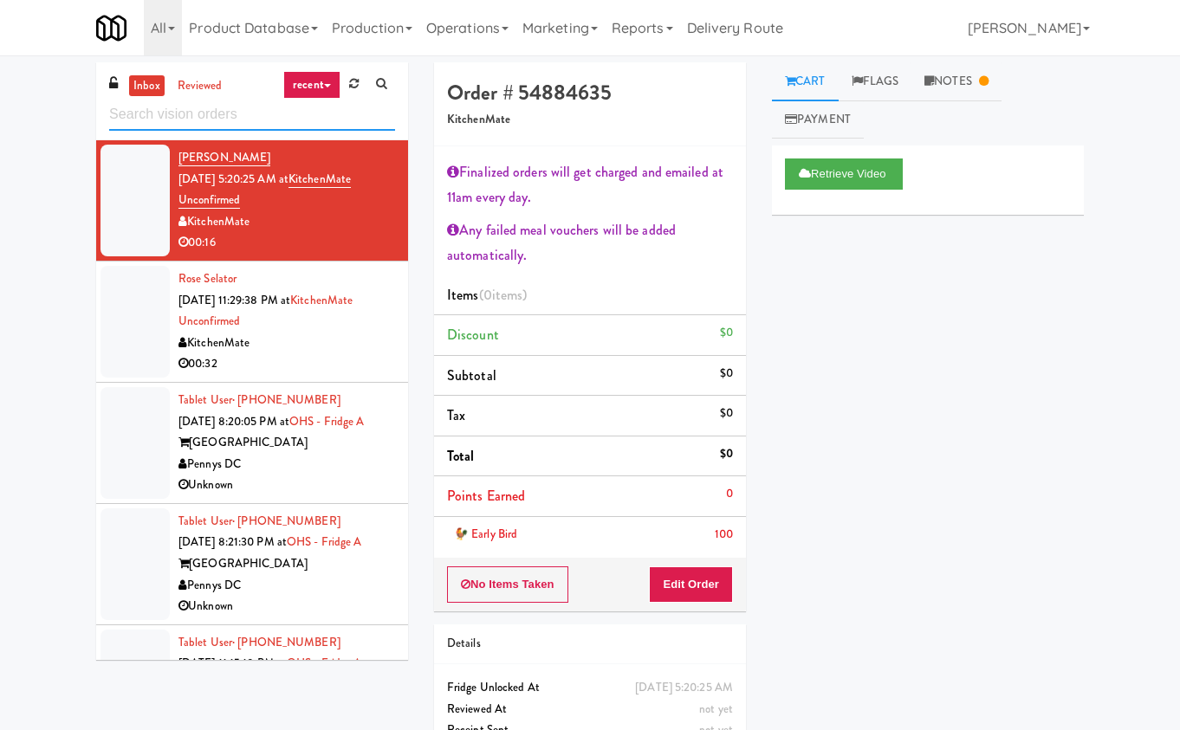
paste input "481 on [PERSON_NAME]"
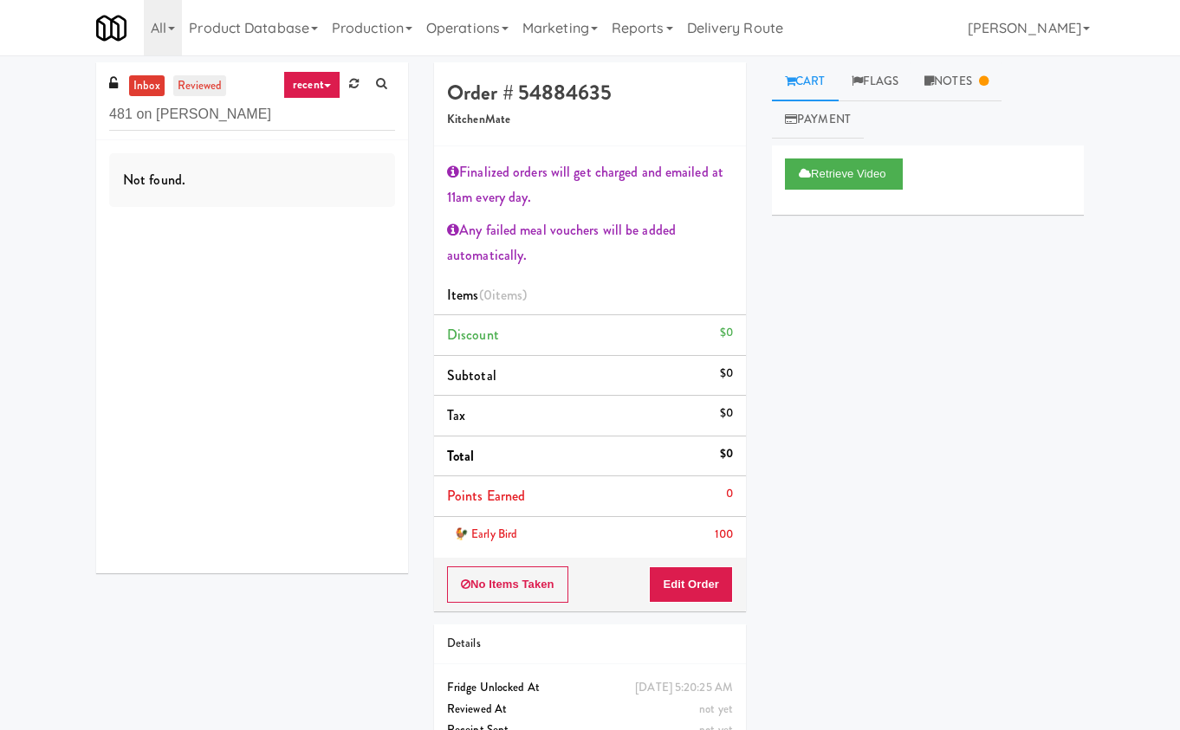
click at [184, 86] on link "reviewed" at bounding box center [200, 86] width 54 height 22
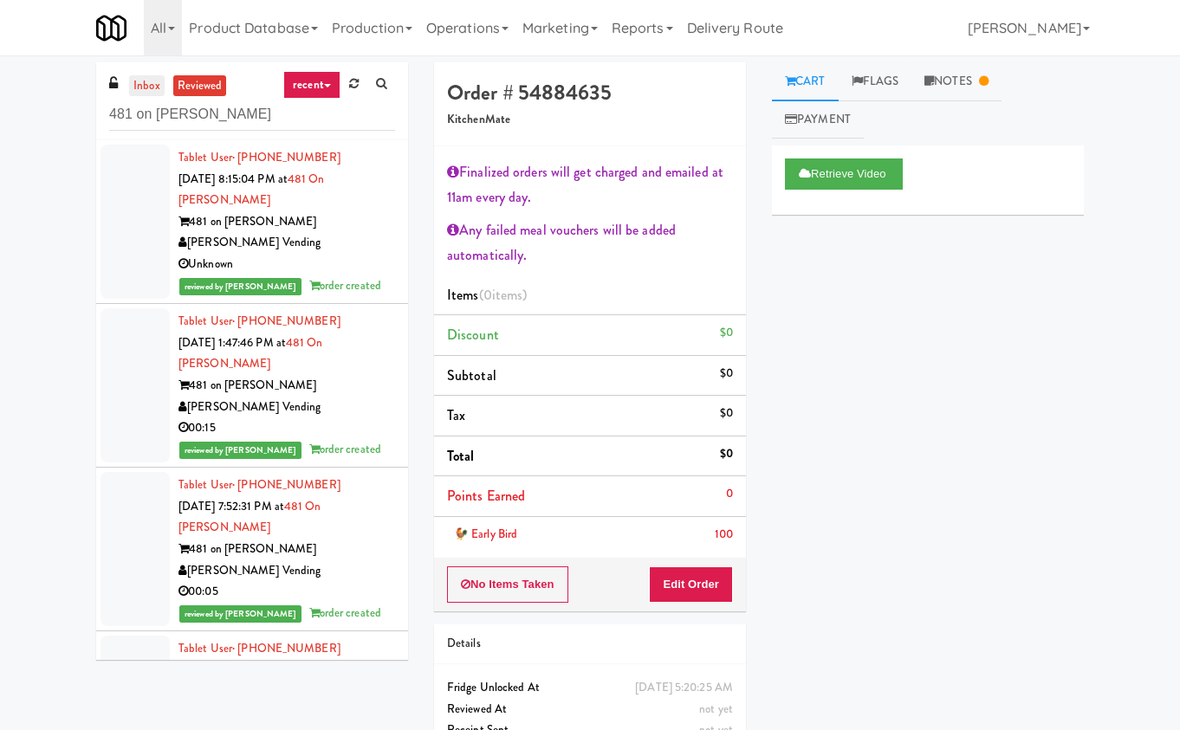
click at [143, 86] on link "inbox" at bounding box center [147, 86] width 36 height 22
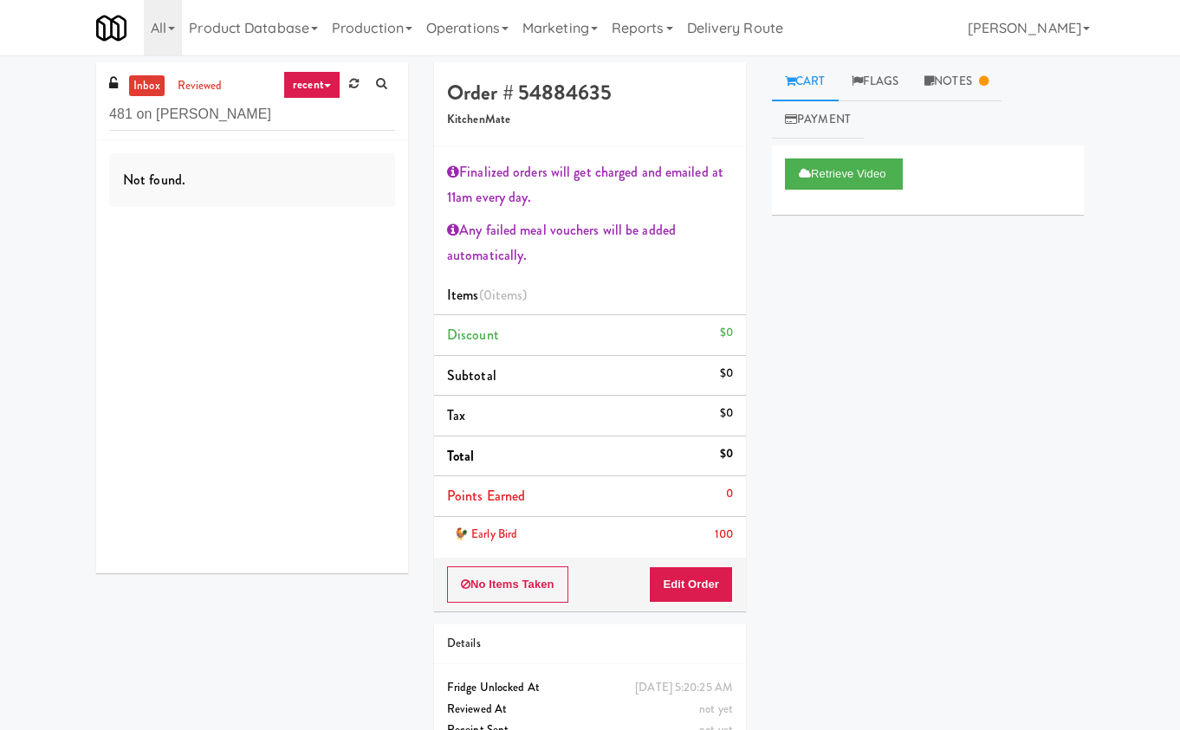
click at [332, 89] on link "recent" at bounding box center [311, 85] width 57 height 28
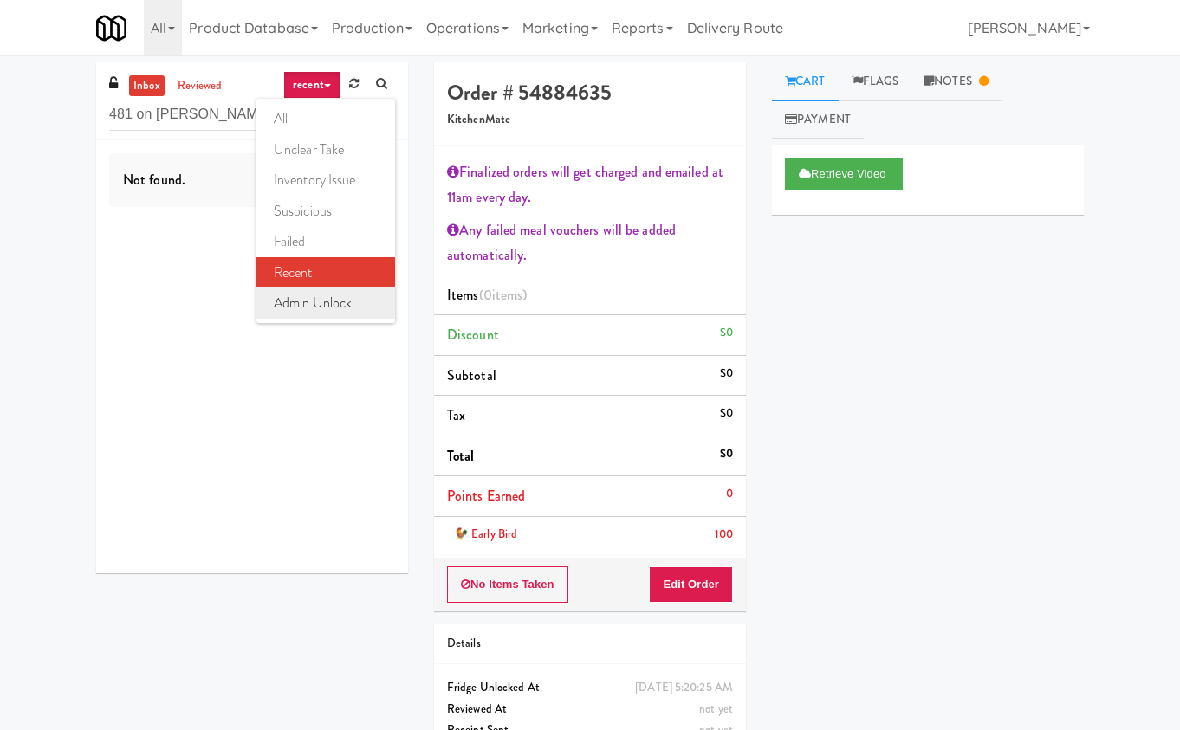
click at [338, 299] on link "admin unlock" at bounding box center [325, 303] width 139 height 31
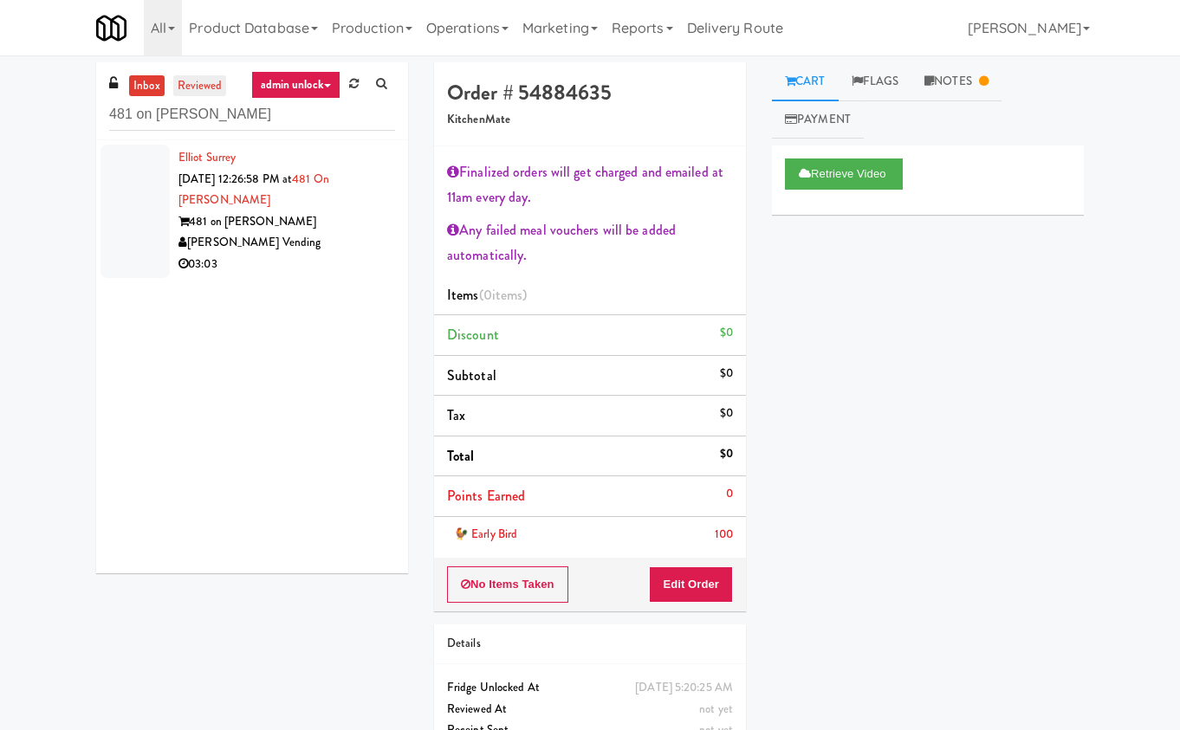
click at [196, 84] on link "reviewed" at bounding box center [200, 86] width 54 height 22
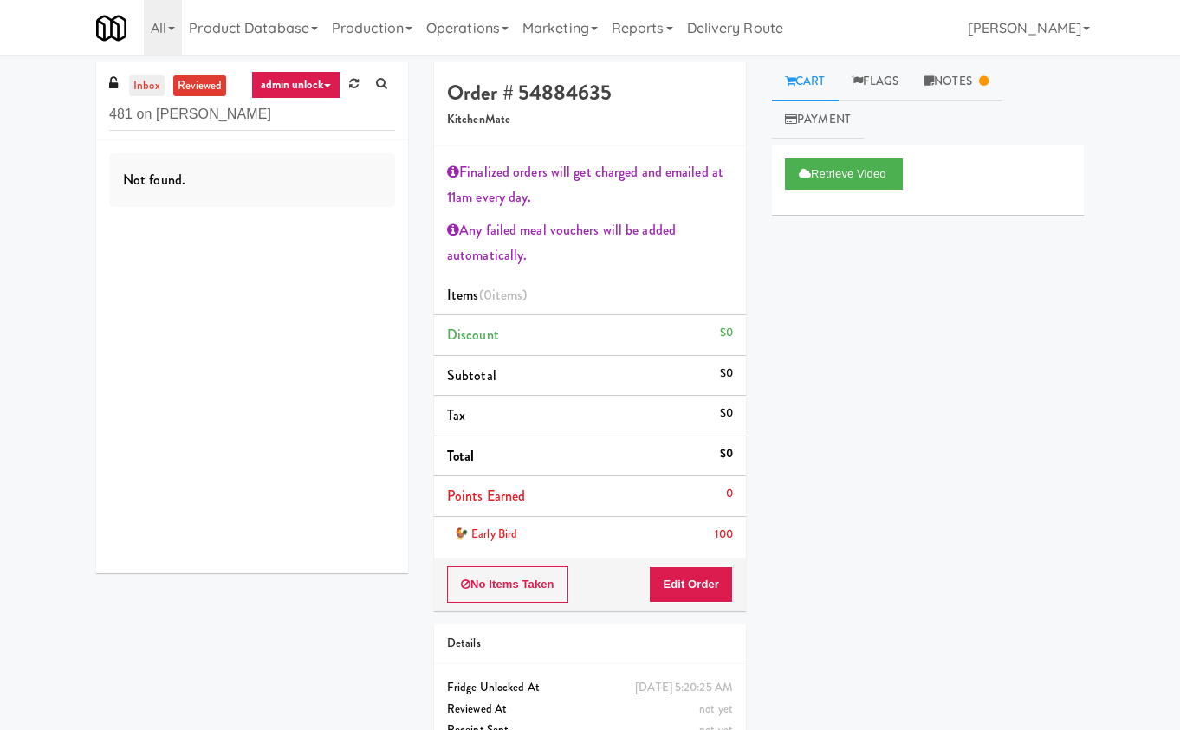
click at [145, 83] on link "inbox" at bounding box center [147, 86] width 36 height 22
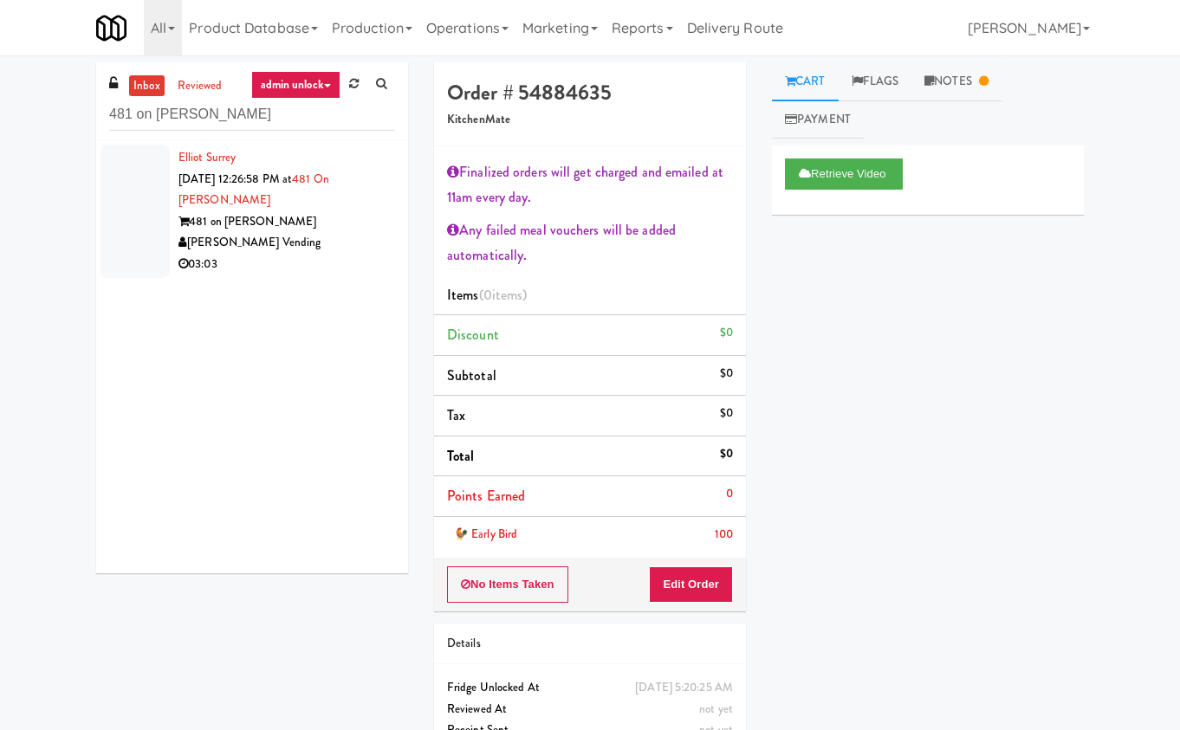
click at [328, 81] on link "admin unlock" at bounding box center [295, 85] width 89 height 28
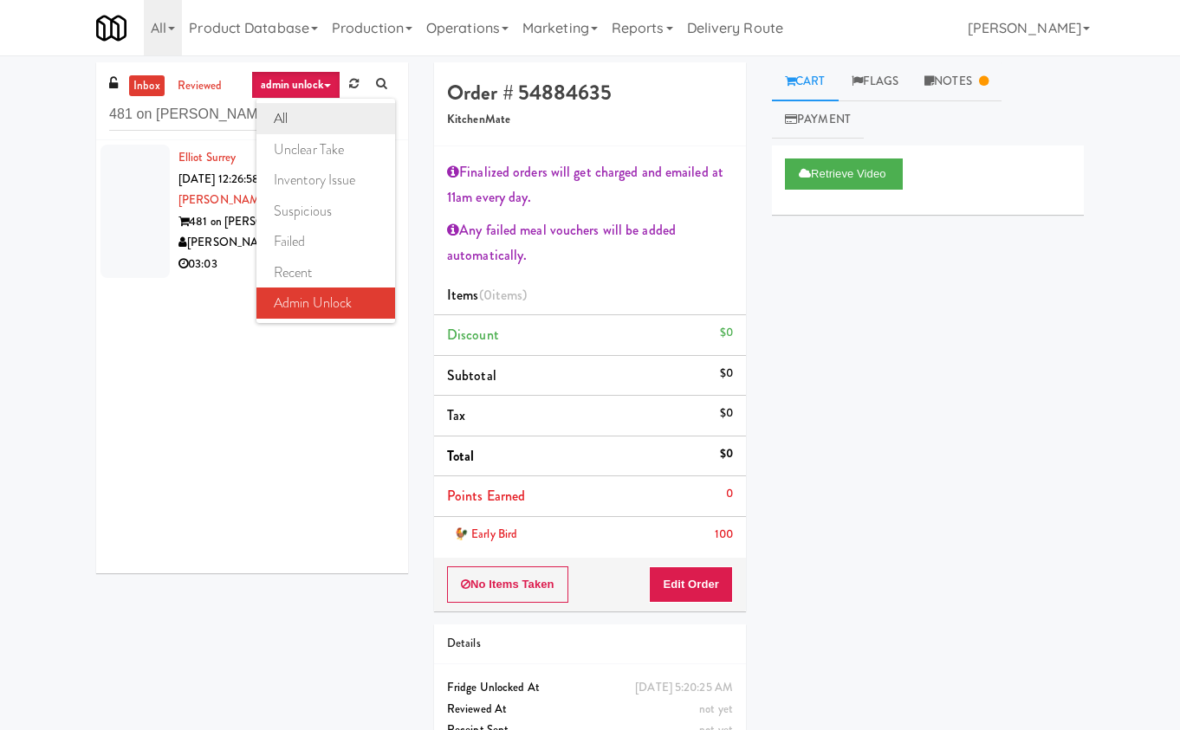
click at [320, 121] on link "all" at bounding box center [325, 118] width 139 height 31
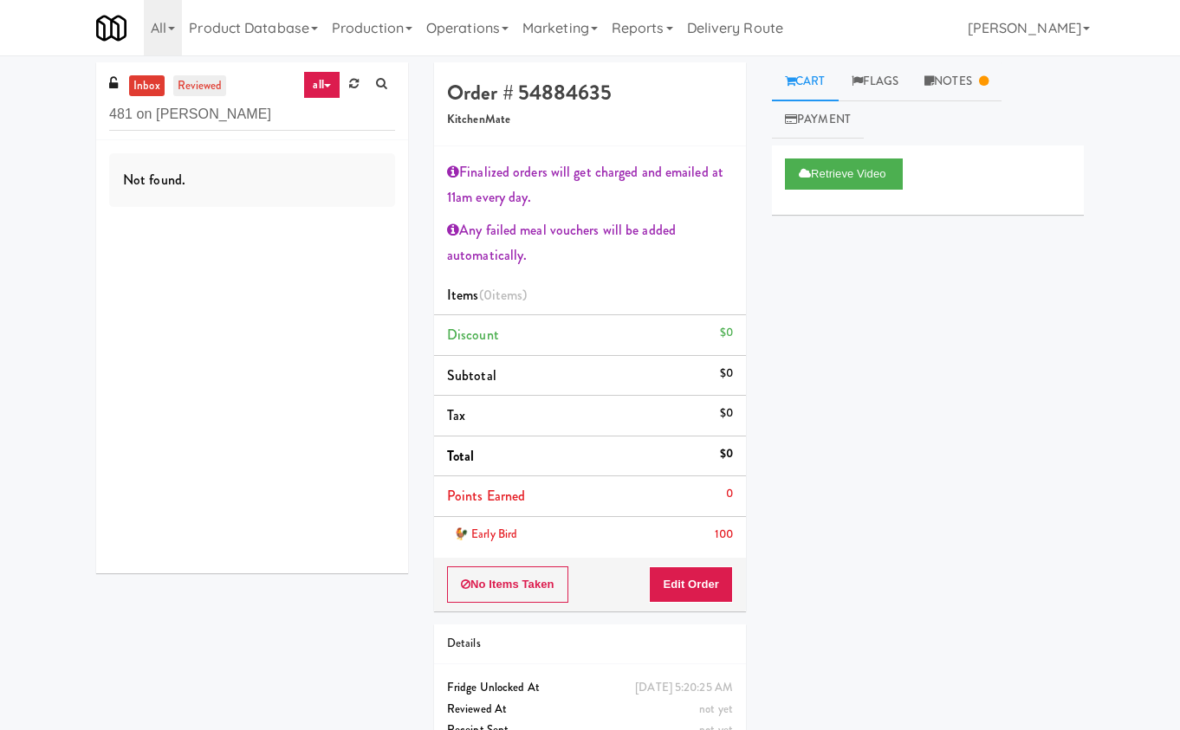
click at [212, 85] on link "reviewed" at bounding box center [200, 86] width 54 height 22
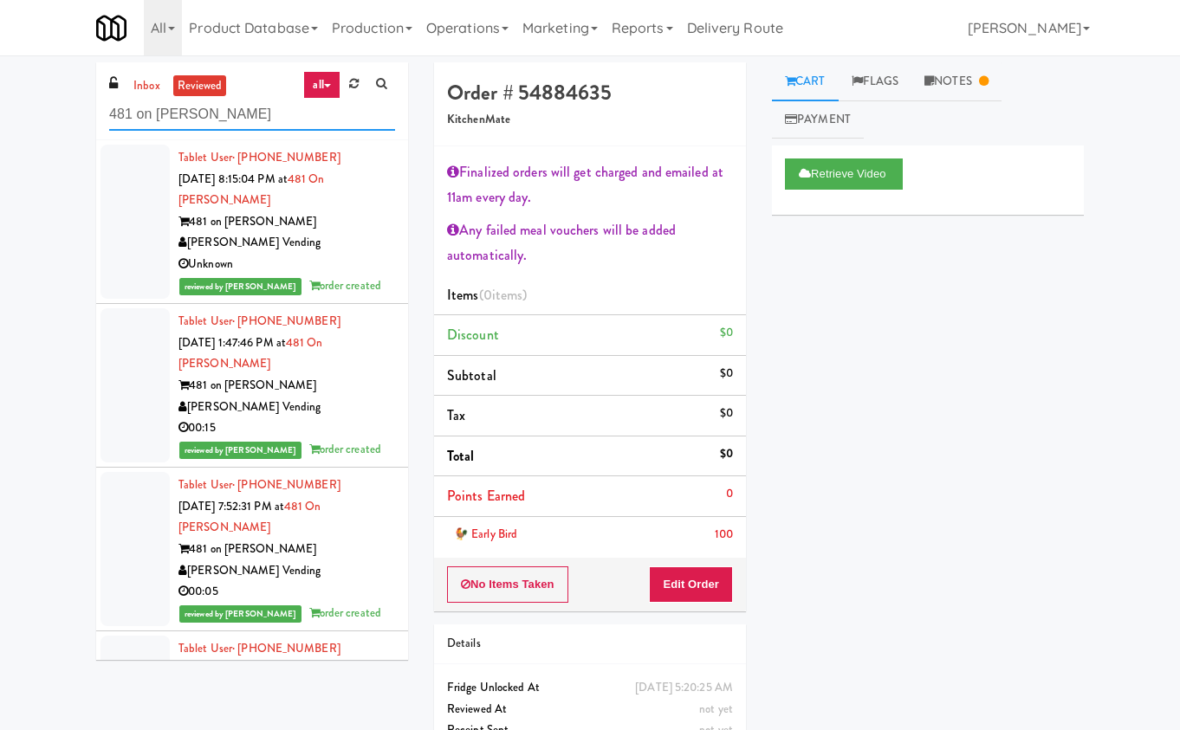
drag, startPoint x: 217, startPoint y: 112, endPoint x: 420, endPoint y: 112, distance: 202.7
click at [420, 112] on div "inbox reviewed all all unclear take inventory issue suspicious failed recent ad…" at bounding box center [589, 425] width 1013 height 726
type input "481 on [PERSON_NAME]"
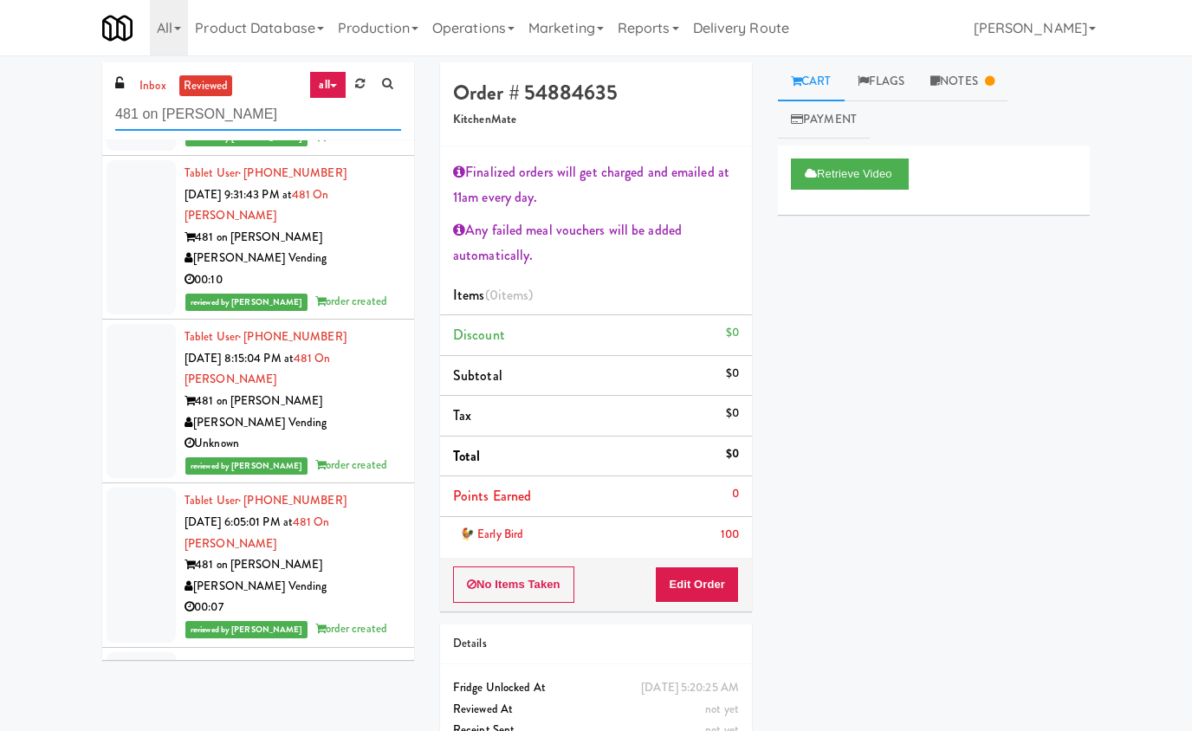
scroll to position [1651, 0]
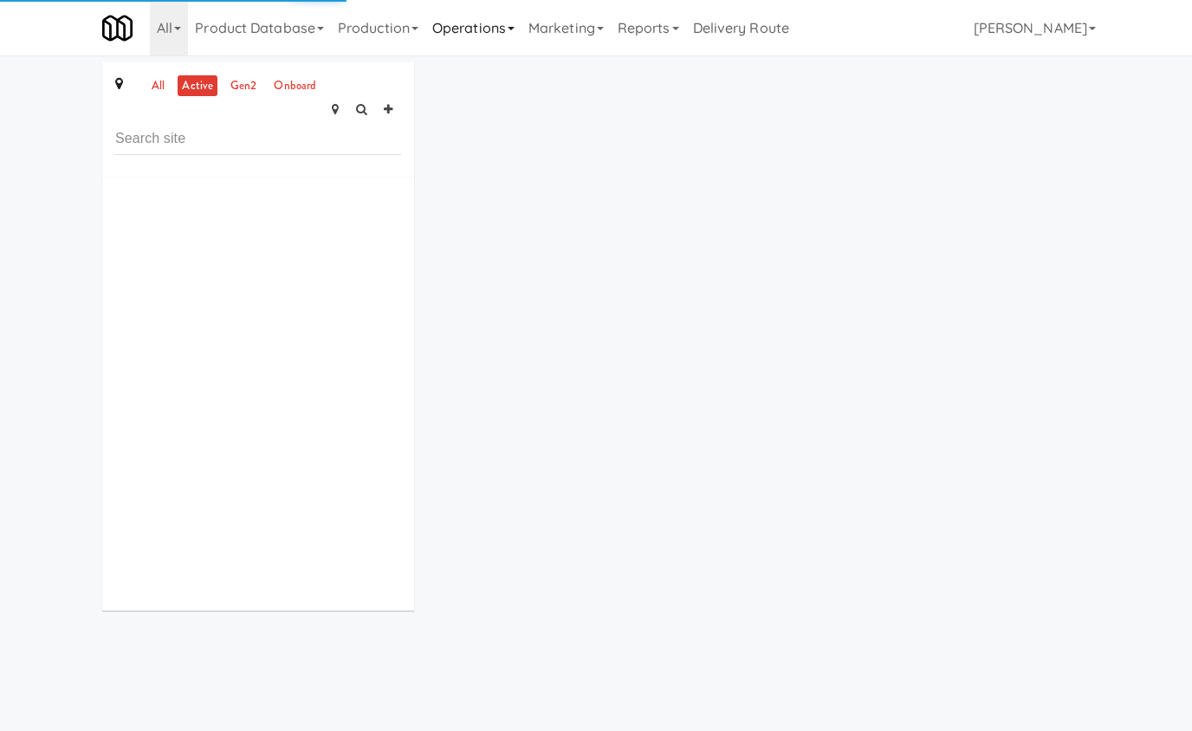
click at [498, 31] on link "Operations" at bounding box center [473, 27] width 96 height 55
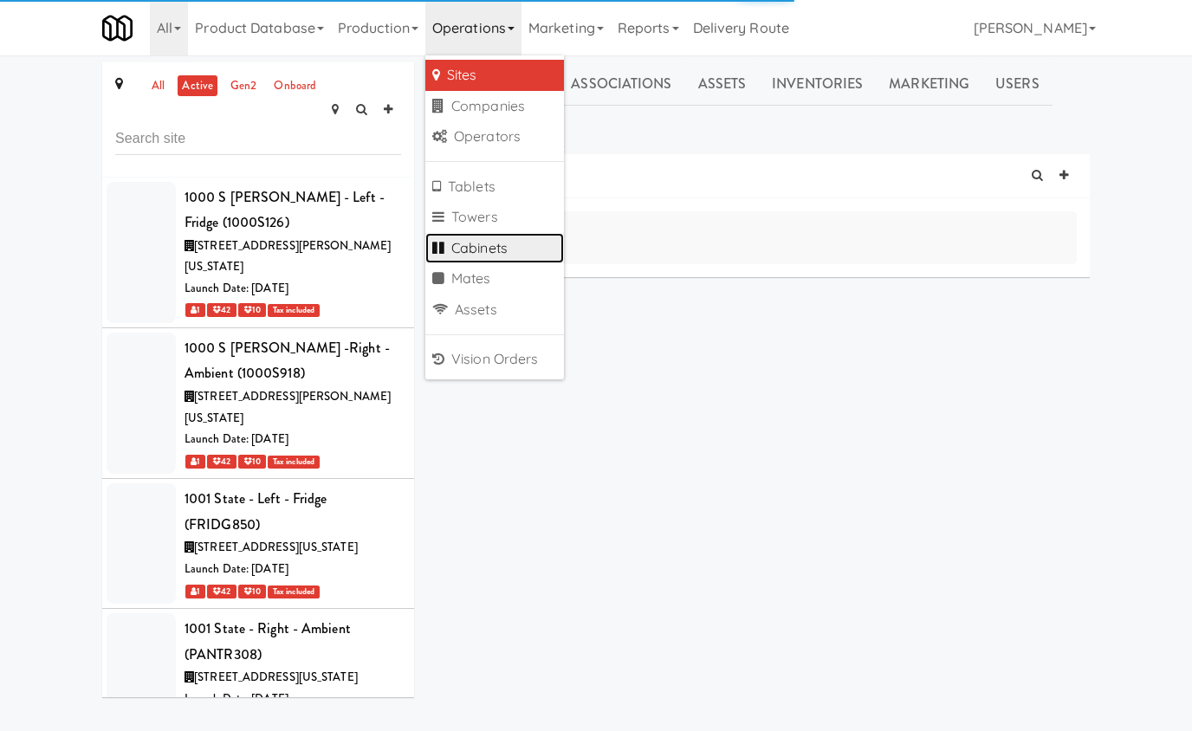
click at [491, 245] on link "Cabinets" at bounding box center [494, 248] width 139 height 31
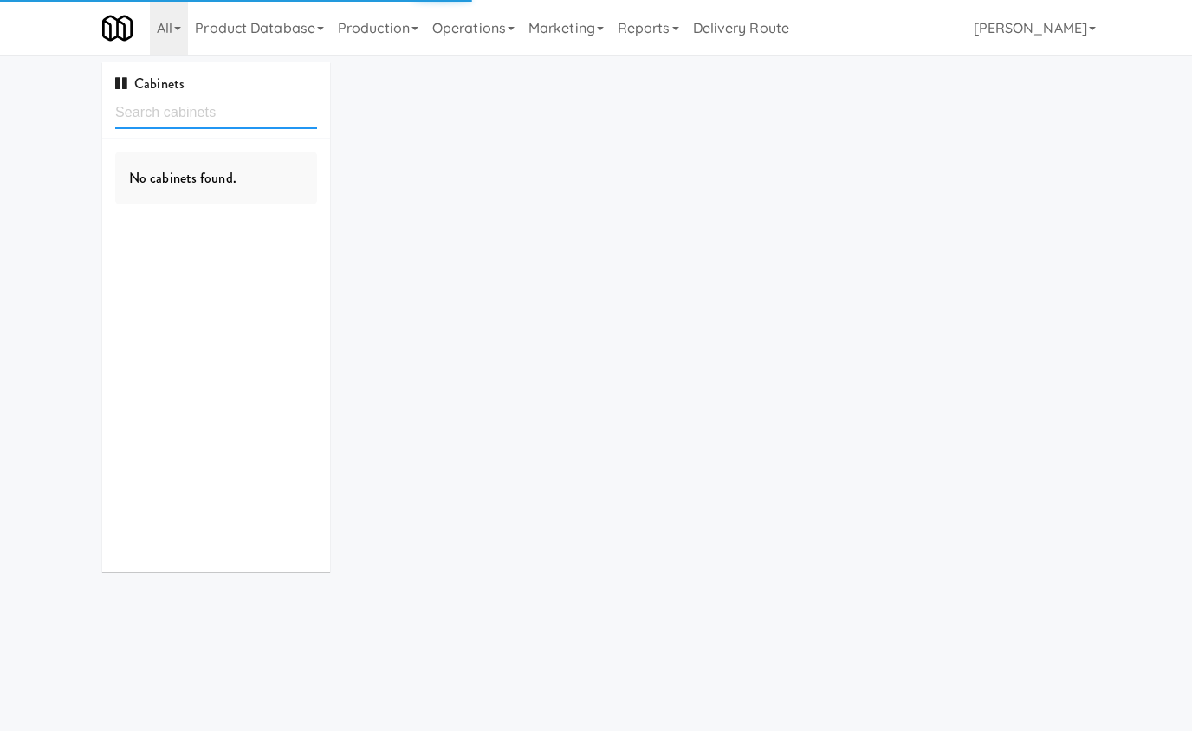
paste input "OHS Fridge A"
type input "OHS Fridge A"
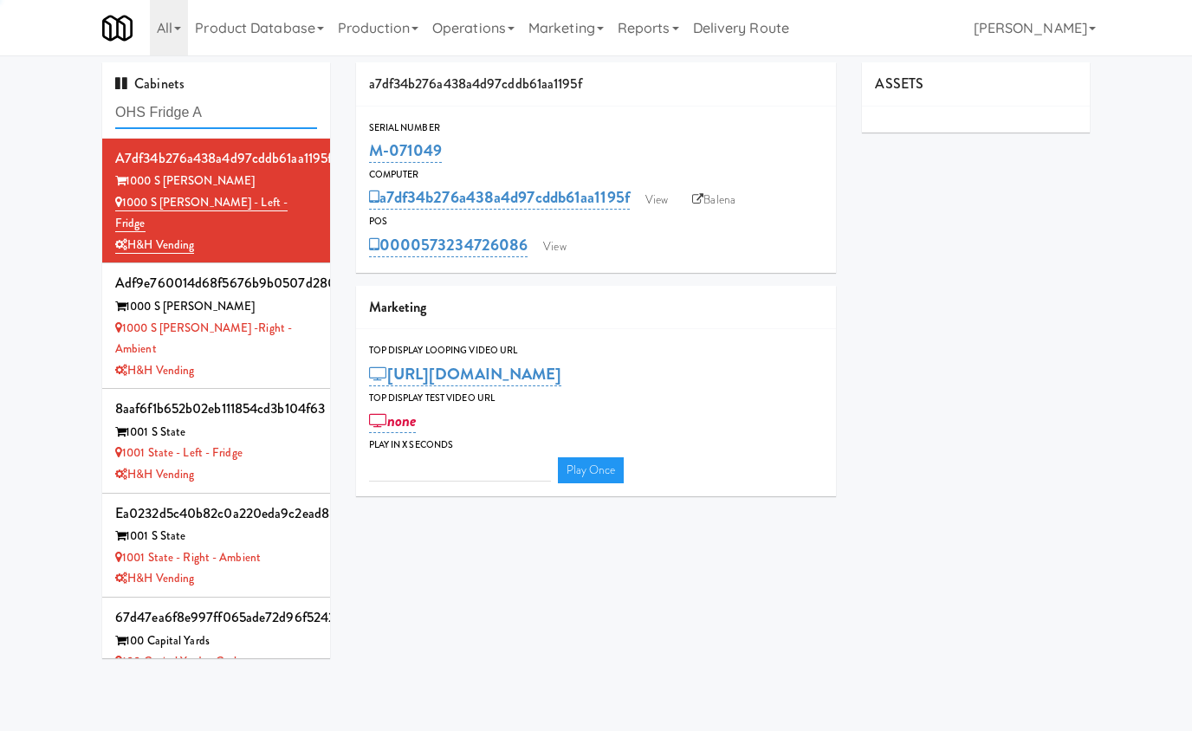
type input "3"
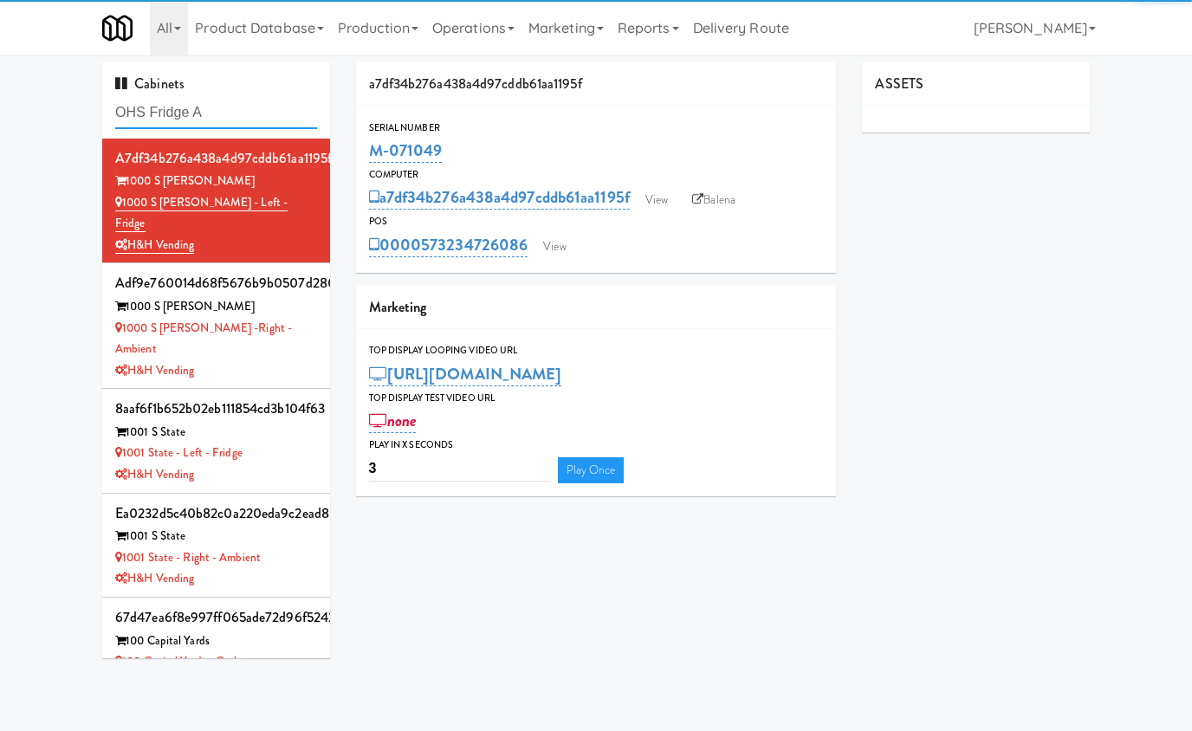
click at [148, 112] on input "OHS Fridge A" at bounding box center [216, 113] width 202 height 32
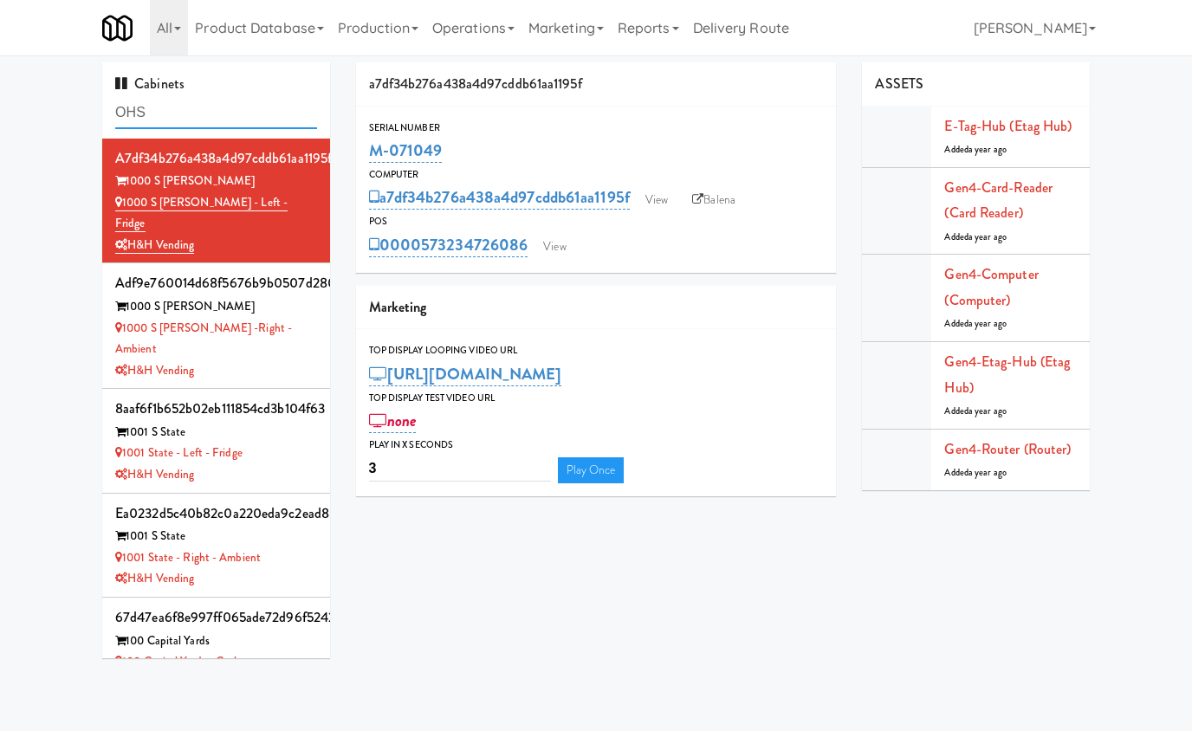
type input "OHS"
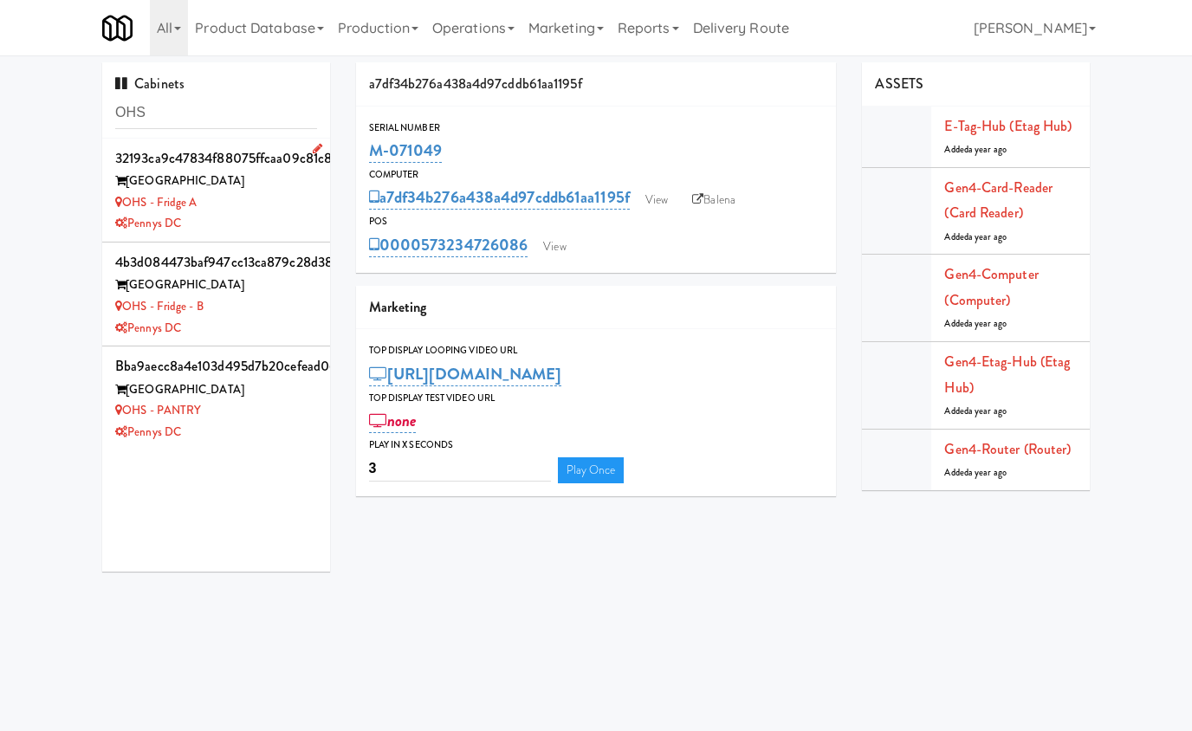
click at [262, 207] on div "OHS - Fridge A" at bounding box center [216, 203] width 202 height 22
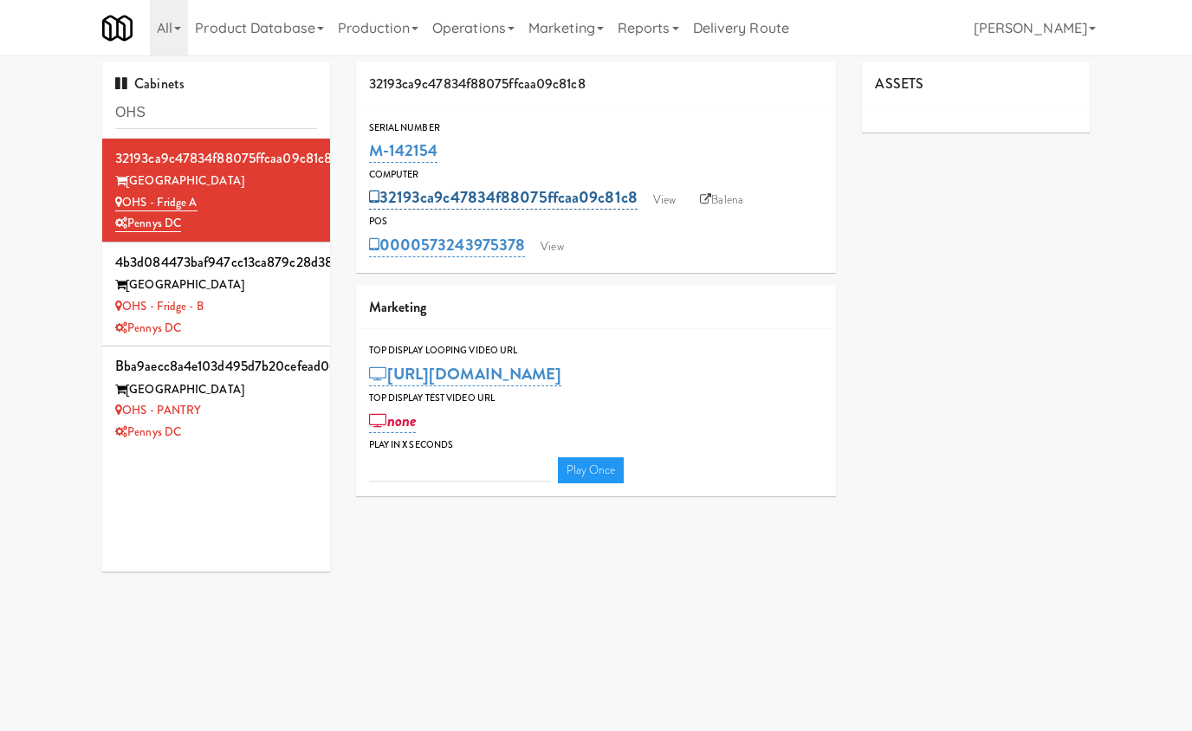
type input "3"
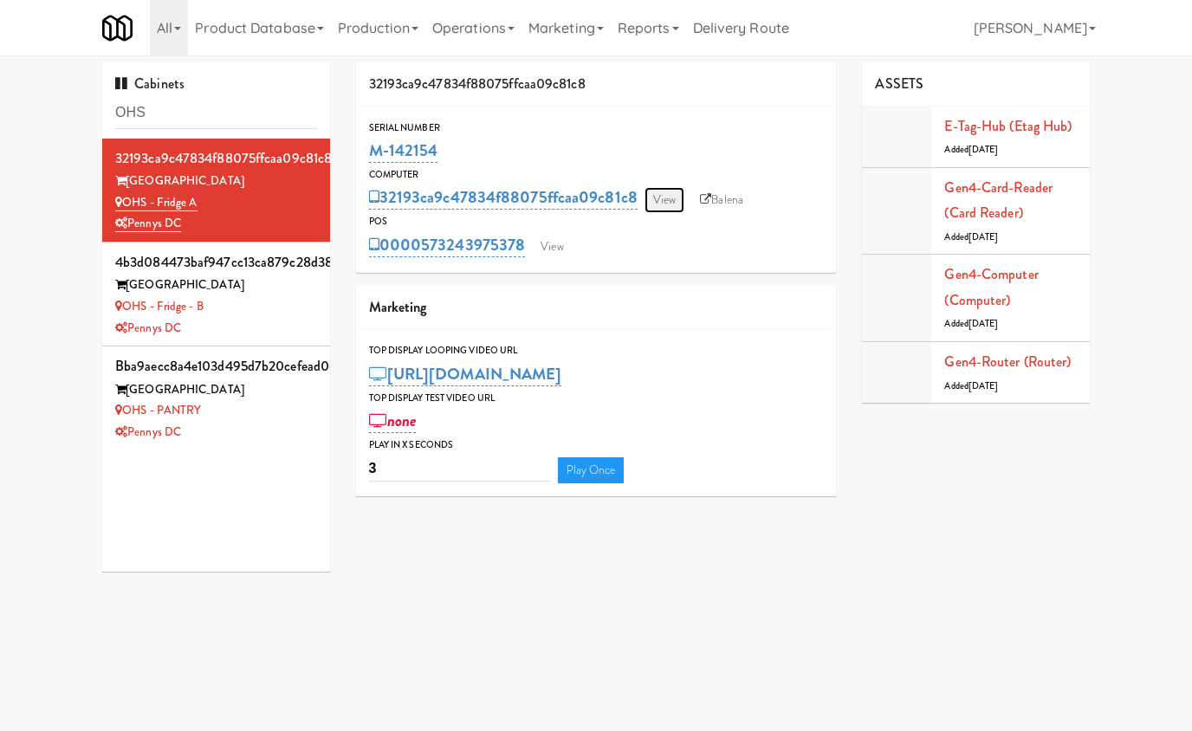
click at [656, 206] on link "View" at bounding box center [664, 200] width 40 height 26
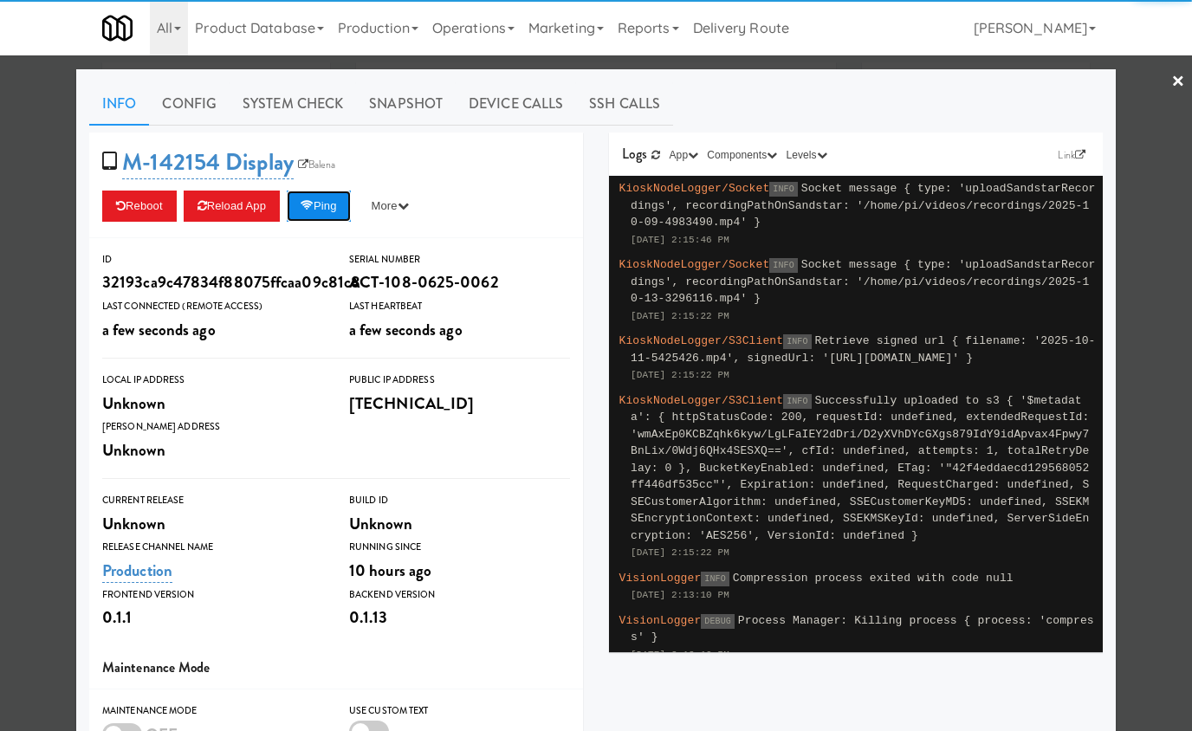
click at [332, 210] on button "Ping" at bounding box center [319, 206] width 64 height 31
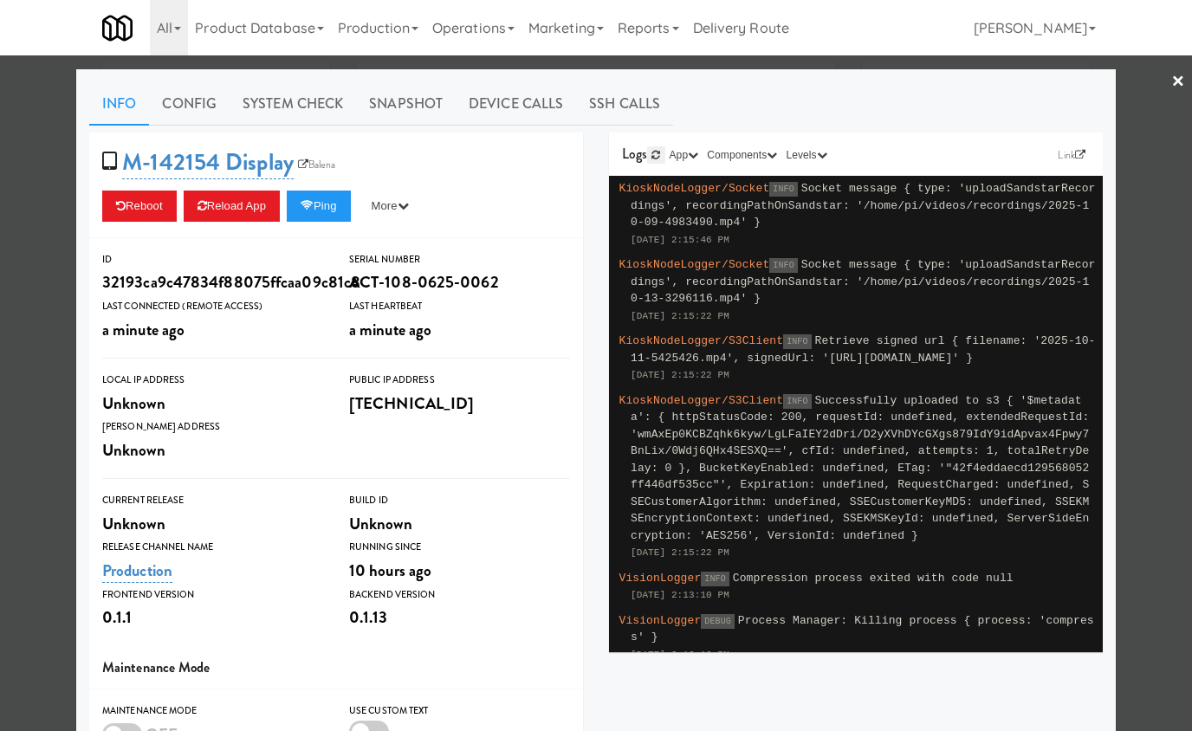
click at [658, 152] on icon at bounding box center [655, 155] width 9 height 10
drag, startPoint x: 837, startPoint y: 356, endPoint x: 781, endPoint y: 456, distance: 114.7
click at [781, 365] on span "Retrieve signed url { filename: '2025-10-11-5425426.mp4', signedUrl: 'https://k…" at bounding box center [863, 349] width 465 height 30
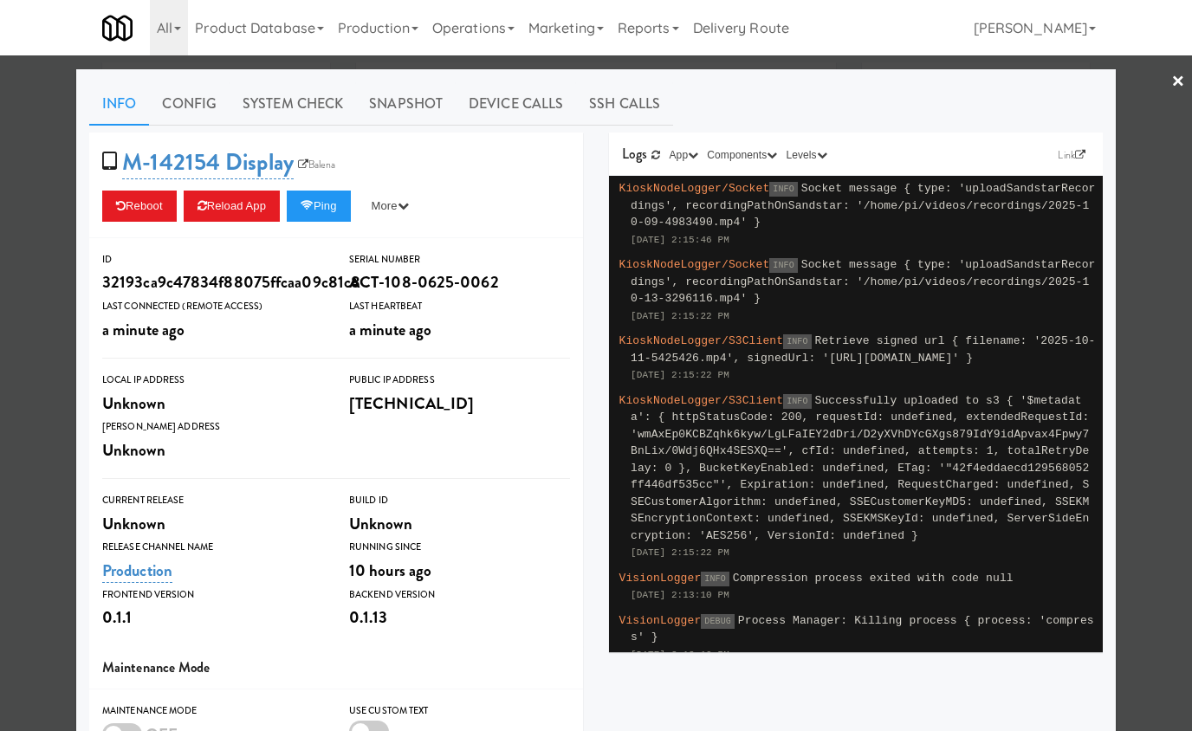
copy span "https://kiosk-recordings.s3.us-east-2.amazonaws.com/2025-10-11-5425426.mp4?X-Am…"
click at [652, 153] on icon at bounding box center [655, 155] width 9 height 10
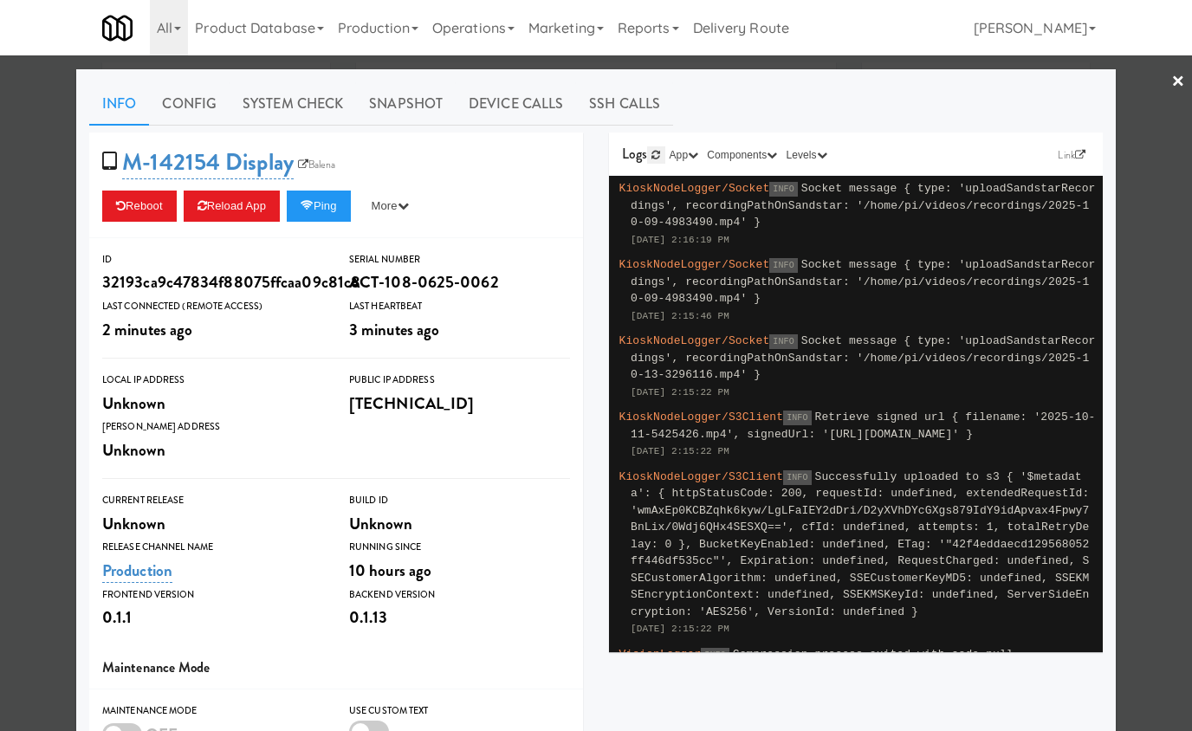
click at [652, 153] on icon at bounding box center [655, 155] width 9 height 10
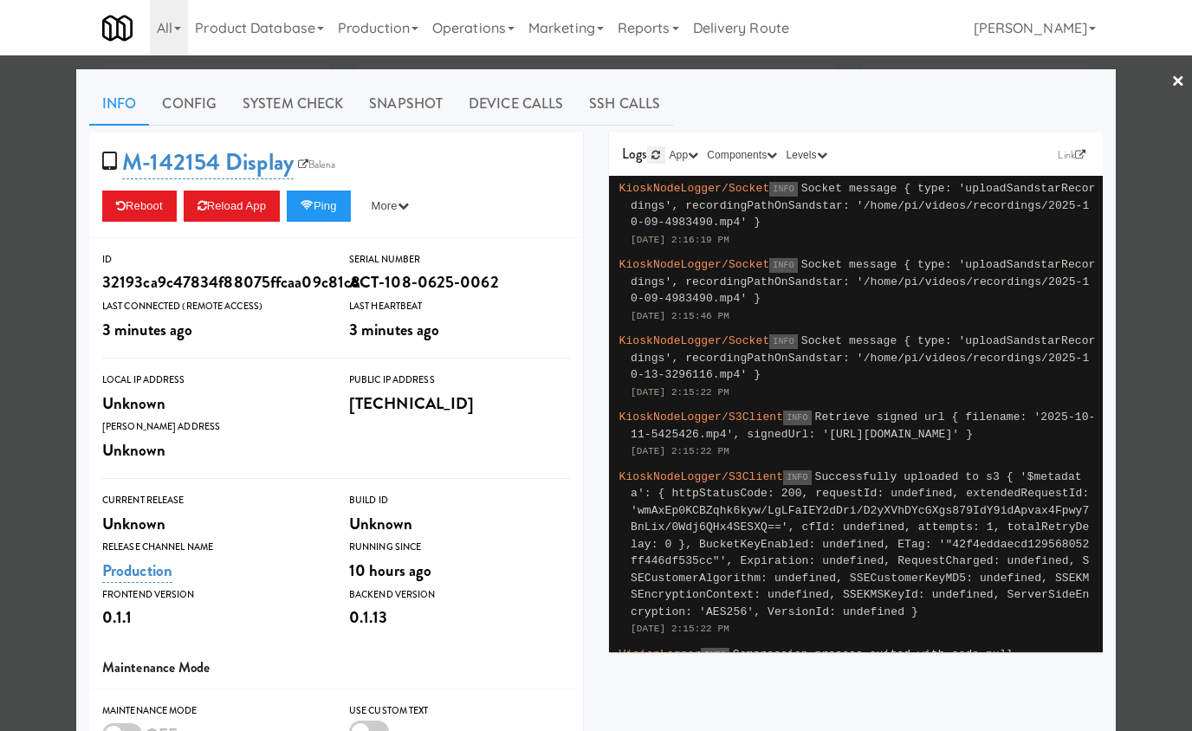
click at [652, 153] on icon at bounding box center [655, 155] width 9 height 10
click at [652, 158] on icon at bounding box center [655, 155] width 9 height 10
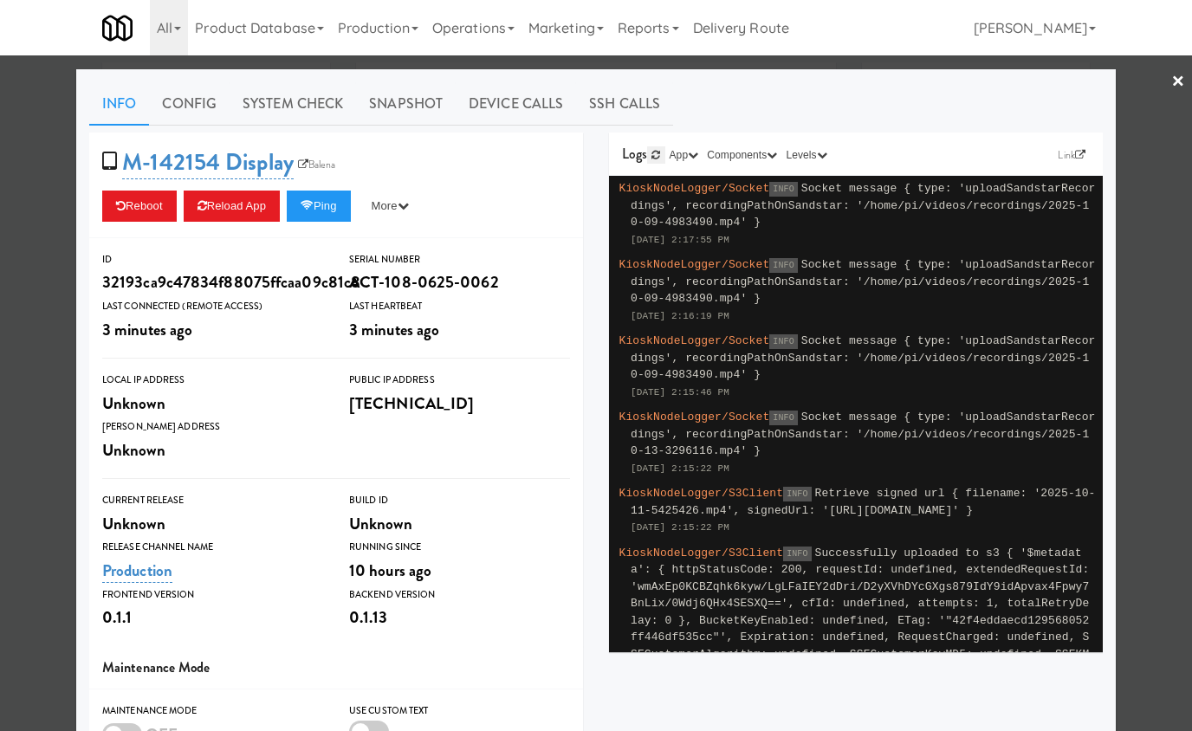
click at [652, 158] on icon at bounding box center [655, 155] width 9 height 10
click at [331, 210] on button "Ping" at bounding box center [319, 206] width 64 height 31
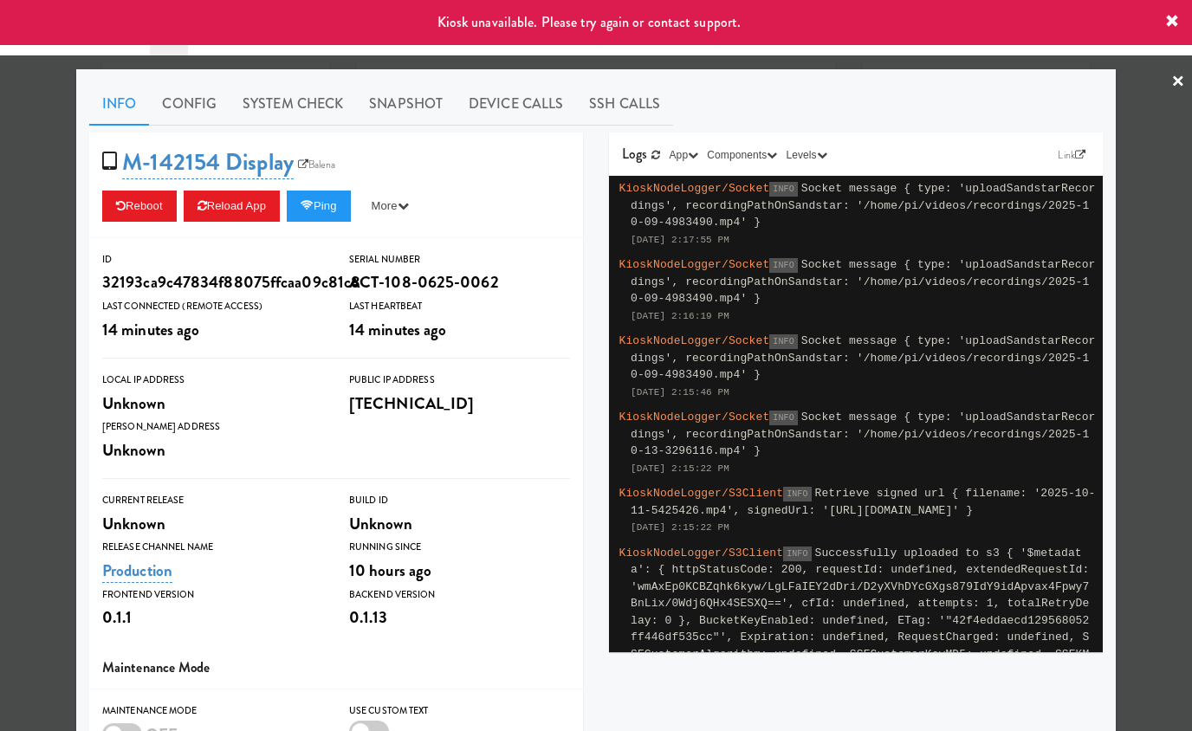
click at [1140, 119] on div at bounding box center [596, 365] width 1192 height 731
